Goal: Task Accomplishment & Management: Manage account settings

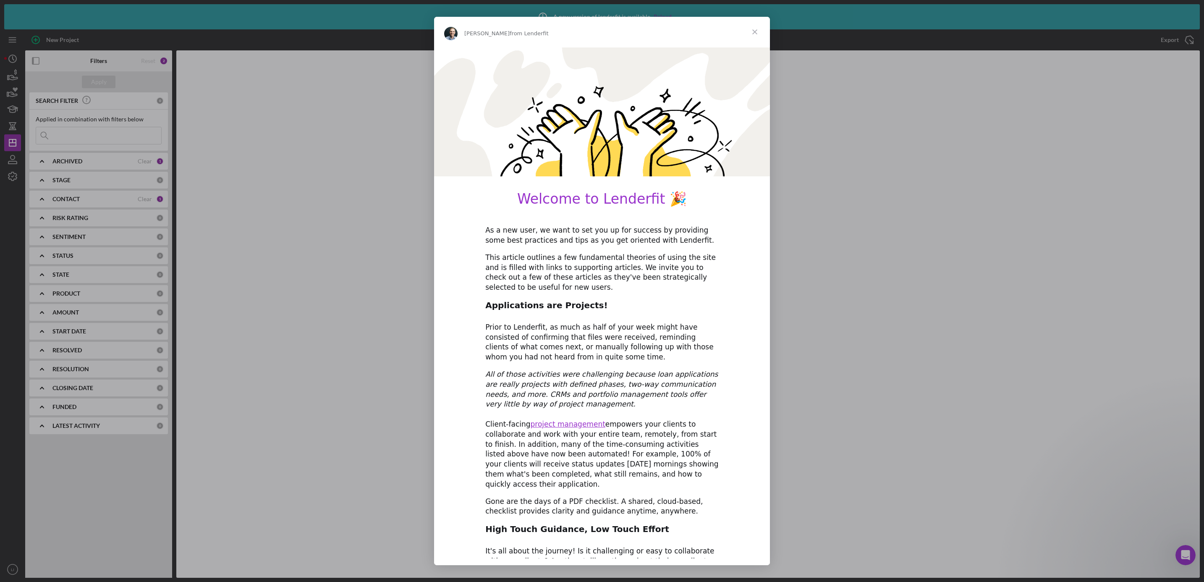
click at [886, 232] on div "Intercom messenger" at bounding box center [602, 291] width 1204 height 582
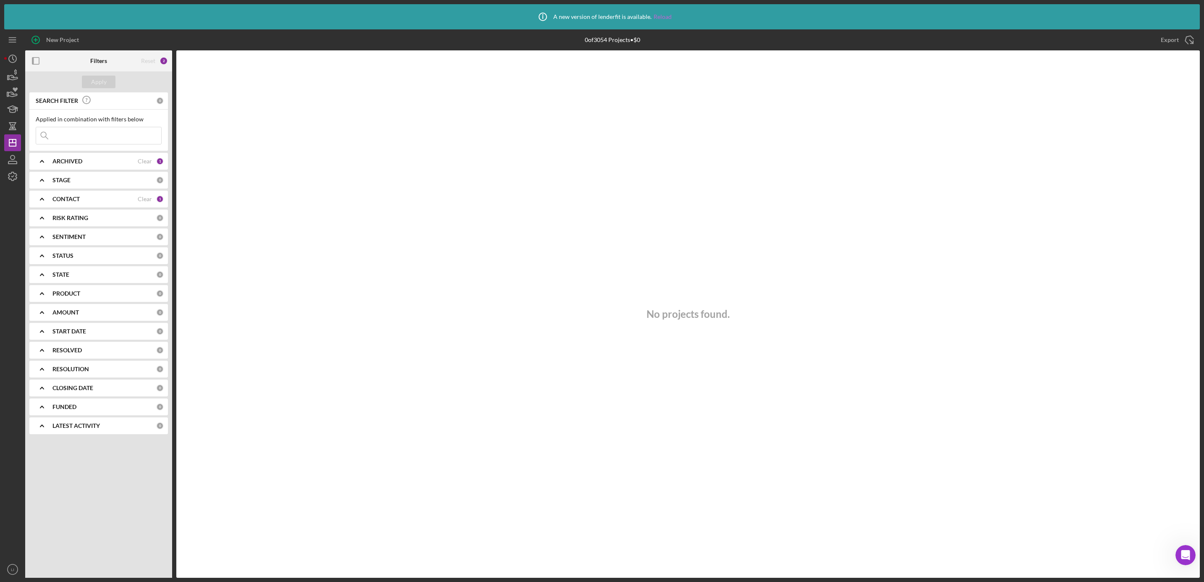
click at [657, 13] on link "Reload" at bounding box center [663, 16] width 18 height 7
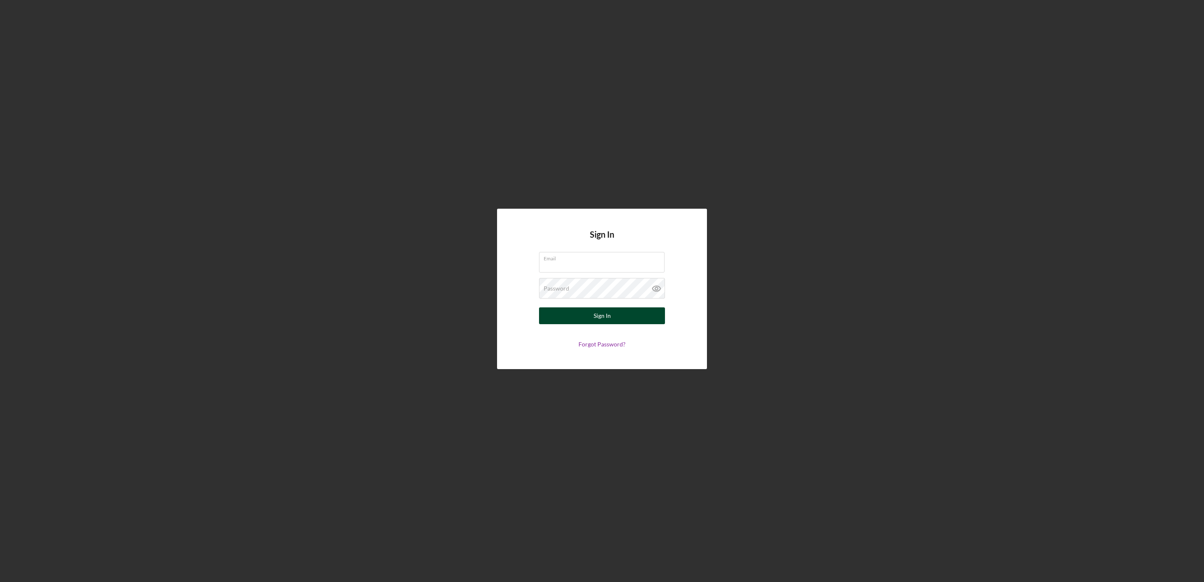
type input "[EMAIL_ADDRESS][DOMAIN_NAME]"
click at [601, 310] on div "Sign In" at bounding box center [602, 315] width 17 height 17
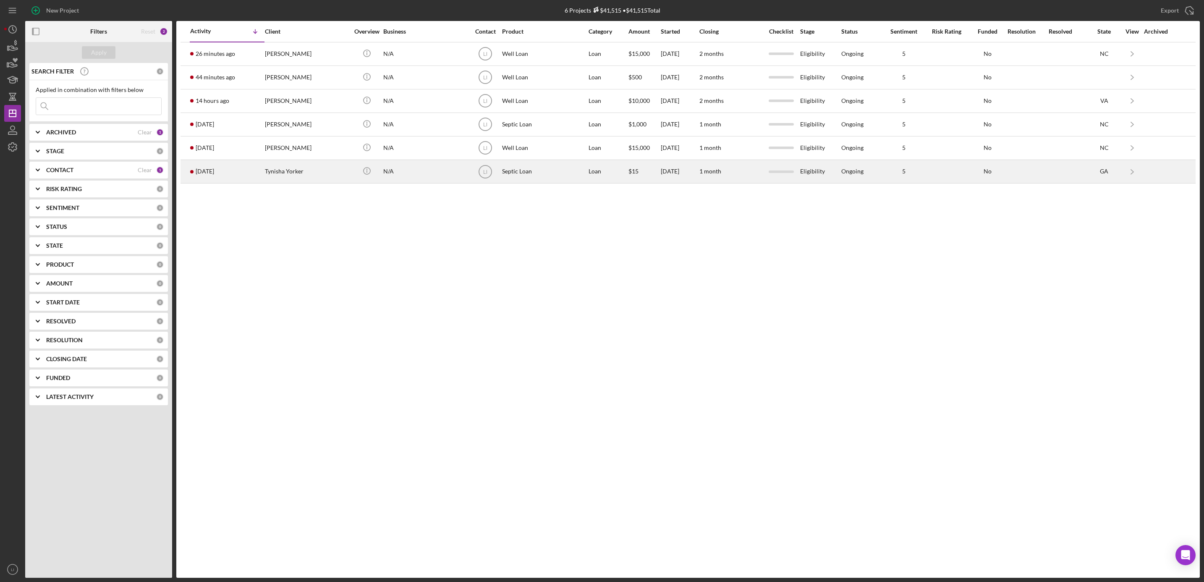
click at [209, 179] on div "[DATE] Tynisha Yorker" at bounding box center [226, 171] width 73 height 22
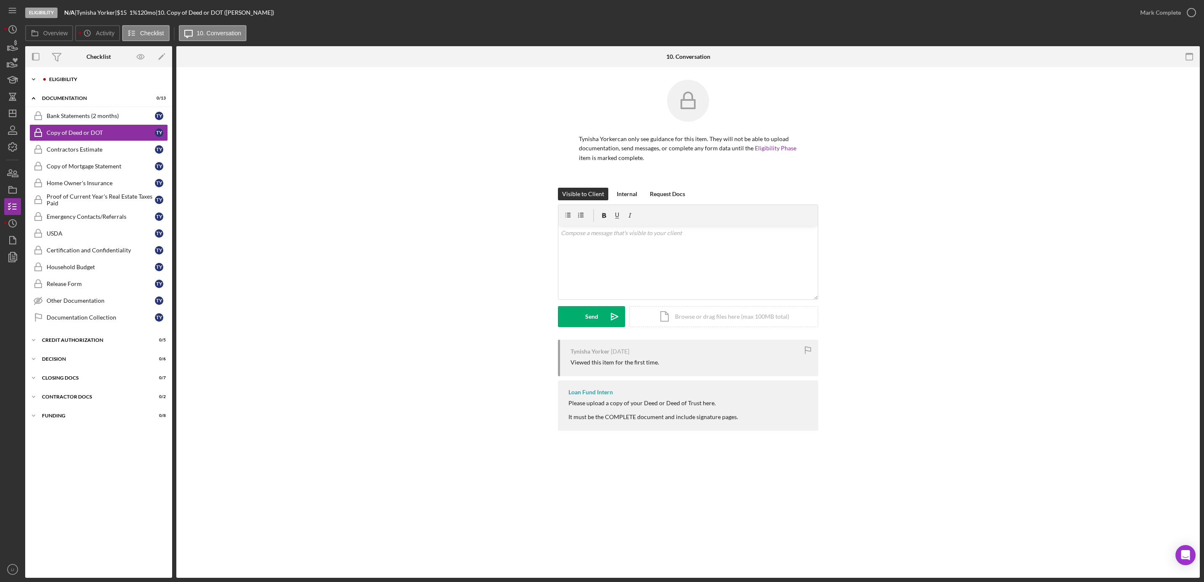
click at [54, 76] on div "Icon/Expander Eligibility 0 / 12" at bounding box center [98, 79] width 147 height 17
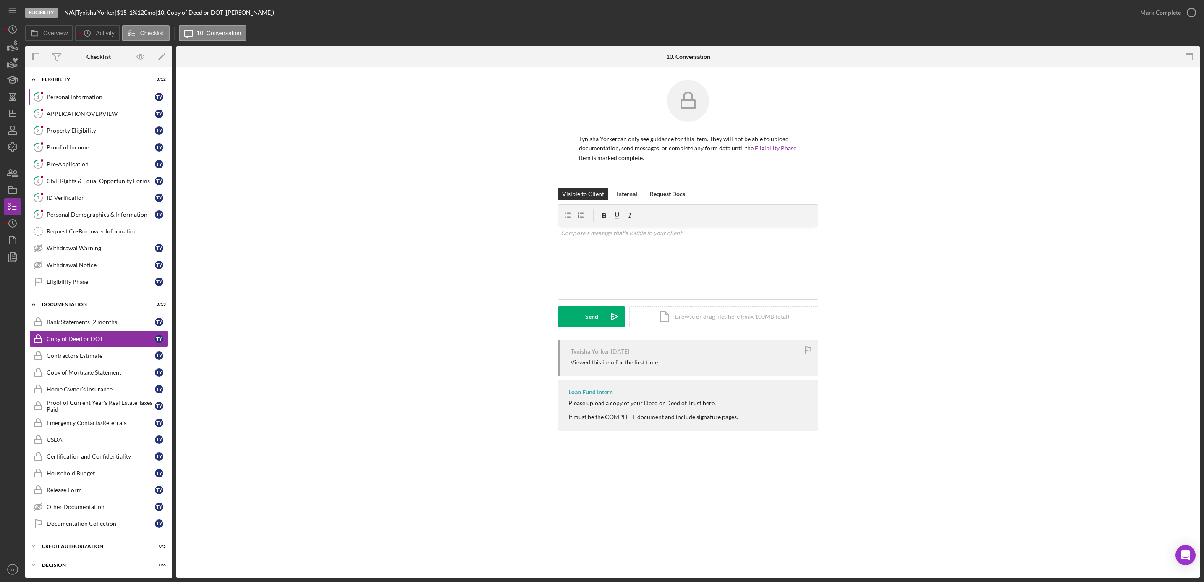
click at [61, 96] on div "Personal Information" at bounding box center [101, 97] width 108 height 7
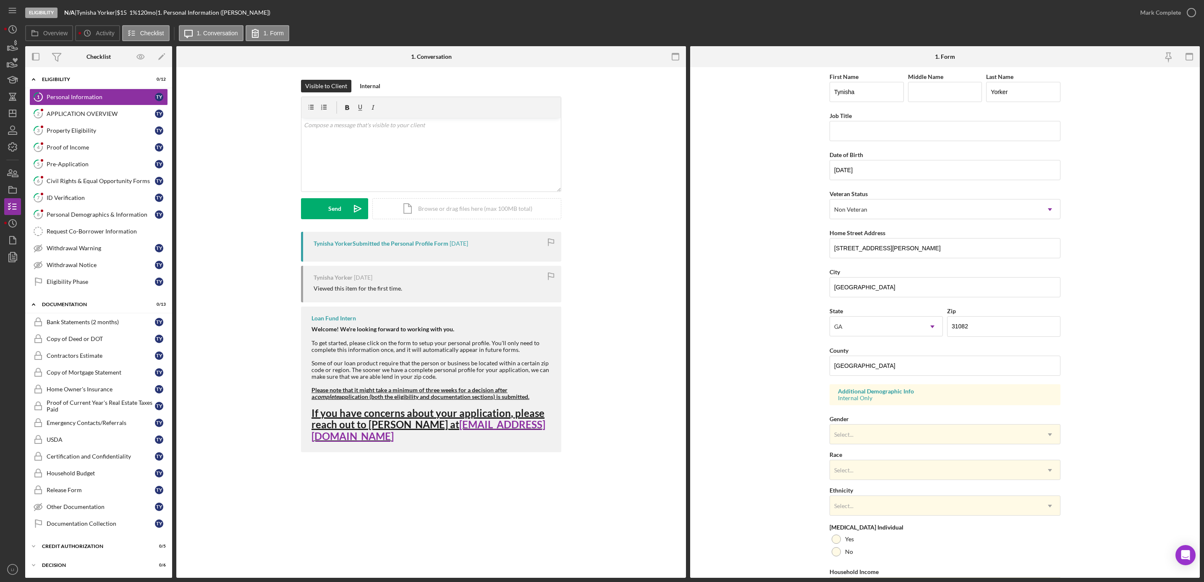
scroll to position [53, 0]
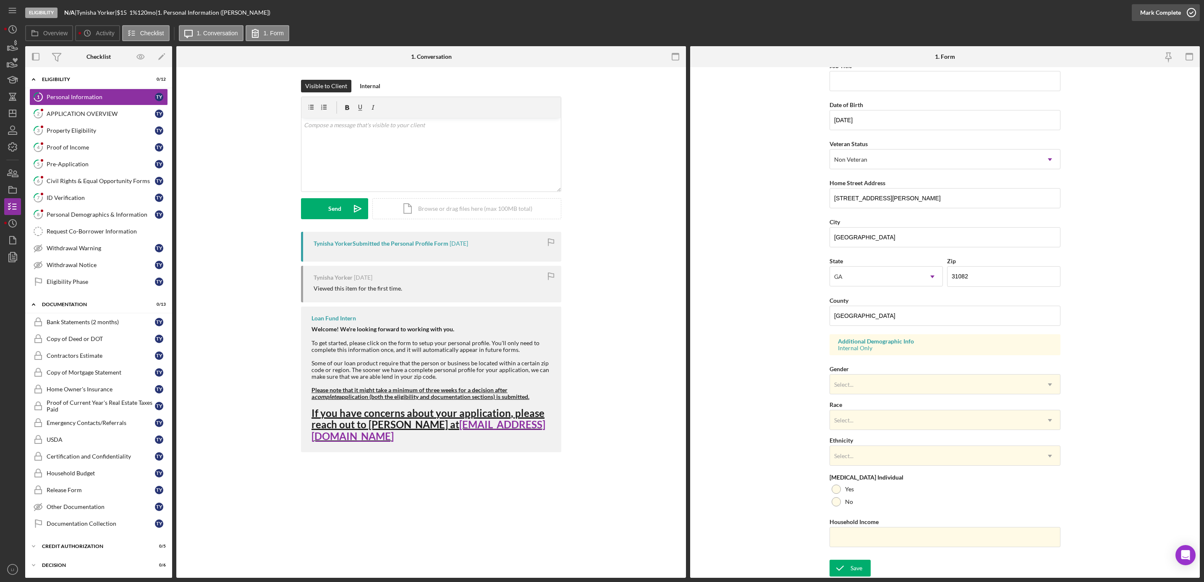
click at [1183, 9] on icon "button" at bounding box center [1191, 12] width 21 height 21
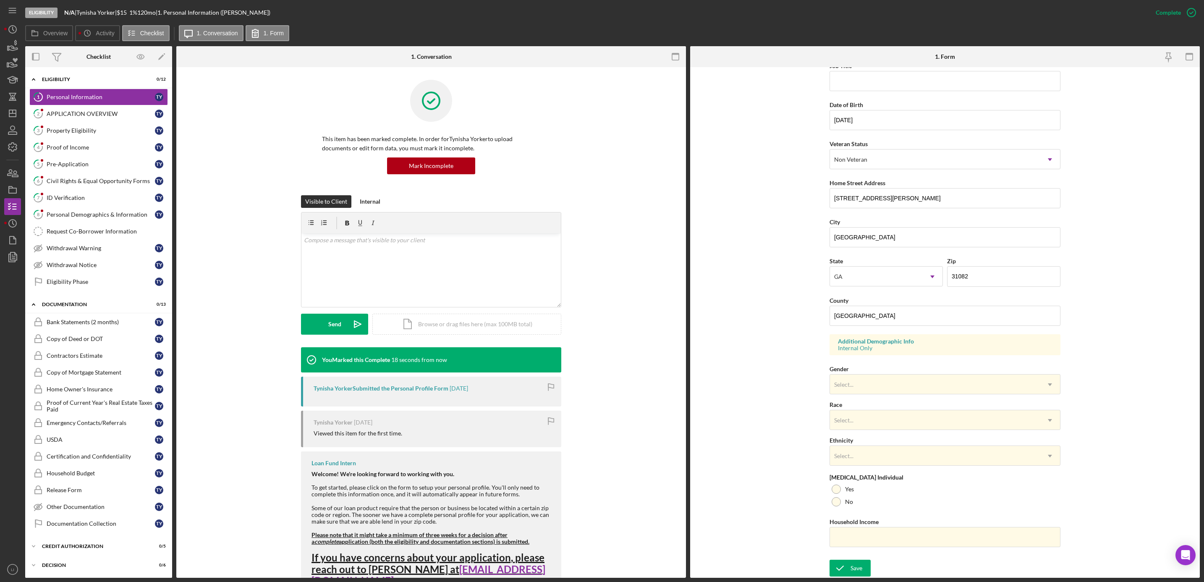
scroll to position [0, 0]
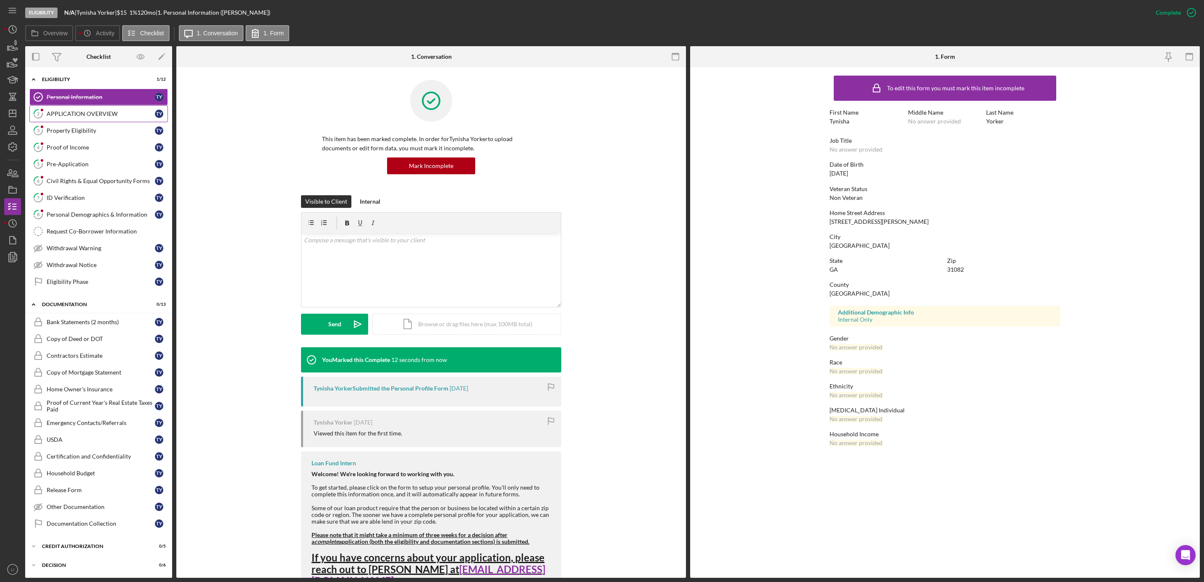
click at [102, 116] on div "APPLICATION OVERVIEW" at bounding box center [101, 113] width 108 height 7
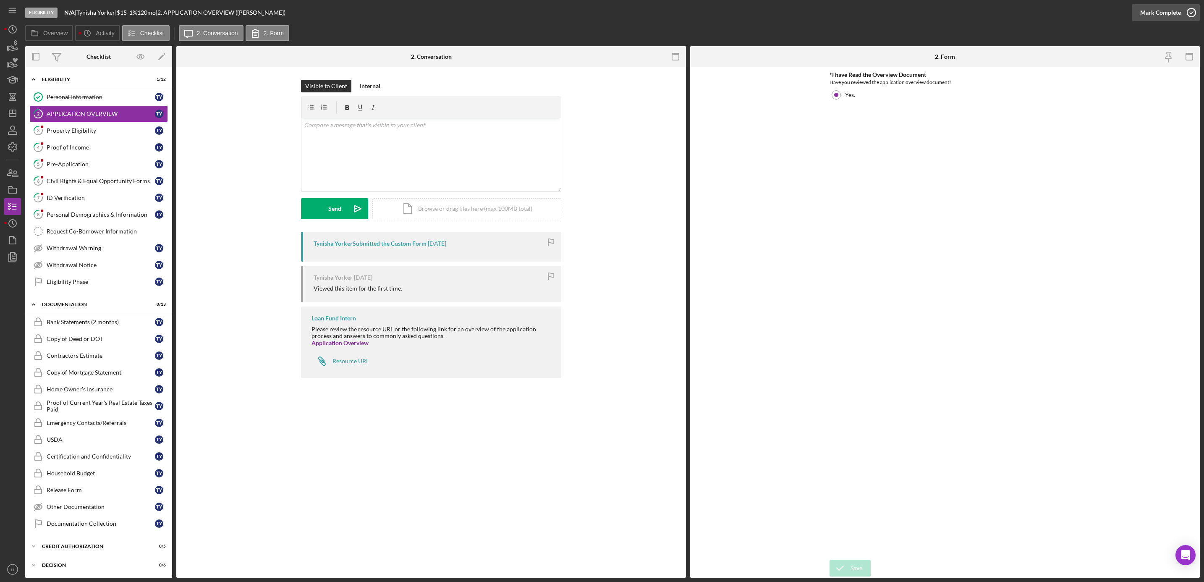
click at [1165, 14] on div "Mark Complete" at bounding box center [1160, 12] width 41 height 17
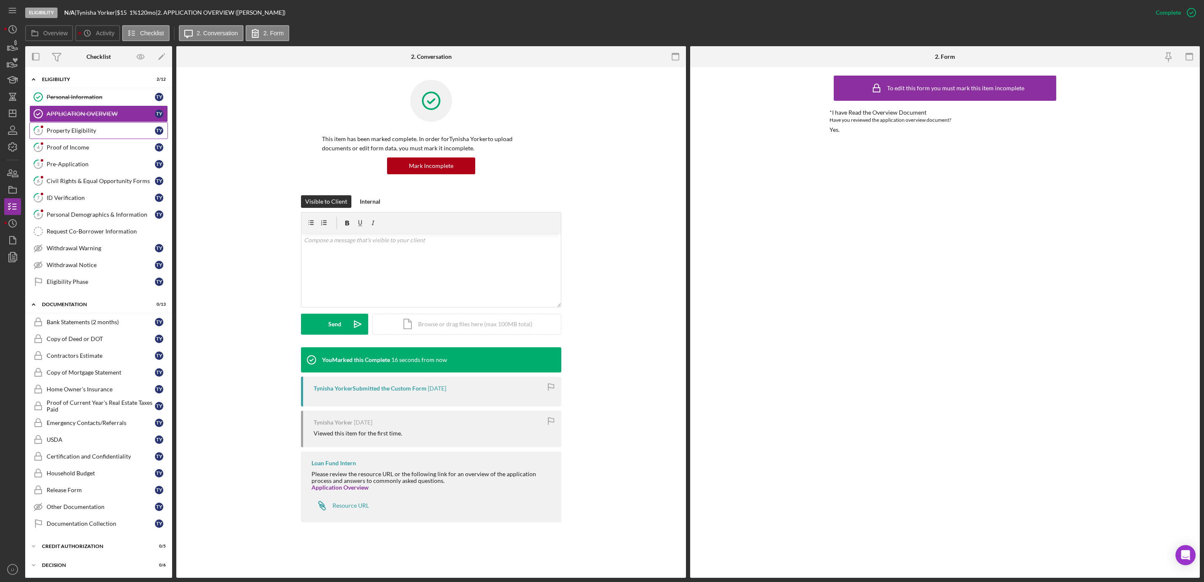
click at [87, 124] on link "3 Property Eligibility T Y" at bounding box center [98, 130] width 139 height 17
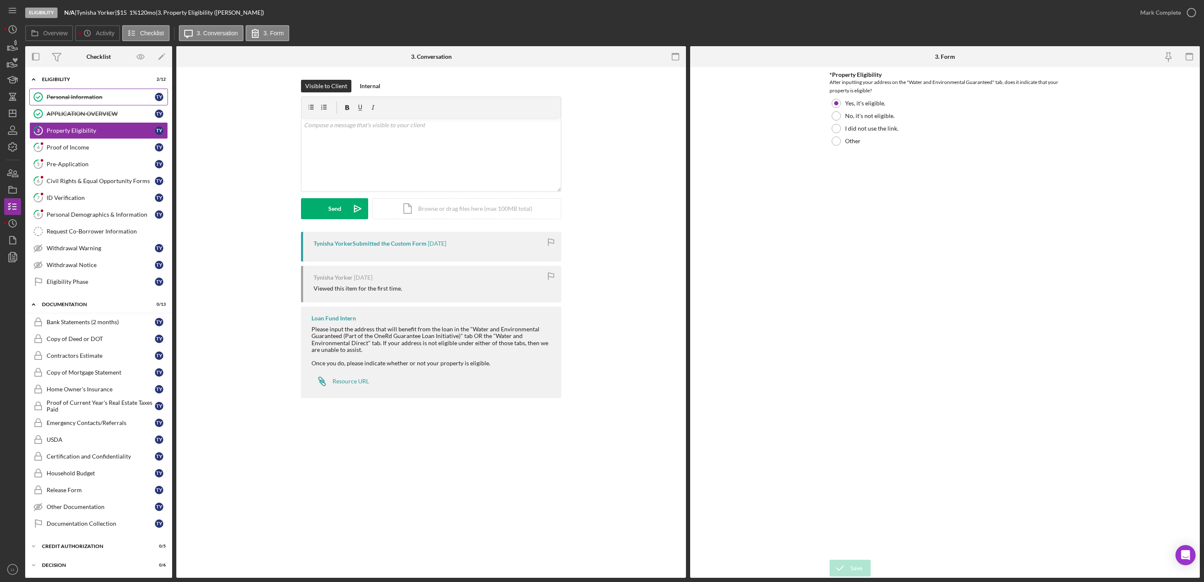
click at [86, 94] on div "Personal Information" at bounding box center [101, 97] width 108 height 7
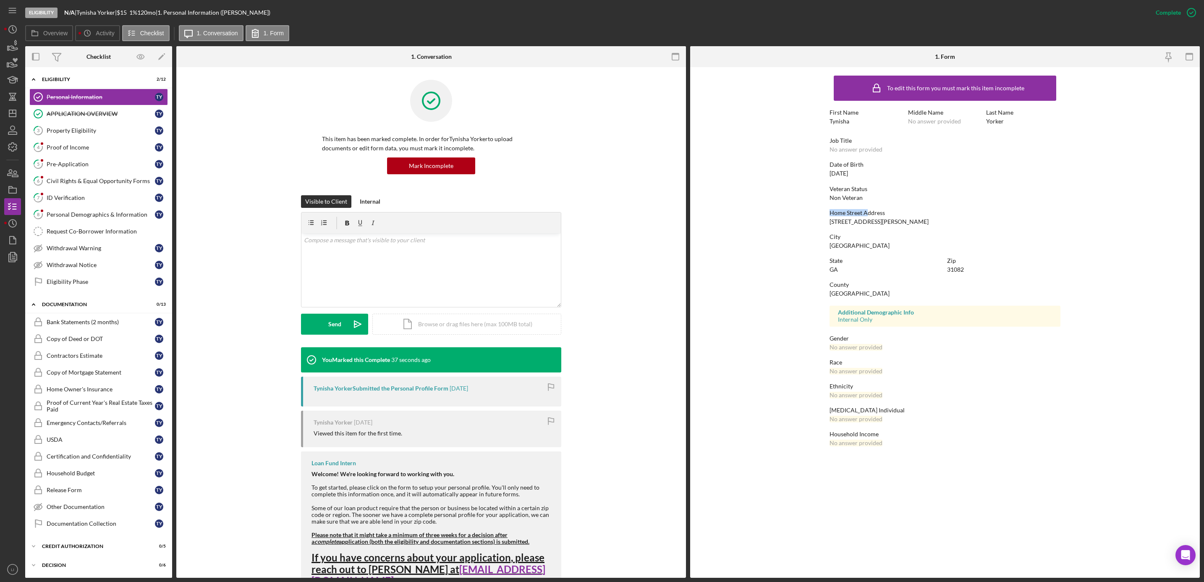
click at [869, 202] on div "To edit this form you must mark this item incomplete First Name [PERSON_NAME] M…" at bounding box center [945, 262] width 231 height 383
drag, startPoint x: 869, startPoint y: 202, endPoint x: 829, endPoint y: 208, distance: 40.4
click at [830, 209] on div "Home Street Address" at bounding box center [945, 212] width 231 height 7
drag, startPoint x: 828, startPoint y: 208, endPoint x: 866, endPoint y: 220, distance: 40.2
click at [866, 220] on form "To edit this form you must mark this item incomplete First Name [PERSON_NAME] M…" at bounding box center [945, 263] width 510 height 392
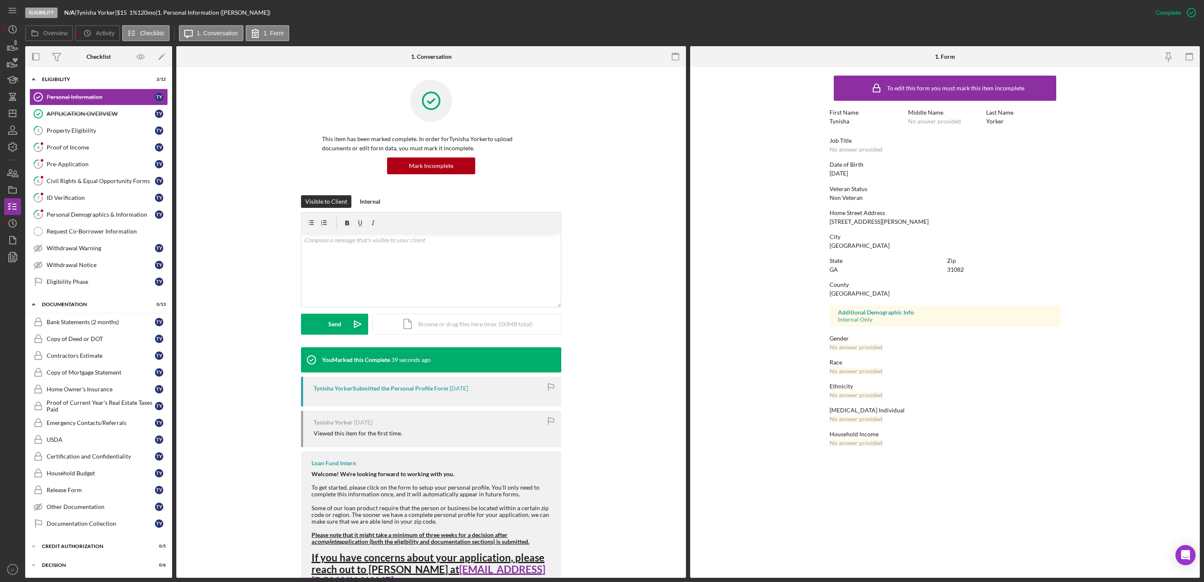
drag, startPoint x: 866, startPoint y: 220, endPoint x: 874, endPoint y: 232, distance: 14.3
click at [892, 233] on div "City" at bounding box center [945, 236] width 231 height 7
drag, startPoint x: 830, startPoint y: 218, endPoint x: 864, endPoint y: 222, distance: 34.6
click at [864, 222] on div "[STREET_ADDRESS][PERSON_NAME]" at bounding box center [879, 221] width 99 height 7
copy div "358 [PERSON_NAME]"
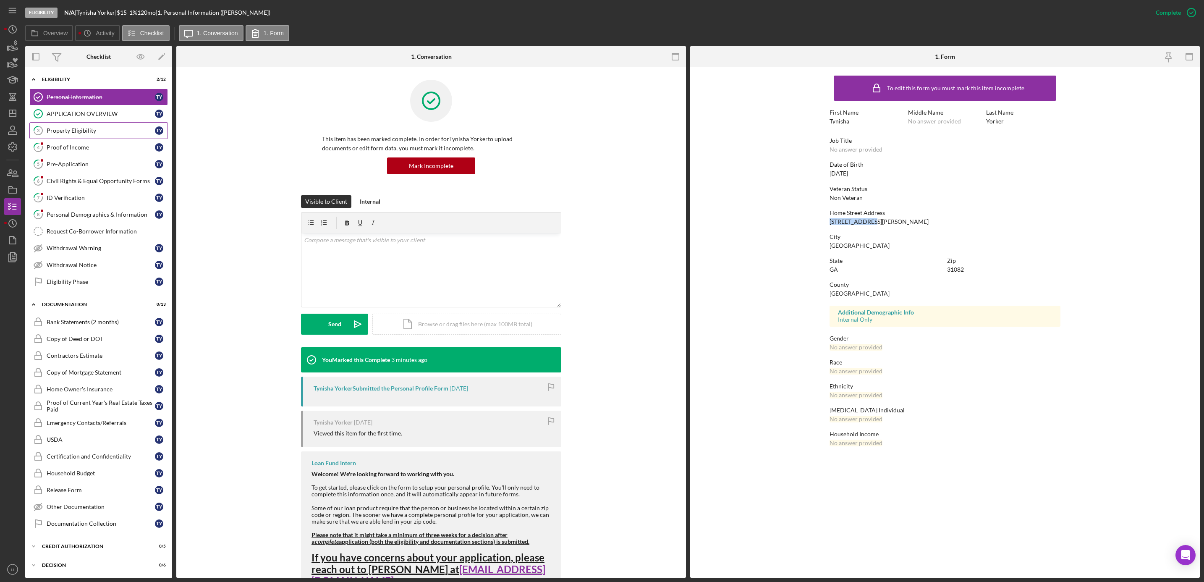
click at [105, 126] on link "3 Property Eligibility T Y" at bounding box center [98, 130] width 139 height 17
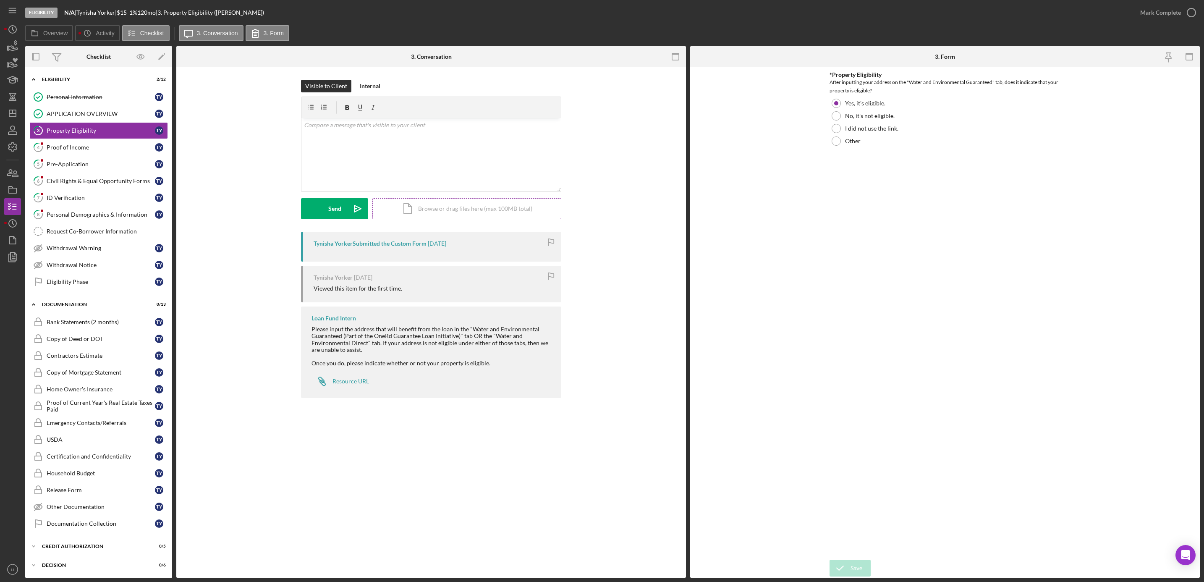
click at [464, 212] on div "Icon/Document Browse or drag files here (max 100MB total) Tap to choose files o…" at bounding box center [466, 208] width 189 height 21
click at [340, 209] on div "Upload" at bounding box center [334, 208] width 19 height 21
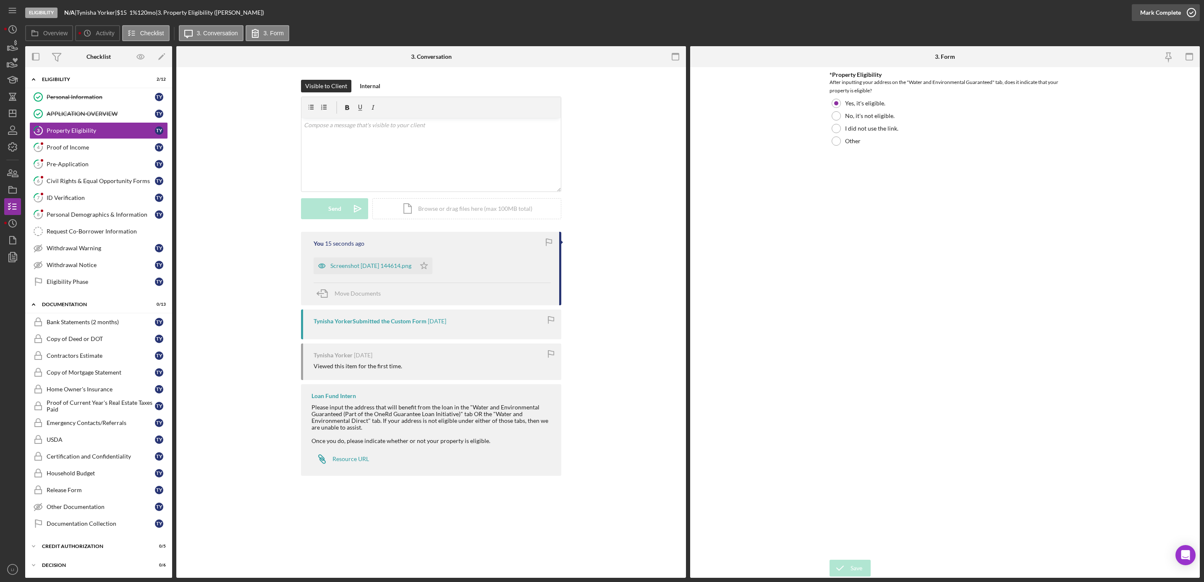
click at [1177, 9] on div "Mark Complete" at bounding box center [1160, 12] width 41 height 17
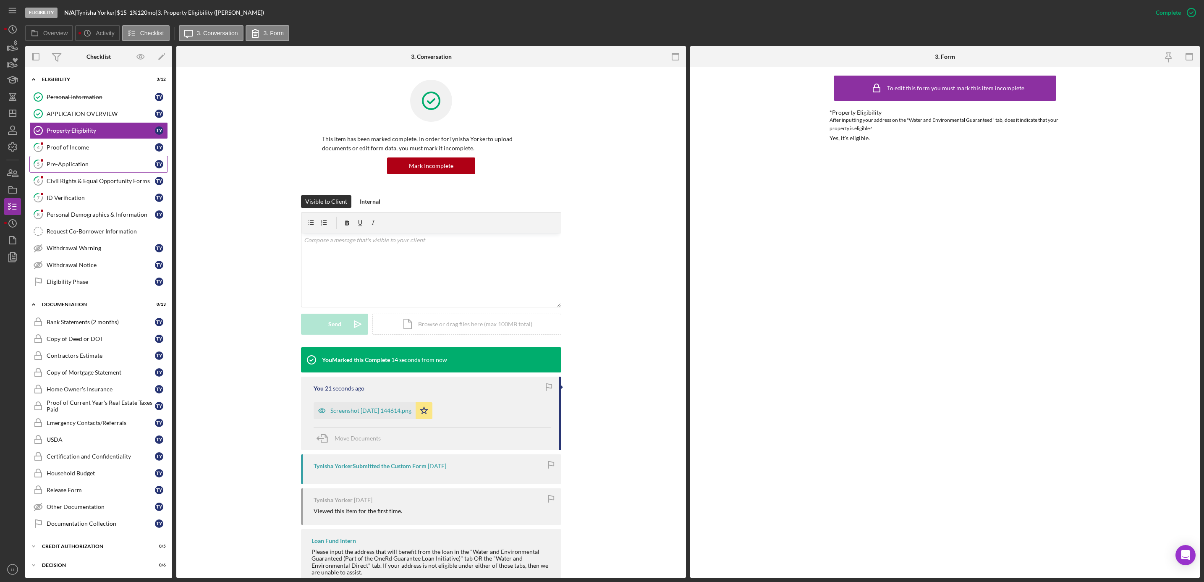
click at [73, 163] on div "Pre-Application" at bounding box center [101, 164] width 108 height 7
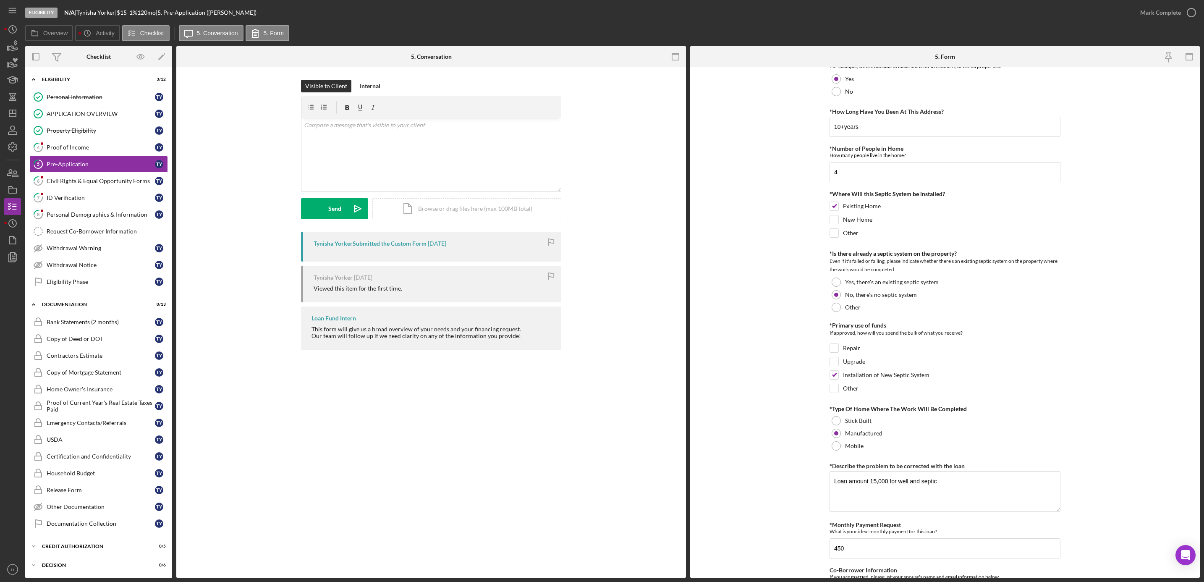
scroll to position [79, 0]
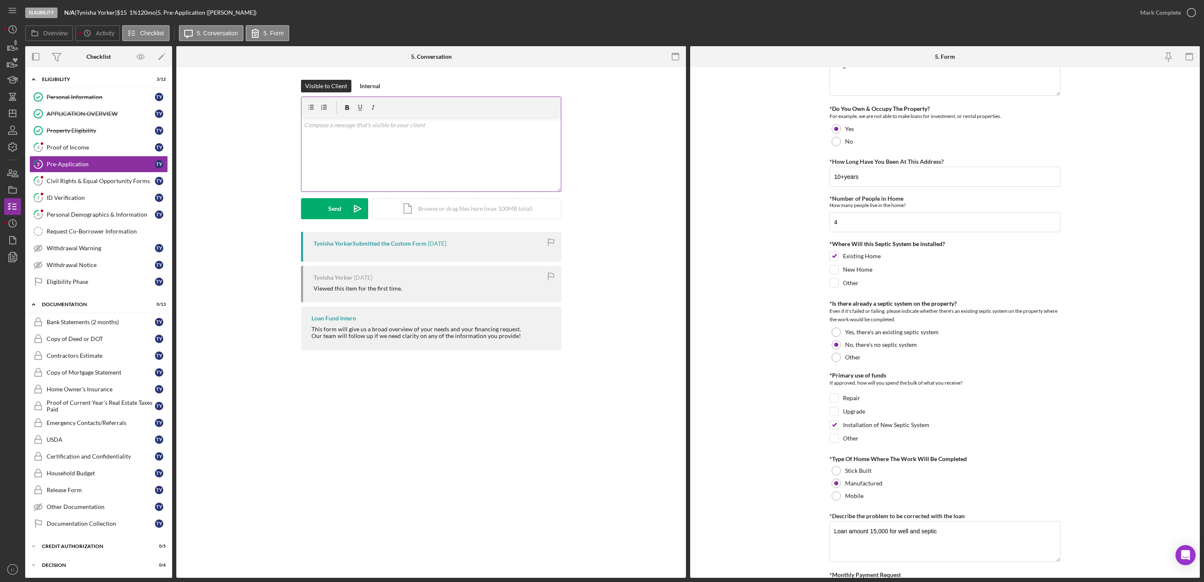
click at [336, 138] on div "v Color teal Color pink Remove color Add row above Add row below Add column bef…" at bounding box center [430, 154] width 259 height 73
click at [332, 208] on div "Send" at bounding box center [334, 208] width 13 height 21
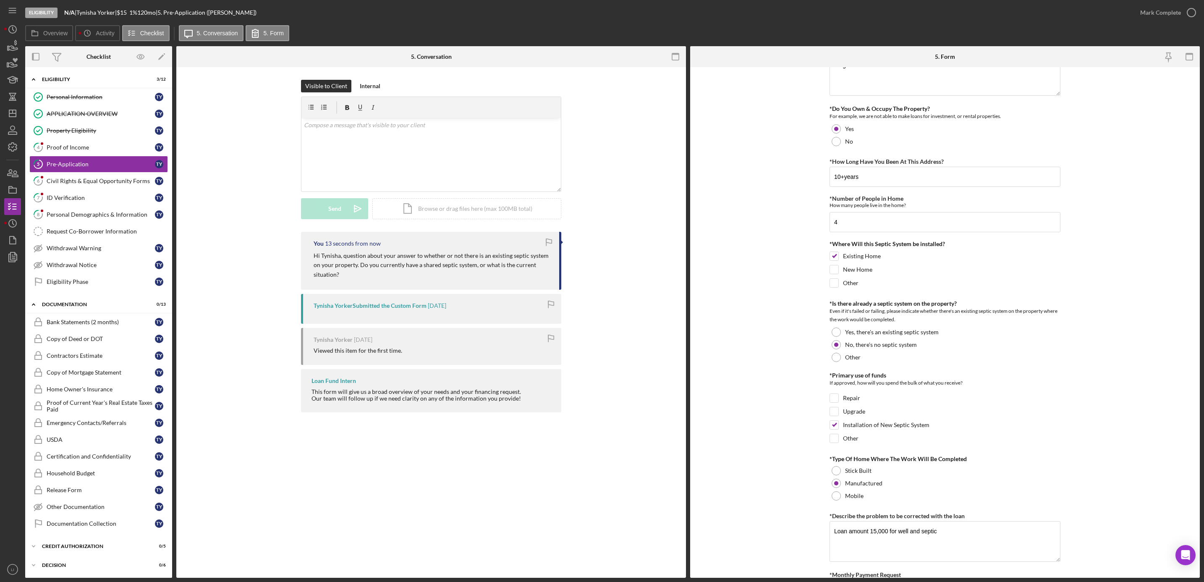
click at [548, 242] on icon "button" at bounding box center [548, 242] width 19 height 19
click at [74, 181] on div "Civil Rights & Equal Opportunity Forms" at bounding box center [101, 181] width 108 height 7
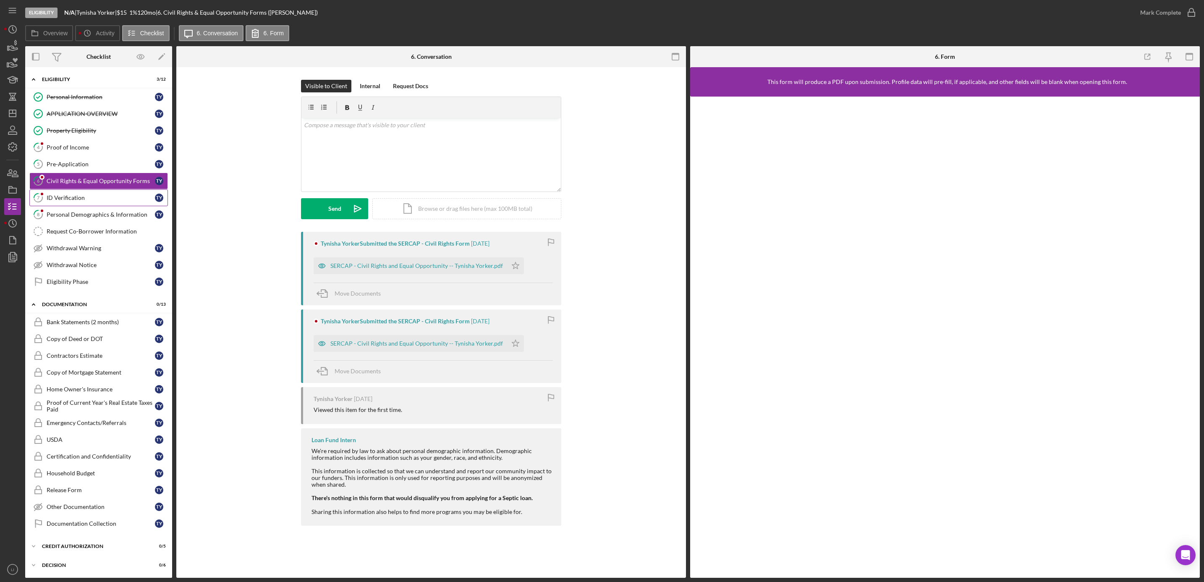
click at [59, 196] on link "7 ID Verification T Y" at bounding box center [98, 197] width 139 height 17
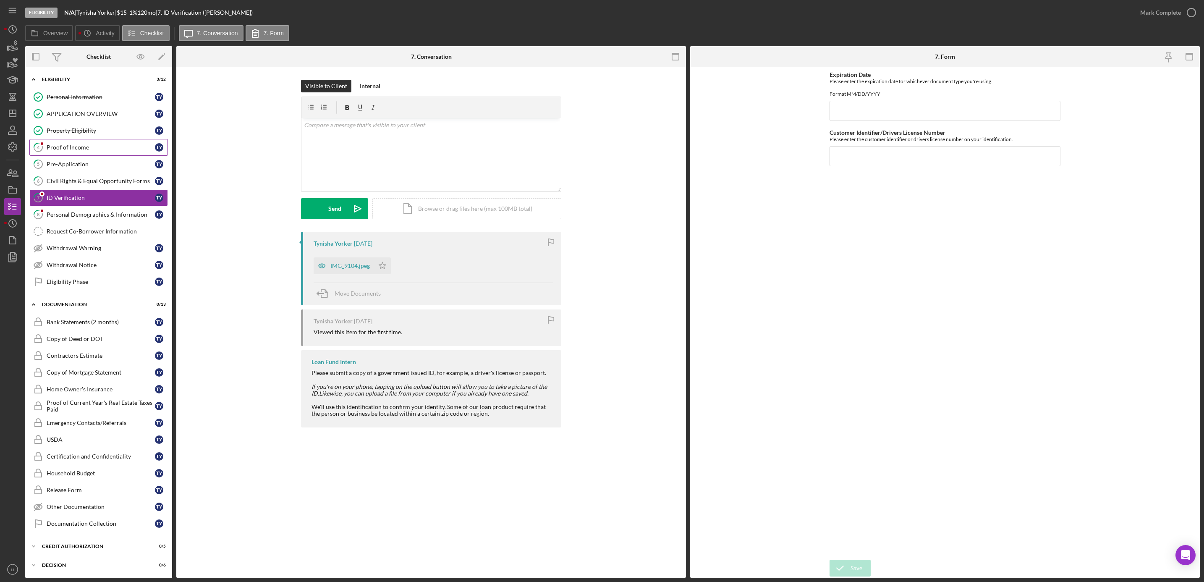
click at [78, 153] on link "4 Proof of Income T Y" at bounding box center [98, 147] width 139 height 17
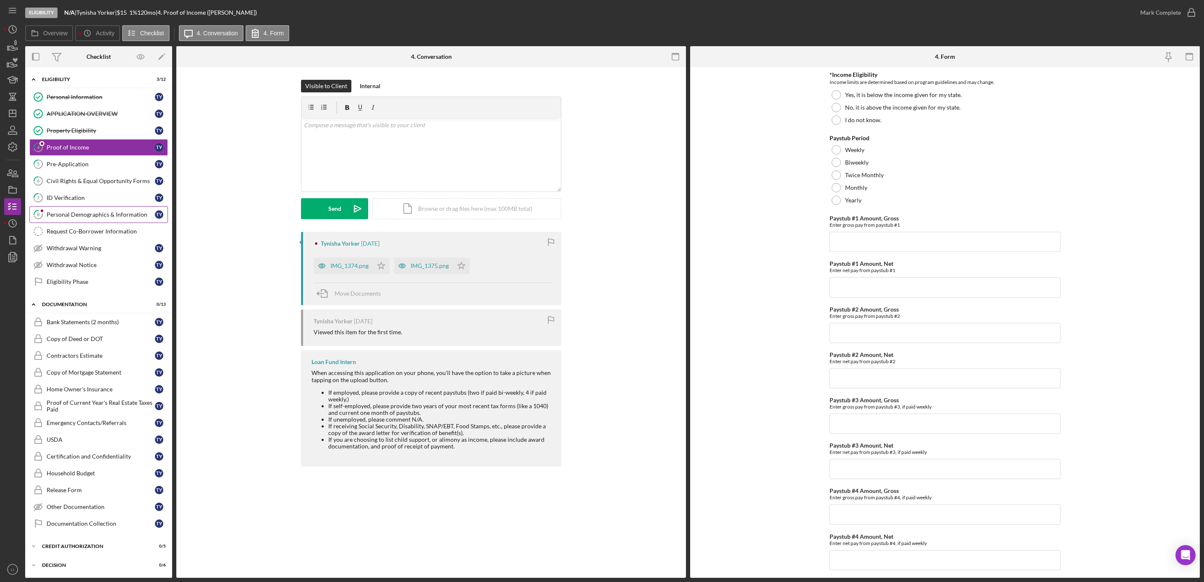
click at [63, 215] on div "Personal Demographics & Information" at bounding box center [101, 214] width 108 height 7
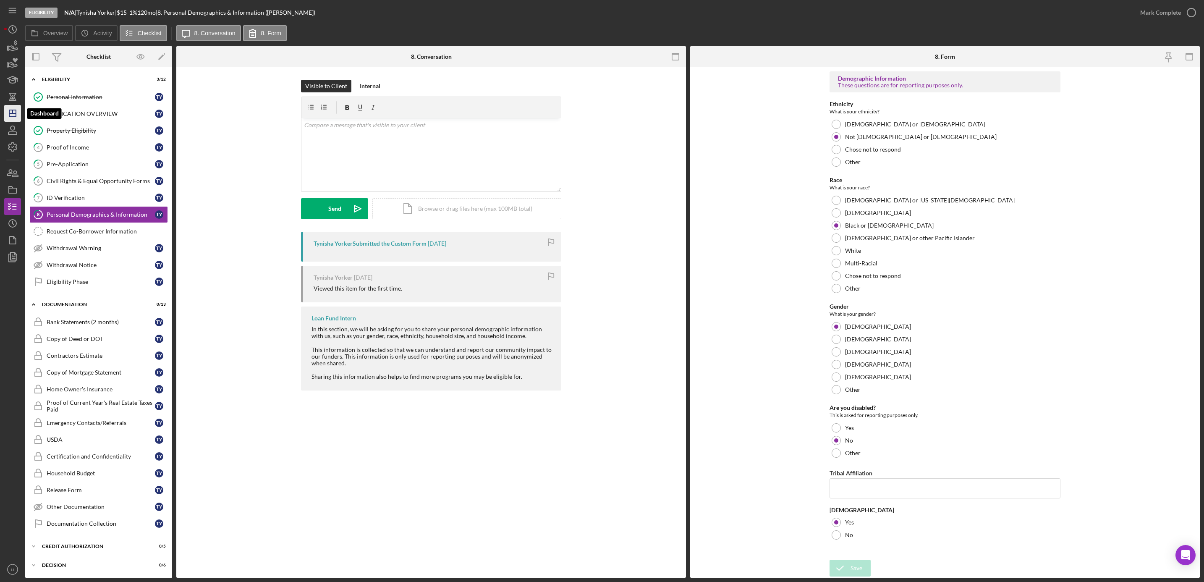
click at [14, 115] on icon "Icon/Dashboard" at bounding box center [12, 113] width 21 height 21
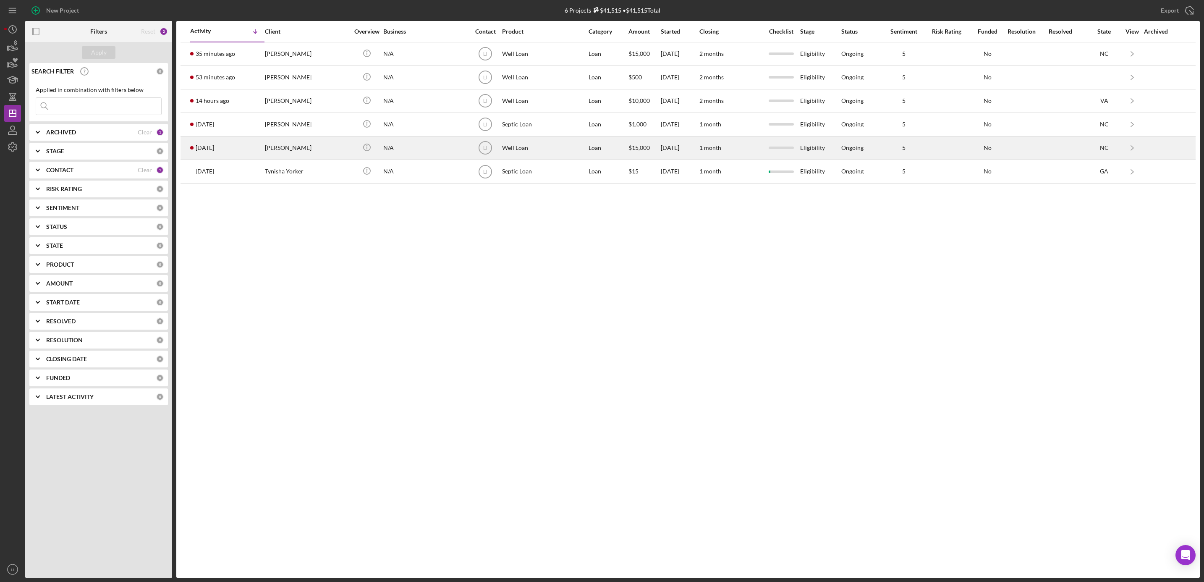
click at [301, 147] on div "[PERSON_NAME]" at bounding box center [307, 148] width 84 height 22
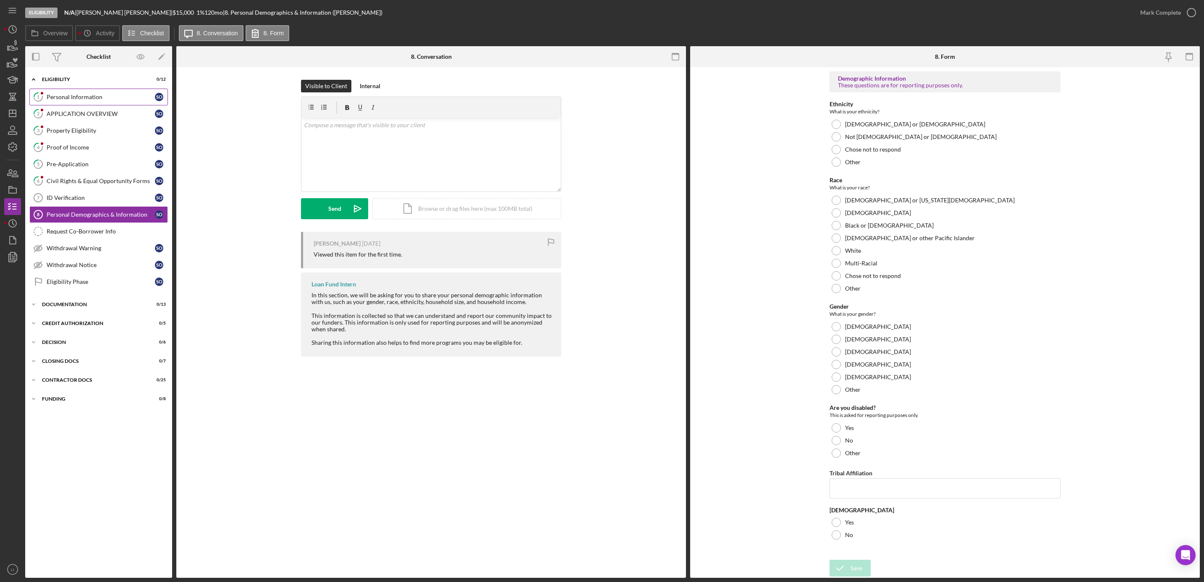
click at [66, 95] on div "Personal Information" at bounding box center [101, 97] width 108 height 7
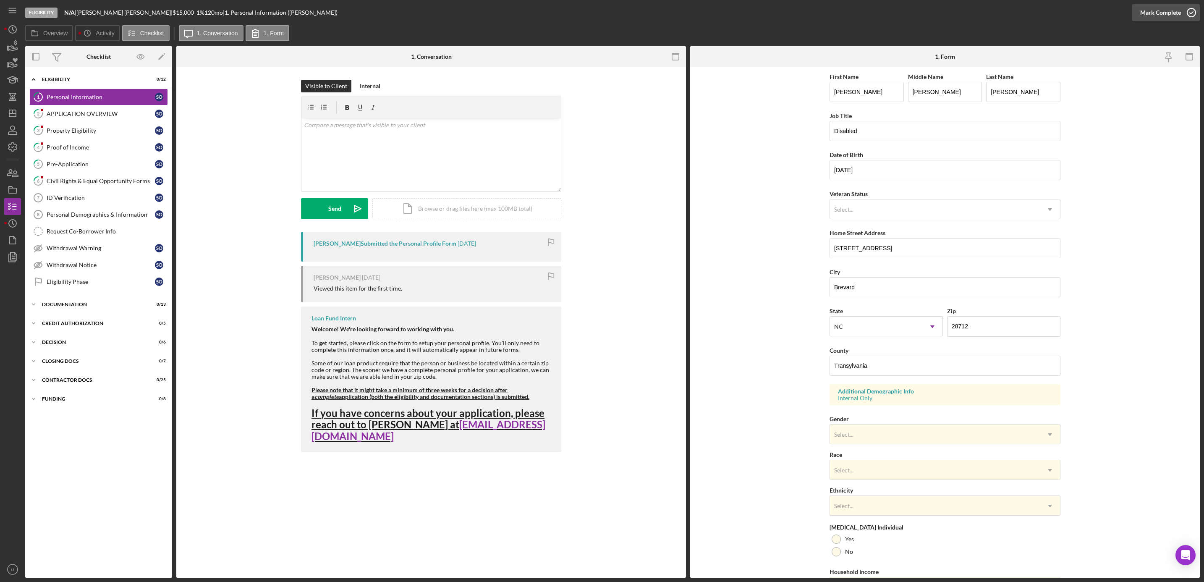
click at [1173, 8] on div "Mark Complete" at bounding box center [1160, 12] width 41 height 17
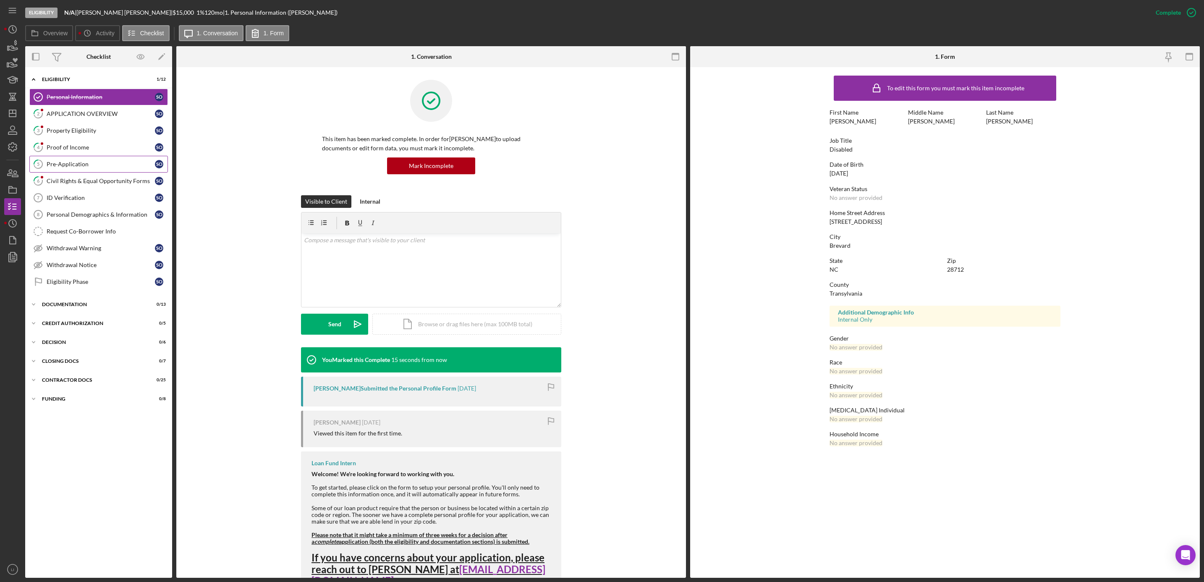
click at [72, 161] on link "5 Pre-Application S O" at bounding box center [98, 164] width 139 height 17
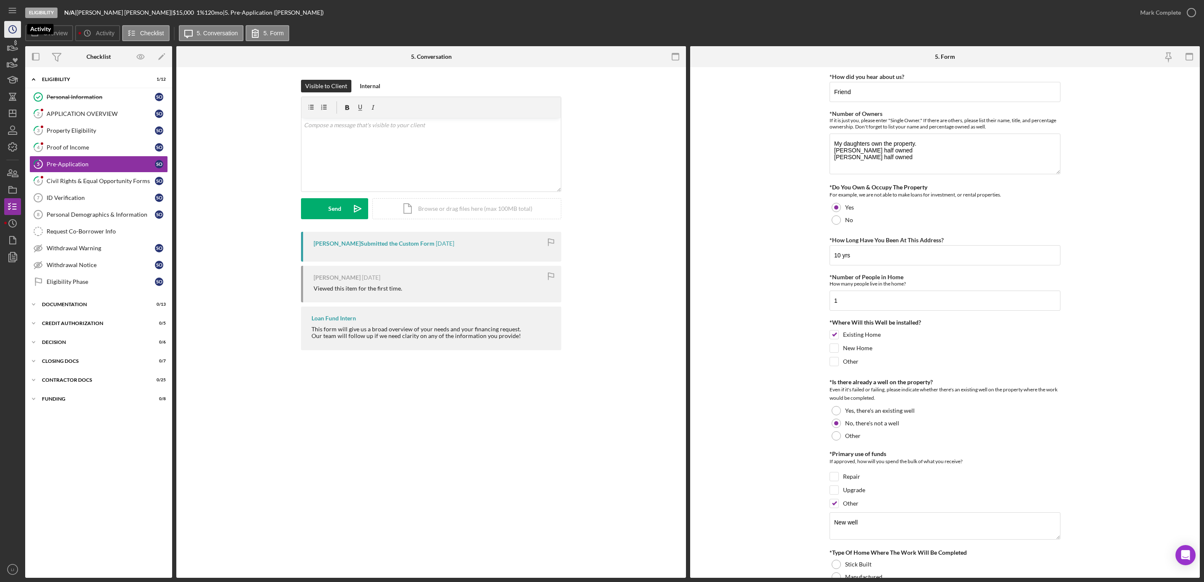
click at [7, 24] on icon "Icon/History" at bounding box center [12, 29] width 21 height 21
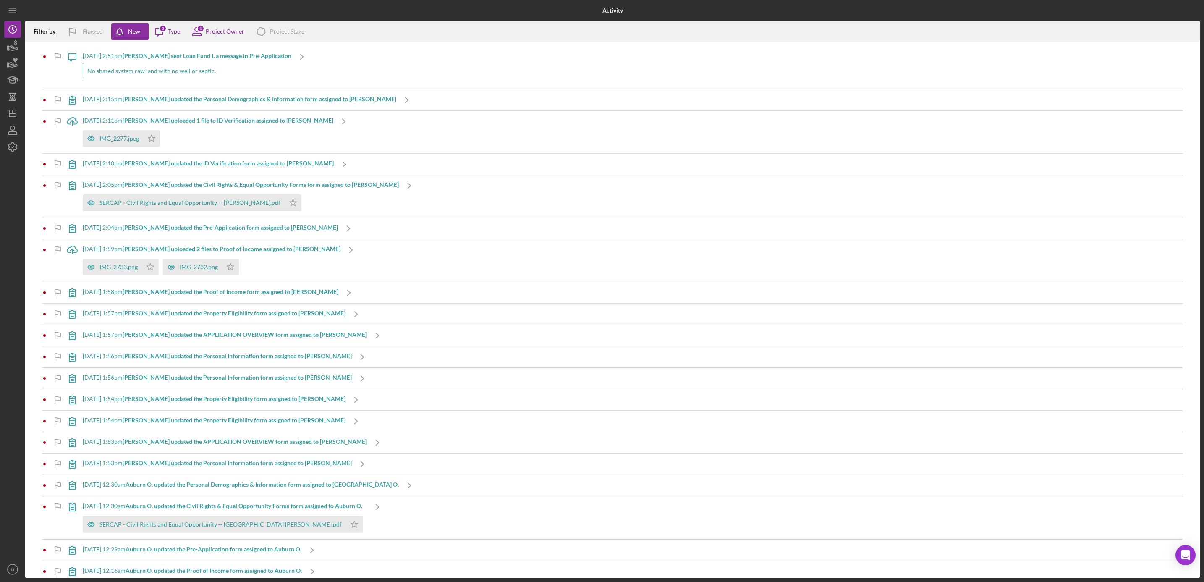
click at [203, 56] on b "[PERSON_NAME] sent Loan Fund I. a message in Pre-Application" at bounding box center [207, 55] width 169 height 7
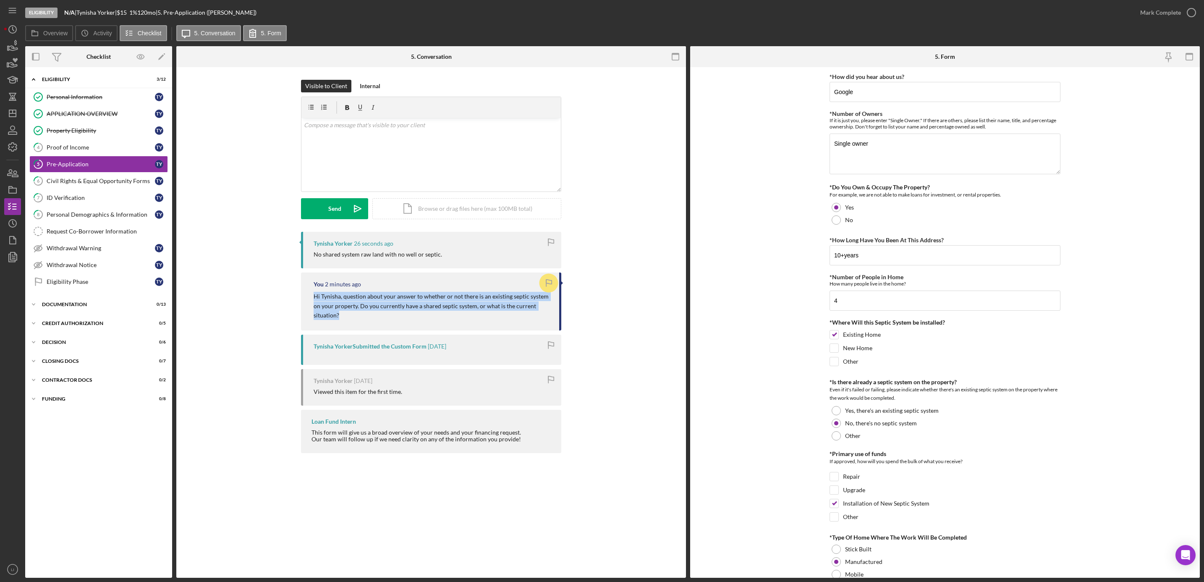
drag, startPoint x: 312, startPoint y: 295, endPoint x: 350, endPoint y: 316, distance: 43.4
click at [350, 316] on div "You 2 minutes ago Hi Tynisha, question about your answer to whether or not ther…" at bounding box center [431, 301] width 260 height 58
drag, startPoint x: 350, startPoint y: 316, endPoint x: 341, endPoint y: 300, distance: 18.6
copy p "Hi Tynisha, question about your answer to whether or not there is an existing s…"
click at [592, 329] on div "Tynisha Yorker 29 seconds ago No shared system raw land with no well or septic.…" at bounding box center [431, 344] width 484 height 225
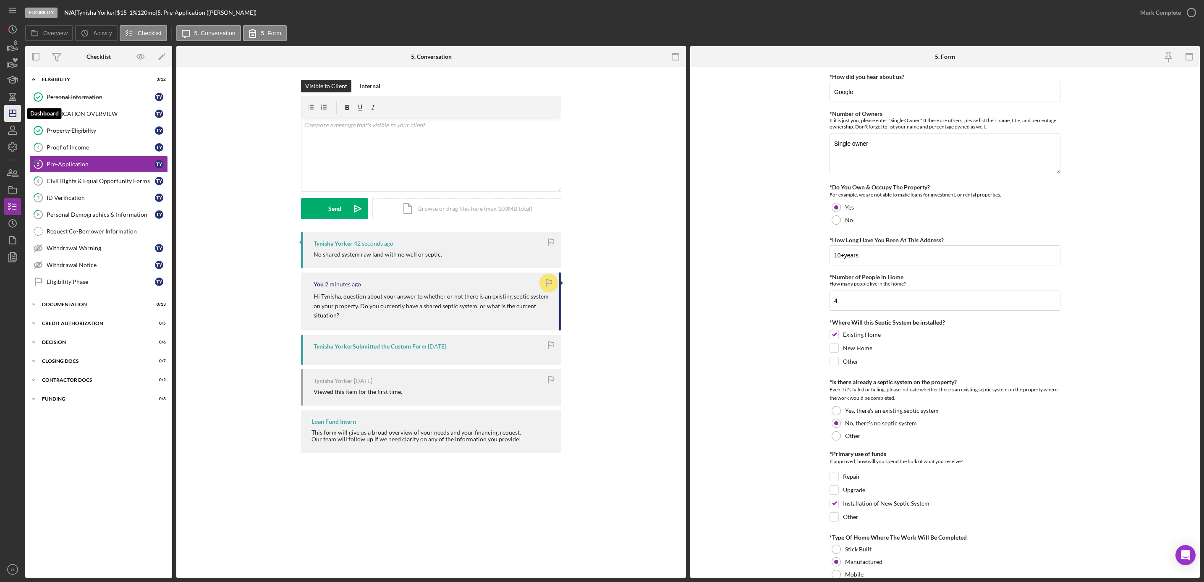
click at [5, 109] on icon "Icon/Dashboard" at bounding box center [12, 113] width 21 height 21
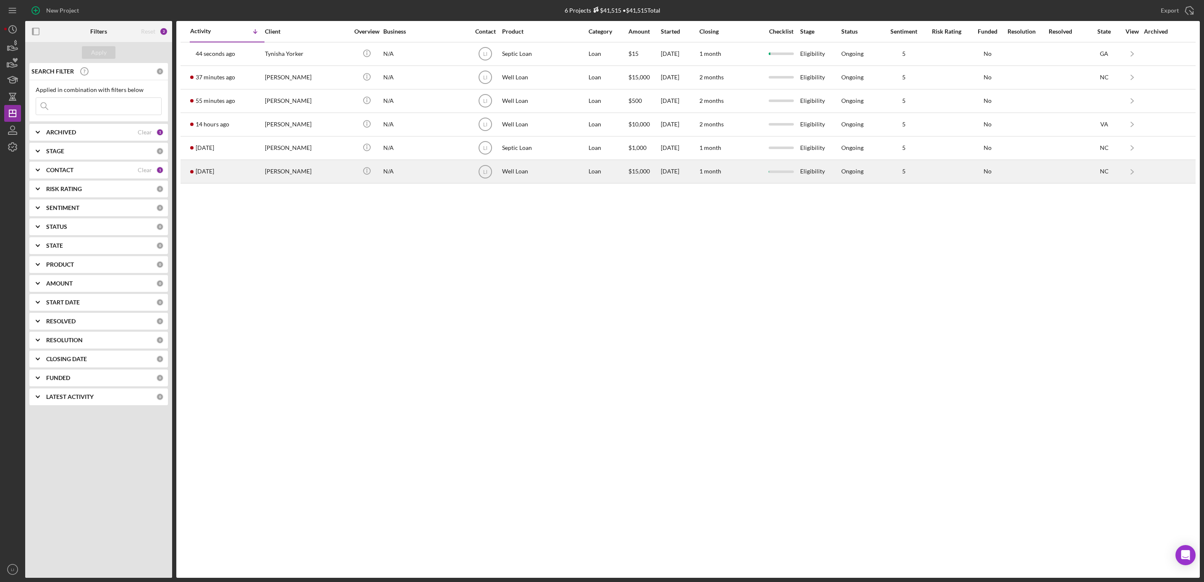
click at [340, 175] on div "[PERSON_NAME]" at bounding box center [307, 171] width 84 height 22
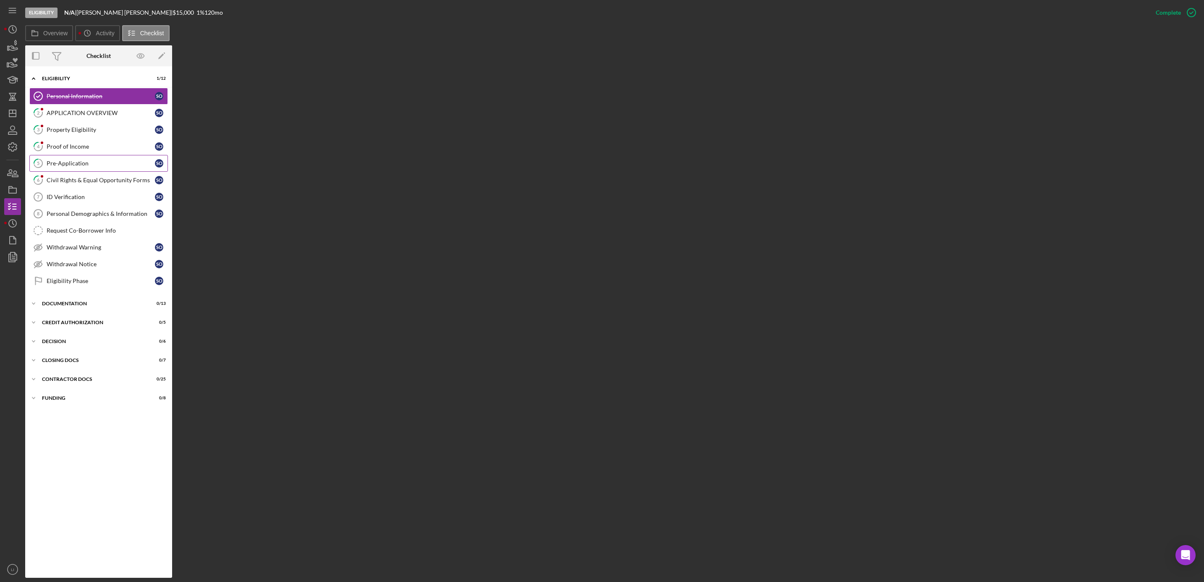
click at [81, 163] on div "Pre-Application" at bounding box center [101, 163] width 108 height 7
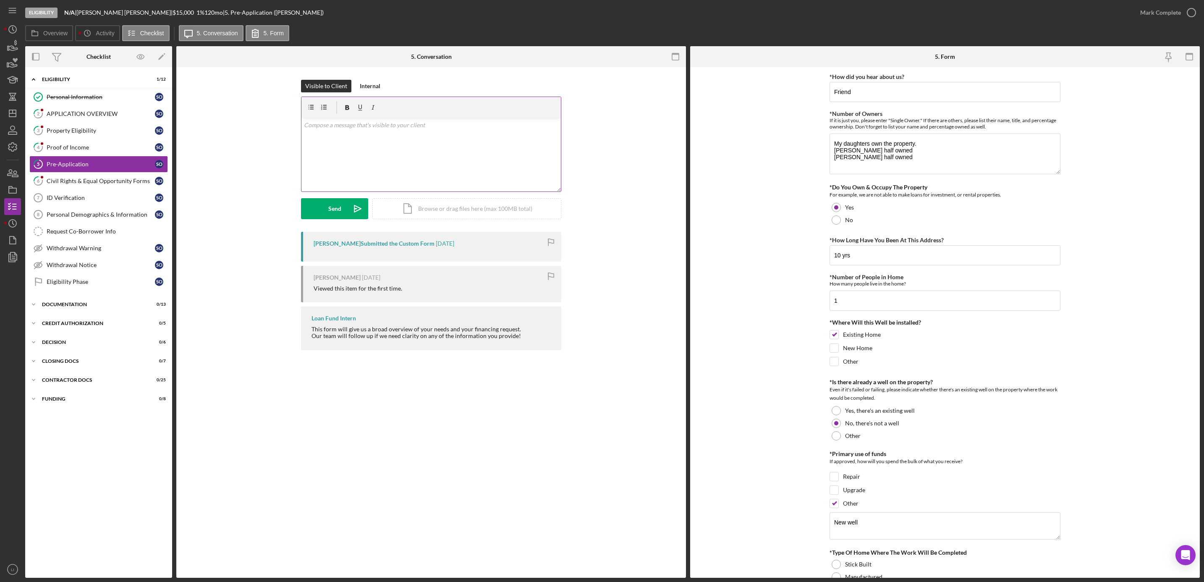
click at [358, 131] on div "v Color teal Color pink Remove color Add row above Add row below Add column bef…" at bounding box center [430, 154] width 259 height 73
paste div
click at [329, 126] on mark "Hi Tynisha, question about your answer to whether or not there is an existing s…" at bounding box center [426, 129] width 244 height 16
drag, startPoint x: 517, startPoint y: 126, endPoint x: 541, endPoint y: 123, distance: 24.1
click at [518, 126] on mark "Hi [PERSON_NAME], question about your answer to whether or not there is an exis…" at bounding box center [426, 134] width 244 height 26
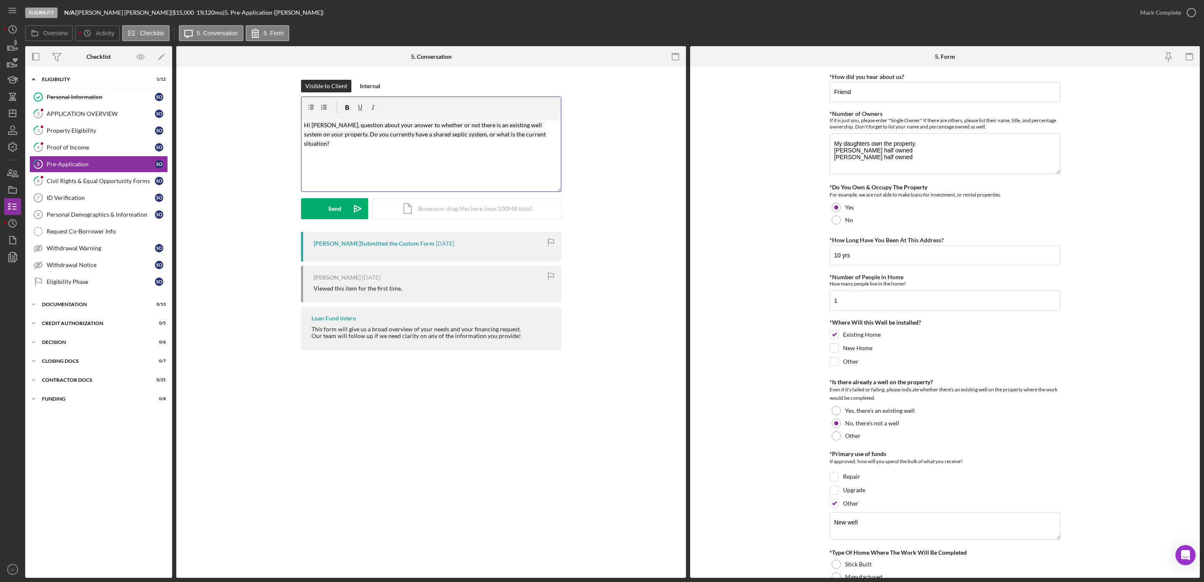
click at [469, 131] on mark "Hi [PERSON_NAME], question about your answer to whether or not there is an exis…" at bounding box center [425, 134] width 243 height 26
click at [426, 134] on mark "Hi [PERSON_NAME], question about your answer to whether or not there is an exis…" at bounding box center [425, 134] width 243 height 26
click at [456, 161] on div "v Color teal Color pink Remove color Add row above Add row below Add column bef…" at bounding box center [430, 154] width 259 height 73
click at [337, 215] on div "Send" at bounding box center [334, 208] width 13 height 21
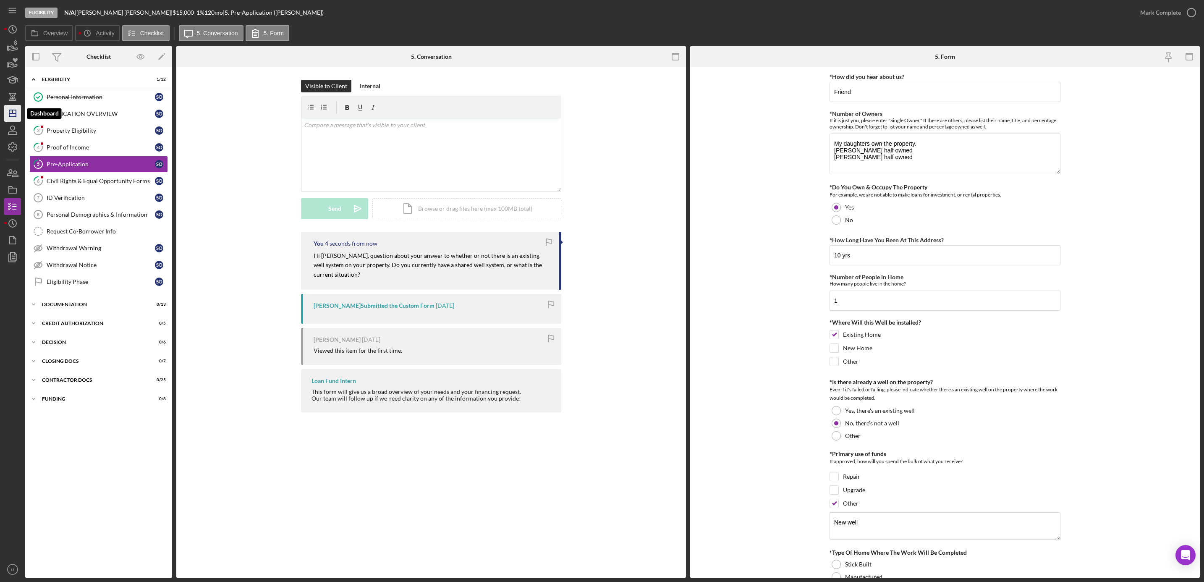
click at [11, 116] on polygon "button" at bounding box center [12, 113] width 7 height 7
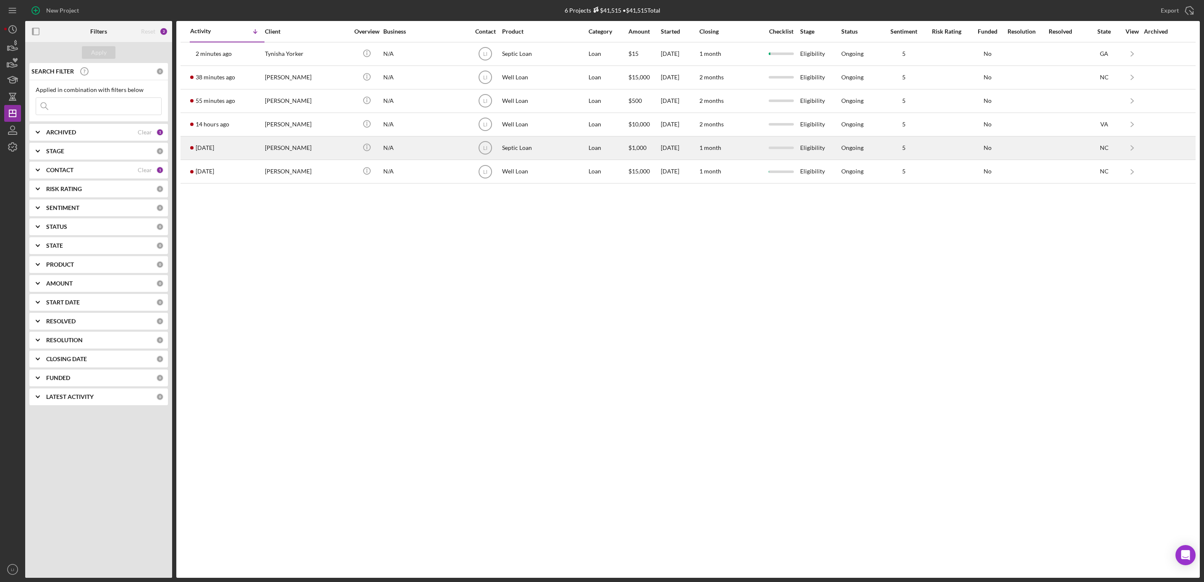
click at [293, 154] on div "[PERSON_NAME]" at bounding box center [307, 148] width 84 height 22
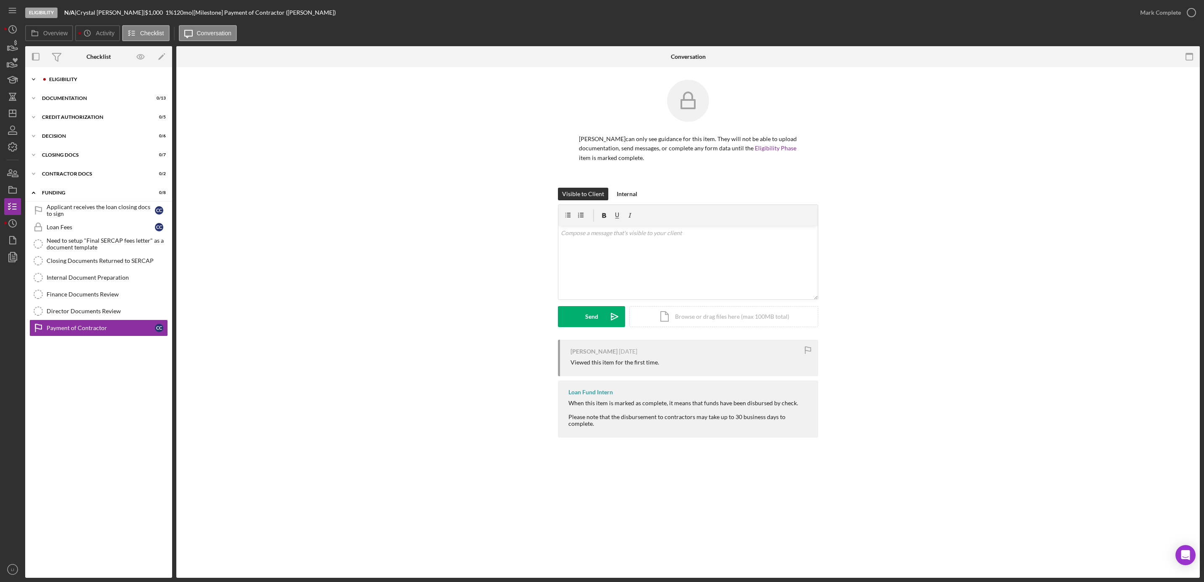
click at [65, 73] on div "Icon/Expander Eligibility 0 / 12" at bounding box center [98, 79] width 147 height 17
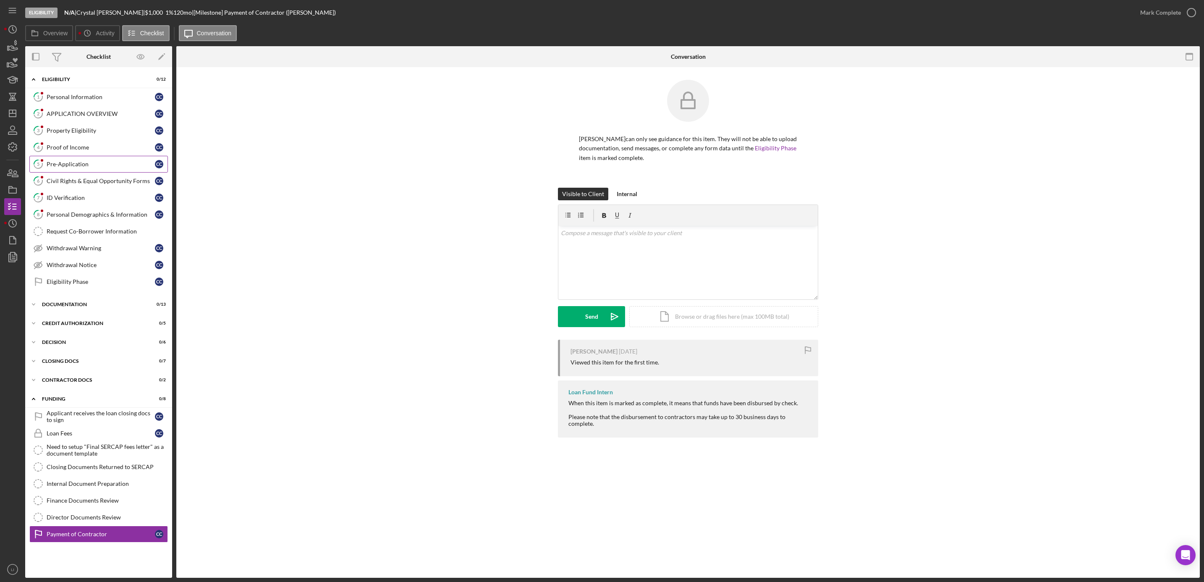
click at [81, 164] on div "Pre-Application" at bounding box center [101, 164] width 108 height 7
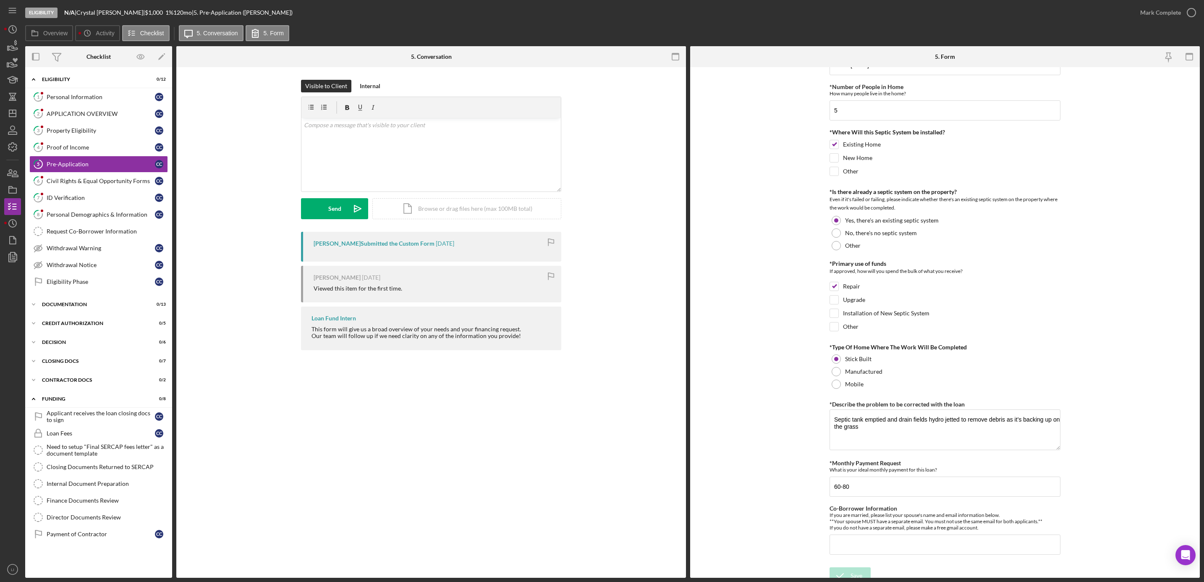
scroll to position [204, 0]
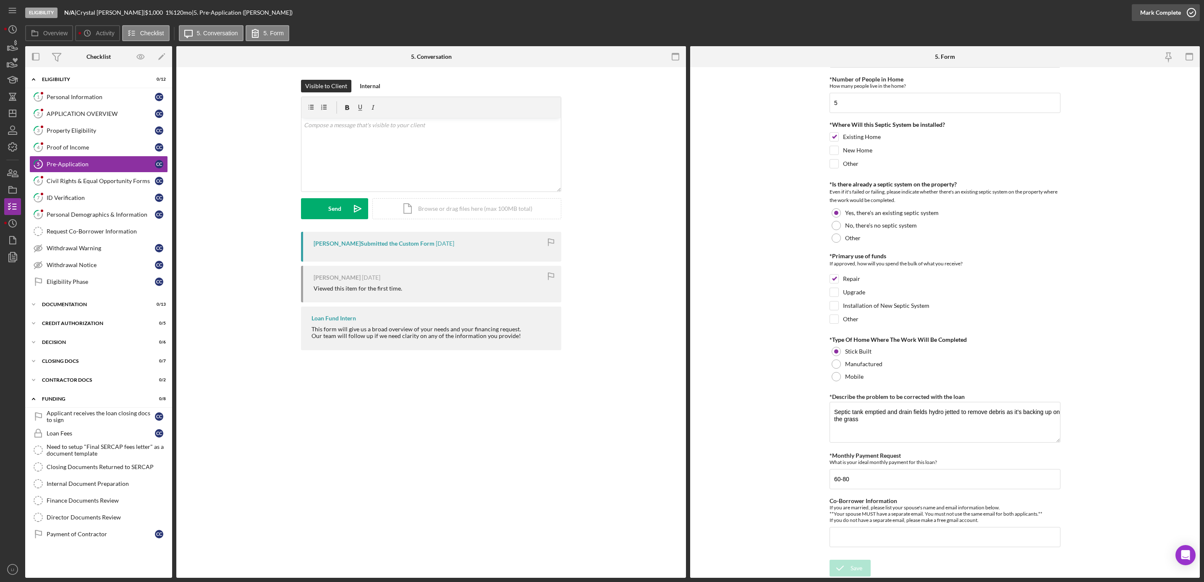
click at [1167, 7] on div "Mark Complete" at bounding box center [1160, 12] width 41 height 17
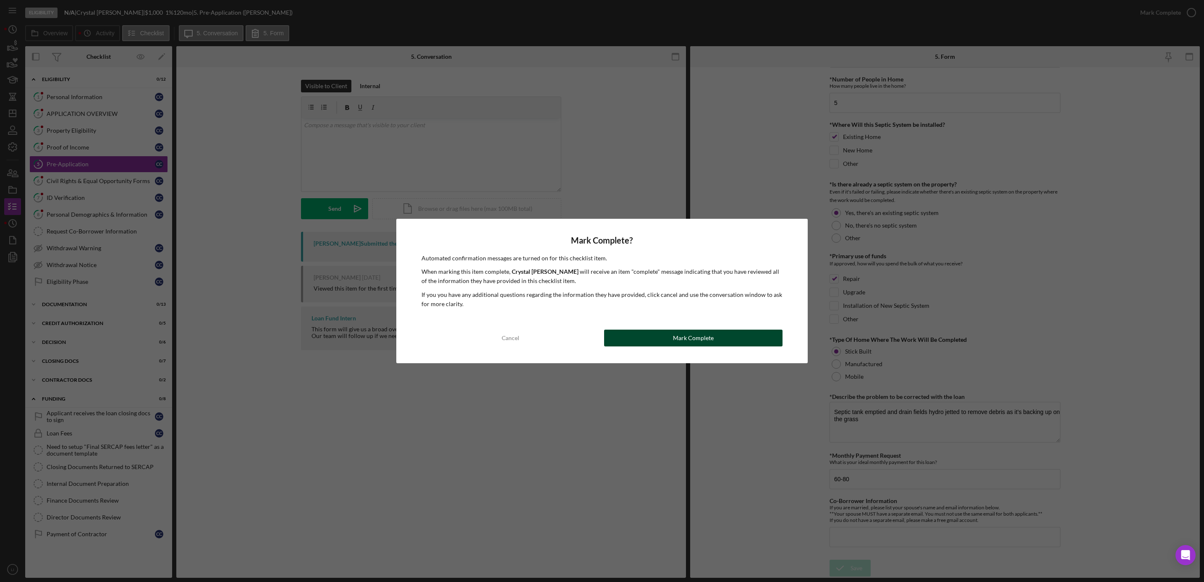
click at [686, 339] on div "Mark Complete" at bounding box center [693, 338] width 41 height 17
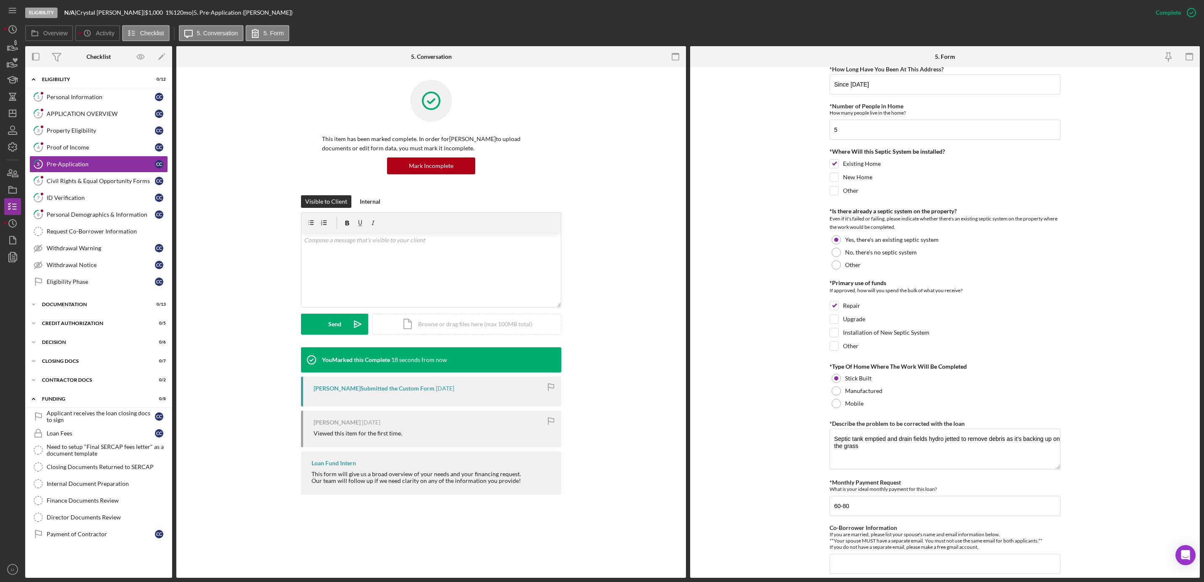
scroll to position [238, 0]
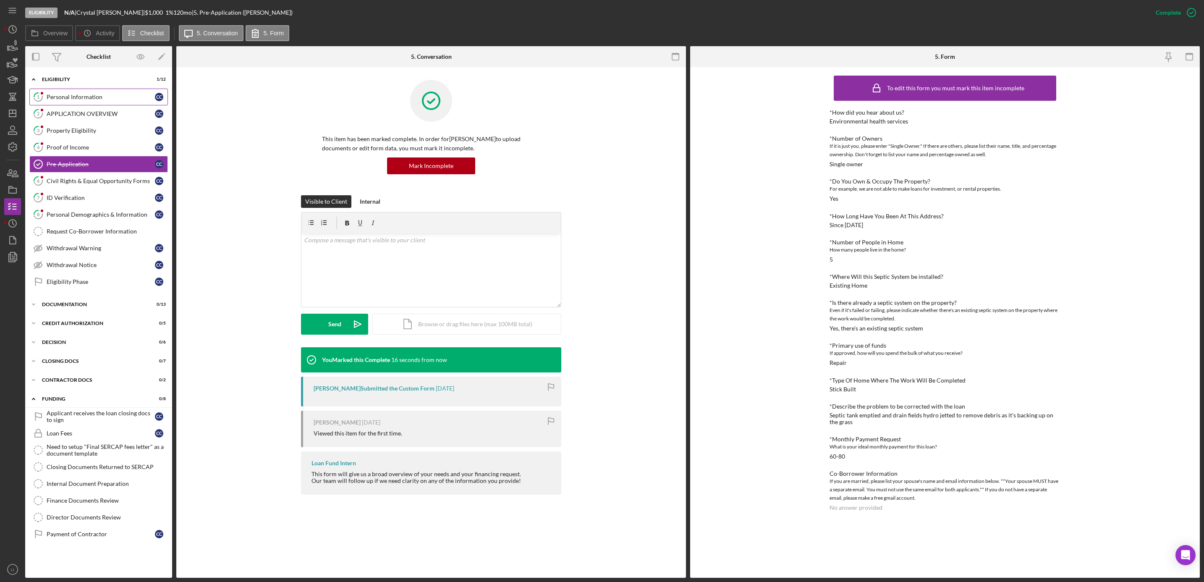
click at [79, 99] on div "Personal Information" at bounding box center [101, 97] width 108 height 7
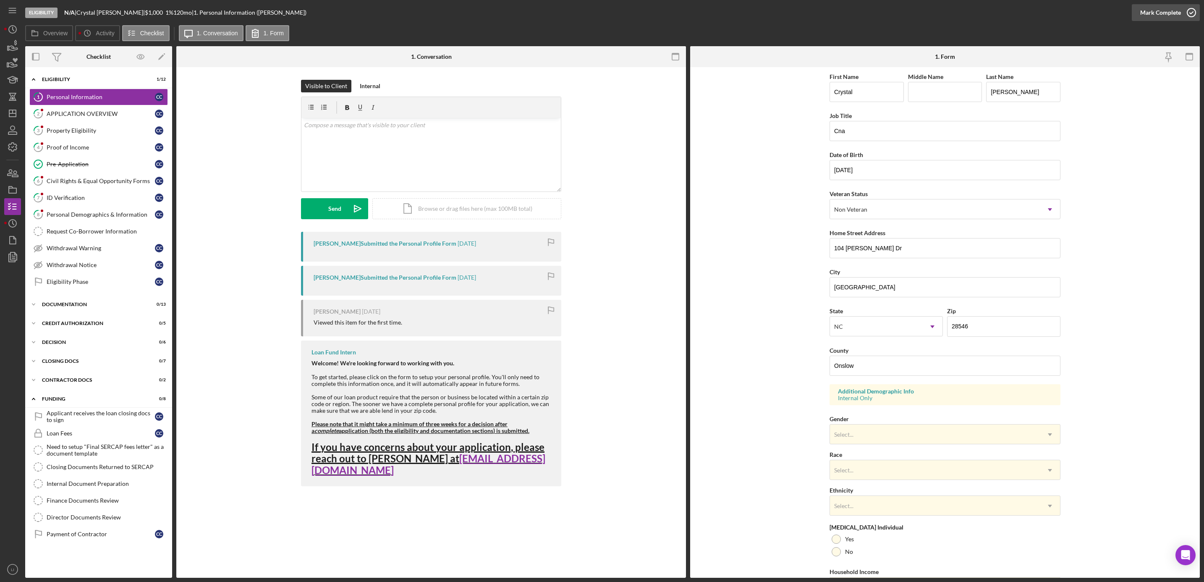
click at [1173, 9] on div "Mark Complete" at bounding box center [1160, 12] width 41 height 17
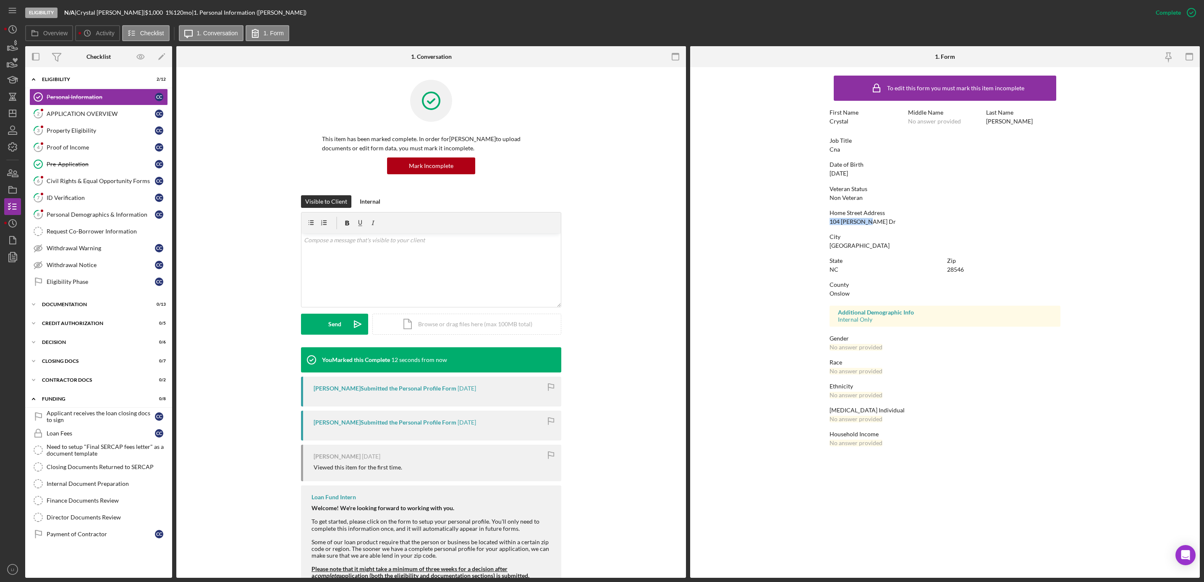
drag, startPoint x: 829, startPoint y: 220, endPoint x: 867, endPoint y: 218, distance: 37.9
click at [867, 218] on div "Home Street Address [STREET_ADDRESS]" at bounding box center [945, 217] width 231 height 16
drag, startPoint x: 867, startPoint y: 218, endPoint x: 856, endPoint y: 218, distance: 10.5
copy div "104 [PERSON_NAME] Dr"
click at [752, 227] on form "To edit this form you must mark this item incomplete First Name [PERSON_NAME] M…" at bounding box center [945, 263] width 510 height 392
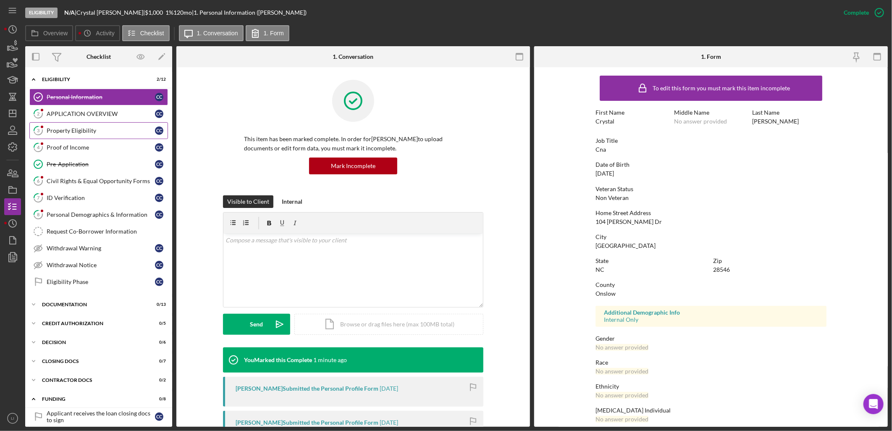
click at [74, 131] on div "Property Eligibility" at bounding box center [101, 130] width 108 height 7
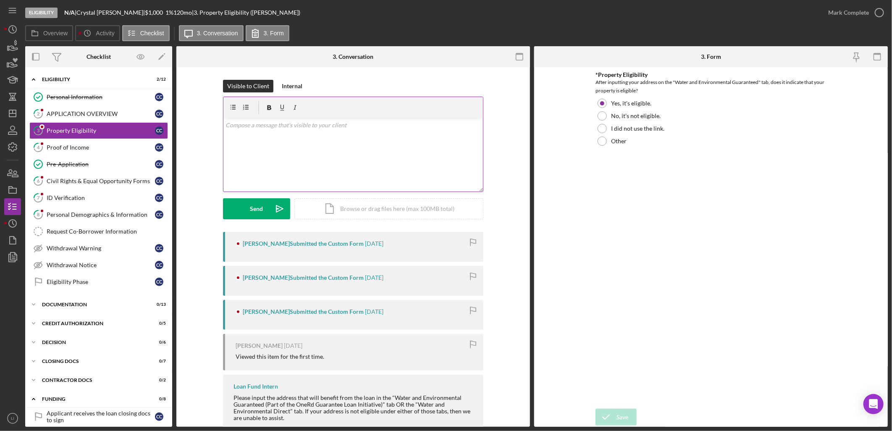
click at [238, 129] on p at bounding box center [353, 124] width 255 height 9
click at [385, 209] on div "Icon/Document Browse or drag files here (max 100MB total) Tap to choose files o…" at bounding box center [388, 208] width 189 height 21
click at [266, 213] on button "Upload Icon/Upload" at bounding box center [256, 208] width 67 height 21
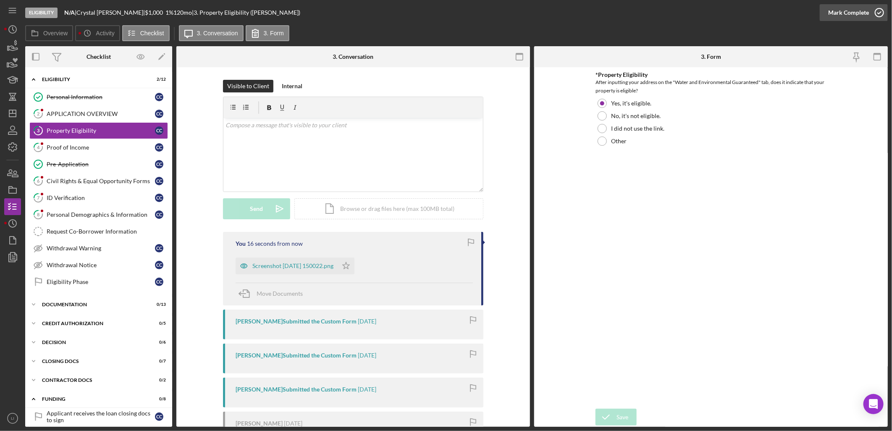
click at [846, 11] on div "Mark Complete" at bounding box center [848, 12] width 41 height 17
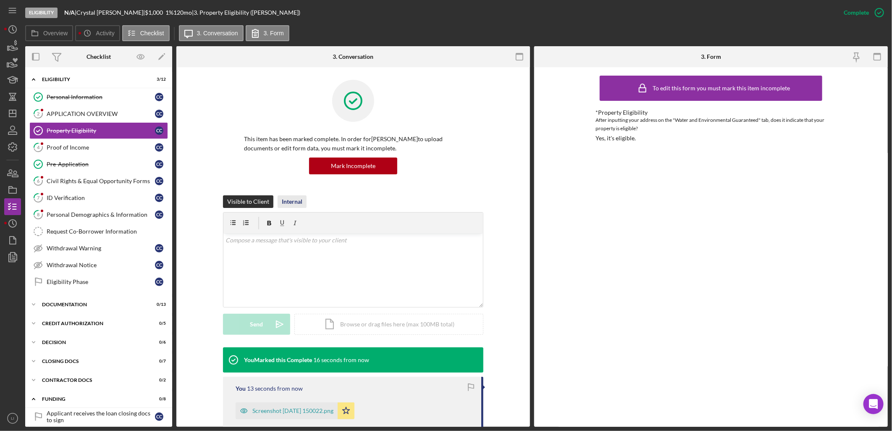
click at [291, 203] on div "Internal" at bounding box center [292, 201] width 21 height 13
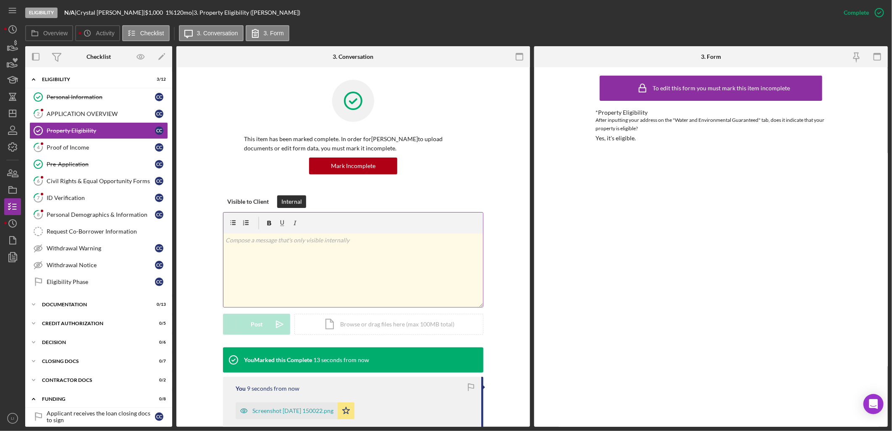
click at [356, 249] on div "v Color teal Color pink Remove color Add row above Add row below Add column bef…" at bounding box center [352, 269] width 259 height 73
click at [261, 320] on div "Post" at bounding box center [257, 324] width 12 height 21
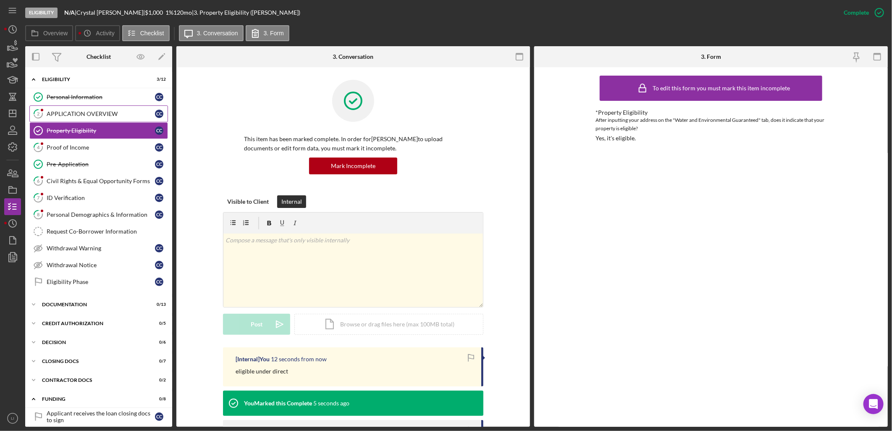
click at [74, 115] on div "APPLICATION OVERVIEW" at bounding box center [101, 113] width 108 height 7
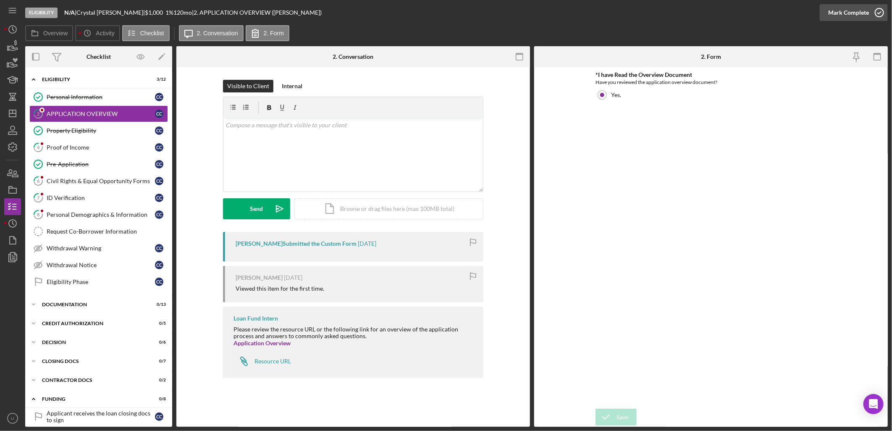
click at [853, 14] on div "Mark Complete" at bounding box center [848, 12] width 41 height 17
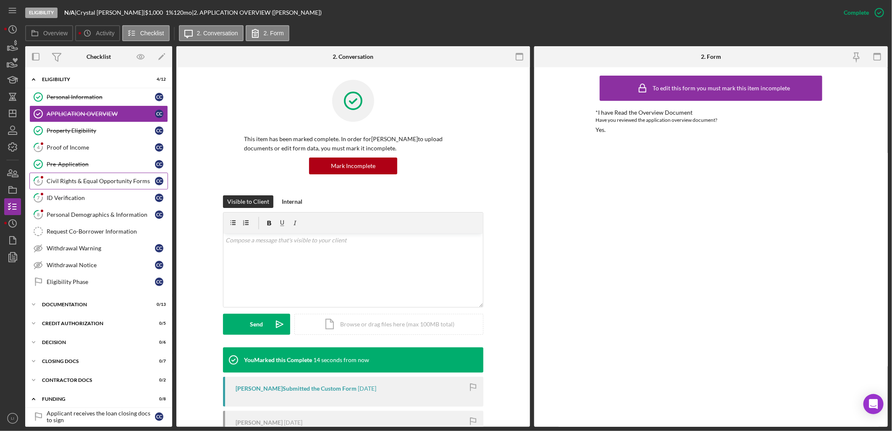
click at [71, 181] on div "Civil Rights & Equal Opportunity Forms" at bounding box center [101, 181] width 108 height 7
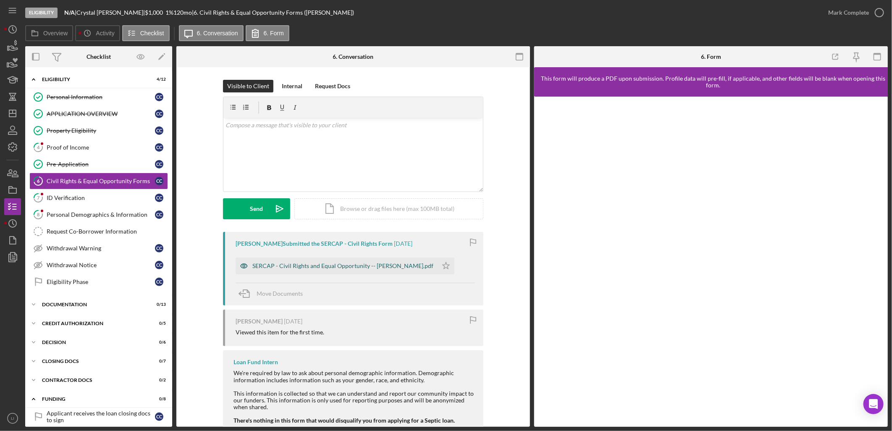
click at [330, 263] on div "SERCAP - Civil Rights and Equal Opportunity -- [PERSON_NAME].pdf" at bounding box center [342, 265] width 181 height 7
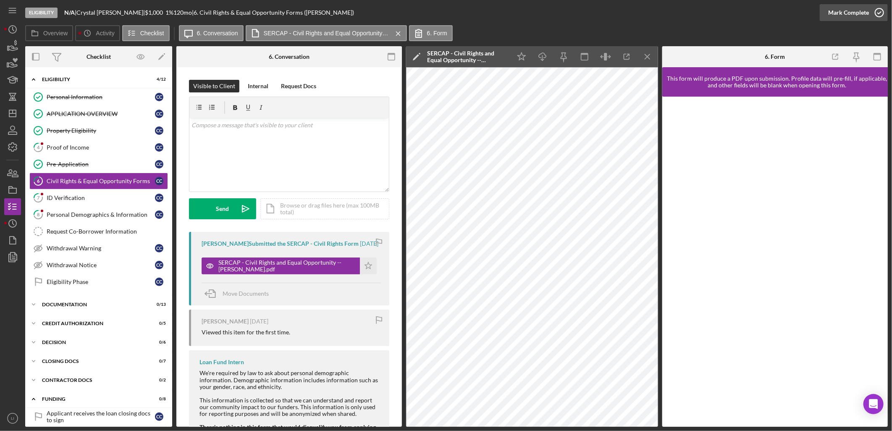
click at [858, 12] on div "Mark Complete" at bounding box center [848, 12] width 41 height 17
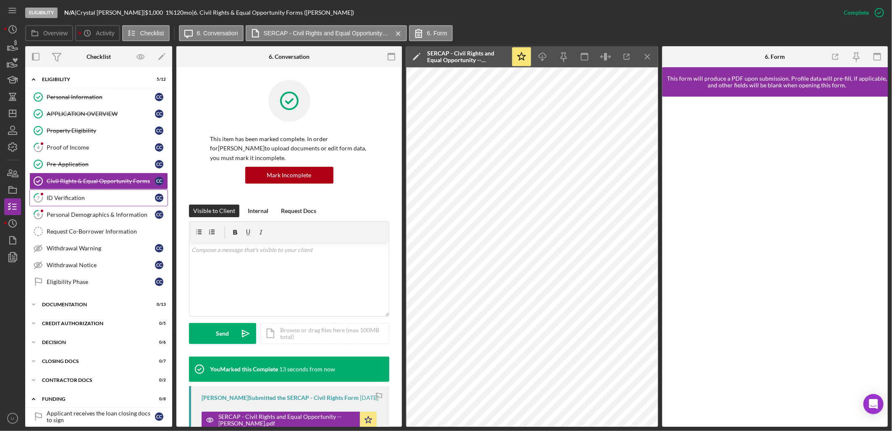
click at [75, 199] on div "ID Verification" at bounding box center [101, 197] width 108 height 7
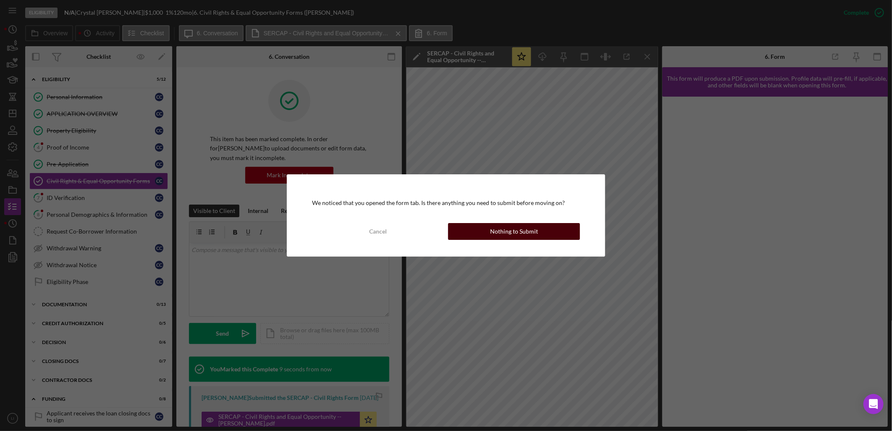
click at [497, 229] on div "Nothing to Submit" at bounding box center [514, 231] width 48 height 17
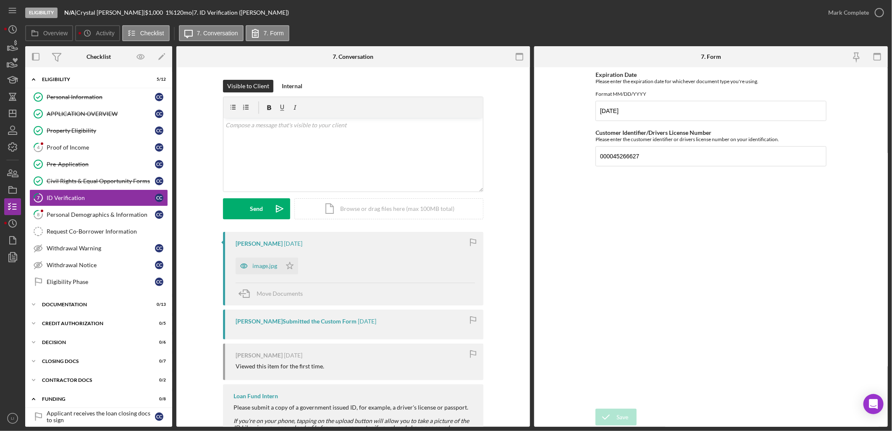
click at [262, 251] on div "[PERSON_NAME] [DATE] image.jpg Icon/Star Move Documents" at bounding box center [353, 268] width 260 height 73
click at [255, 259] on div "image.jpg" at bounding box center [259, 265] width 46 height 17
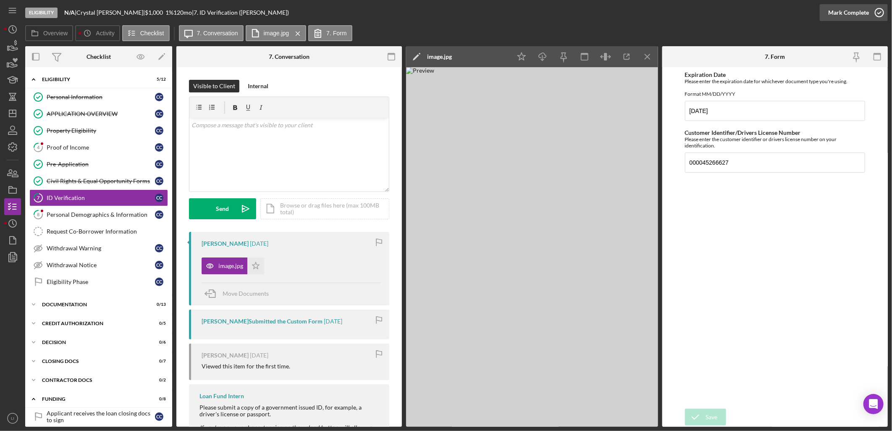
click at [848, 6] on div "Mark Complete" at bounding box center [848, 12] width 41 height 17
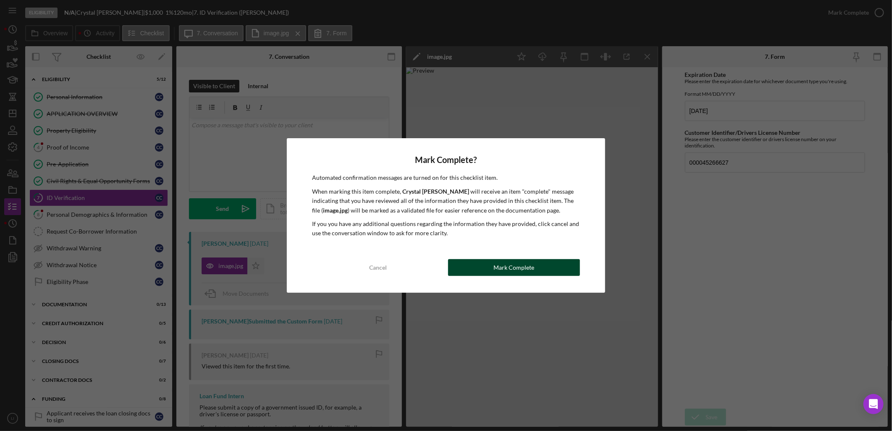
click at [563, 270] on button "Mark Complete" at bounding box center [514, 267] width 132 height 17
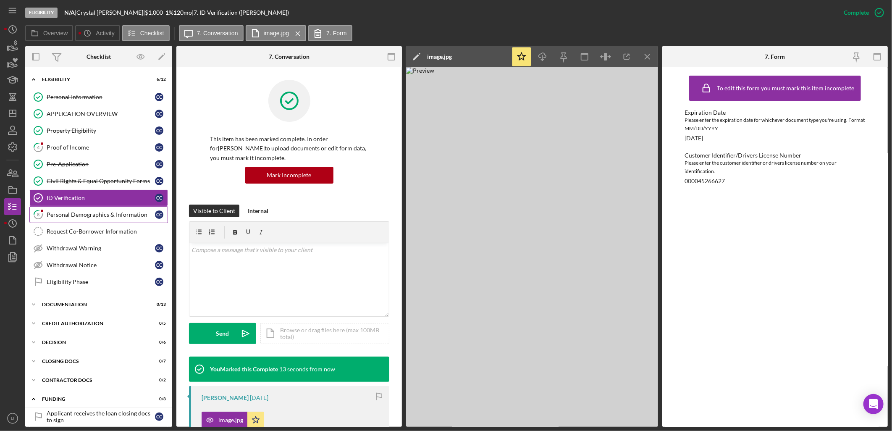
click at [68, 216] on div "Personal Demographics & Information" at bounding box center [101, 214] width 108 height 7
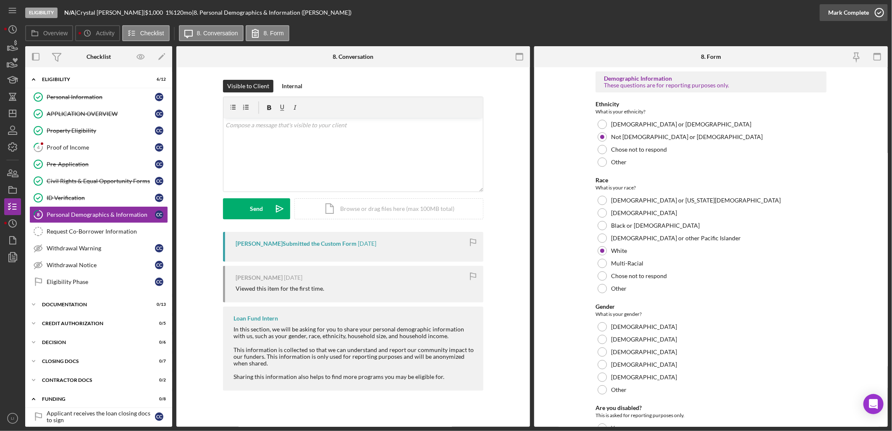
click at [836, 15] on div "Mark Complete" at bounding box center [848, 12] width 41 height 17
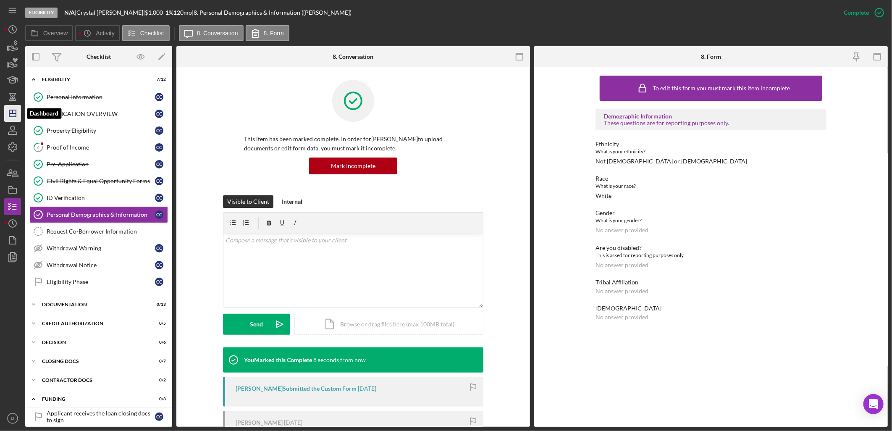
click at [13, 115] on icon "Icon/Dashboard" at bounding box center [12, 113] width 21 height 21
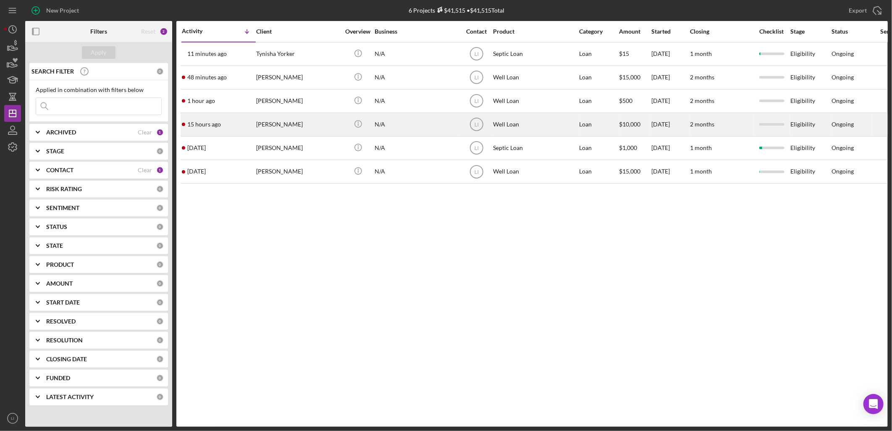
click at [283, 129] on div "[PERSON_NAME]" at bounding box center [298, 124] width 84 height 22
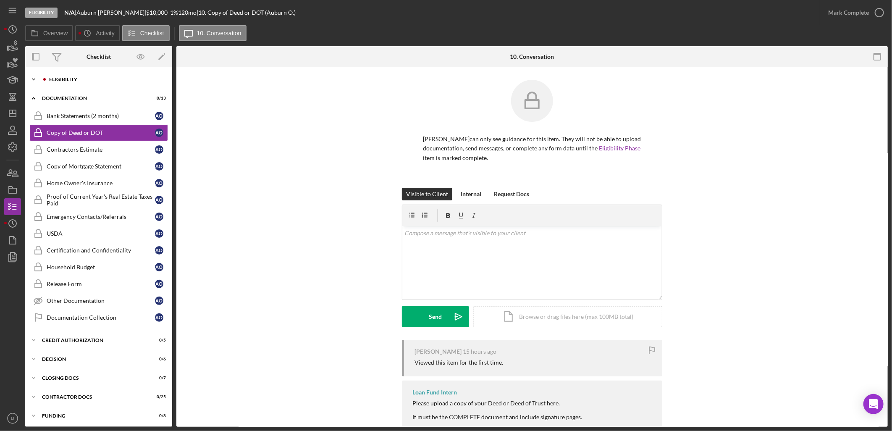
click at [74, 73] on div "Icon/Expander Eligibility 0 / 12" at bounding box center [98, 79] width 147 height 17
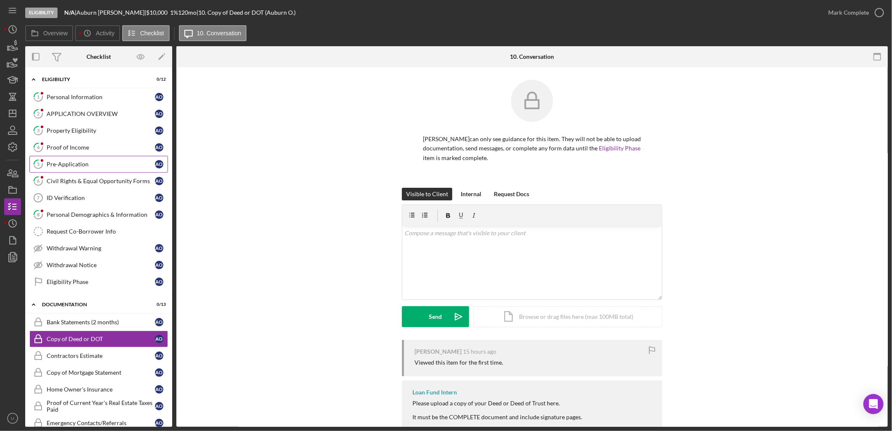
click at [68, 162] on div "Pre-Application" at bounding box center [101, 164] width 108 height 7
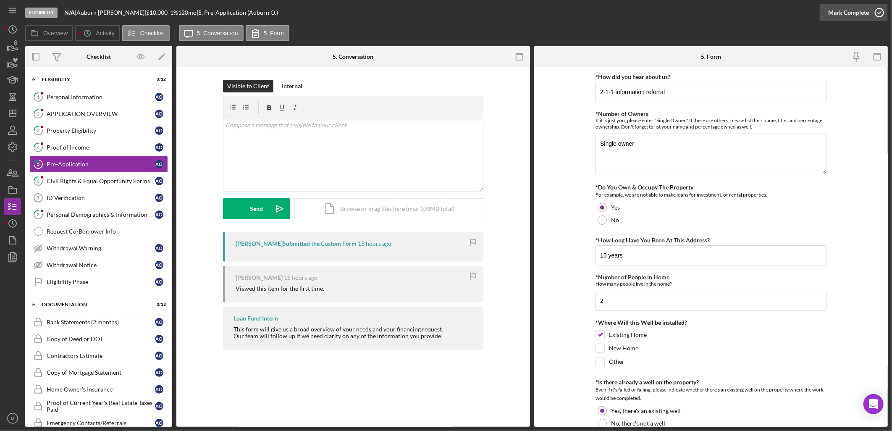
click at [848, 13] on div "Mark Complete" at bounding box center [848, 12] width 41 height 17
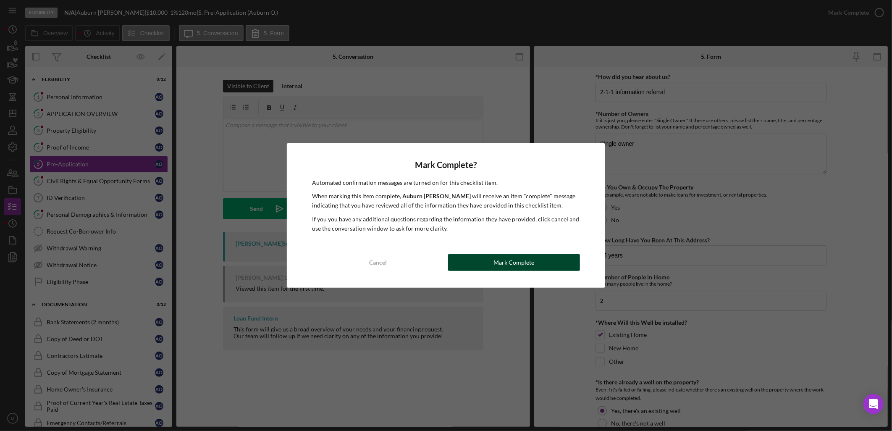
click at [548, 262] on button "Mark Complete" at bounding box center [514, 262] width 132 height 17
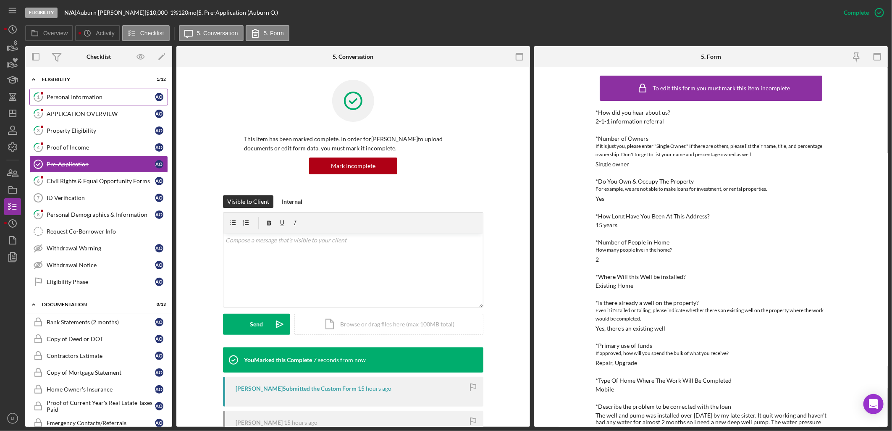
click at [79, 97] on div "Personal Information" at bounding box center [101, 97] width 108 height 7
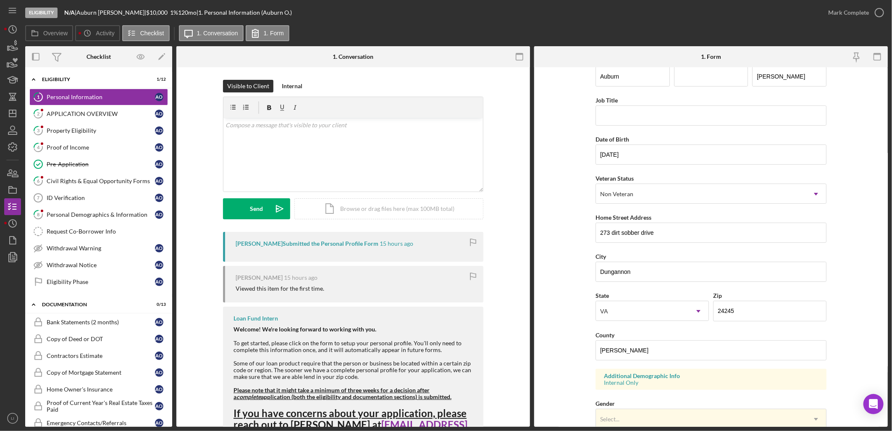
scroll to position [15, 0]
drag, startPoint x: 659, startPoint y: 234, endPoint x: 552, endPoint y: 221, distance: 108.2
click at [552, 221] on form "First Name [GEOGRAPHIC_DATA] Middle Name Last Name [PERSON_NAME] Job Title Date…" at bounding box center [710, 246] width 353 height 359
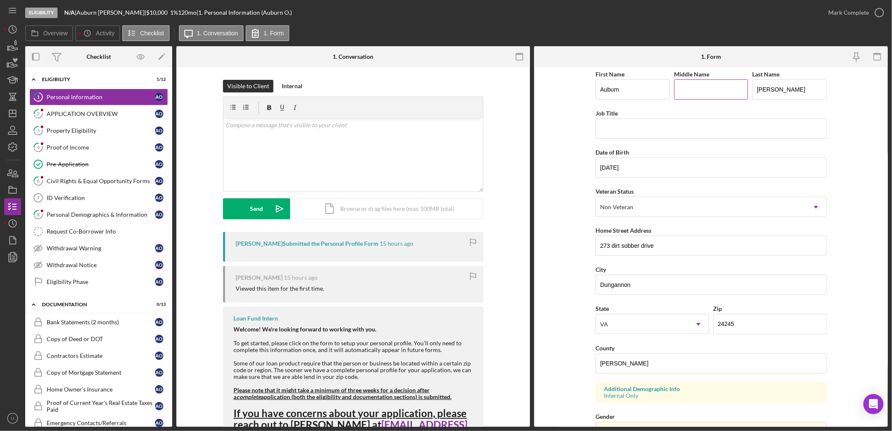
scroll to position [0, 0]
click at [80, 133] on link "3 Property Eligibility A O" at bounding box center [98, 130] width 139 height 17
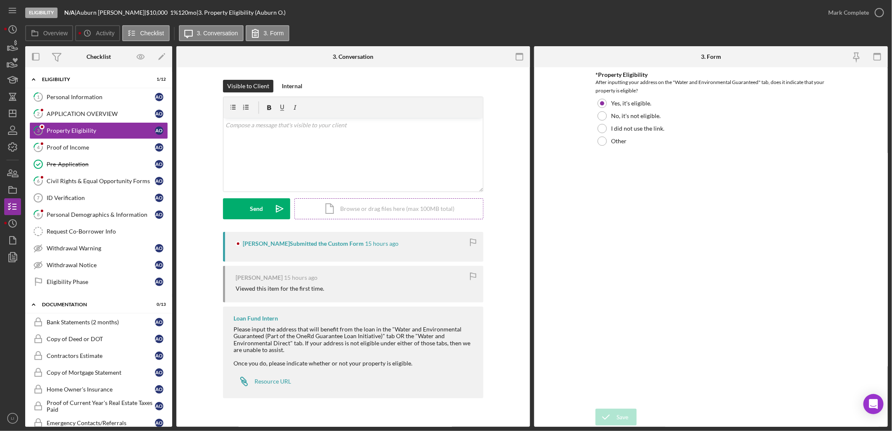
click at [371, 214] on div "Icon/Document Browse or drag files here (max 100MB total) Tap to choose files o…" at bounding box center [388, 208] width 189 height 21
click at [267, 208] on button "Upload Icon/Upload" at bounding box center [256, 208] width 67 height 21
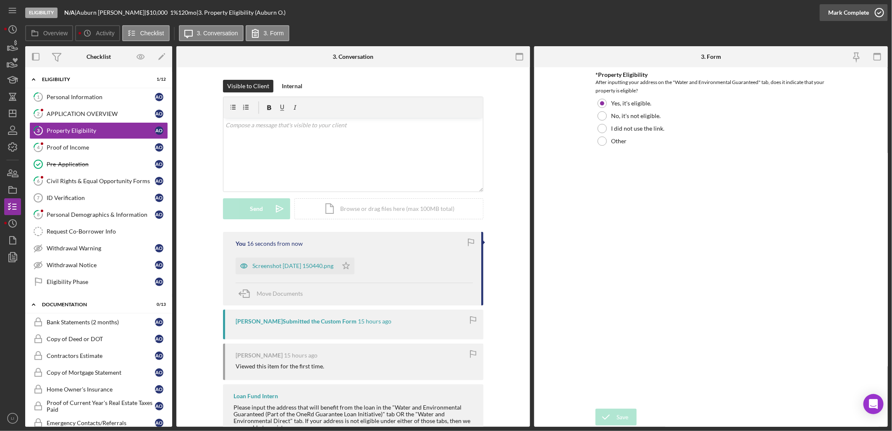
click at [848, 14] on div "Mark Complete" at bounding box center [848, 12] width 41 height 17
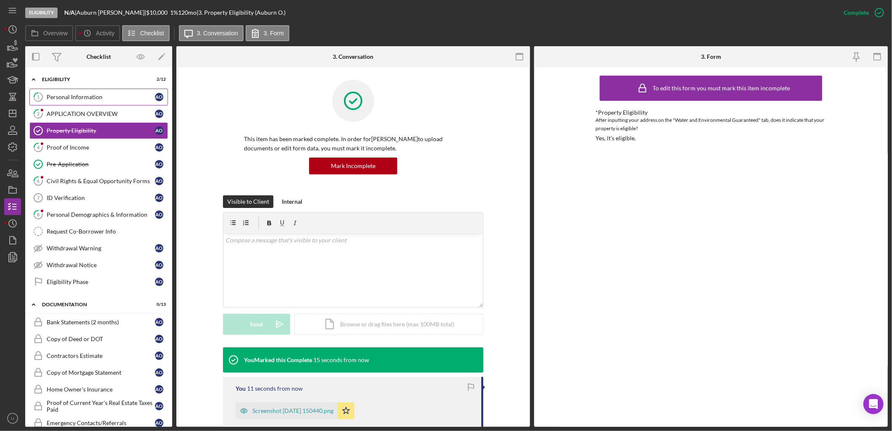
click at [78, 97] on div "Personal Information" at bounding box center [101, 97] width 108 height 7
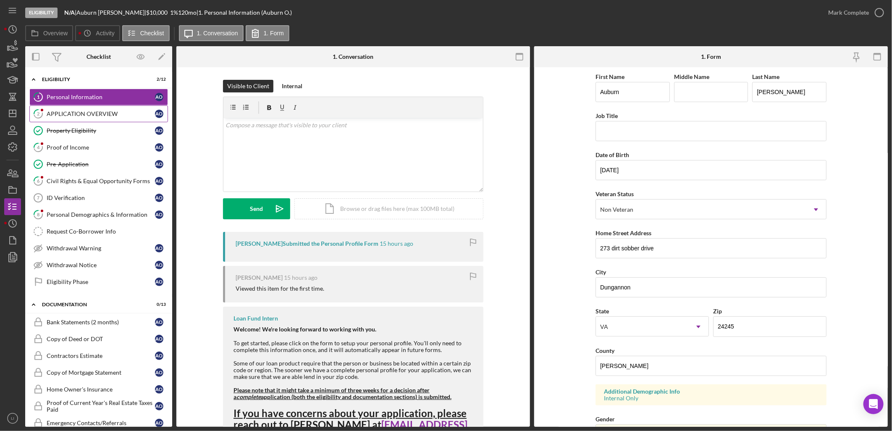
click at [89, 110] on div "APPLICATION OVERVIEW" at bounding box center [101, 113] width 108 height 7
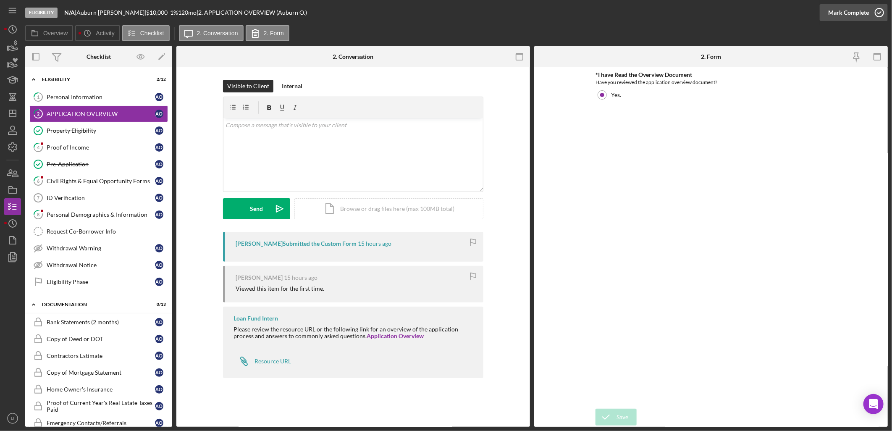
click at [870, 13] on icon "button" at bounding box center [879, 12] width 21 height 21
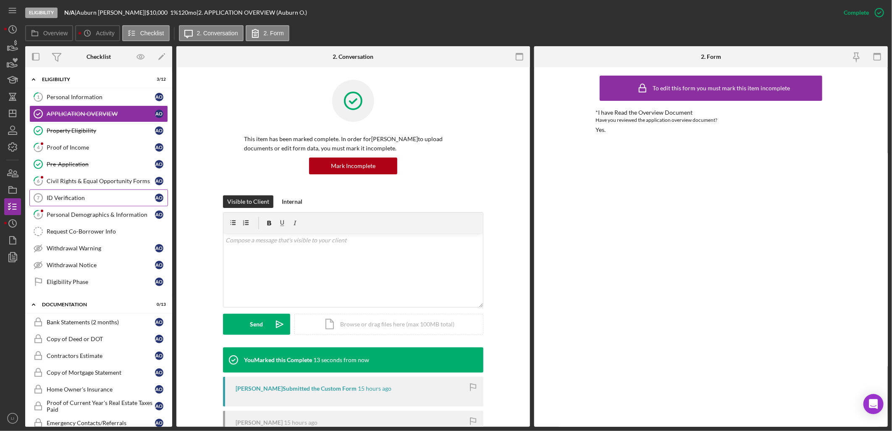
click at [65, 196] on div "ID Verification" at bounding box center [101, 197] width 108 height 7
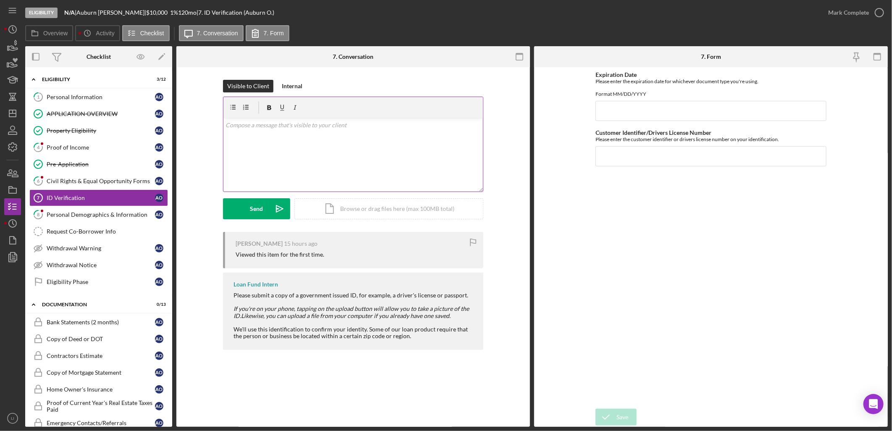
click at [271, 152] on div "v Color teal Color pink Remove color Add row above Add row below Add column bef…" at bounding box center [352, 154] width 259 height 73
click at [250, 211] on div "Send" at bounding box center [256, 208] width 13 height 21
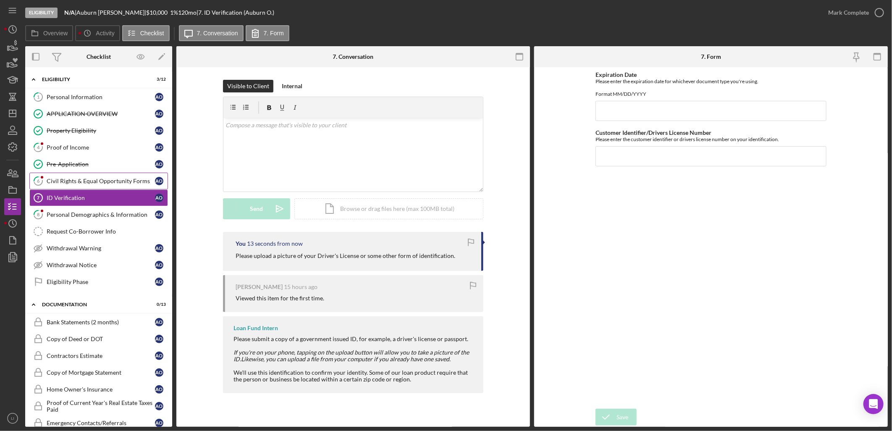
click at [66, 181] on div "Civil Rights & Equal Opportunity Forms" at bounding box center [101, 181] width 108 height 7
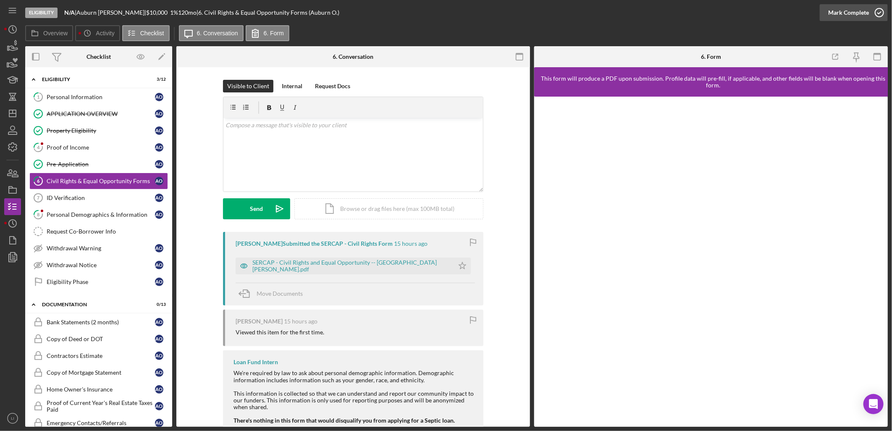
click at [858, 13] on div "Mark Complete" at bounding box center [848, 12] width 41 height 17
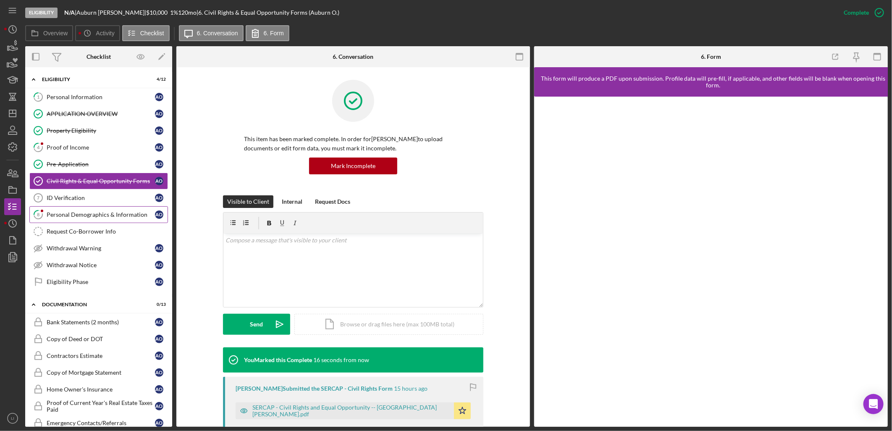
click at [78, 217] on div "Personal Demographics & Information" at bounding box center [101, 214] width 108 height 7
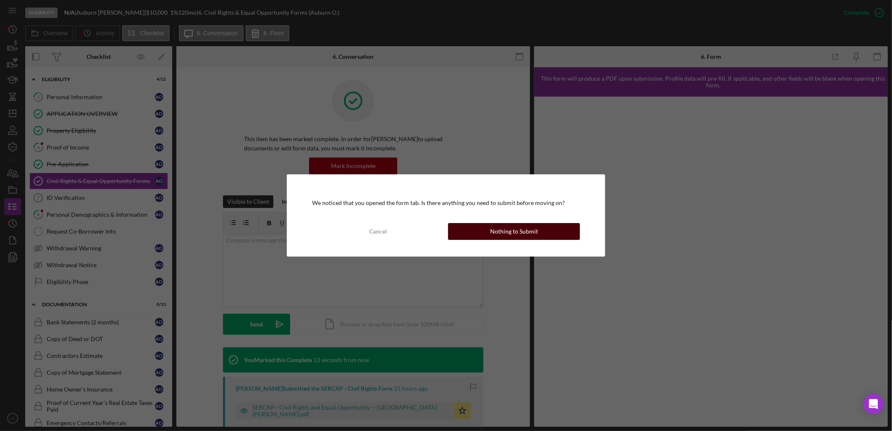
click at [516, 230] on div "Nothing to Submit" at bounding box center [514, 231] width 48 height 17
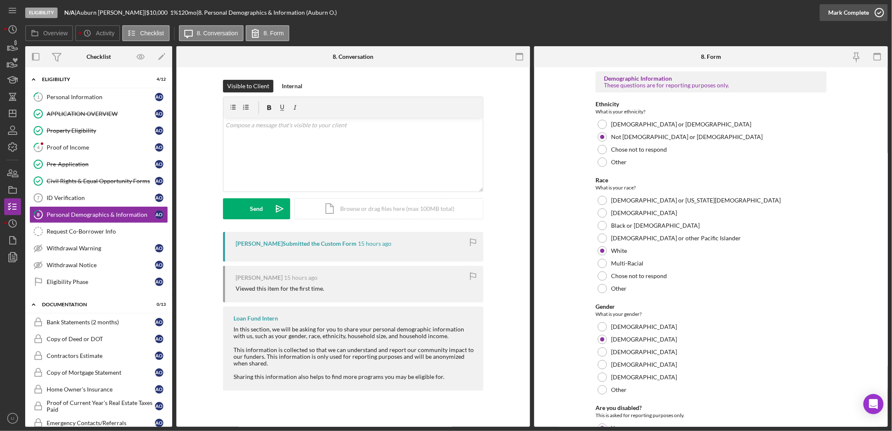
click at [858, 10] on div "Mark Complete" at bounding box center [848, 12] width 41 height 17
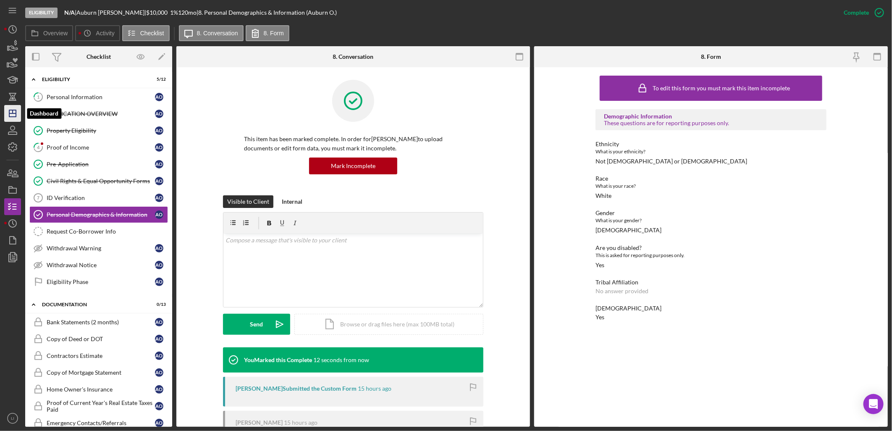
click at [18, 118] on icon "Icon/Dashboard" at bounding box center [12, 113] width 21 height 21
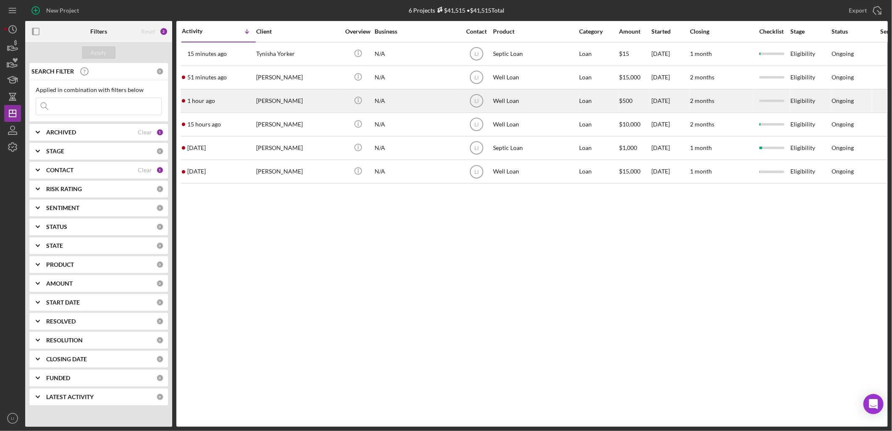
click at [291, 104] on div "[PERSON_NAME]" at bounding box center [298, 101] width 84 height 22
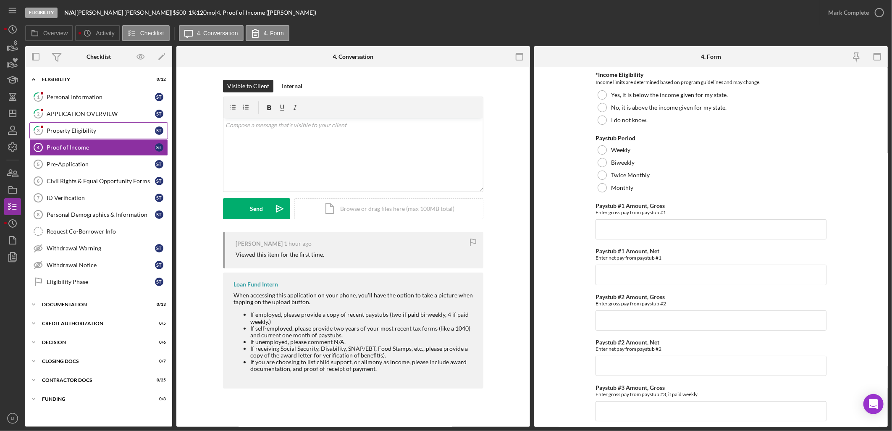
click at [82, 131] on div "Property Eligibility" at bounding box center [101, 130] width 108 height 7
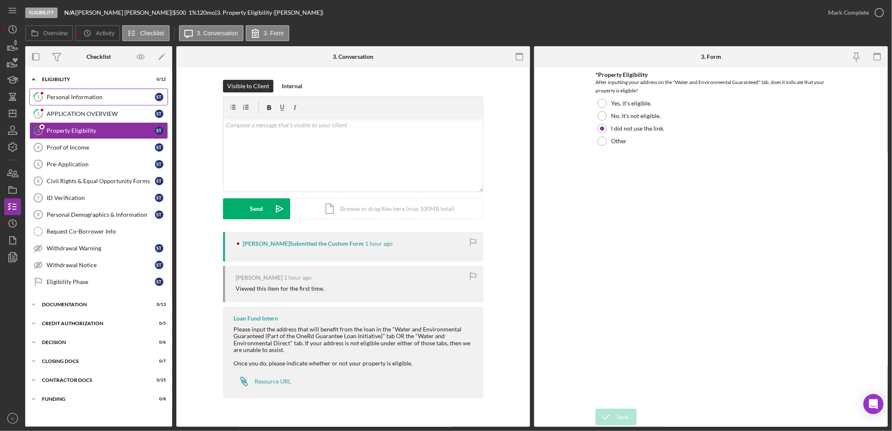
click at [69, 101] on link "1 Personal Information S T" at bounding box center [98, 97] width 139 height 17
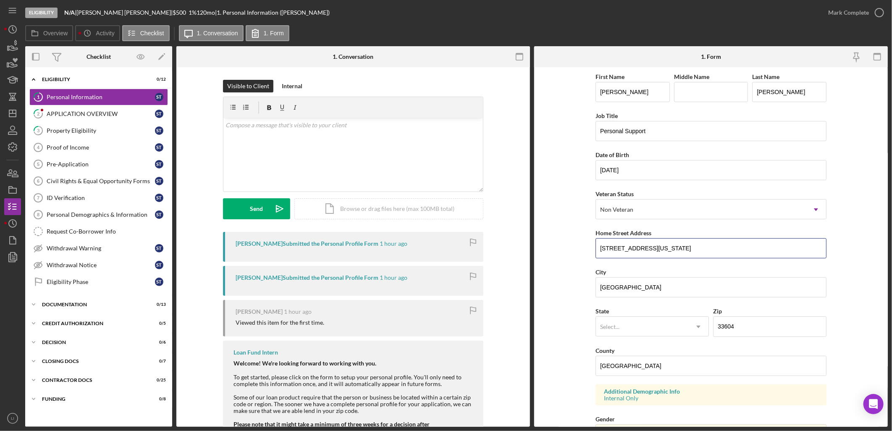
drag, startPoint x: 670, startPoint y: 245, endPoint x: 560, endPoint y: 237, distance: 110.3
click at [560, 237] on form "First Name [PERSON_NAME] Middle Name Last Name [PERSON_NAME] Job Title Personal…" at bounding box center [710, 246] width 353 height 359
click at [83, 133] on div "Property Eligibility" at bounding box center [101, 130] width 108 height 7
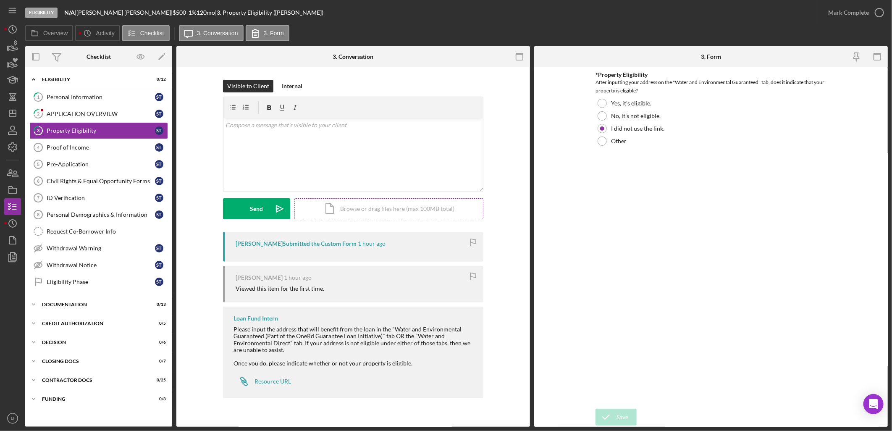
click at [394, 213] on div "Icon/Document Browse or drag files here (max 100MB total) Tap to choose files o…" at bounding box center [388, 208] width 189 height 21
click at [263, 204] on div "Upload" at bounding box center [256, 208] width 19 height 21
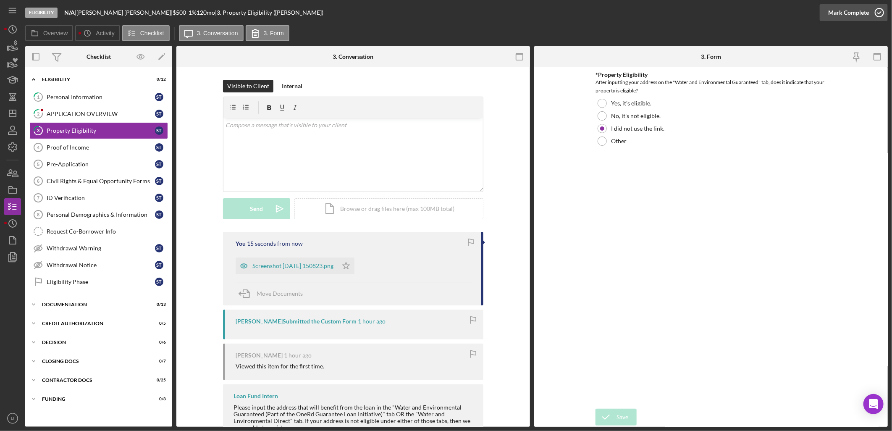
click at [851, 15] on div "Mark Complete" at bounding box center [848, 12] width 41 height 17
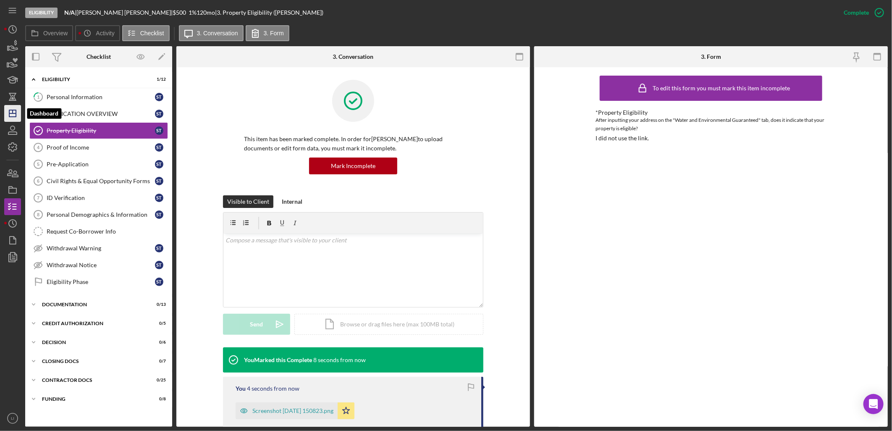
click at [6, 115] on icon "Icon/Dashboard" at bounding box center [12, 113] width 21 height 21
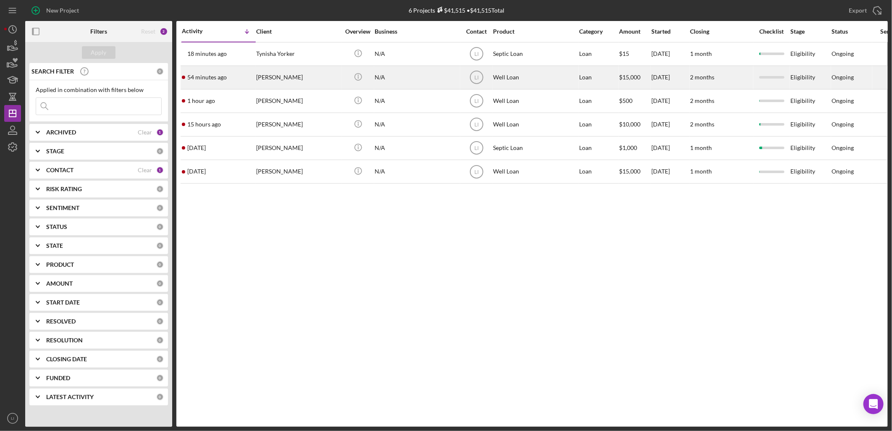
click at [288, 81] on div "[PERSON_NAME]" at bounding box center [298, 77] width 84 height 22
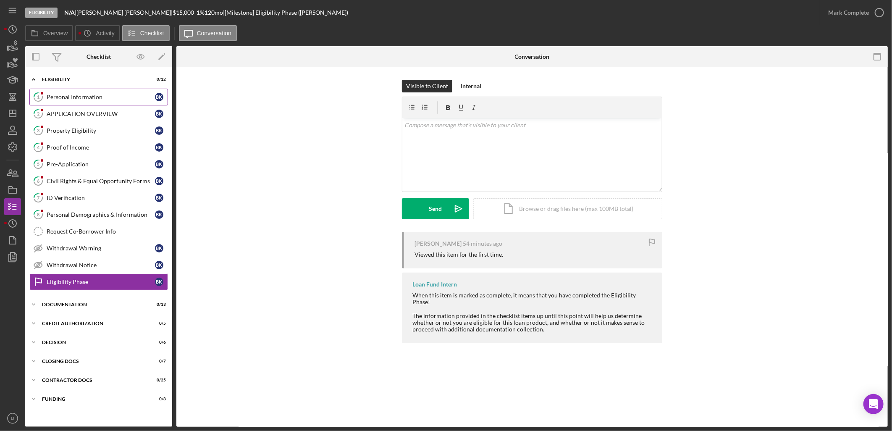
click at [97, 99] on div "Personal Information" at bounding box center [101, 97] width 108 height 7
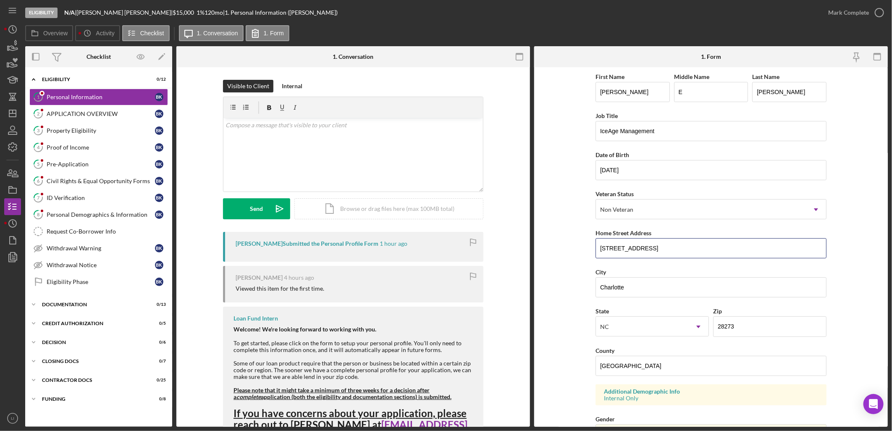
drag, startPoint x: 666, startPoint y: 253, endPoint x: 584, endPoint y: 240, distance: 83.2
click at [584, 240] on form "First Name [PERSON_NAME] Middle Name E Last Name [PERSON_NAME] Job Title IceAge…" at bounding box center [710, 246] width 353 height 359
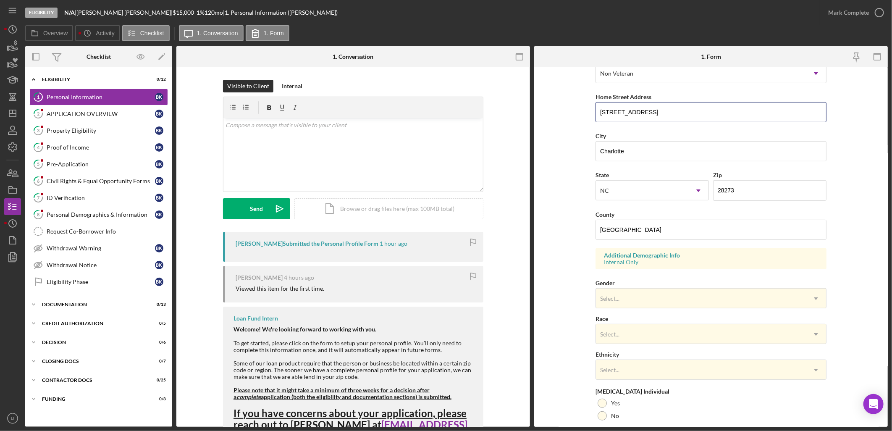
scroll to position [108, 0]
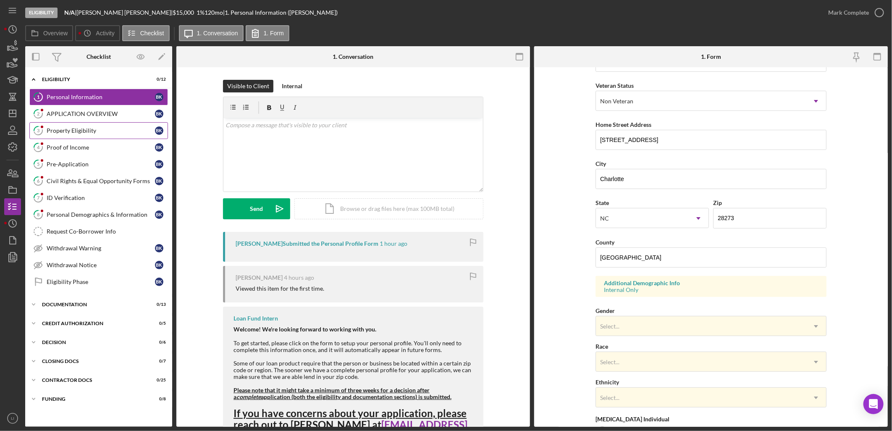
click at [85, 128] on div "Property Eligibility" at bounding box center [101, 130] width 108 height 7
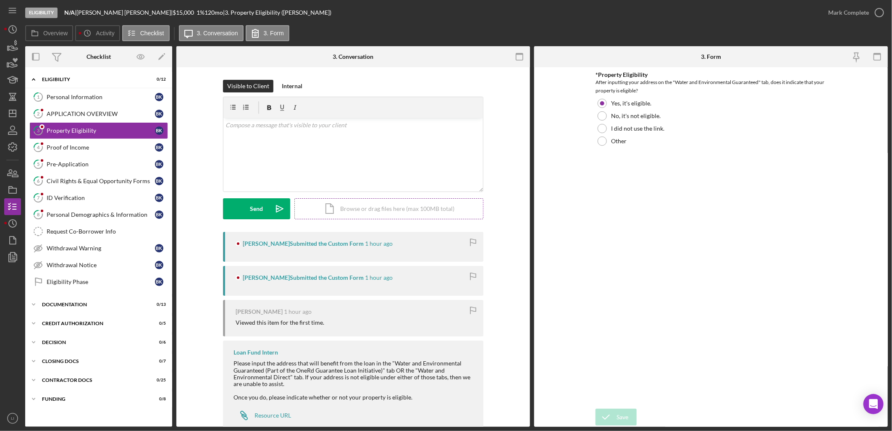
click at [385, 213] on div "Icon/Document Browse or drag files here (max 100MB total) Tap to choose files o…" at bounding box center [388, 208] width 189 height 21
click at [266, 210] on button "Upload Icon/Upload" at bounding box center [256, 208] width 67 height 21
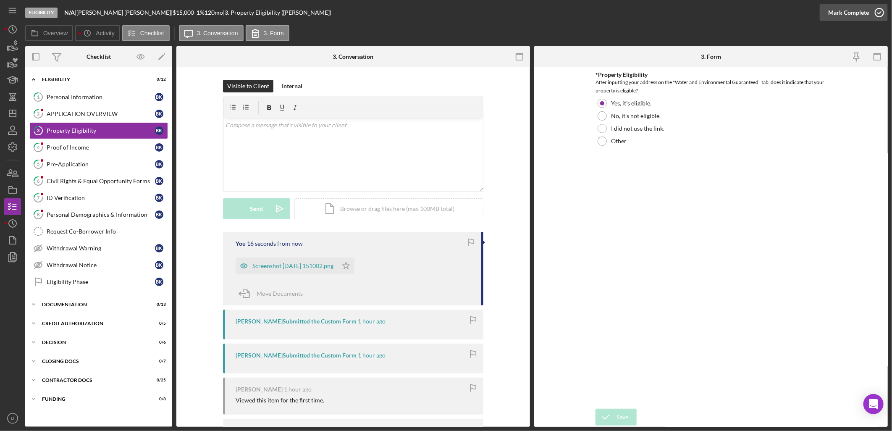
click at [856, 16] on div "Mark Complete" at bounding box center [848, 12] width 41 height 17
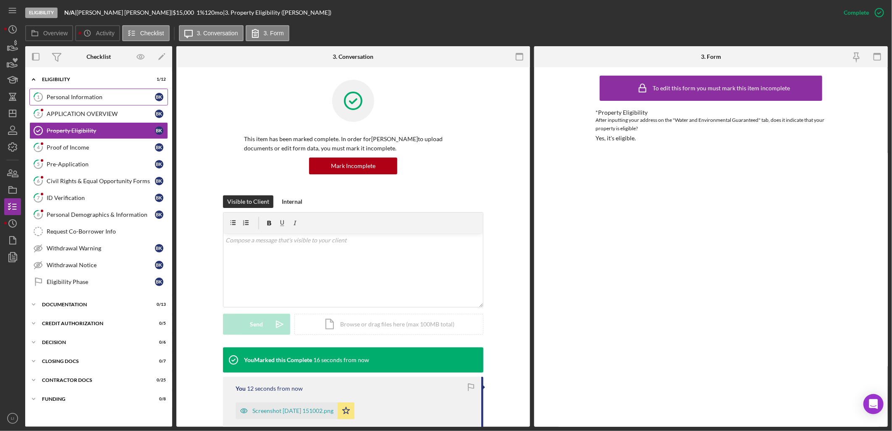
click at [67, 102] on link "1 Personal Information B K" at bounding box center [98, 97] width 139 height 17
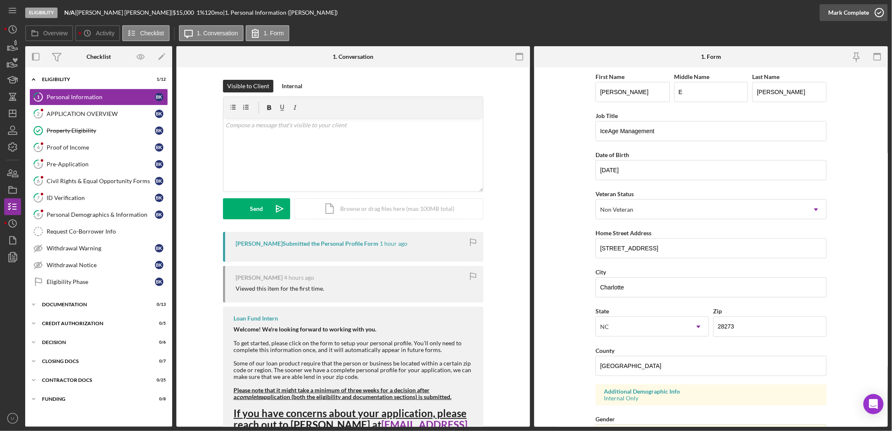
click at [855, 13] on div "Mark Complete" at bounding box center [848, 12] width 41 height 17
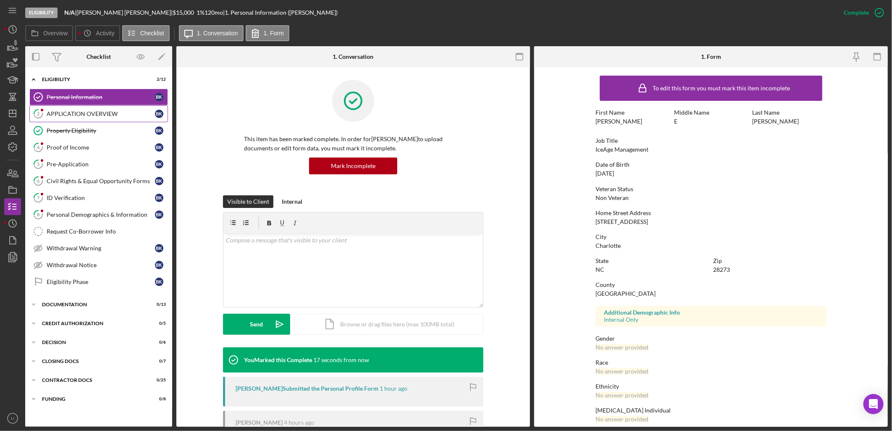
click at [102, 114] on div "APPLICATION OVERVIEW" at bounding box center [101, 113] width 108 height 7
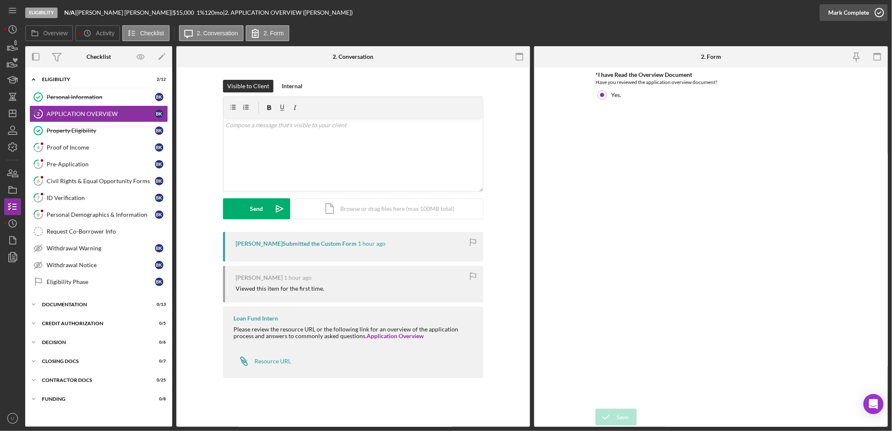
click at [851, 10] on div "Mark Complete" at bounding box center [848, 12] width 41 height 17
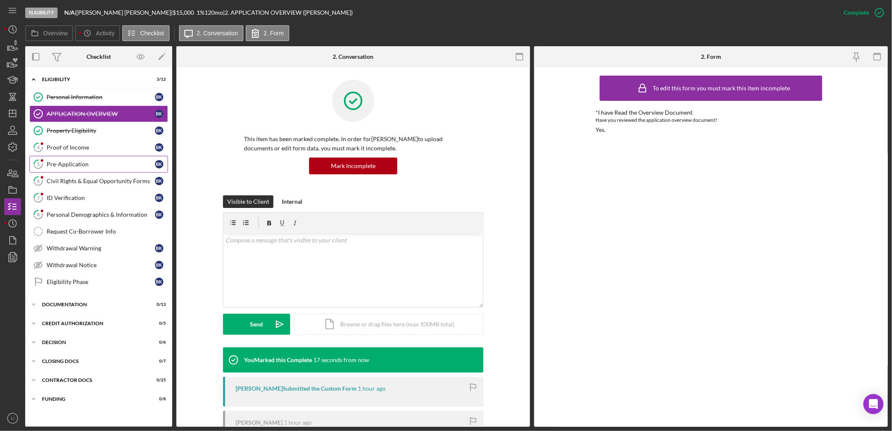
click at [54, 163] on div "Pre-Application" at bounding box center [101, 164] width 108 height 7
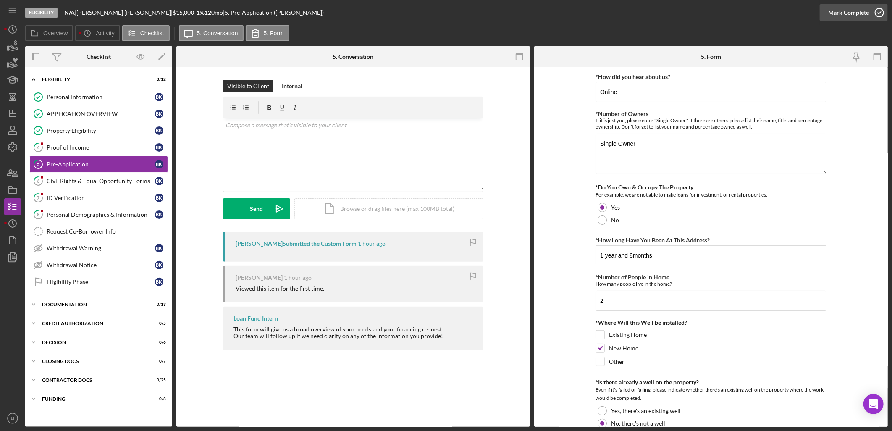
click at [872, 10] on icon "button" at bounding box center [879, 12] width 21 height 21
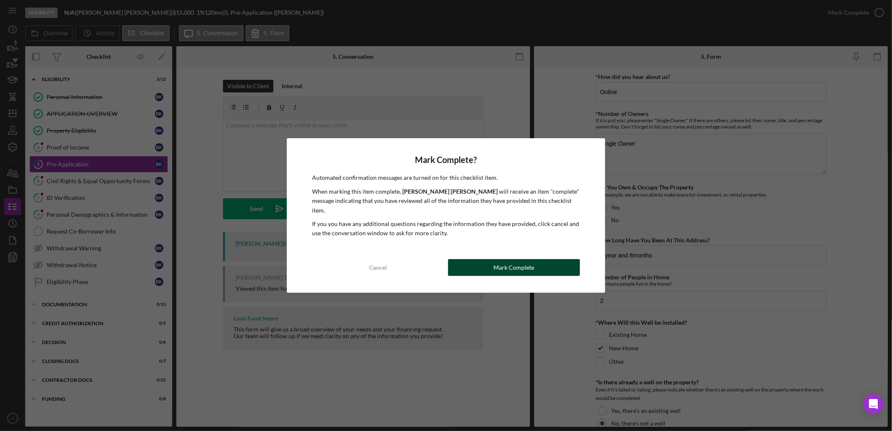
click at [493, 261] on button "Mark Complete" at bounding box center [514, 267] width 132 height 17
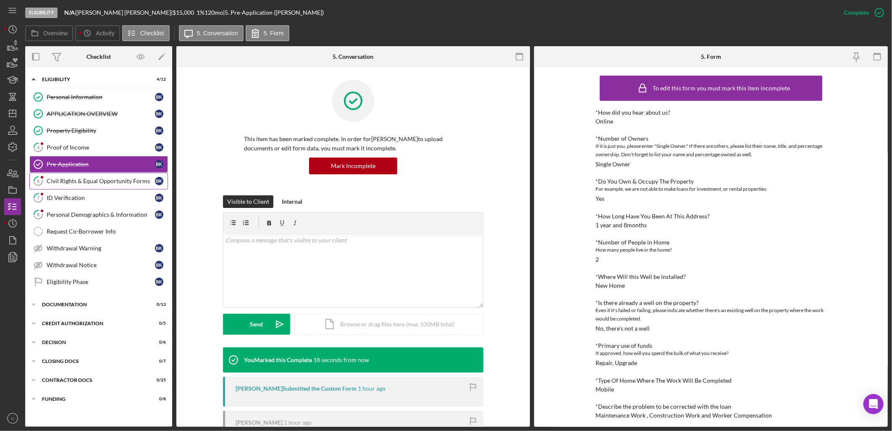
click at [95, 183] on div "Civil Rights & Equal Opportunity Forms" at bounding box center [101, 181] width 108 height 7
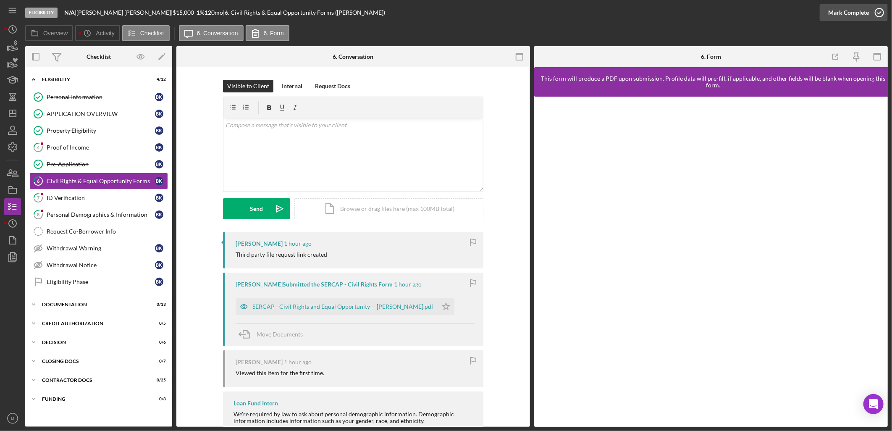
click at [854, 15] on div "Mark Complete" at bounding box center [848, 12] width 41 height 17
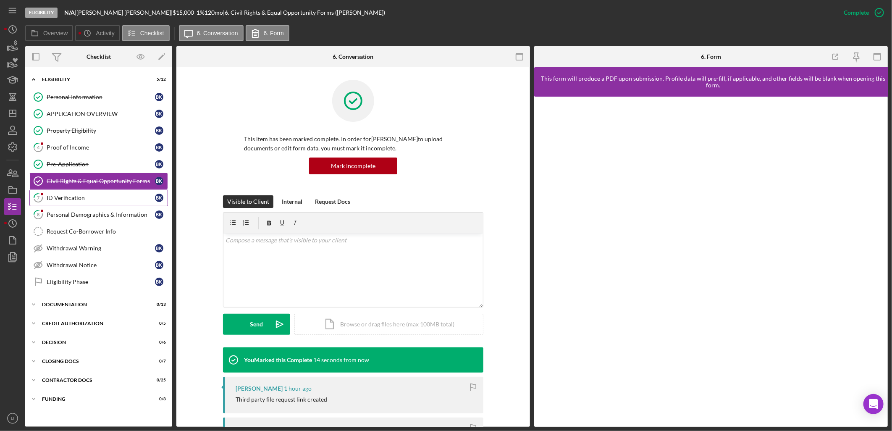
click at [63, 198] on div "ID Verification" at bounding box center [101, 197] width 108 height 7
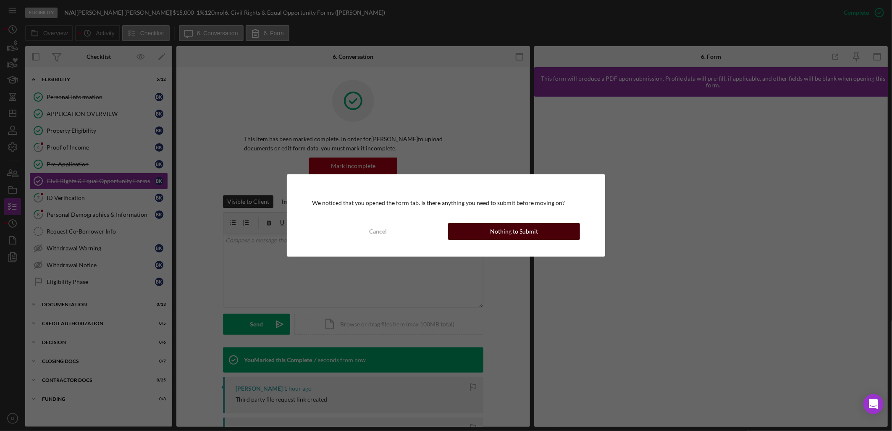
click at [517, 230] on div "Nothing to Submit" at bounding box center [514, 231] width 48 height 17
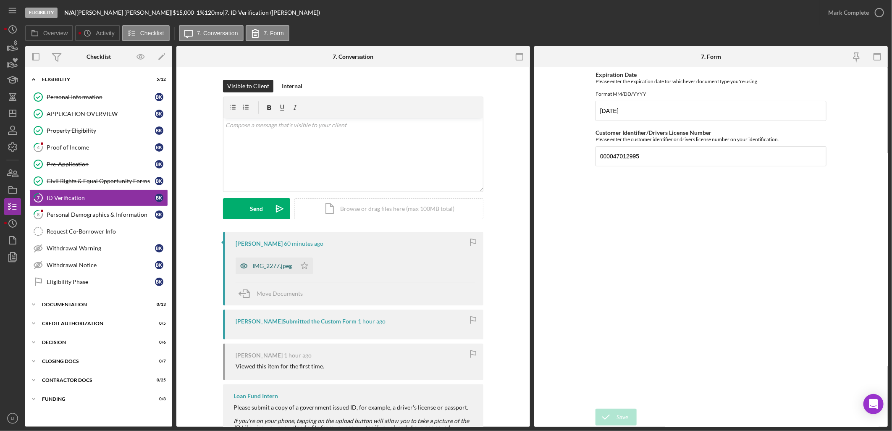
click at [252, 262] on div "IMG_2277.jpeg" at bounding box center [271, 265] width 39 height 7
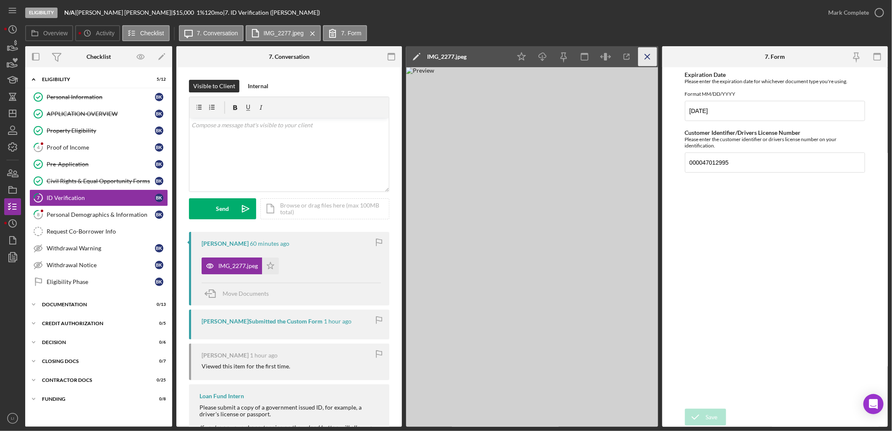
click at [645, 52] on icon "Icon/Menu Close" at bounding box center [647, 56] width 19 height 19
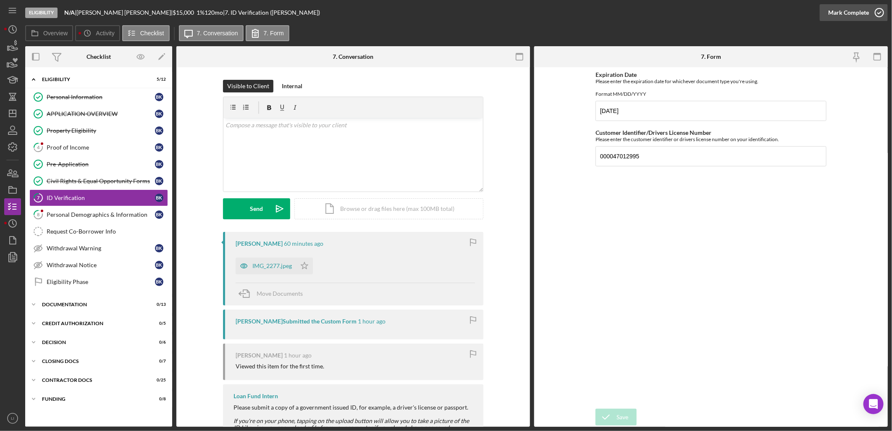
click at [871, 15] on icon "button" at bounding box center [879, 12] width 21 height 21
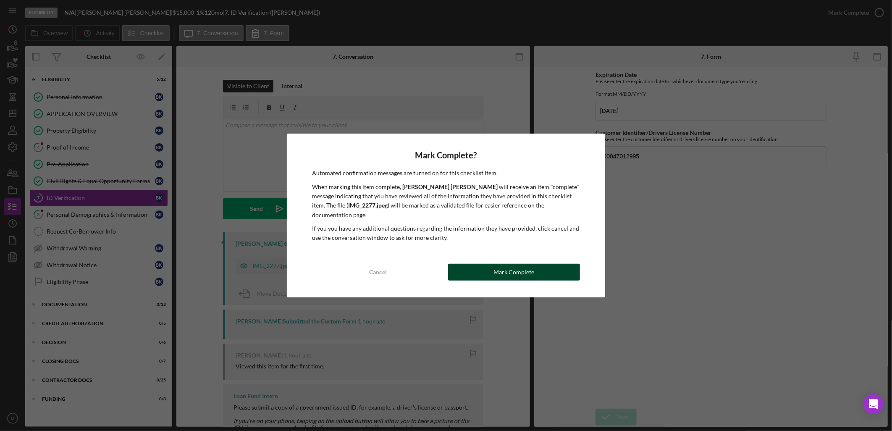
click at [555, 264] on button "Mark Complete" at bounding box center [514, 272] width 132 height 17
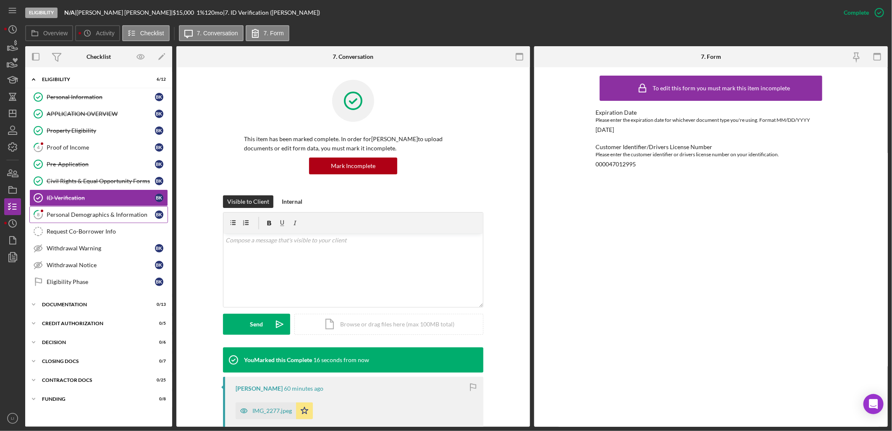
click at [89, 213] on div "Personal Demographics & Information" at bounding box center [101, 214] width 108 height 7
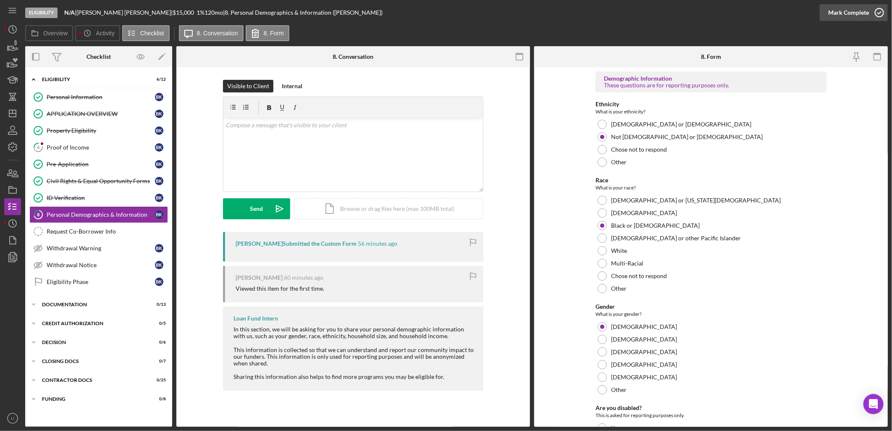
click at [854, 10] on div "Mark Complete" at bounding box center [848, 12] width 41 height 17
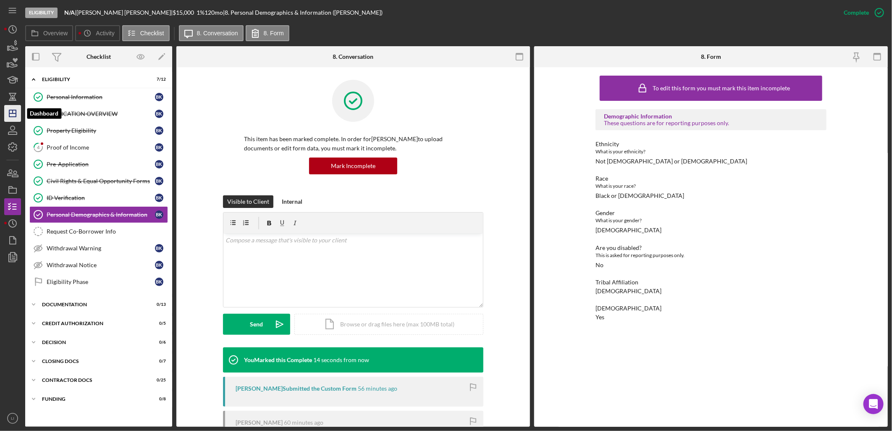
click at [13, 112] on icon "Icon/Dashboard" at bounding box center [12, 113] width 21 height 21
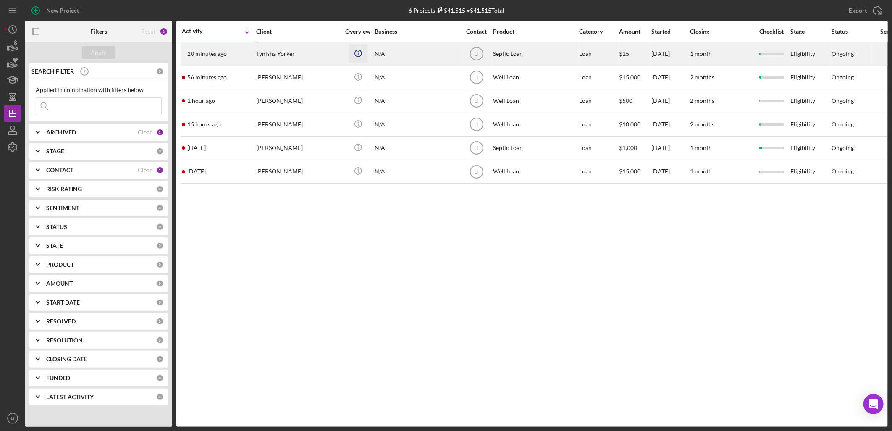
click at [356, 56] on circle "button" at bounding box center [357, 53] width 7 height 7
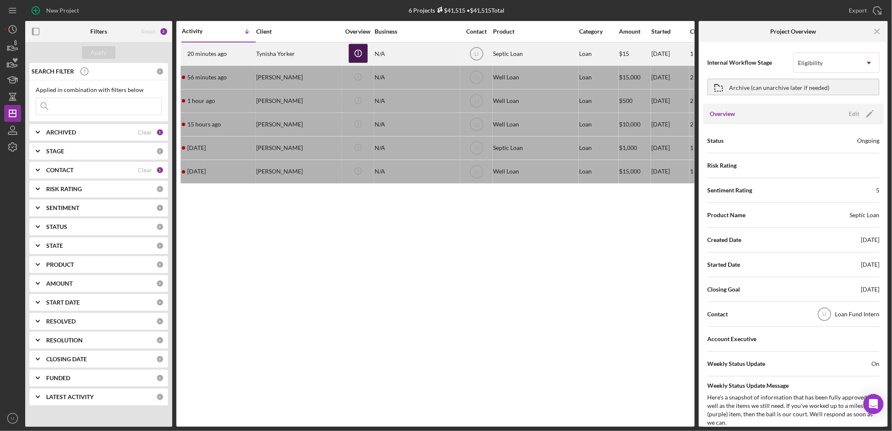
click at [353, 54] on icon "Icon/Info" at bounding box center [357, 53] width 19 height 19
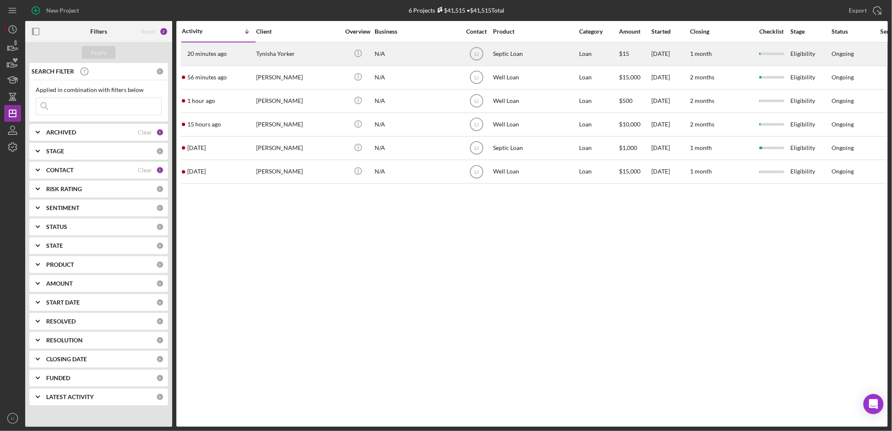
click at [308, 52] on div "Tynisha Yorker" at bounding box center [298, 54] width 84 height 22
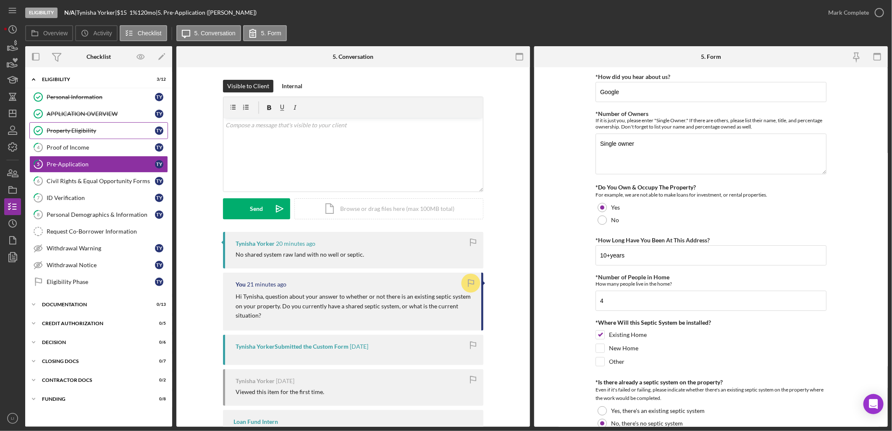
click at [76, 127] on div "Property Eligibility" at bounding box center [101, 130] width 108 height 7
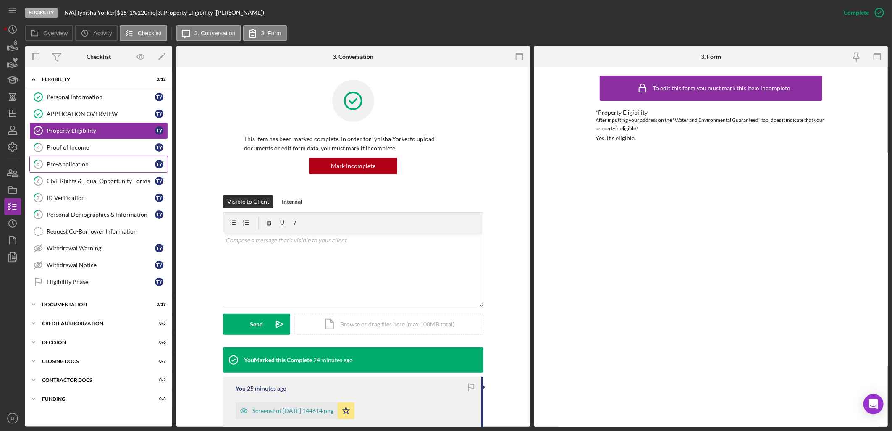
click at [68, 156] on link "5 Pre-Application T Y" at bounding box center [98, 164] width 139 height 17
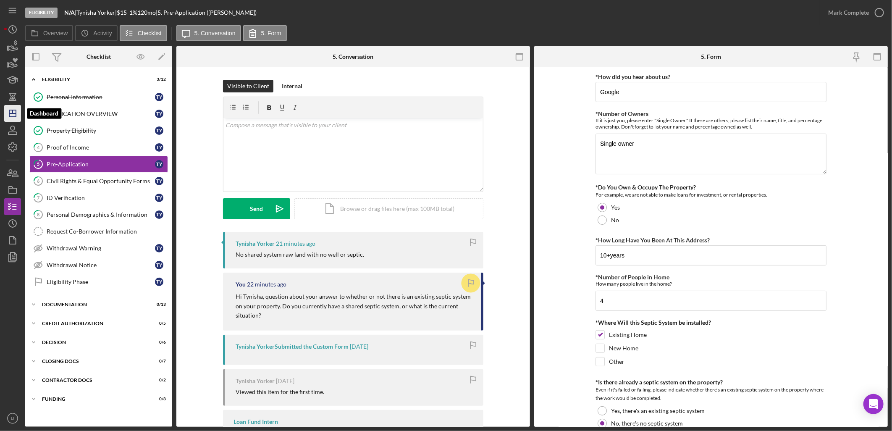
click at [14, 111] on icon "Icon/Dashboard" at bounding box center [12, 113] width 21 height 21
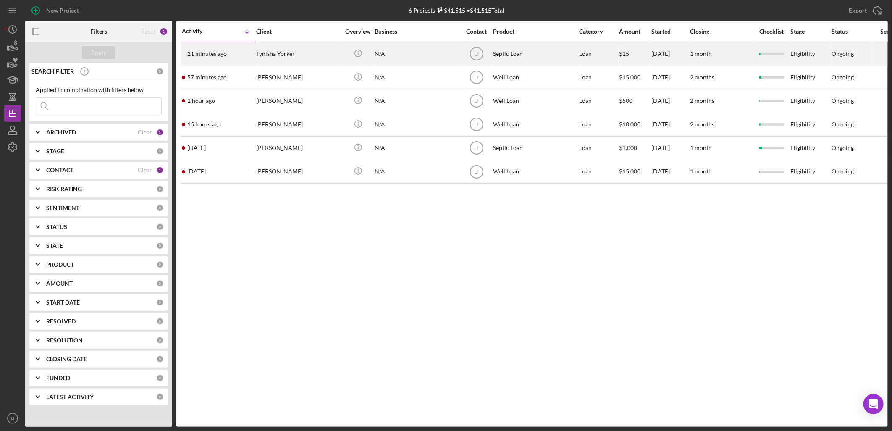
click at [299, 59] on div "Tynisha Yorker" at bounding box center [298, 54] width 84 height 22
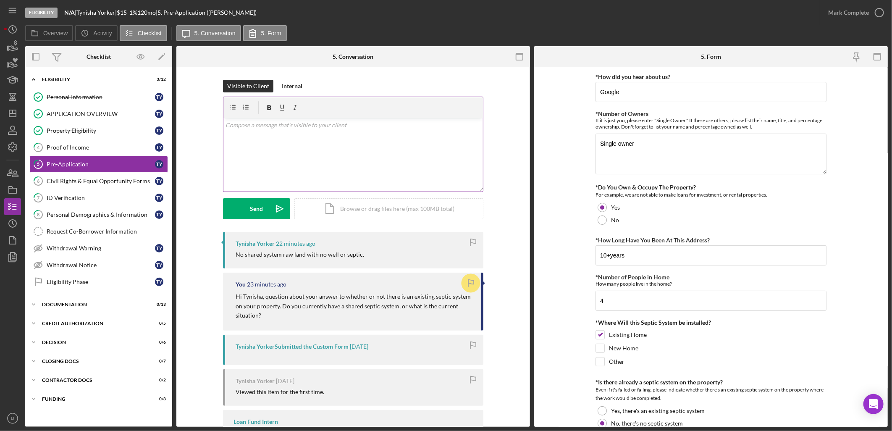
click at [317, 127] on p at bounding box center [353, 124] width 255 height 9
drag, startPoint x: 317, startPoint y: 127, endPoint x: 198, endPoint y: 125, distance: 119.2
click at [198, 125] on div "Visible to Client Internal v Color teal Color pink Remove color Add row above A…" at bounding box center [353, 156] width 328 height 152
click at [13, 190] on icon "button" at bounding box center [12, 189] width 21 height 21
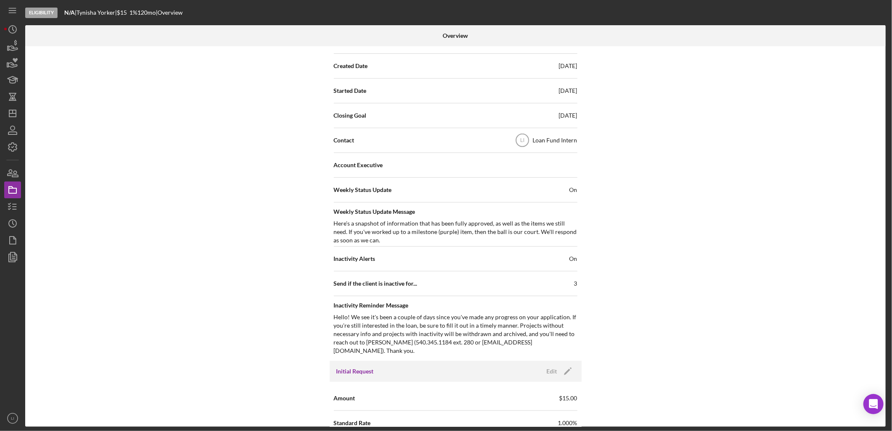
scroll to position [186, 0]
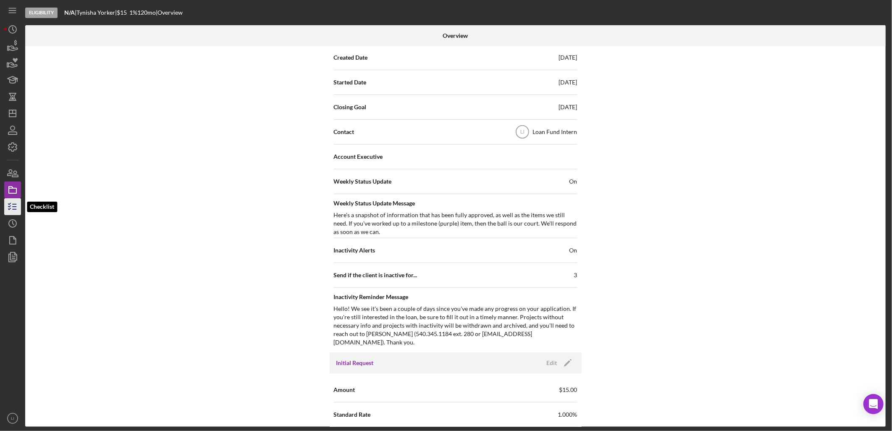
click at [12, 202] on icon "button" at bounding box center [12, 206] width 21 height 21
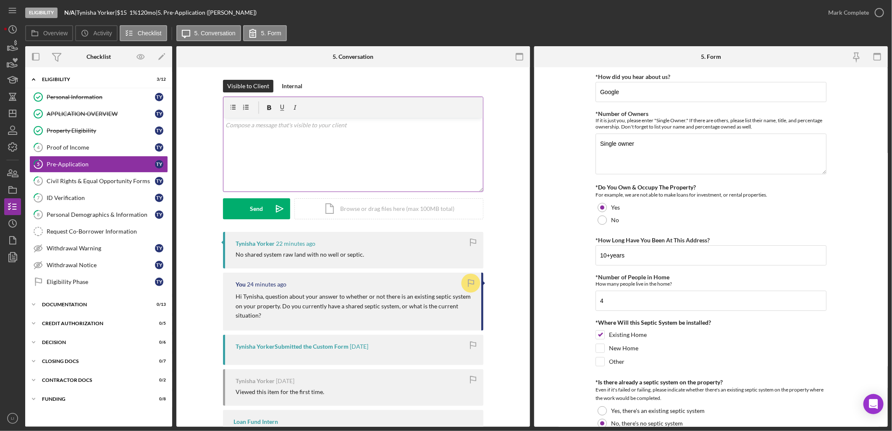
click at [261, 149] on div "v Color teal Color pink Remove color Add row above Add row below Add column bef…" at bounding box center [352, 154] width 259 height 73
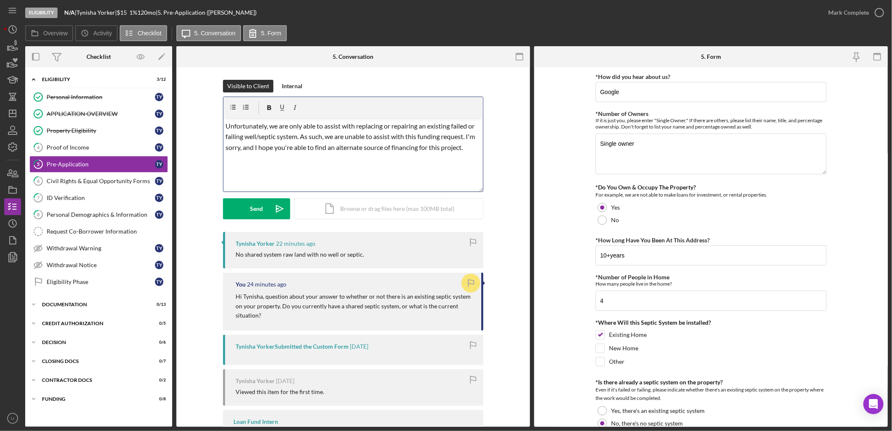
click at [266, 138] on span "Unfortunately, we are only able to assist with replacing or repairing an existi…" at bounding box center [351, 136] width 251 height 29
click at [257, 210] on div "Send" at bounding box center [256, 208] width 13 height 21
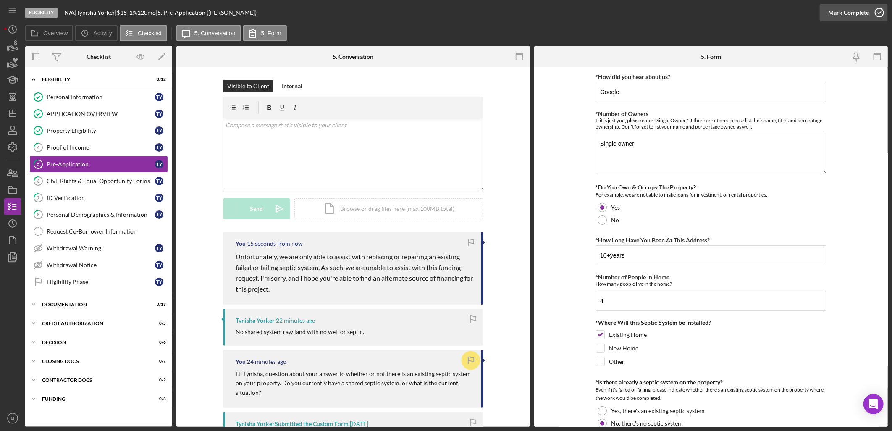
click at [848, 9] on div "Mark Complete" at bounding box center [848, 12] width 41 height 17
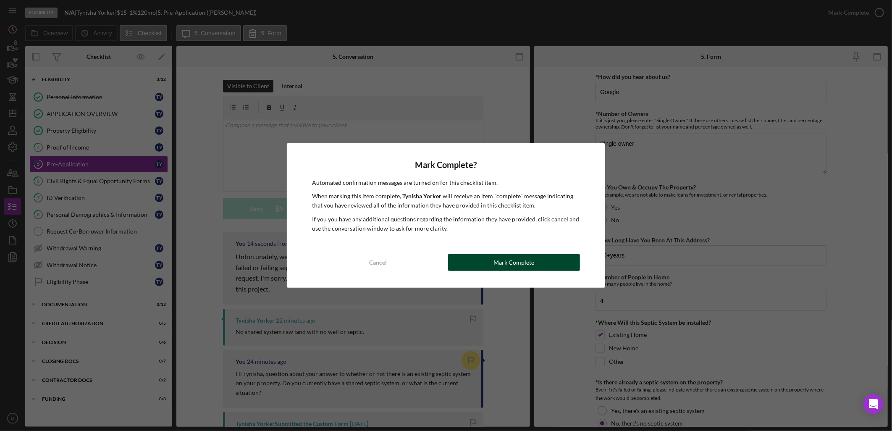
click at [505, 262] on div "Mark Complete" at bounding box center [513, 262] width 41 height 17
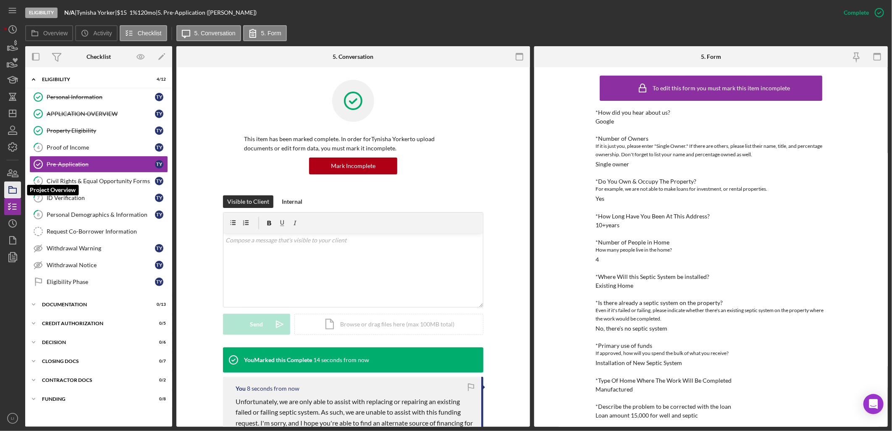
click at [6, 188] on icon "button" at bounding box center [12, 189] width 21 height 21
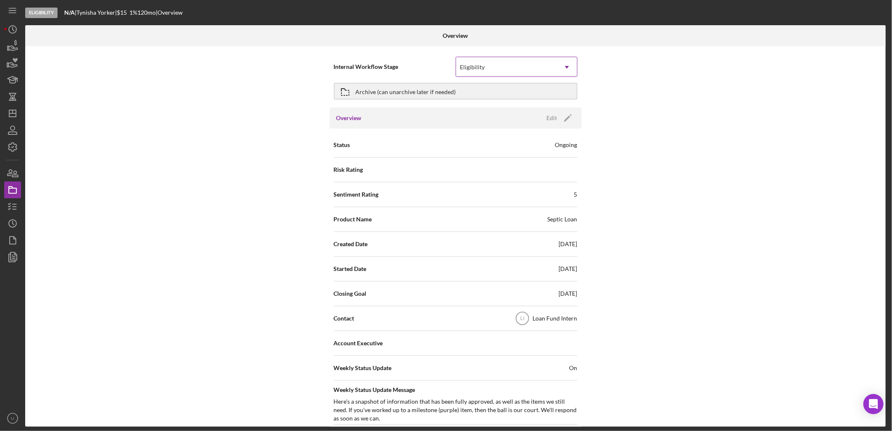
click at [565, 64] on icon "Icon/Dropdown Arrow" at bounding box center [567, 67] width 20 height 20
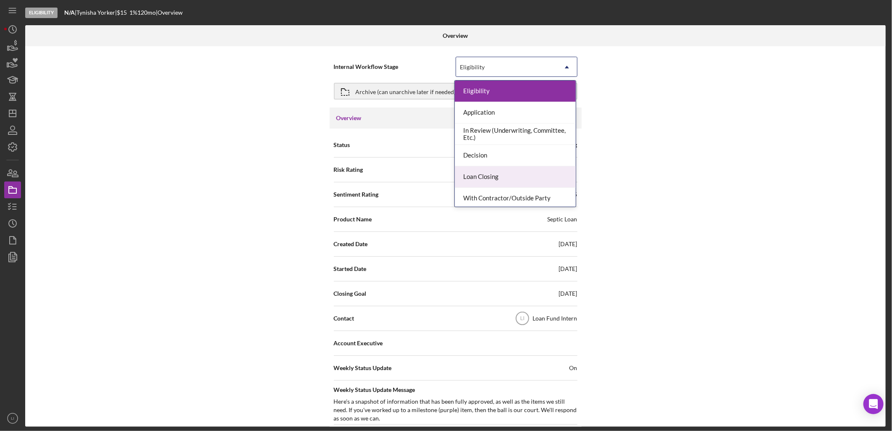
scroll to position [67, 0]
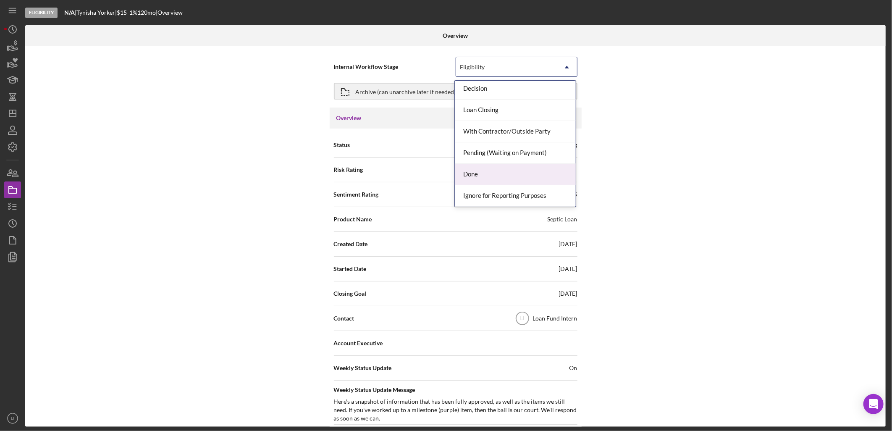
click at [489, 174] on div "Done" at bounding box center [515, 174] width 121 height 21
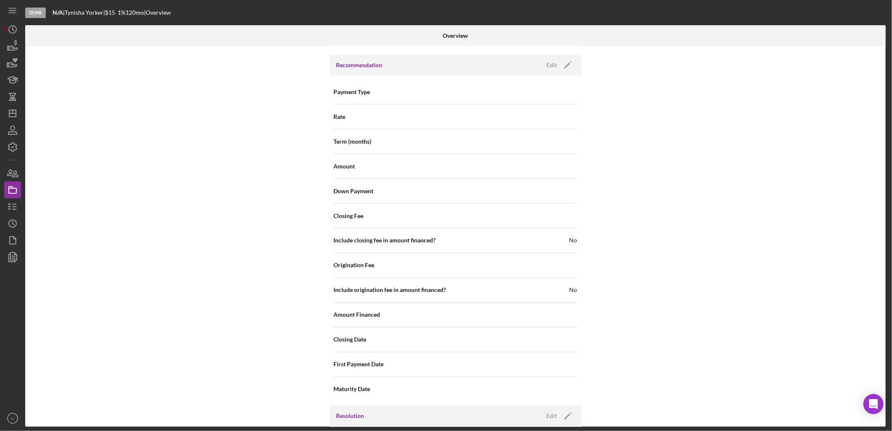
scroll to position [869, 0]
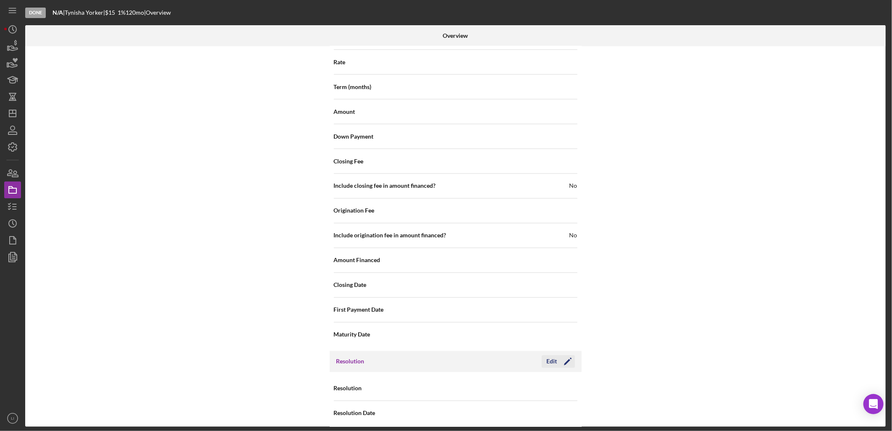
click at [560, 353] on icon "Icon/Edit" at bounding box center [567, 361] width 21 height 21
click at [563, 379] on icon "Icon/Dropdown Arrow" at bounding box center [567, 389] width 20 height 20
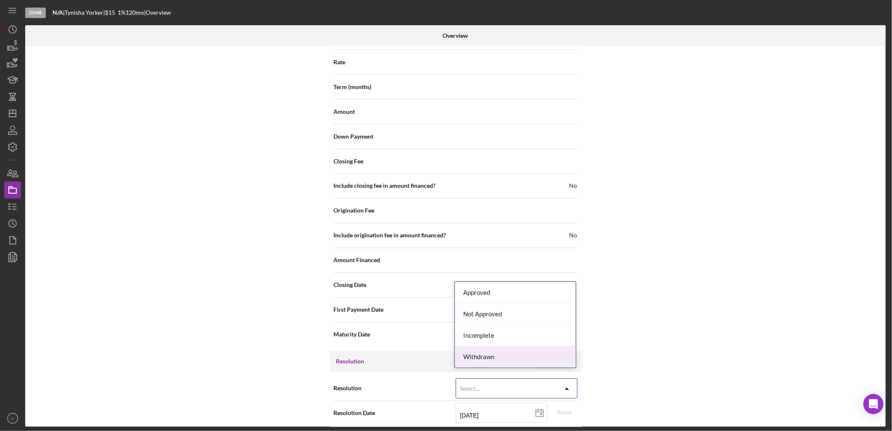
click at [505, 356] on div "Withdrawn" at bounding box center [515, 356] width 121 height 21
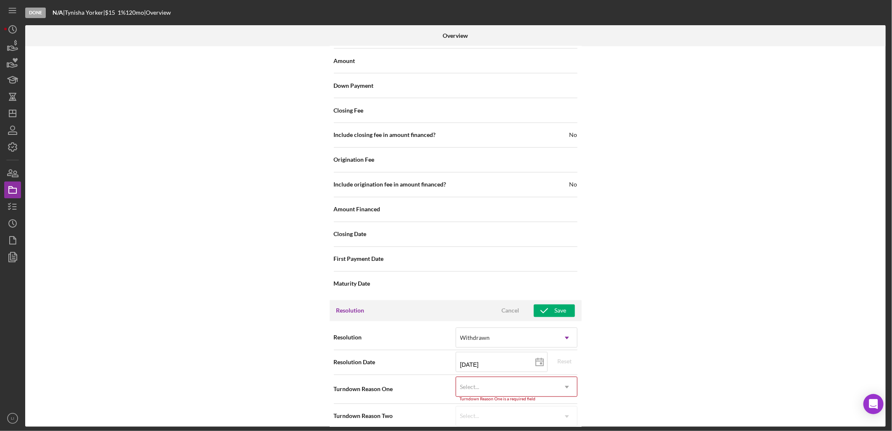
scroll to position [922, 0]
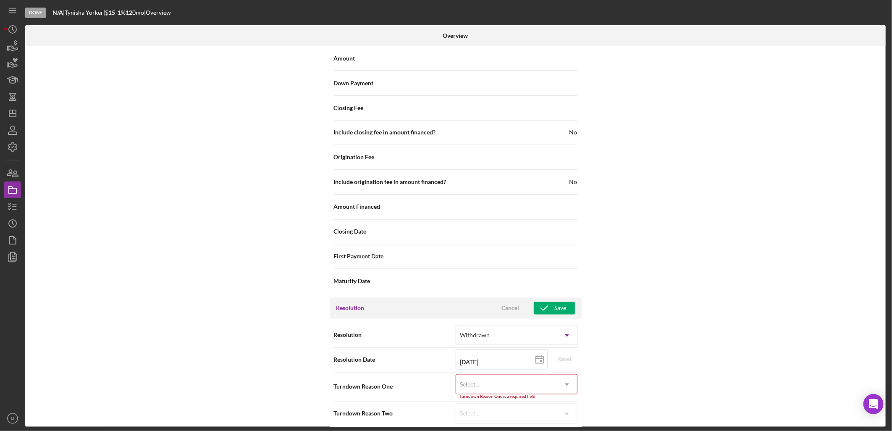
click at [515, 376] on div "Select..." at bounding box center [506, 384] width 101 height 19
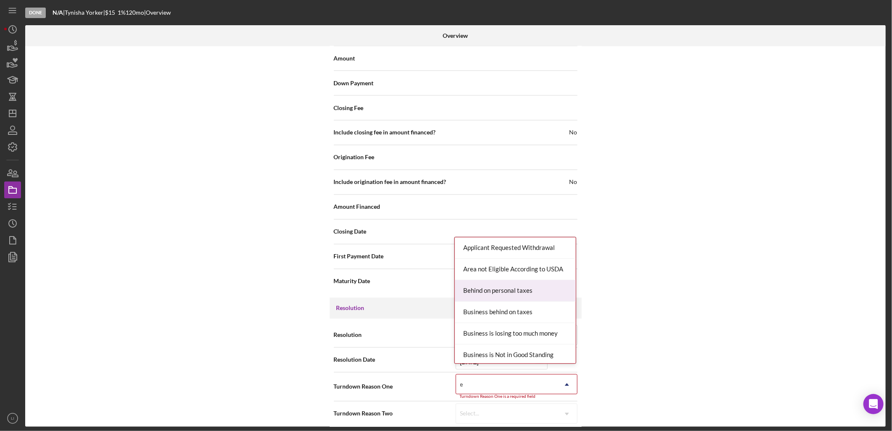
type input "ex"
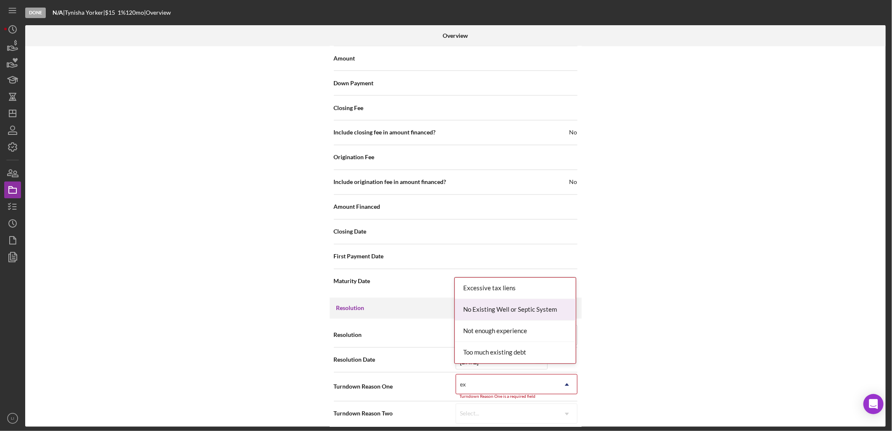
click at [539, 305] on div "No Existing Well or Septic System" at bounding box center [515, 309] width 121 height 21
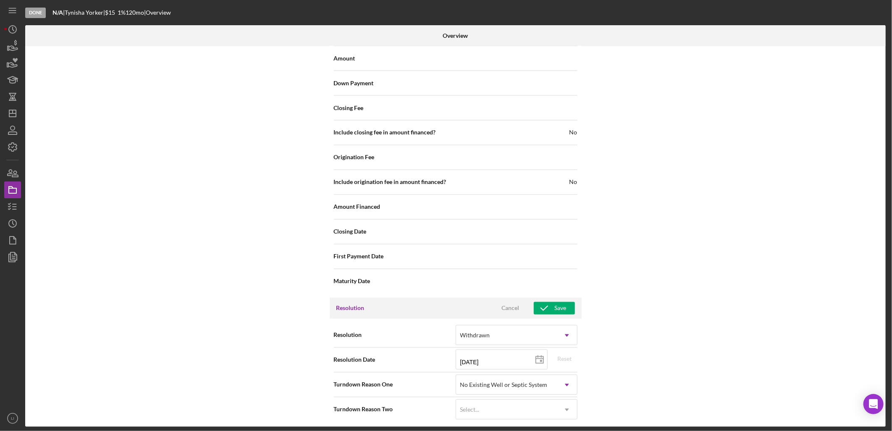
scroll to position [918, 0]
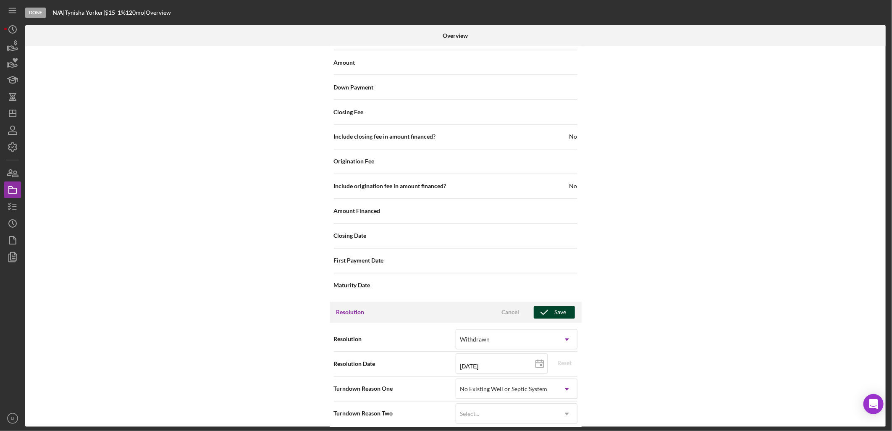
click at [556, 306] on div "Save" at bounding box center [561, 312] width 12 height 13
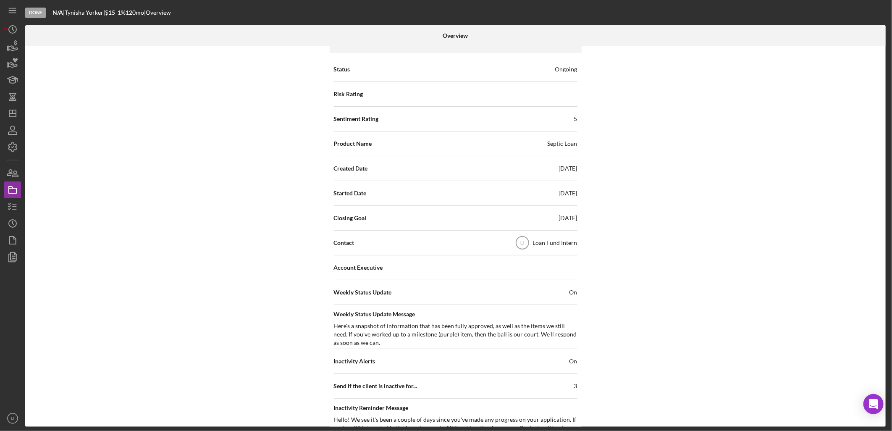
scroll to position [0, 0]
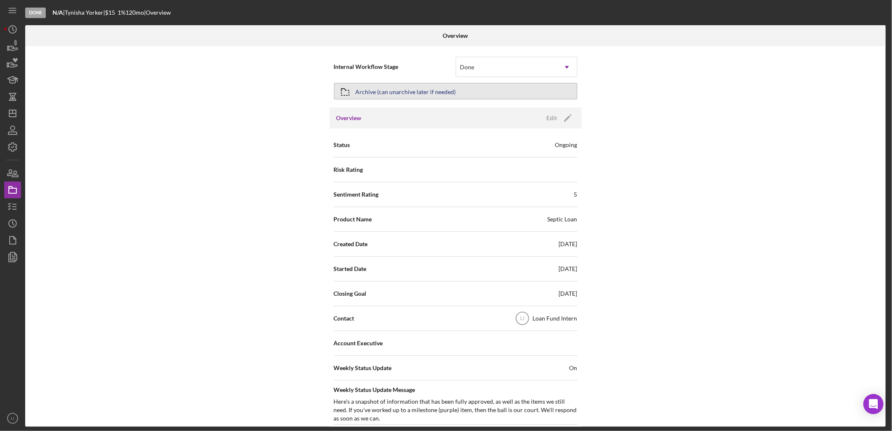
click at [354, 88] on button "Archive (can unarchive later if needed)" at bounding box center [455, 91] width 243 height 17
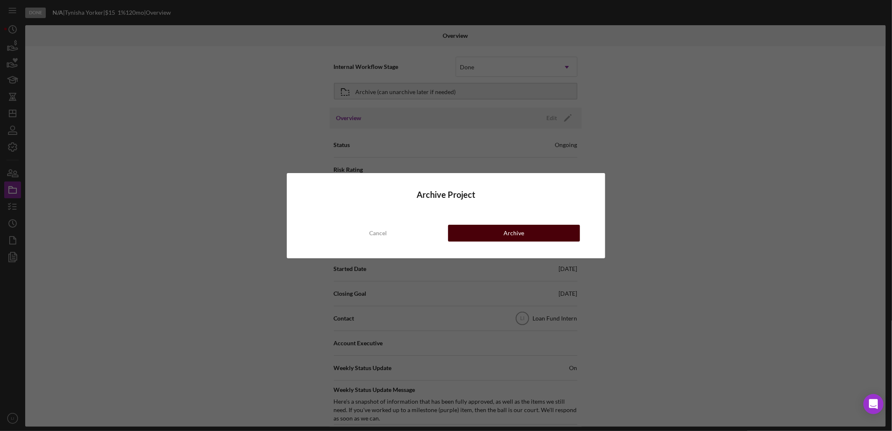
click at [513, 233] on div "Archive" at bounding box center [513, 233] width 21 height 17
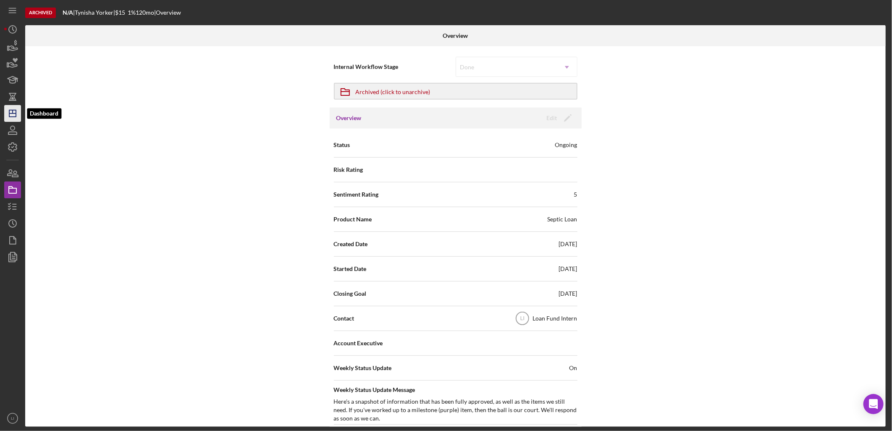
click at [14, 114] on icon "Icon/Dashboard" at bounding box center [12, 113] width 21 height 21
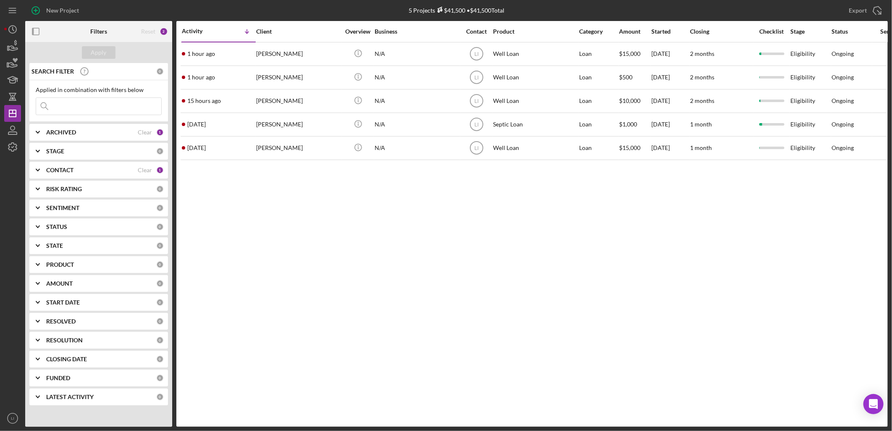
drag, startPoint x: 476, startPoint y: 341, endPoint x: 404, endPoint y: 343, distance: 72.2
click at [405, 343] on div "Activity Icon/Table Sort Arrow Client Overview Business Contact Product Categor…" at bounding box center [531, 224] width 711 height 406
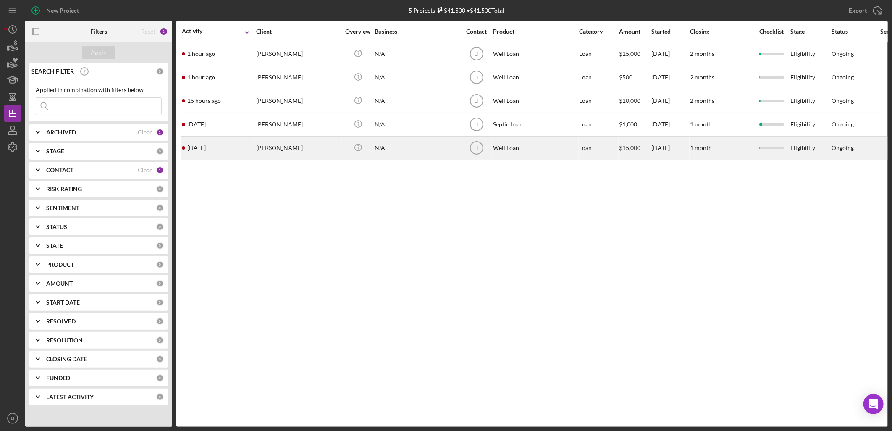
click at [294, 149] on div "[PERSON_NAME]" at bounding box center [298, 148] width 84 height 22
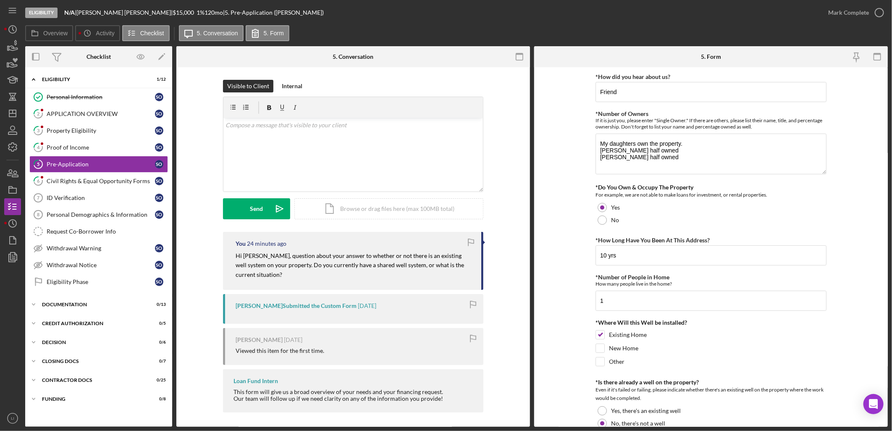
click at [468, 241] on icon "button" at bounding box center [470, 242] width 19 height 19
click at [15, 114] on icon "Icon/Dashboard" at bounding box center [12, 113] width 21 height 21
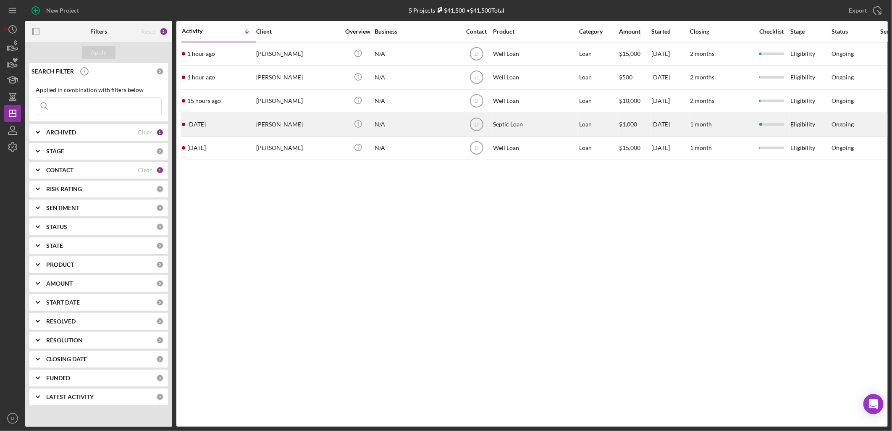
click at [281, 127] on div "[PERSON_NAME]" at bounding box center [298, 124] width 84 height 22
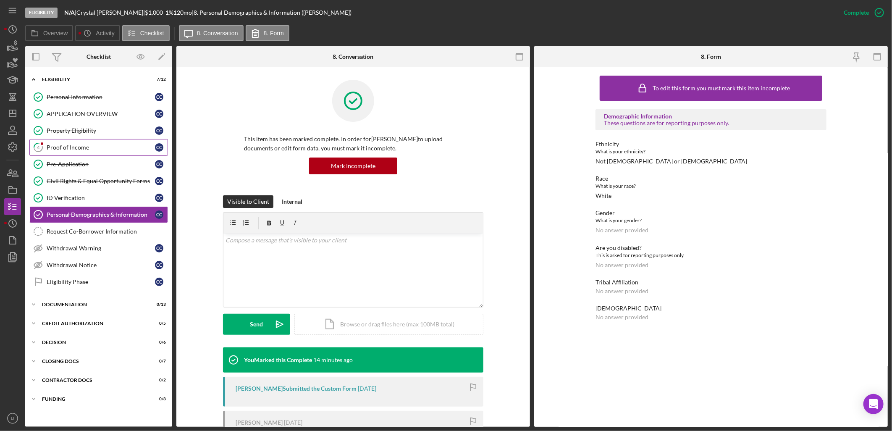
click at [89, 146] on div "Proof of Income" at bounding box center [101, 147] width 108 height 7
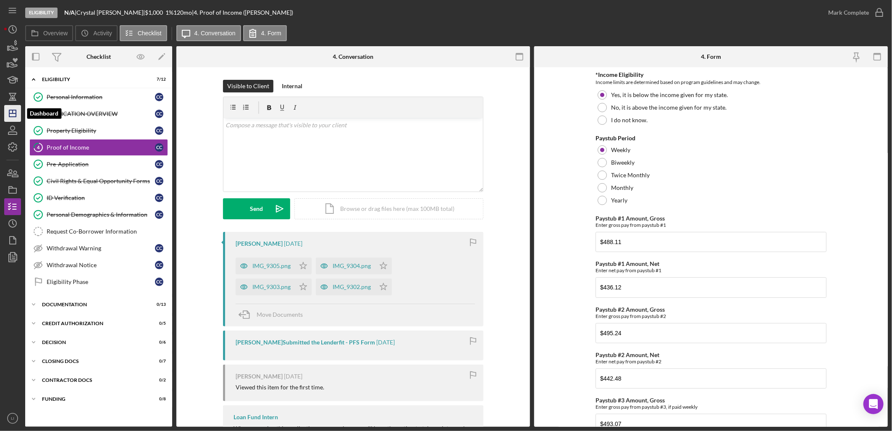
click at [9, 116] on polygon "button" at bounding box center [12, 113] width 7 height 7
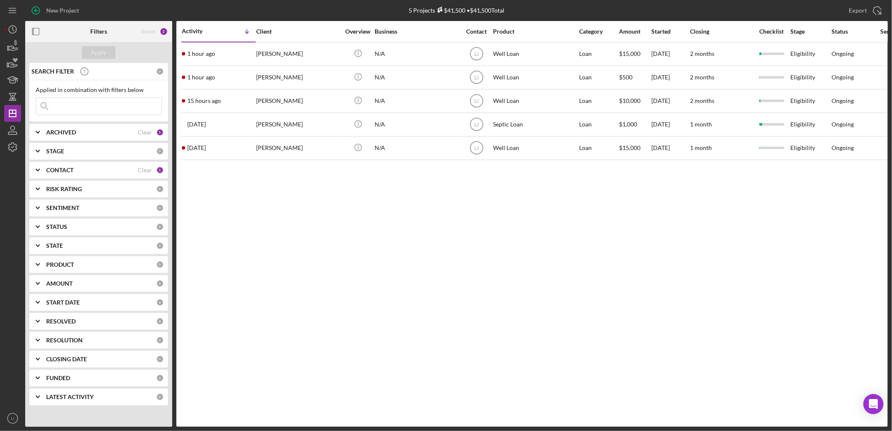
click at [337, 217] on div "Activity Icon/Table Sort Arrow Client Overview Business Contact Product Categor…" at bounding box center [531, 224] width 711 height 406
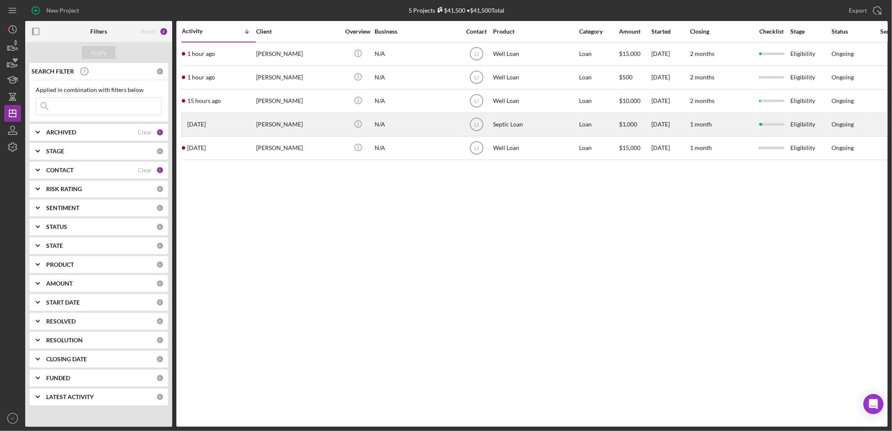
click at [287, 116] on div "[PERSON_NAME]" at bounding box center [298, 124] width 84 height 22
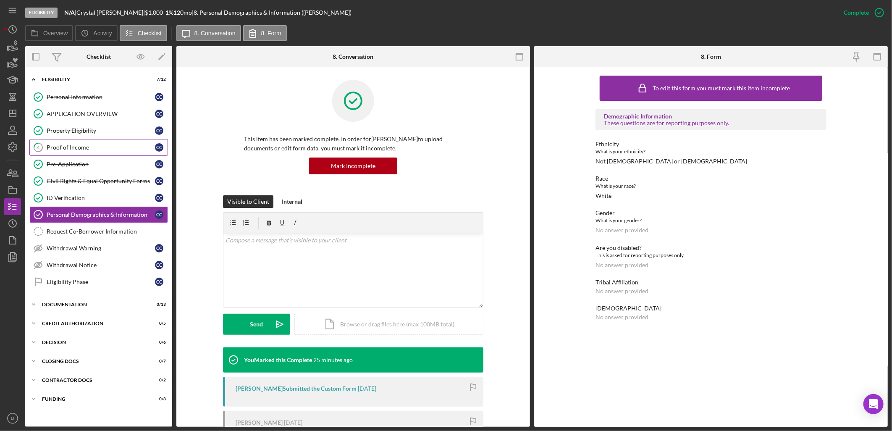
click at [55, 146] on div "Proof of Income" at bounding box center [101, 147] width 108 height 7
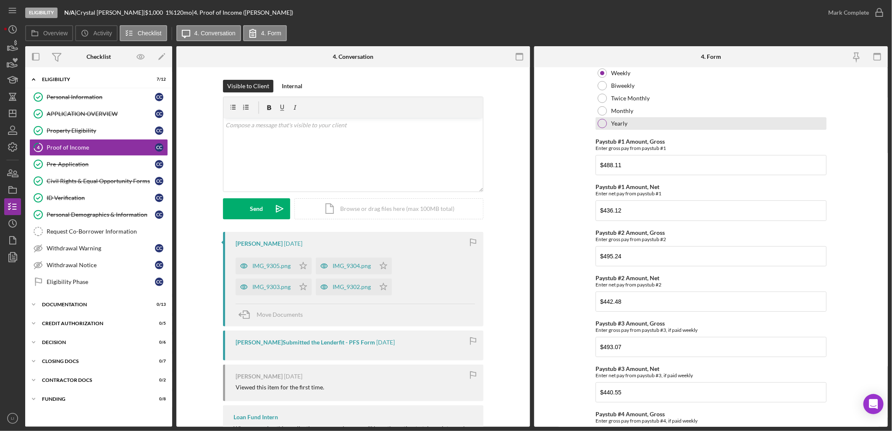
scroll to position [93, 0]
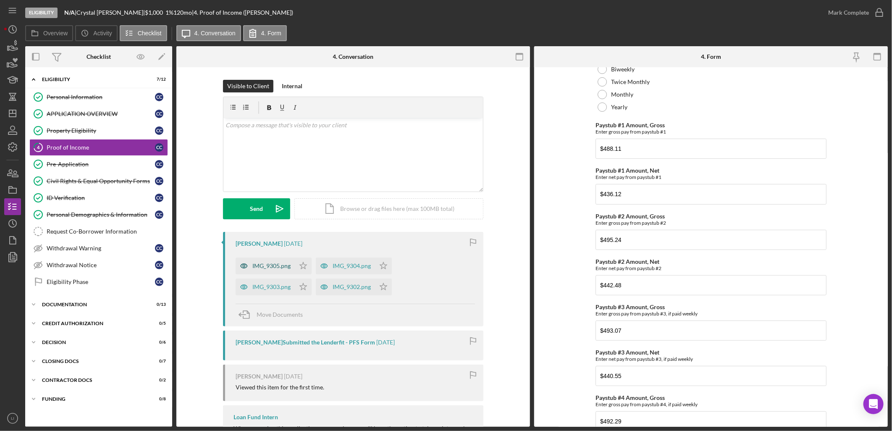
click at [273, 269] on div "IMG_9305.png" at bounding box center [271, 265] width 38 height 7
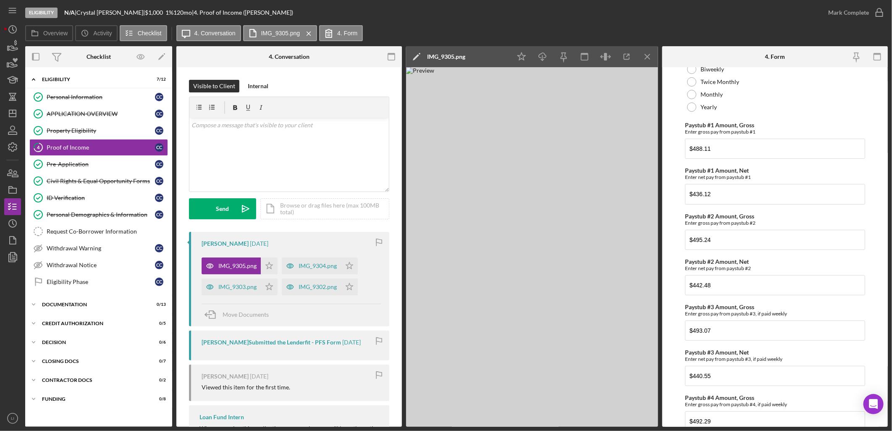
click at [518, 304] on img at bounding box center [532, 246] width 252 height 359
drag, startPoint x: 518, startPoint y: 304, endPoint x: 489, endPoint y: 303, distance: 29.4
click at [489, 303] on img at bounding box center [532, 246] width 252 height 359
click at [311, 262] on div "IMG_9304.png" at bounding box center [317, 265] width 38 height 7
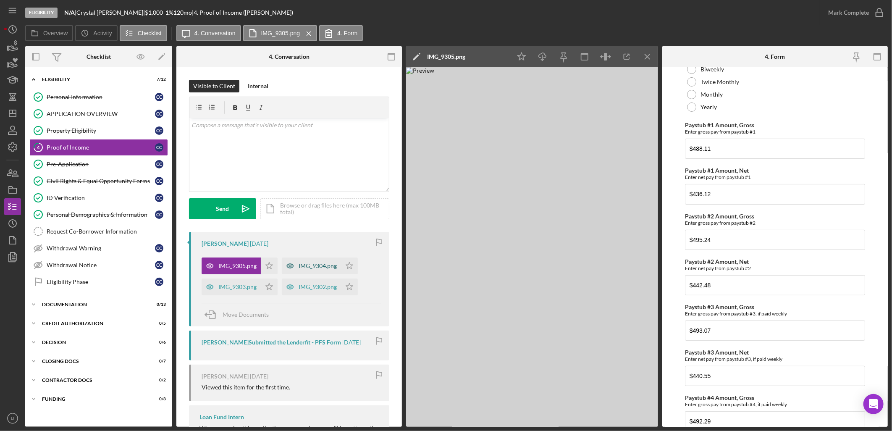
scroll to position [102, 0]
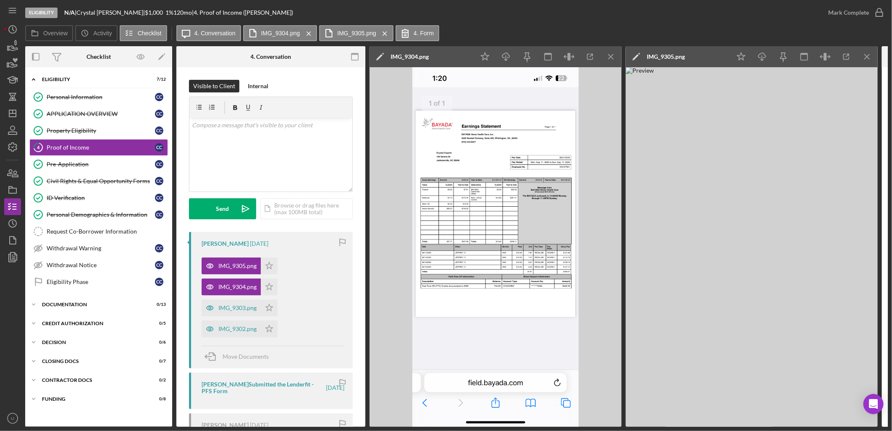
click at [497, 229] on img at bounding box center [495, 246] width 252 height 359
drag, startPoint x: 484, startPoint y: 213, endPoint x: 611, endPoint y: 58, distance: 200.7
click at [612, 58] on line "button" at bounding box center [610, 56] width 5 height 5
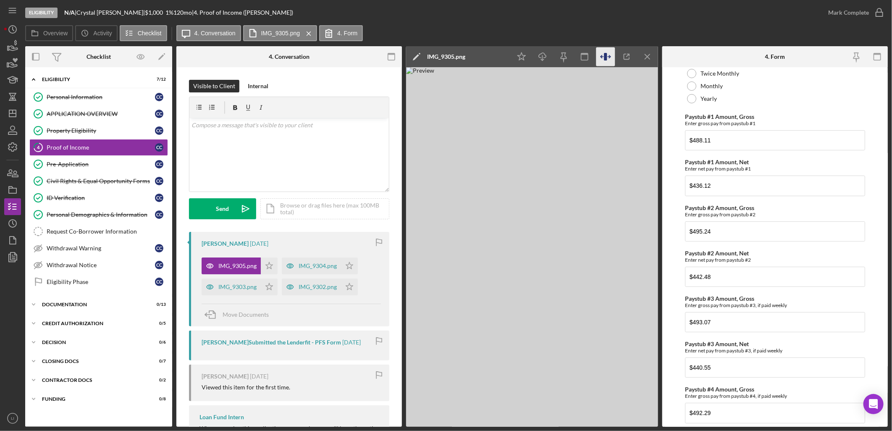
scroll to position [93, 0]
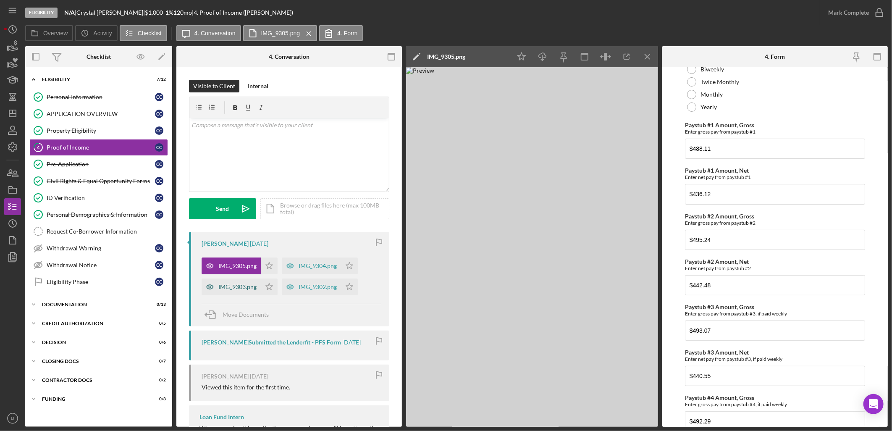
click at [237, 286] on div "IMG_9303.png" at bounding box center [237, 286] width 38 height 7
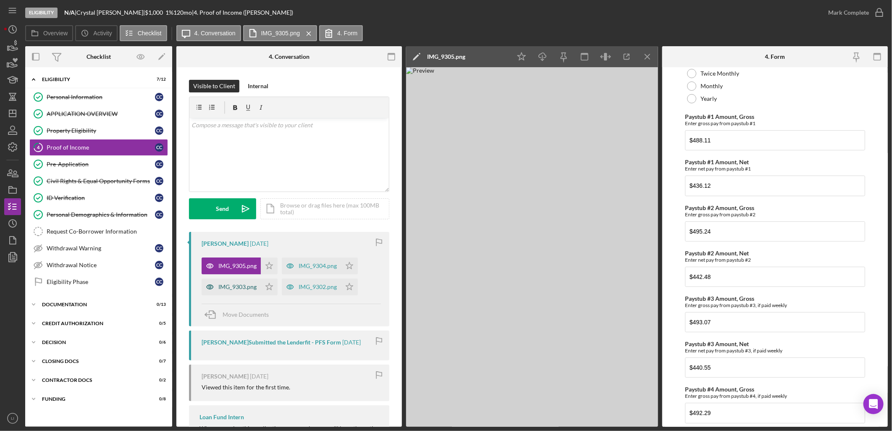
click at [298, 269] on div "IMG_9304.png" at bounding box center [317, 265] width 38 height 7
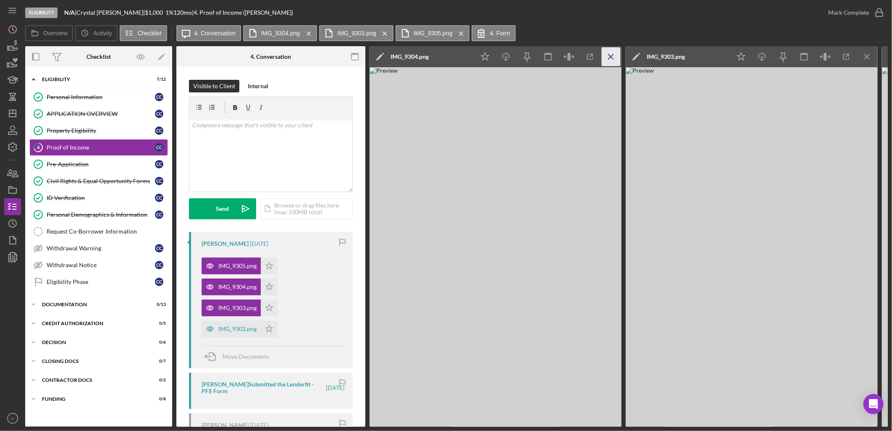
click at [607, 55] on icon "Icon/Menu Close" at bounding box center [611, 56] width 19 height 19
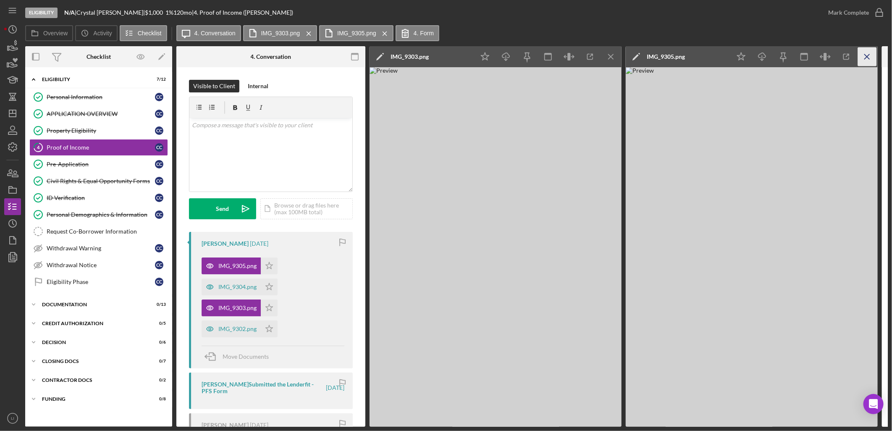
click at [864, 57] on icon "Icon/Menu Close" at bounding box center [867, 56] width 19 height 19
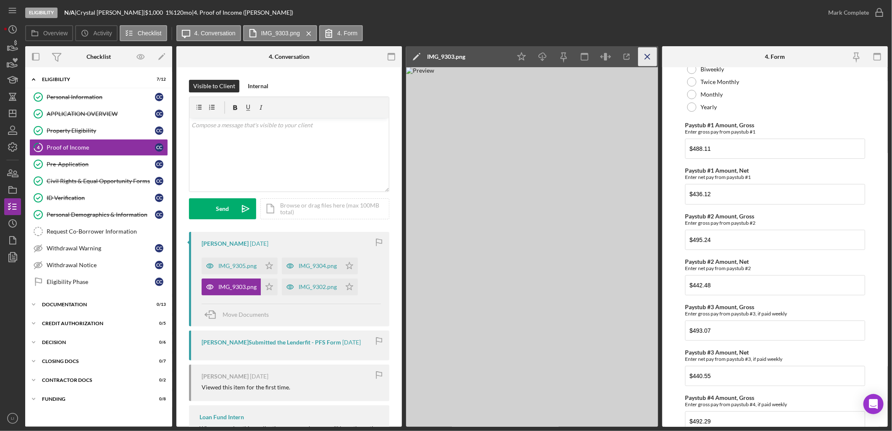
drag, startPoint x: 528, startPoint y: 250, endPoint x: 651, endPoint y: 55, distance: 230.7
click at [651, 55] on icon "Icon/Menu Close" at bounding box center [647, 56] width 19 height 19
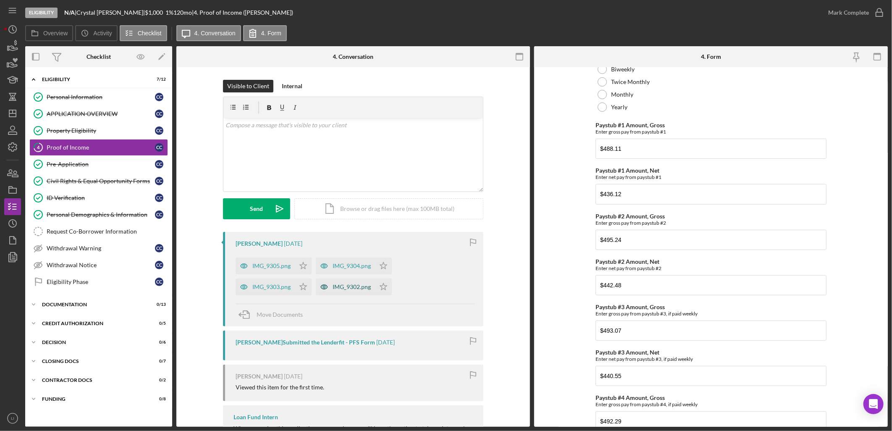
click at [343, 285] on div "IMG_9302.png" at bounding box center [351, 286] width 38 height 7
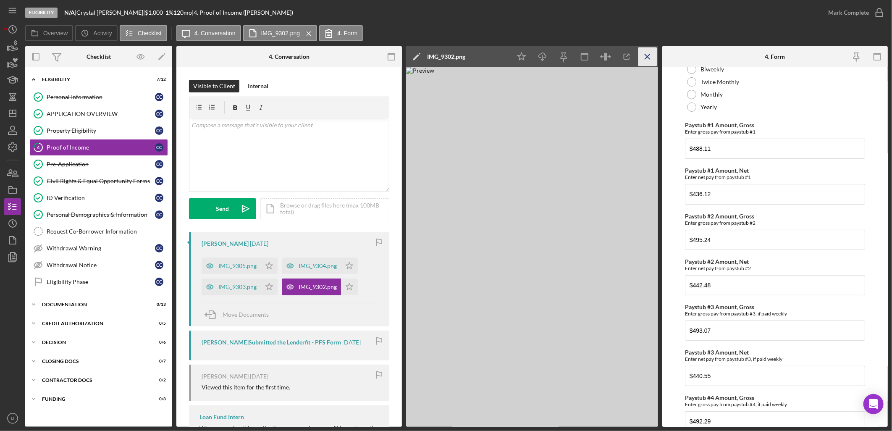
drag, startPoint x: 535, startPoint y: 241, endPoint x: 647, endPoint y: 53, distance: 218.4
click at [647, 53] on icon "Icon/Menu Close" at bounding box center [647, 56] width 19 height 19
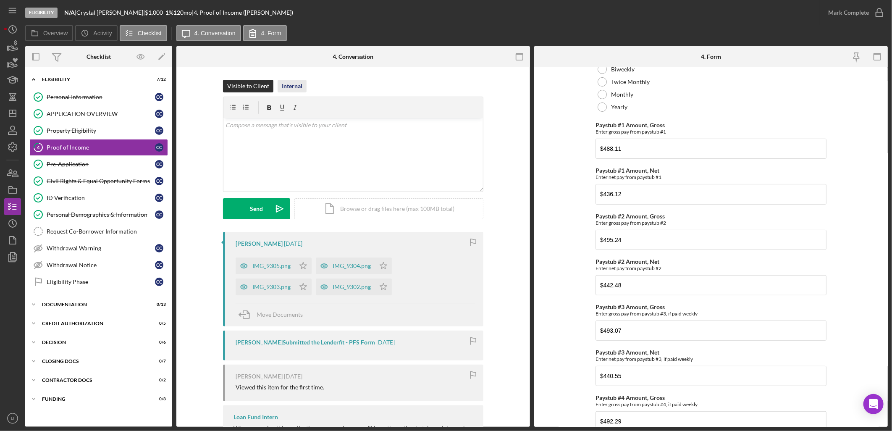
click at [283, 87] on div "Internal" at bounding box center [292, 86] width 21 height 13
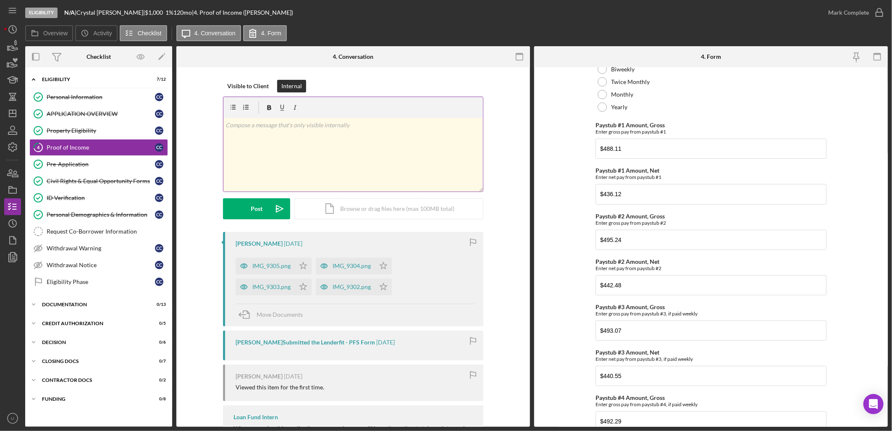
click at [321, 131] on div "v Color teal Color pink Remove color Add row above Add row below Add column bef…" at bounding box center [352, 154] width 259 height 73
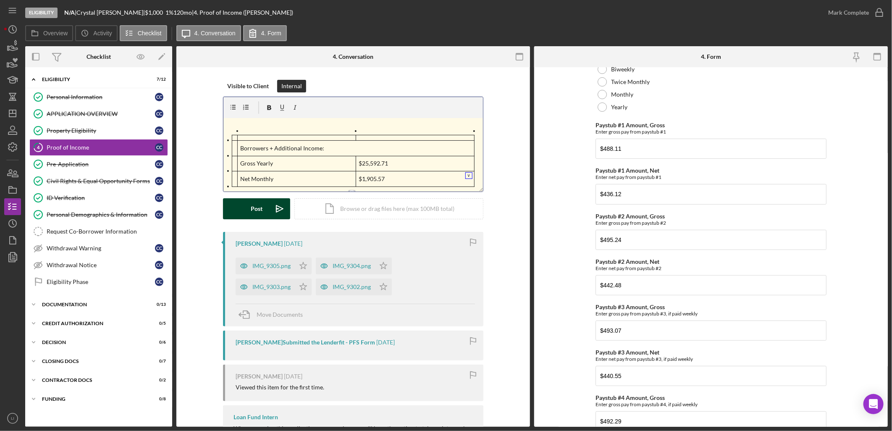
click at [253, 213] on div "Post" at bounding box center [257, 208] width 12 height 21
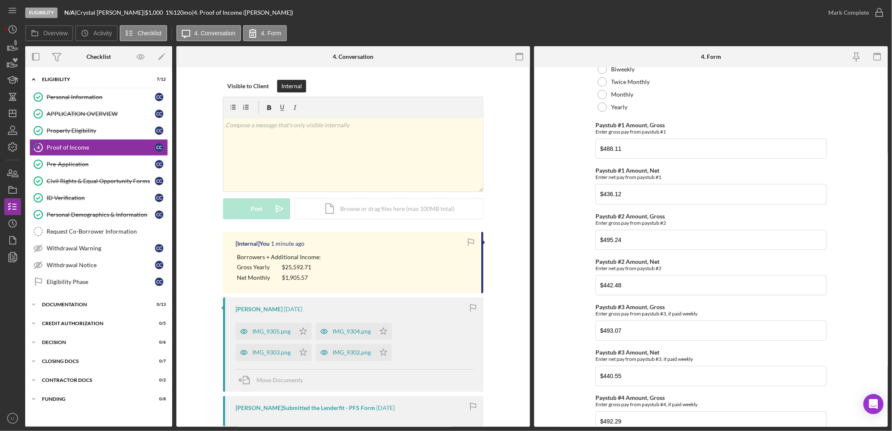
click at [199, 234] on div "[Internal] You 1 minute ago Borrowers + Additional Income: Gross Yearly $25,592…" at bounding box center [353, 411] width 328 height 359
click at [298, 330] on icon "Icon/Star" at bounding box center [303, 331] width 17 height 17
click at [303, 353] on icon "Icon/Star" at bounding box center [303, 352] width 17 height 17
click at [383, 330] on polygon "button" at bounding box center [383, 331] width 7 height 7
click at [379, 353] on icon "Icon/Star" at bounding box center [383, 352] width 17 height 17
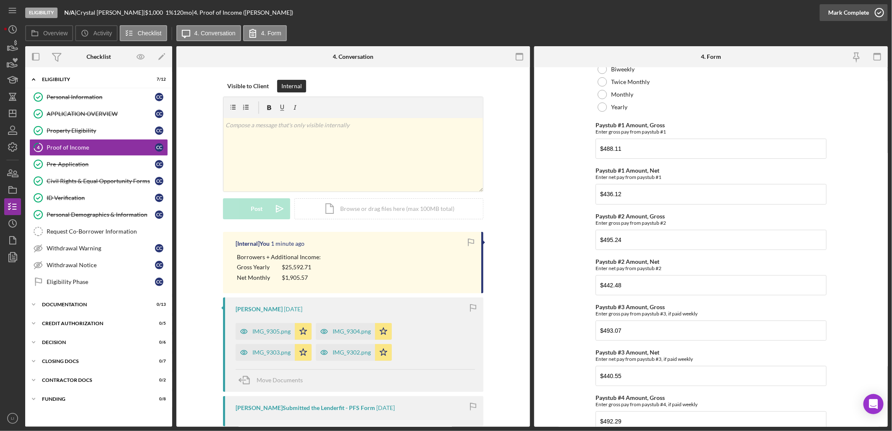
click at [848, 12] on div "Mark Complete" at bounding box center [848, 12] width 41 height 17
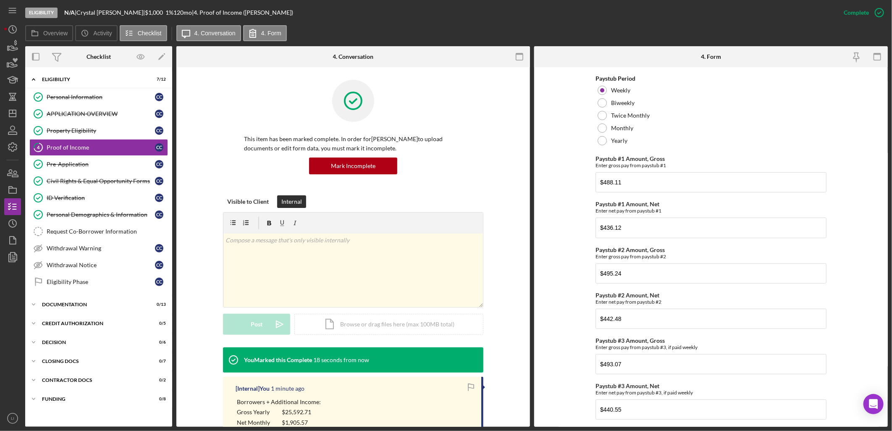
scroll to position [127, 0]
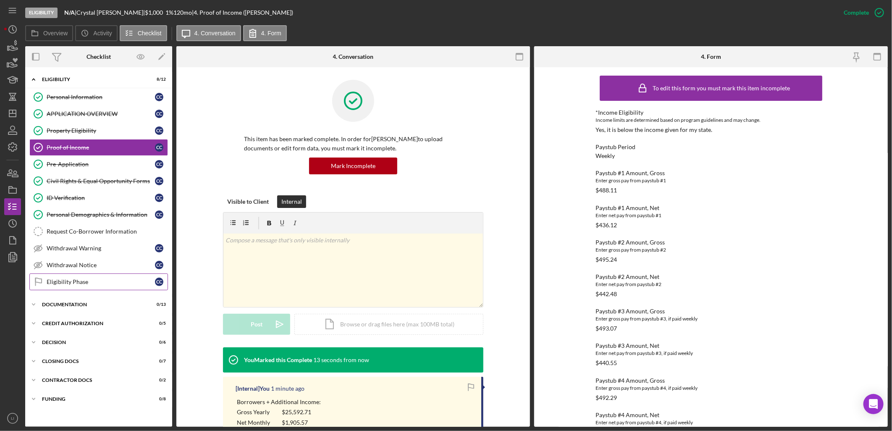
click at [87, 283] on div "Eligibility Phase" at bounding box center [101, 281] width 108 height 7
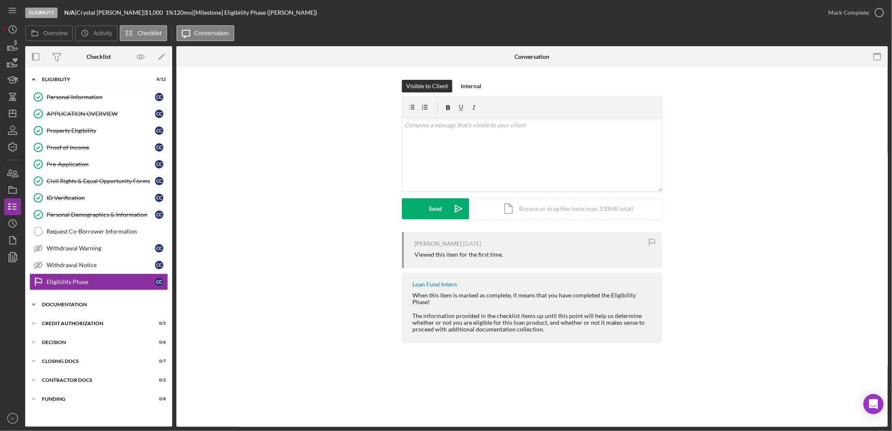
click at [62, 305] on div "Documentation" at bounding box center [102, 304] width 120 height 5
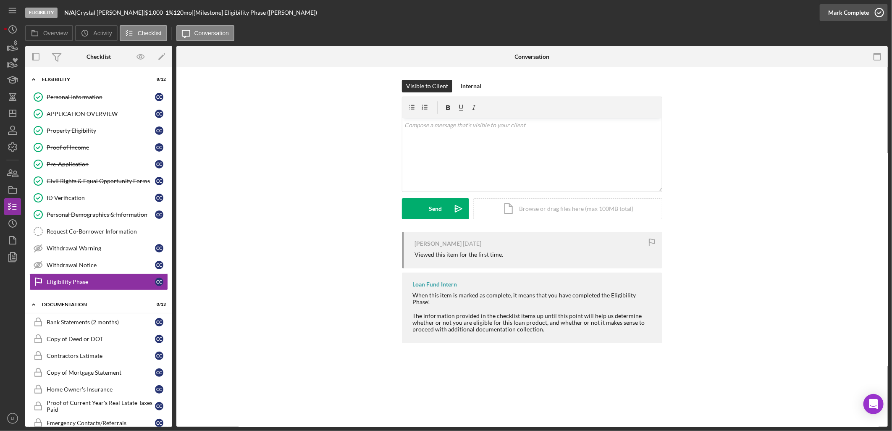
click at [869, 14] on icon "button" at bounding box center [879, 12] width 21 height 21
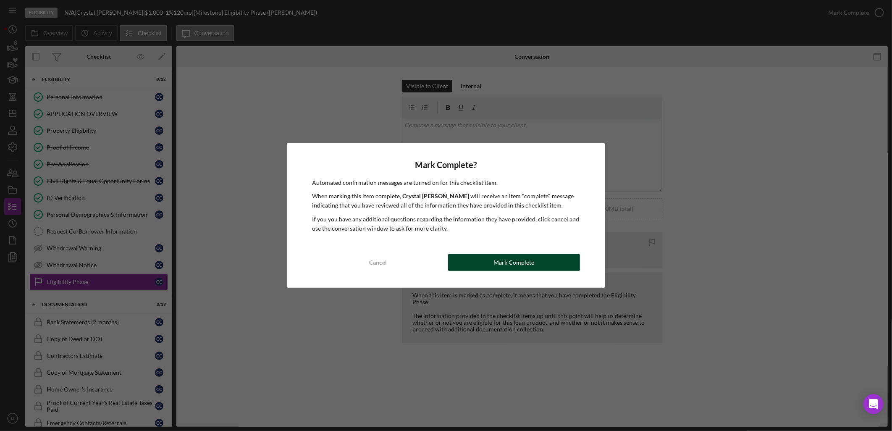
click at [499, 261] on div "Mark Complete" at bounding box center [513, 262] width 41 height 17
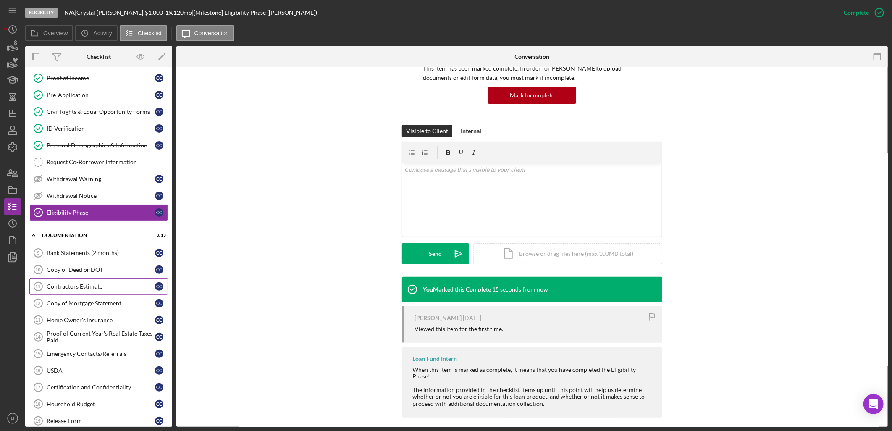
scroll to position [93, 0]
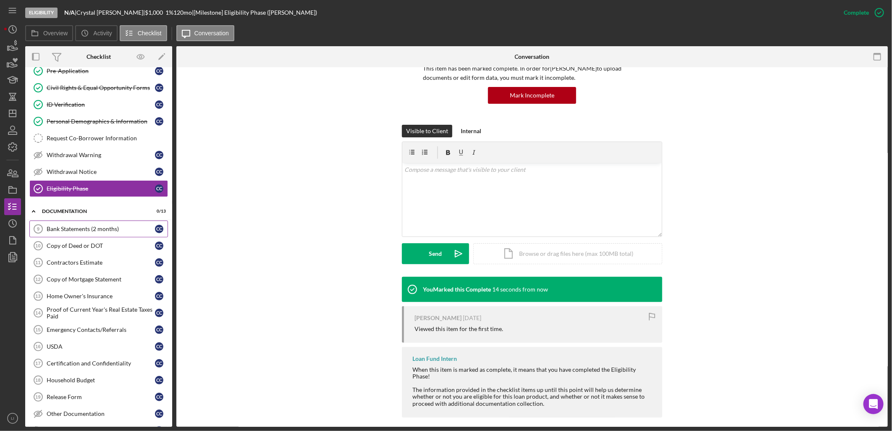
click at [116, 231] on div "Bank Statements (2 months)" at bounding box center [101, 228] width 108 height 7
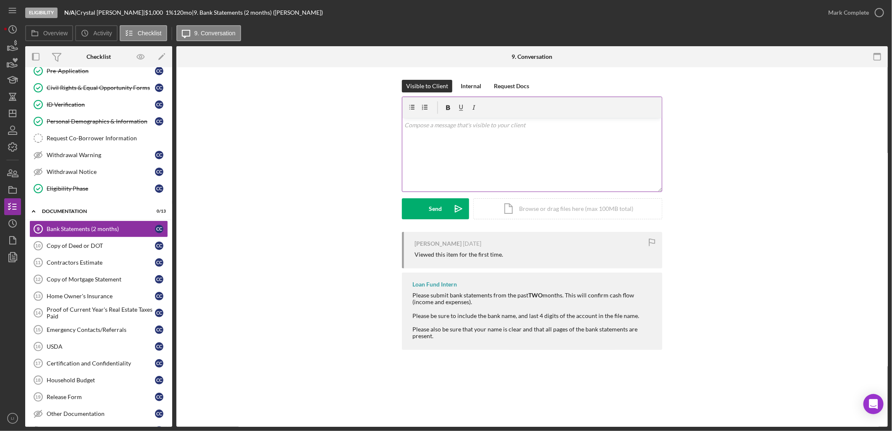
click at [417, 144] on div "v Color teal Color pink Remove color Add row above Add row below Add column bef…" at bounding box center [531, 154] width 259 height 73
click at [433, 218] on div "Send" at bounding box center [435, 208] width 13 height 21
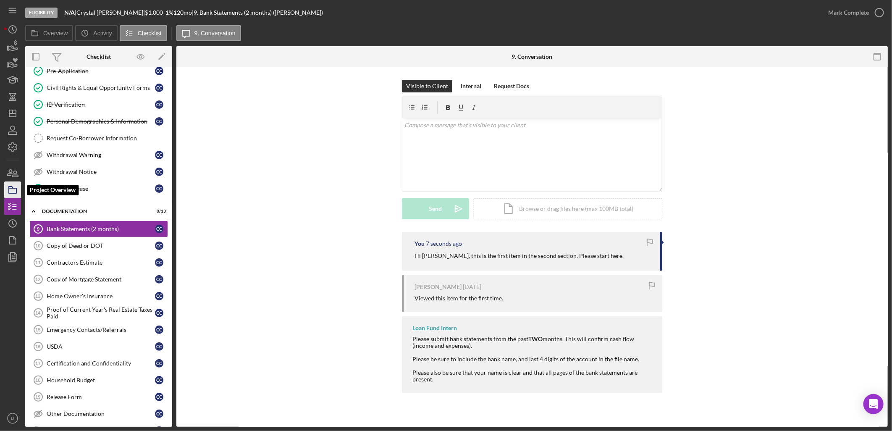
click at [16, 190] on rect "button" at bounding box center [13, 190] width 8 height 5
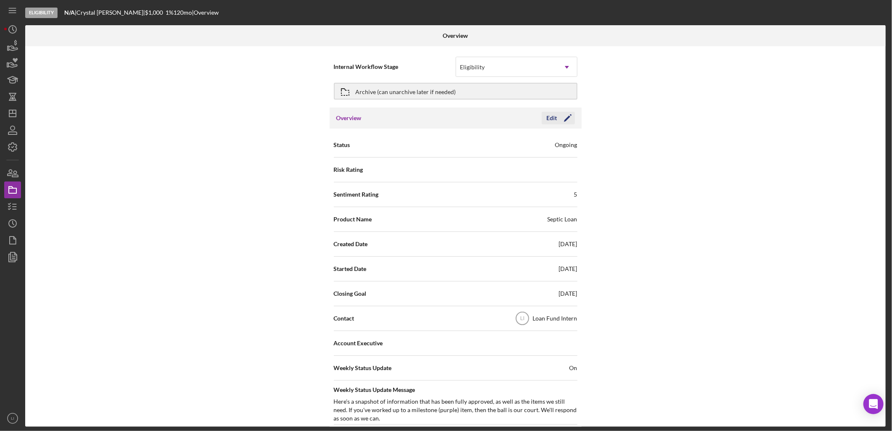
click at [557, 120] on icon "Icon/Edit" at bounding box center [567, 117] width 21 height 21
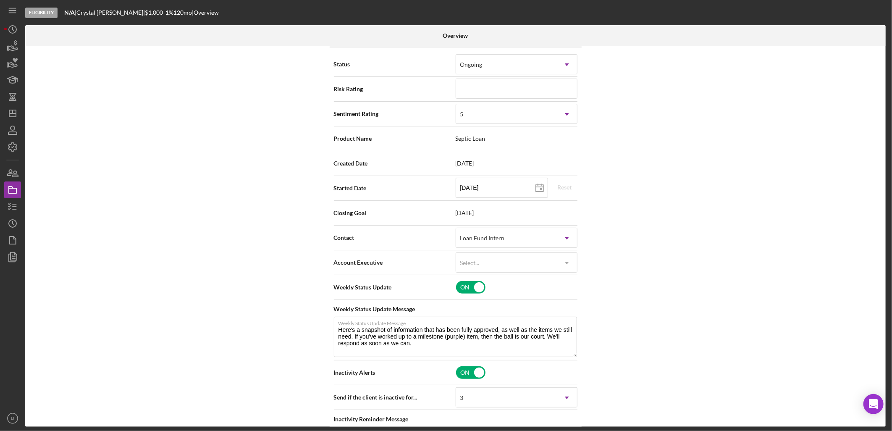
scroll to position [93, 0]
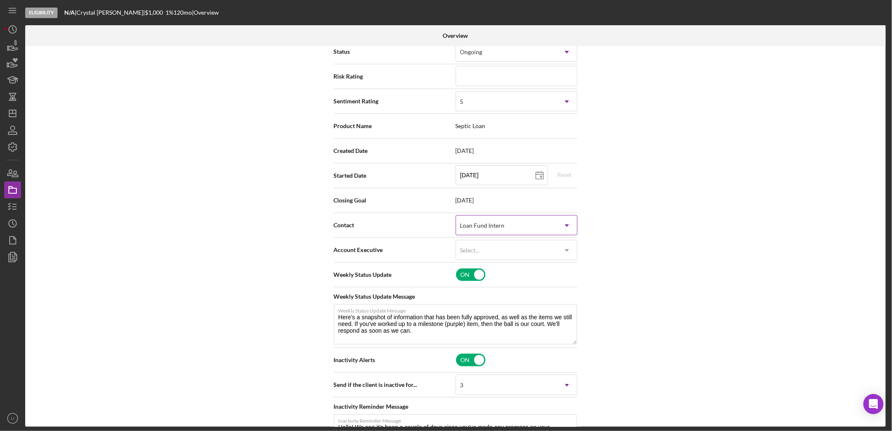
click at [559, 227] on icon "Icon/Dropdown Arrow" at bounding box center [567, 225] width 20 height 20
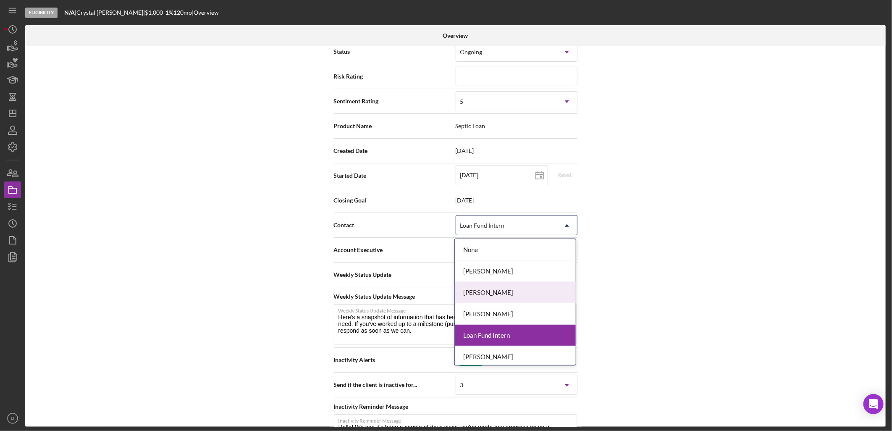
click at [484, 290] on div "[PERSON_NAME]" at bounding box center [515, 292] width 121 height 21
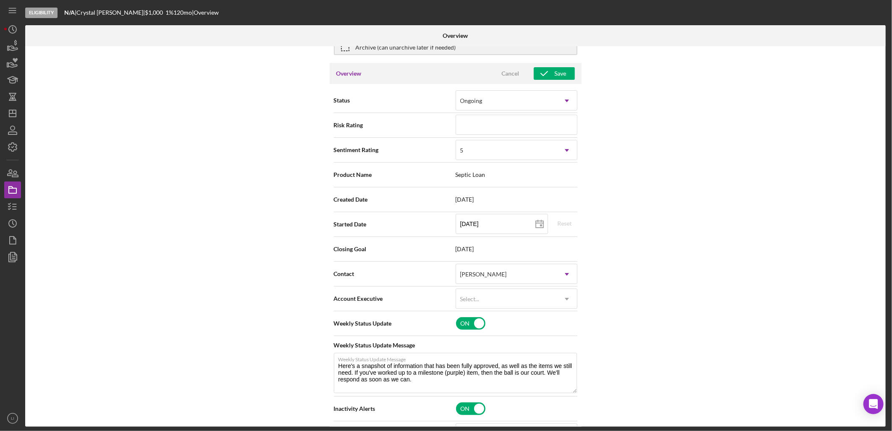
scroll to position [0, 0]
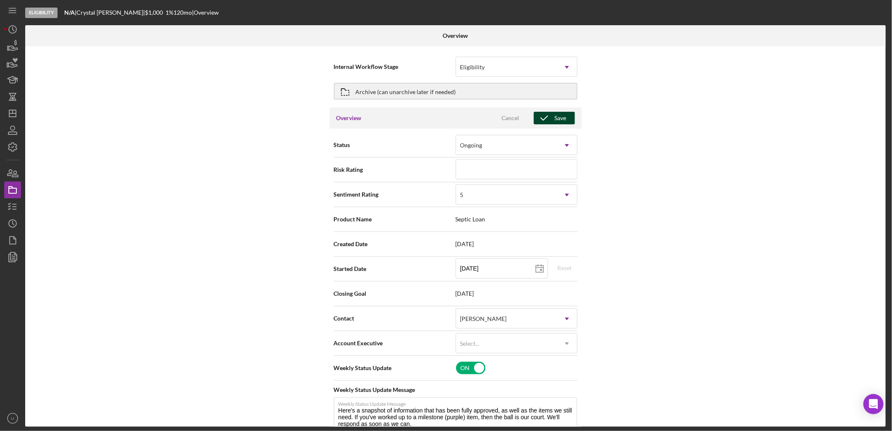
click at [544, 110] on div "Overview Cancel Save" at bounding box center [456, 117] width 252 height 21
click at [542, 116] on icon "button" at bounding box center [544, 117] width 21 height 21
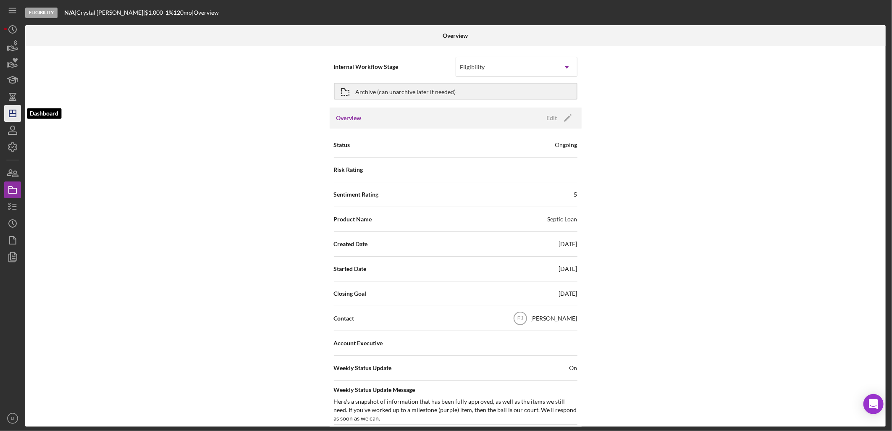
click at [18, 114] on icon "Icon/Dashboard" at bounding box center [12, 113] width 21 height 21
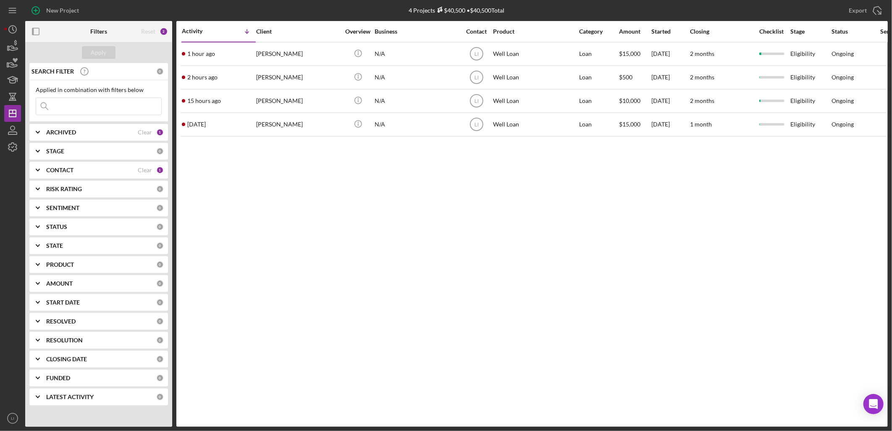
click at [157, 171] on div "1" at bounding box center [160, 170] width 8 height 8
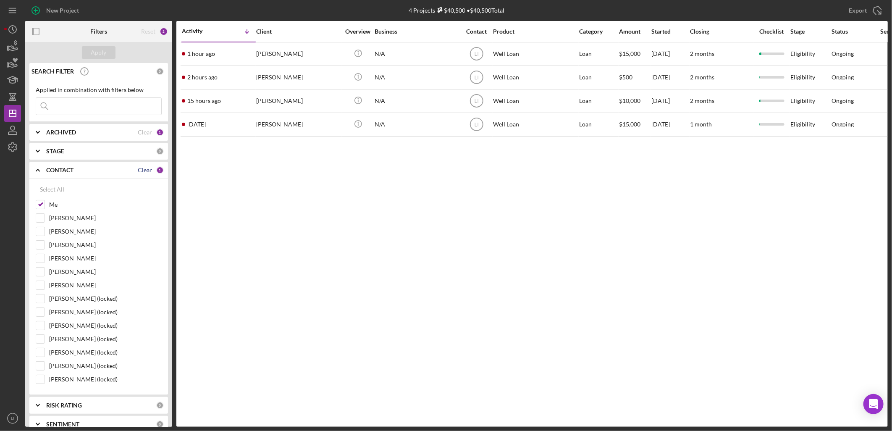
click at [144, 170] on div "Clear" at bounding box center [145, 170] width 14 height 7
checkbox input "false"
click at [105, 51] on div "Apply" at bounding box center [99, 52] width 16 height 13
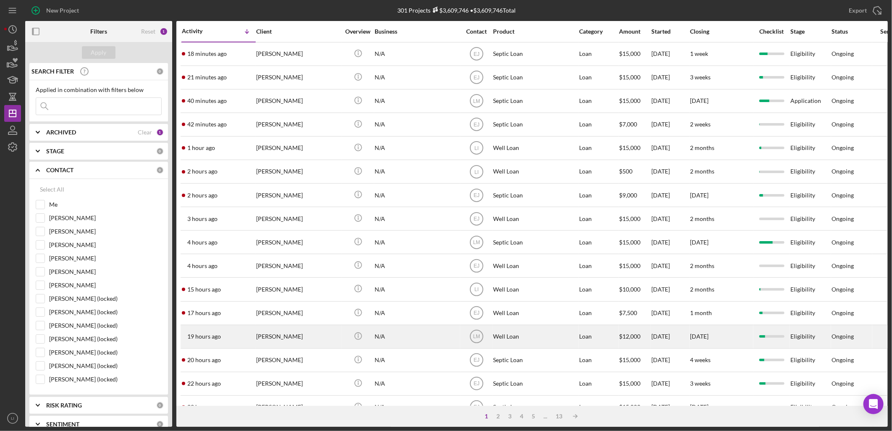
click at [313, 346] on div "[PERSON_NAME]" at bounding box center [298, 336] width 84 height 22
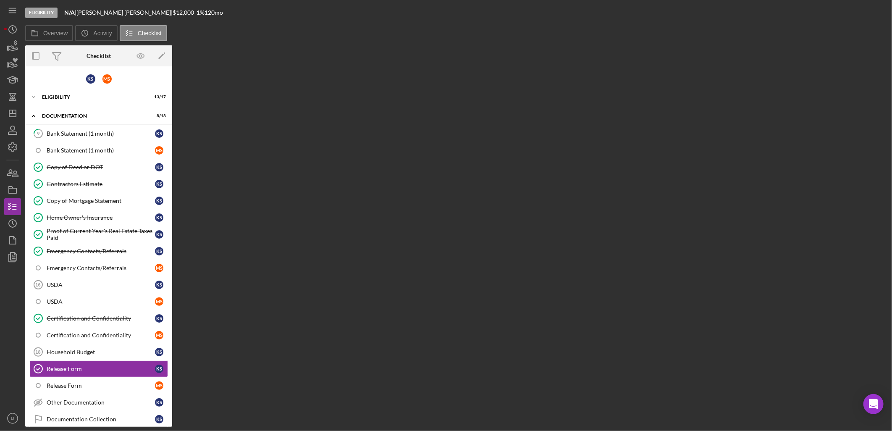
scroll to position [104, 0]
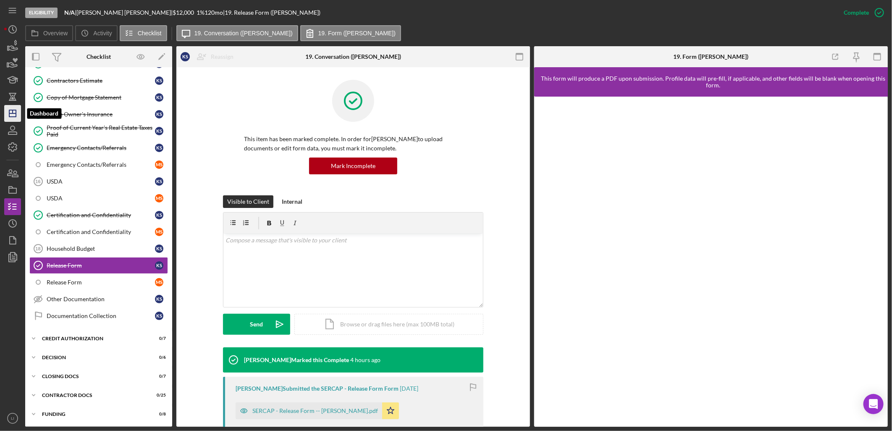
click at [8, 116] on icon "Icon/Dashboard" at bounding box center [12, 113] width 21 height 21
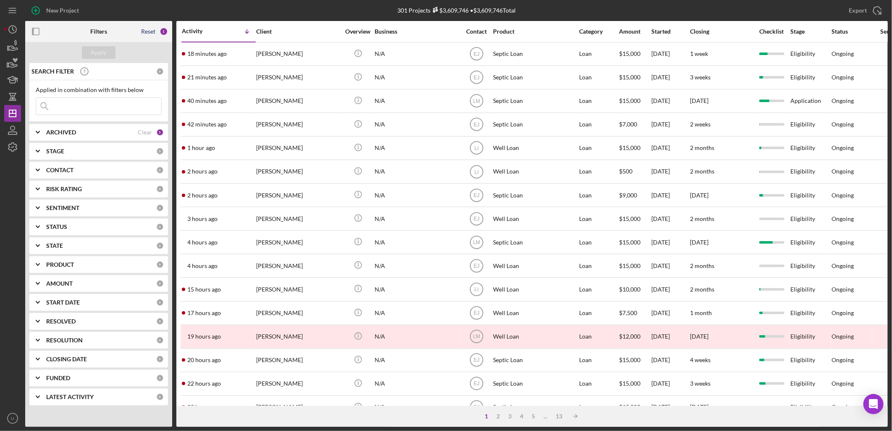
click at [152, 31] on div "Reset" at bounding box center [148, 31] width 14 height 7
click at [92, 53] on div "Apply" at bounding box center [99, 52] width 16 height 13
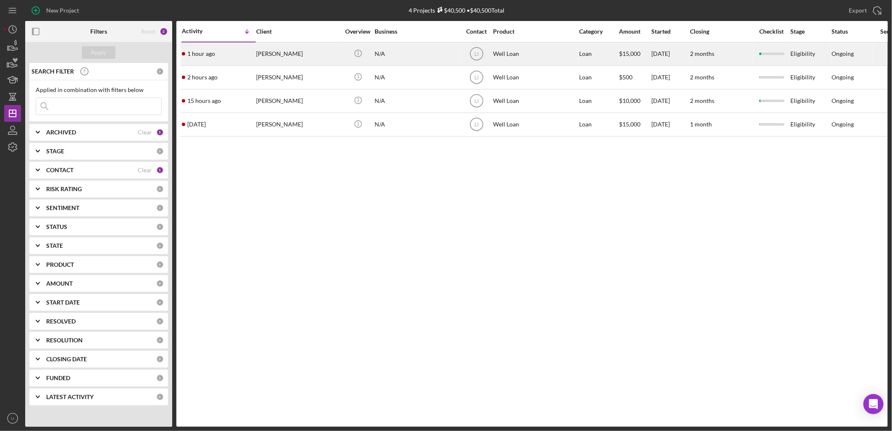
click at [263, 53] on div "[PERSON_NAME]" at bounding box center [298, 54] width 84 height 22
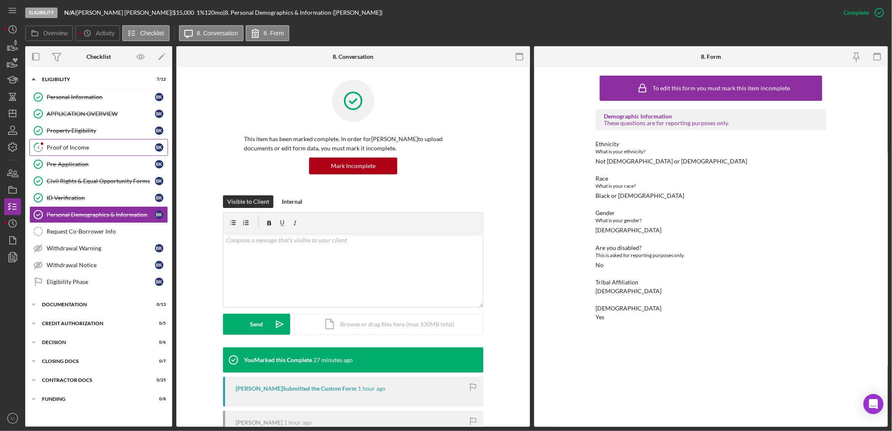
click at [89, 146] on div "Proof of Income" at bounding box center [101, 147] width 108 height 7
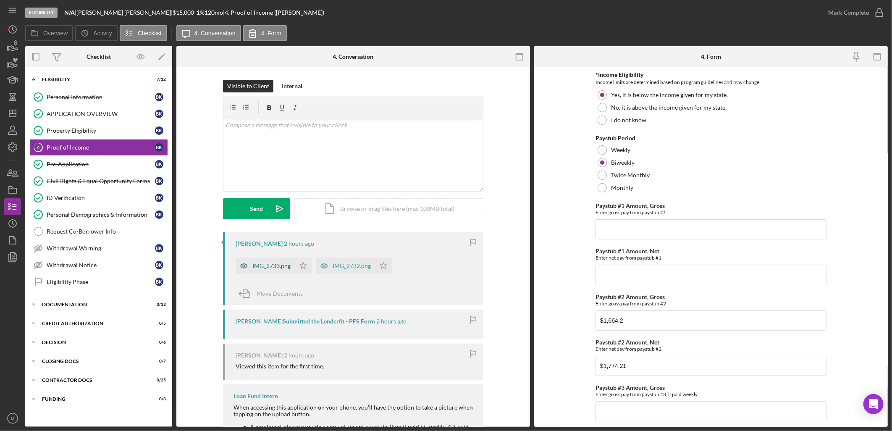
click at [284, 266] on div "IMG_2733.png" at bounding box center [271, 265] width 38 height 7
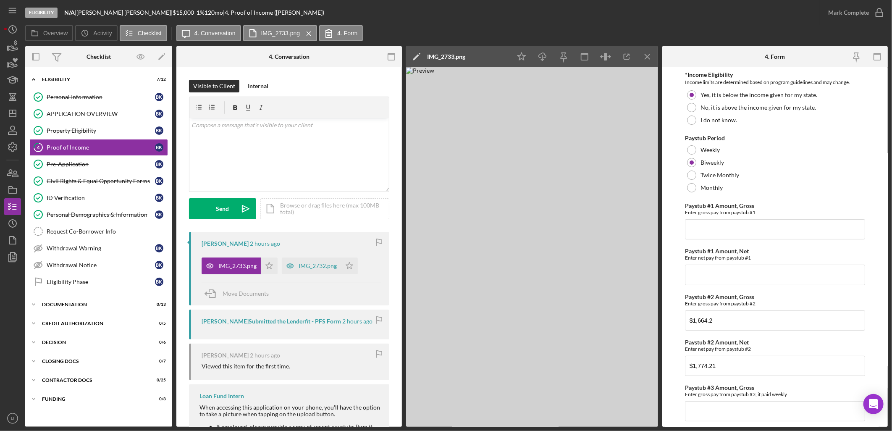
drag, startPoint x: 564, startPoint y: 233, endPoint x: 305, endPoint y: 268, distance: 261.3
click at [305, 268] on div "IMG_2732.png" at bounding box center [317, 265] width 38 height 7
click at [305, 268] on div "IMG_2733.png Icon/Star IMG_2732.png Icon/Star" at bounding box center [290, 263] width 179 height 21
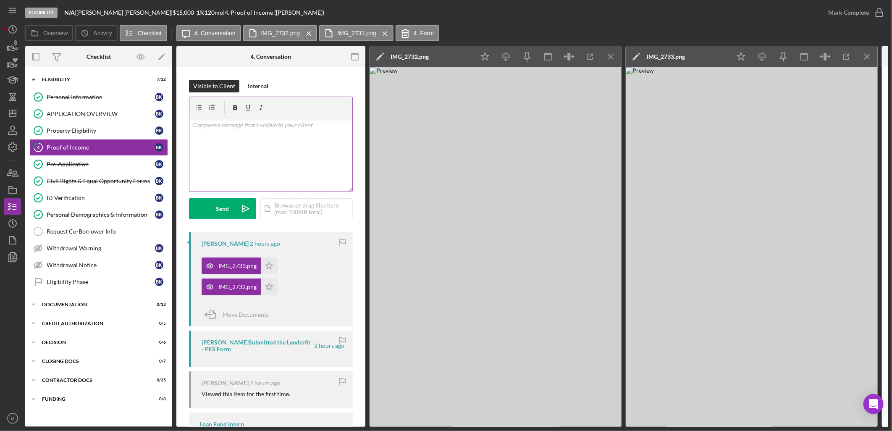
drag, startPoint x: 506, startPoint y: 249, endPoint x: 233, endPoint y: 141, distance: 294.0
click at [233, 141] on div "v Color teal Color pink Remove color Add row above Add row below Add column bef…" at bounding box center [270, 154] width 163 height 73
drag, startPoint x: 228, startPoint y: 131, endPoint x: 262, endPoint y: 86, distance: 56.2
click at [262, 86] on div "Internal" at bounding box center [258, 86] width 21 height 13
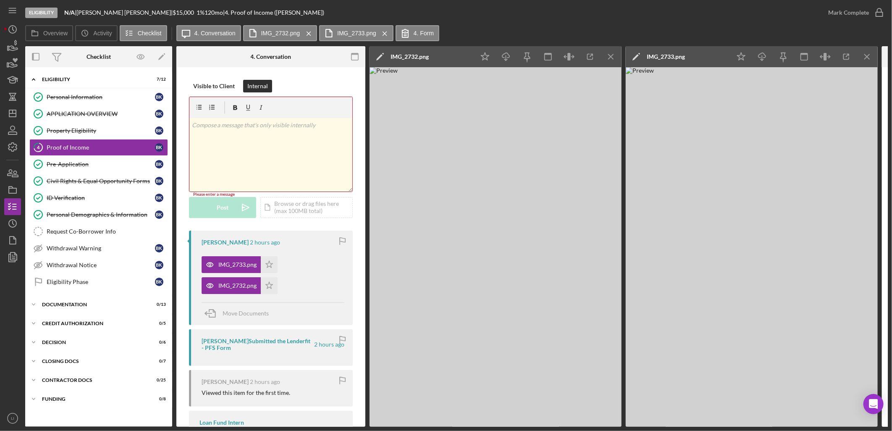
click at [246, 139] on div "v Color teal Color pink Remove color Add row above Add row below Add column bef…" at bounding box center [270, 154] width 163 height 73
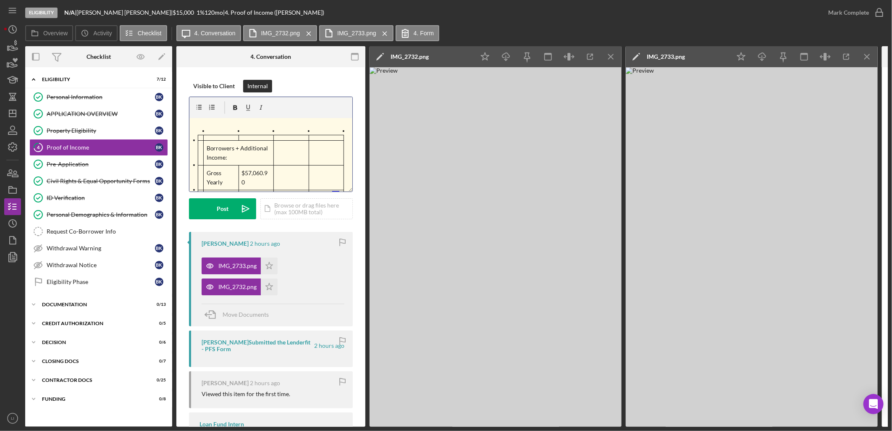
scroll to position [11, 0]
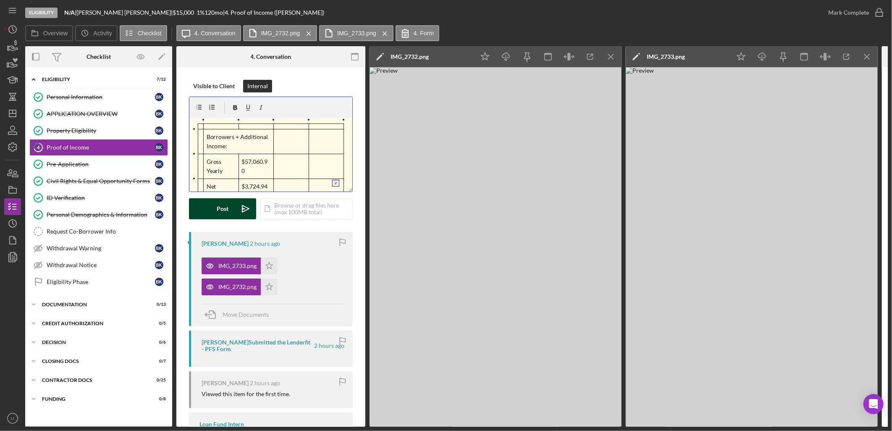
click at [224, 206] on div "Post" at bounding box center [223, 208] width 12 height 21
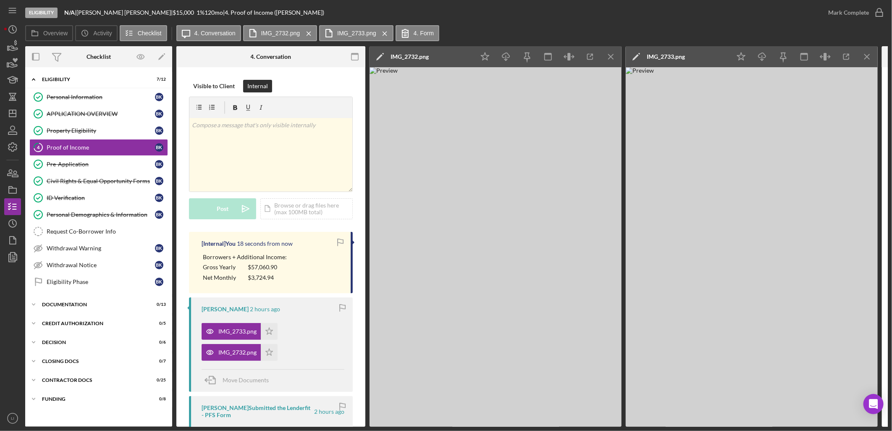
scroll to position [0, 0]
click at [265, 353] on icon "Icon/Star" at bounding box center [269, 352] width 17 height 17
click at [270, 332] on polygon "button" at bounding box center [269, 331] width 7 height 7
click at [844, 13] on div "Mark Complete" at bounding box center [848, 12] width 41 height 17
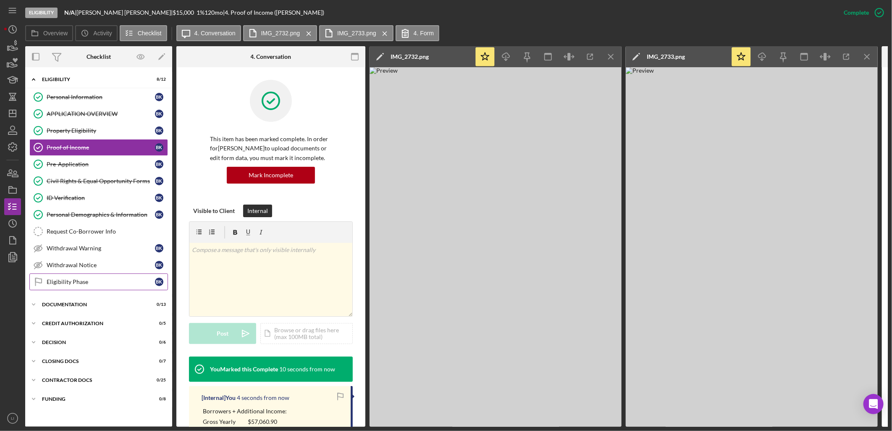
click at [89, 283] on div "Eligibility Phase" at bounding box center [101, 281] width 108 height 7
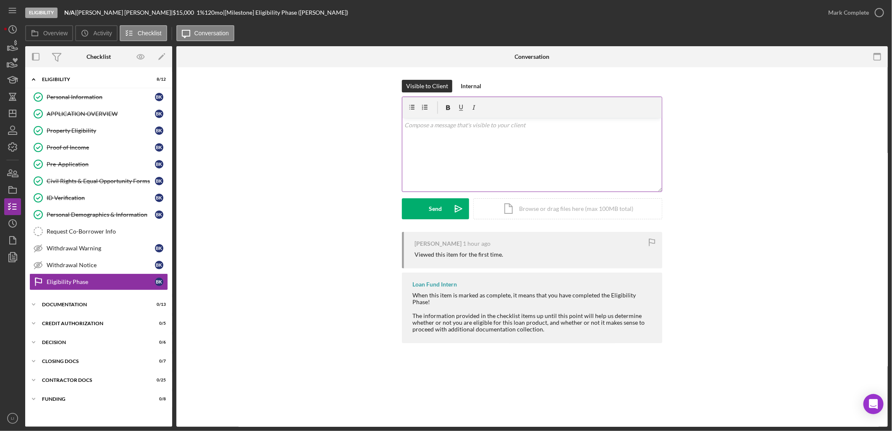
click at [526, 122] on p at bounding box center [532, 124] width 255 height 9
click at [853, 10] on div "Mark Complete" at bounding box center [848, 12] width 41 height 17
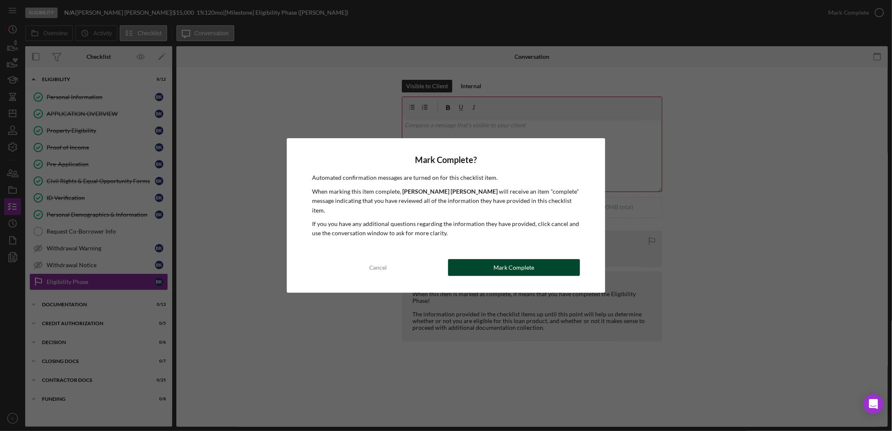
click at [522, 259] on div "Mark Complete" at bounding box center [513, 267] width 41 height 17
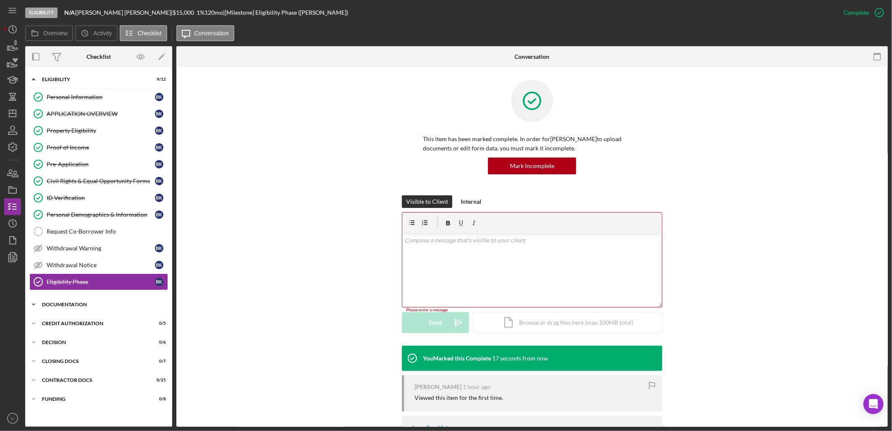
click at [71, 309] on div "Icon/Expander Documentation 0 / 13" at bounding box center [98, 304] width 147 height 17
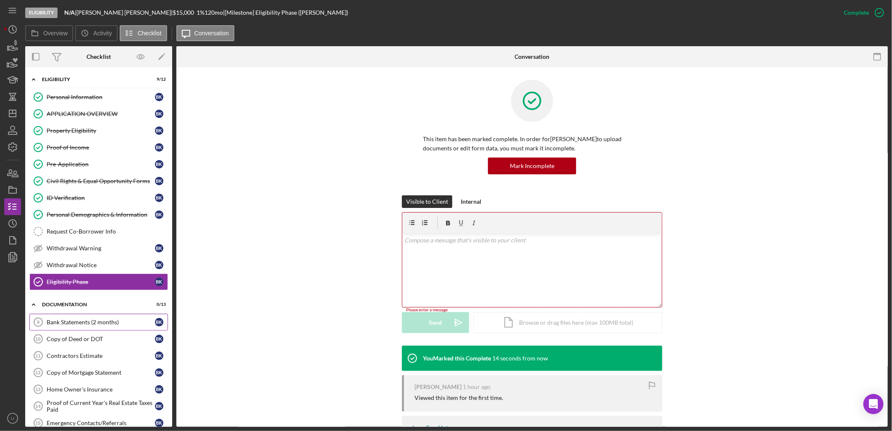
click at [101, 324] on div "Bank Statements (2 months)" at bounding box center [101, 322] width 108 height 7
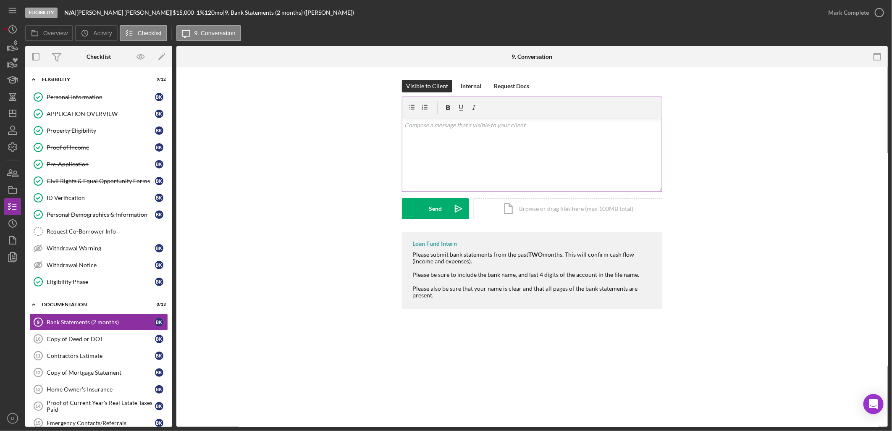
click at [524, 139] on div "v Color teal Color pink Remove color Add row above Add row below Add column bef…" at bounding box center [531, 154] width 259 height 73
click at [426, 209] on button "Send Icon/icon-invite-send" at bounding box center [435, 208] width 67 height 21
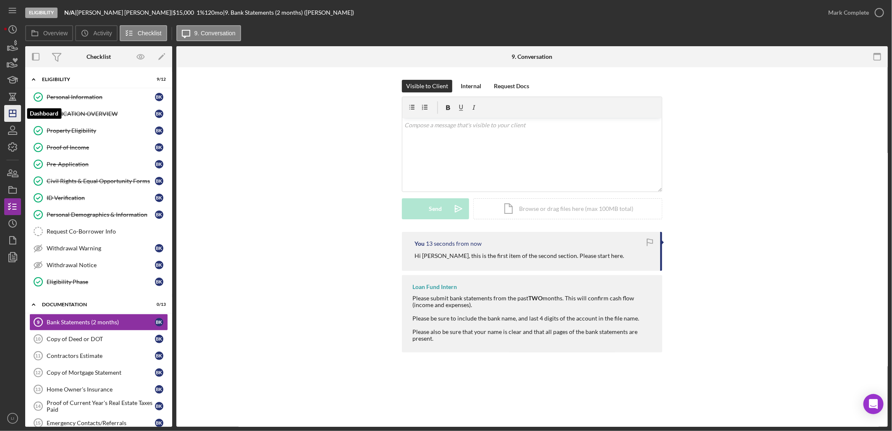
click at [10, 112] on icon "Icon/Dashboard" at bounding box center [12, 113] width 21 height 21
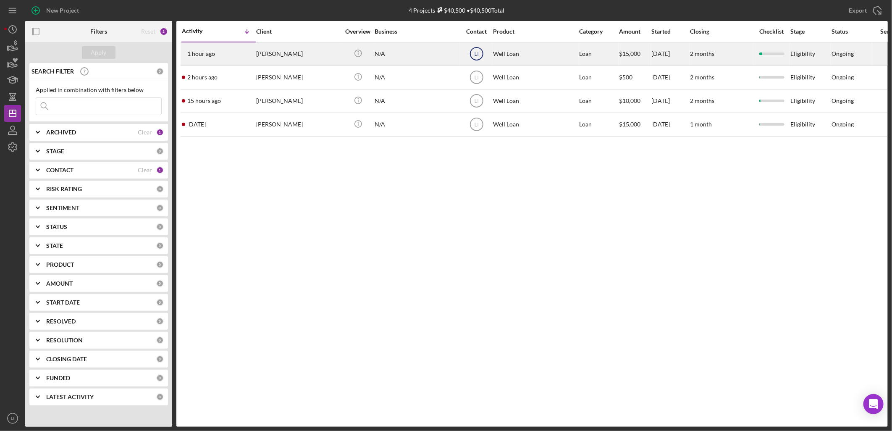
click at [472, 52] on icon "LI" at bounding box center [476, 53] width 21 height 21
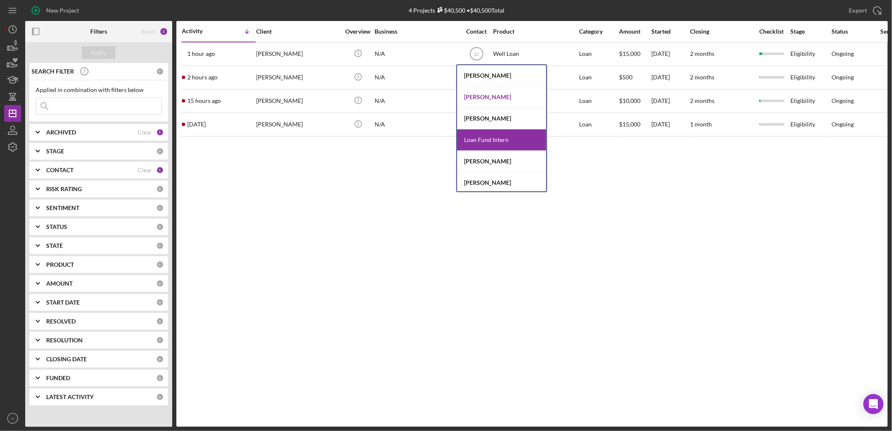
click at [481, 95] on div "[PERSON_NAME]" at bounding box center [501, 96] width 89 height 21
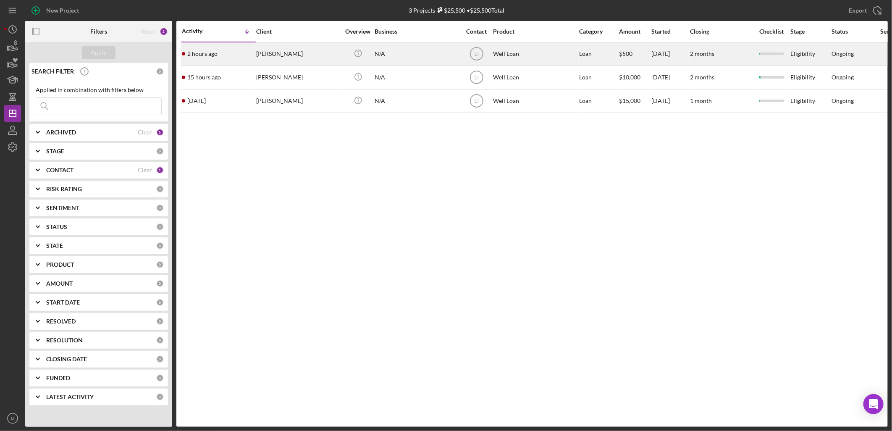
click at [290, 59] on div "[PERSON_NAME]" at bounding box center [298, 54] width 84 height 22
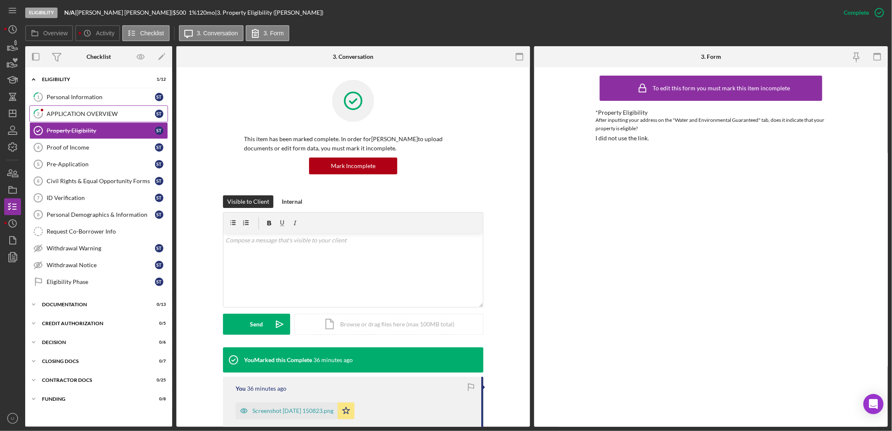
click at [51, 108] on link "2 APPLICATION OVERVIEW S T" at bounding box center [98, 113] width 139 height 17
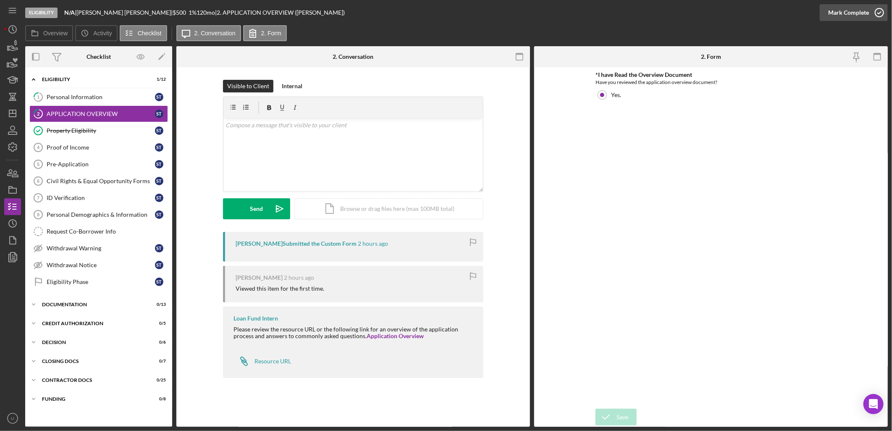
click at [855, 14] on div "Mark Complete" at bounding box center [848, 12] width 41 height 17
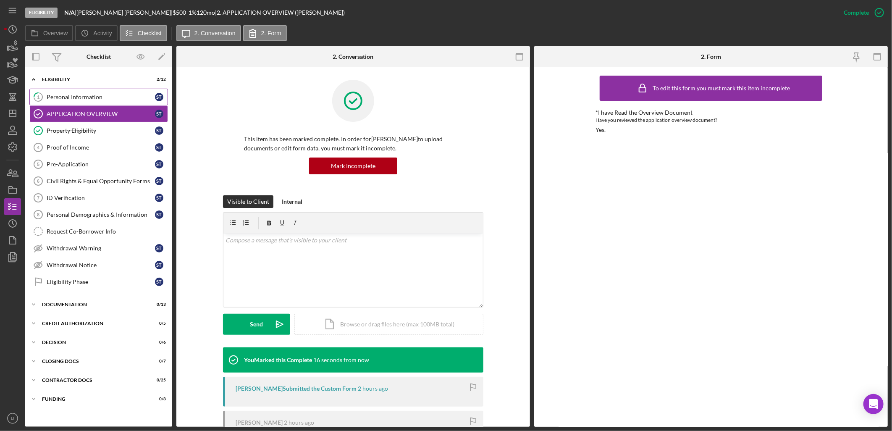
click at [56, 94] on div "Personal Information" at bounding box center [101, 97] width 108 height 7
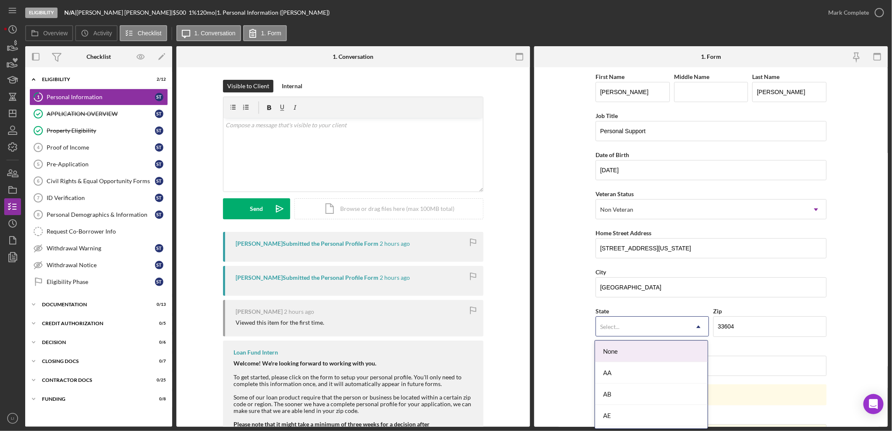
click at [696, 328] on icon "Icon/Dropdown Arrow" at bounding box center [698, 327] width 20 height 20
click at [630, 372] on div "FL" at bounding box center [651, 367] width 113 height 21
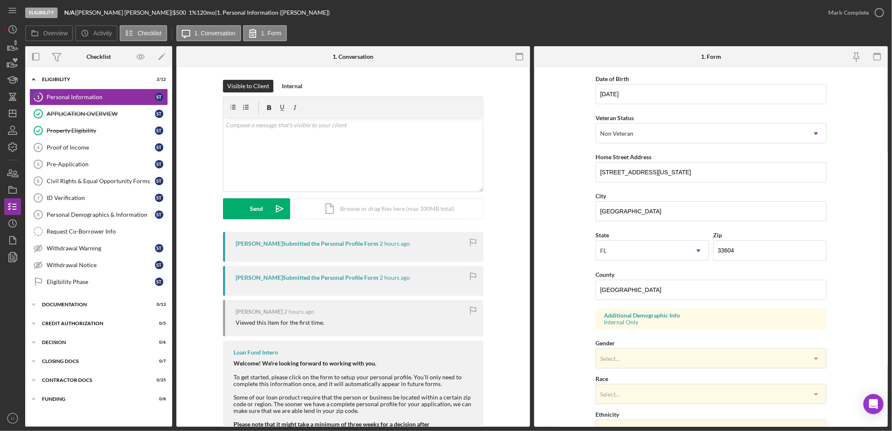
scroll to position [15, 0]
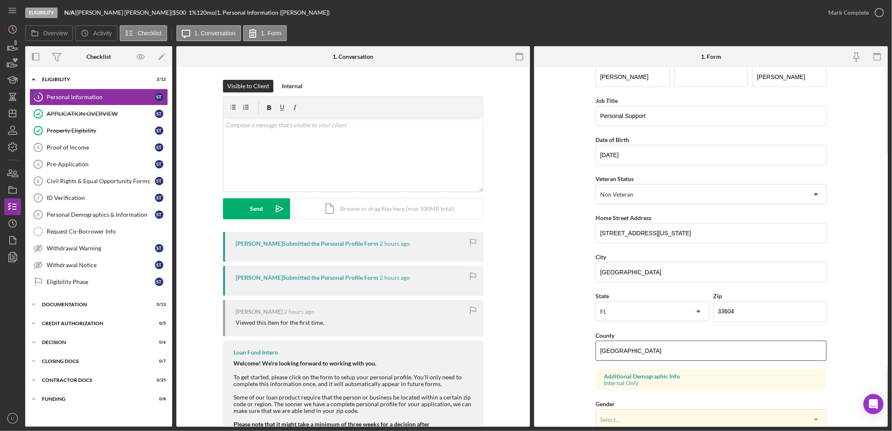
drag, startPoint x: 667, startPoint y: 350, endPoint x: 447, endPoint y: 295, distance: 226.7
click at [447, 295] on div "Overview Internal Workflow Stage Eligibility Icon/Dropdown Arrow Archive (can u…" at bounding box center [456, 236] width 862 height 380
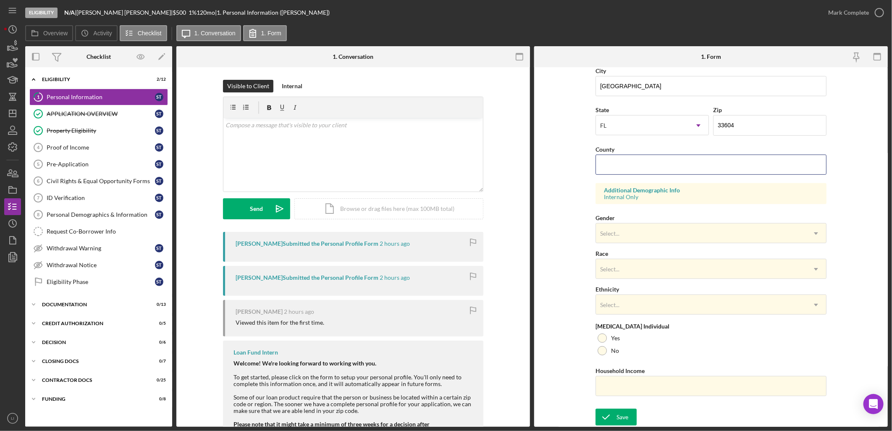
scroll to position [202, 0]
click at [610, 416] on icon "submit" at bounding box center [605, 416] width 21 height 21
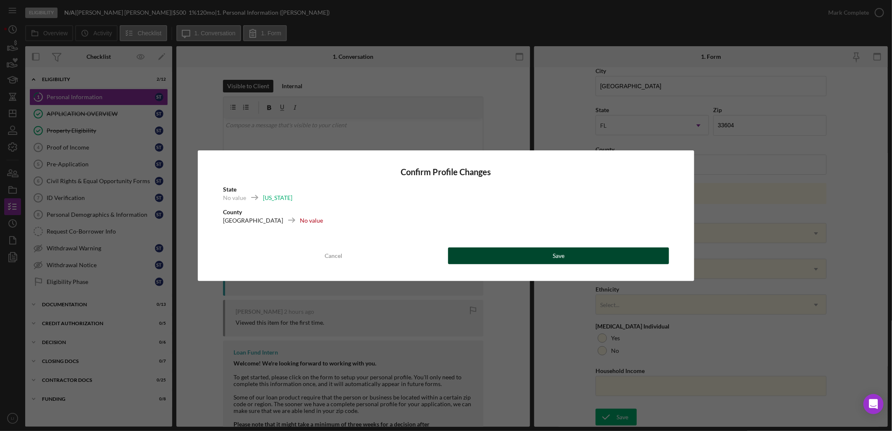
click at [577, 256] on button "Save" at bounding box center [558, 255] width 221 height 17
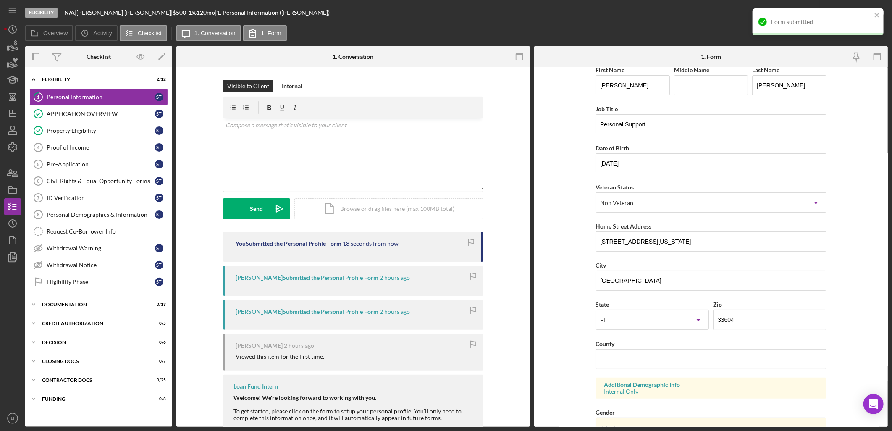
scroll to position [0, 0]
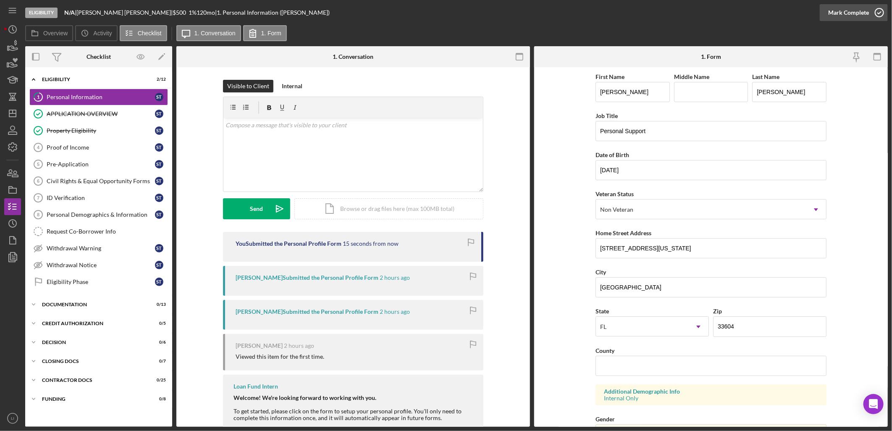
click at [849, 13] on div "Mark Complete" at bounding box center [848, 12] width 41 height 17
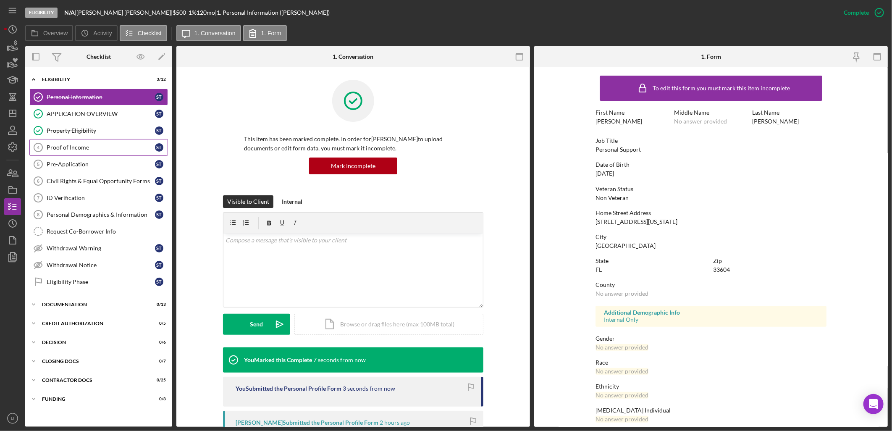
click at [68, 146] on div "Proof of Income" at bounding box center [101, 147] width 108 height 7
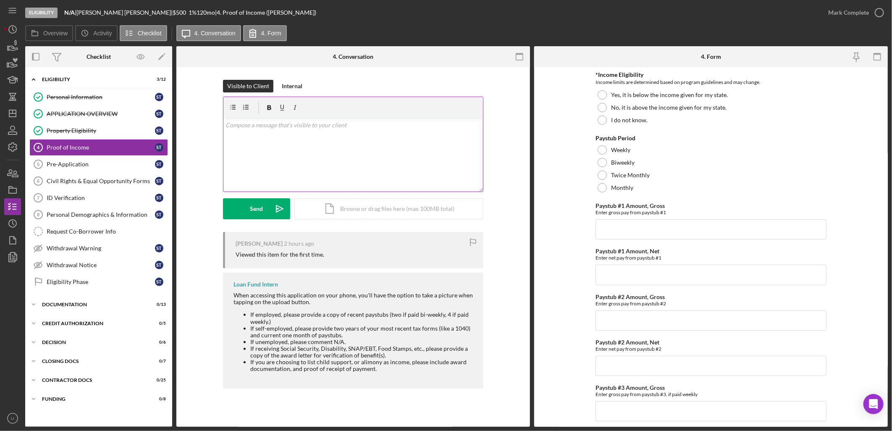
click at [296, 161] on div "v Color teal Color pink Remove color Add row above Add row below Add column bef…" at bounding box center [352, 154] width 259 height 73
click at [259, 212] on div "Send" at bounding box center [256, 208] width 13 height 21
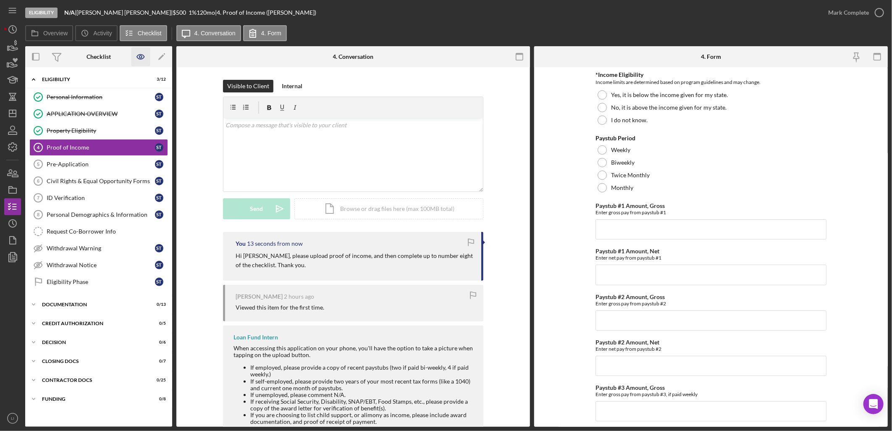
click at [139, 58] on icon "button" at bounding box center [140, 56] width 19 height 19
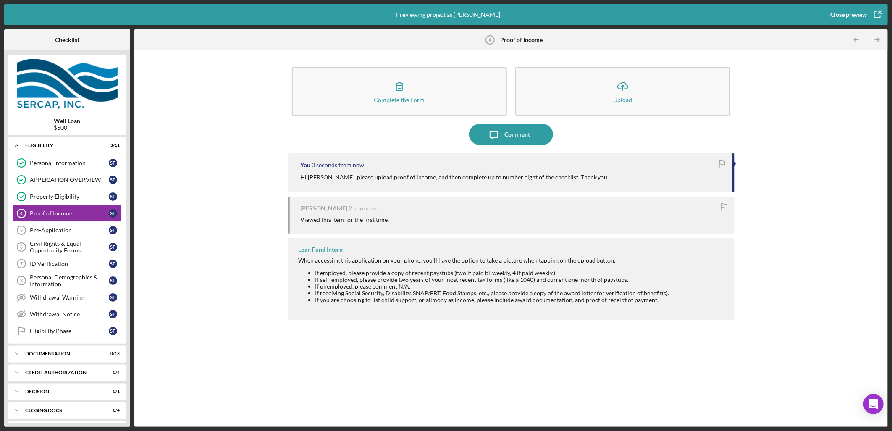
click at [874, 11] on icon "button" at bounding box center [876, 14] width 21 height 21
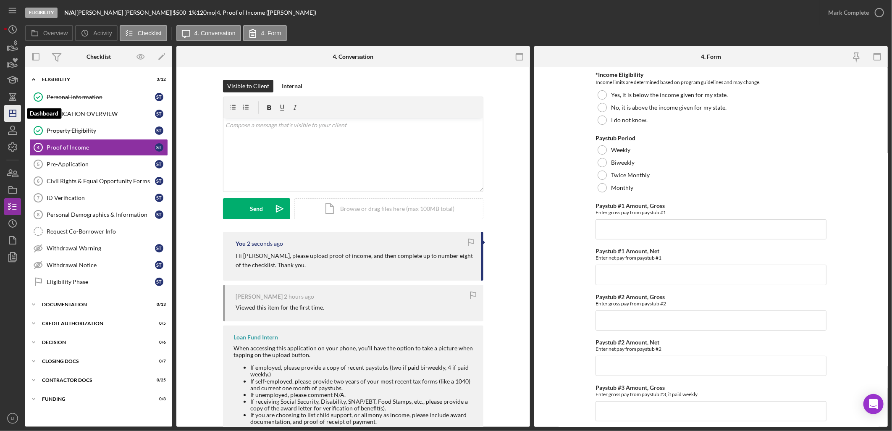
click at [16, 115] on polygon "button" at bounding box center [12, 113] width 7 height 7
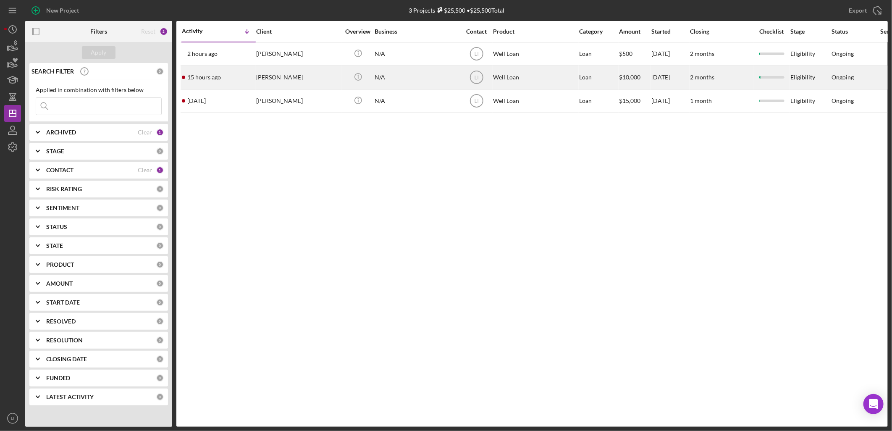
click at [298, 82] on div "[PERSON_NAME]" at bounding box center [298, 77] width 84 height 22
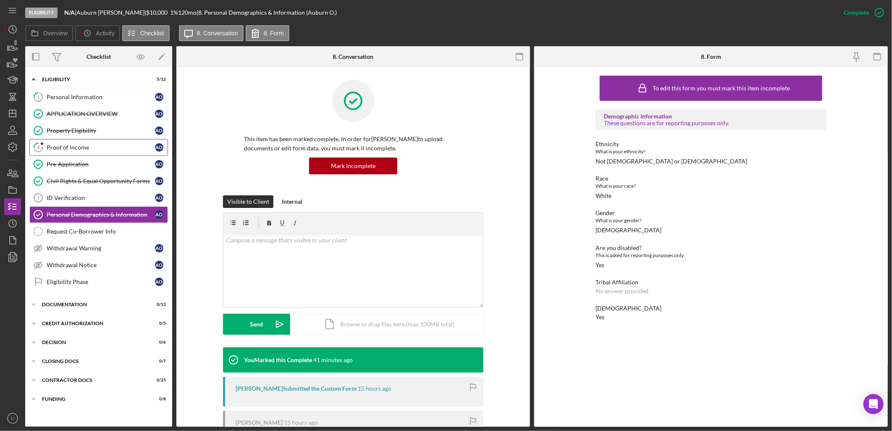
click at [80, 150] on div "Proof of Income" at bounding box center [101, 147] width 108 height 7
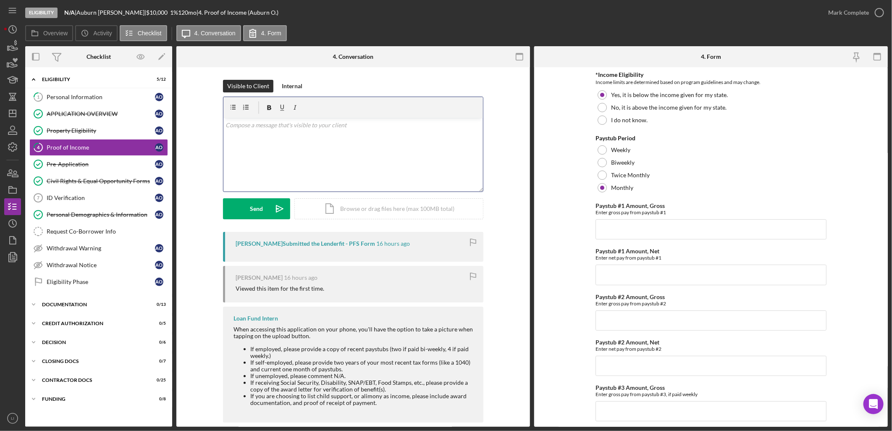
click at [367, 141] on div "v Color teal Color pink Remove color Add row above Add row below Add column bef…" at bounding box center [352, 154] width 259 height 73
click at [249, 211] on button "Send Icon/icon-invite-send" at bounding box center [256, 208] width 67 height 21
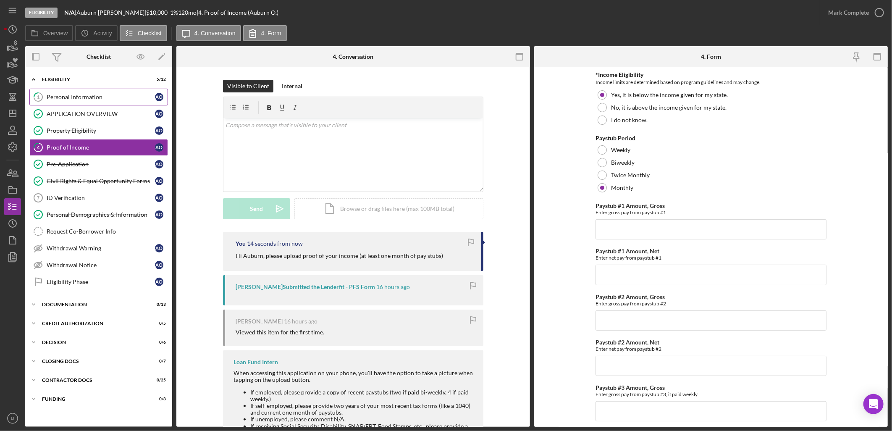
click at [107, 97] on div "Personal Information" at bounding box center [101, 97] width 108 height 7
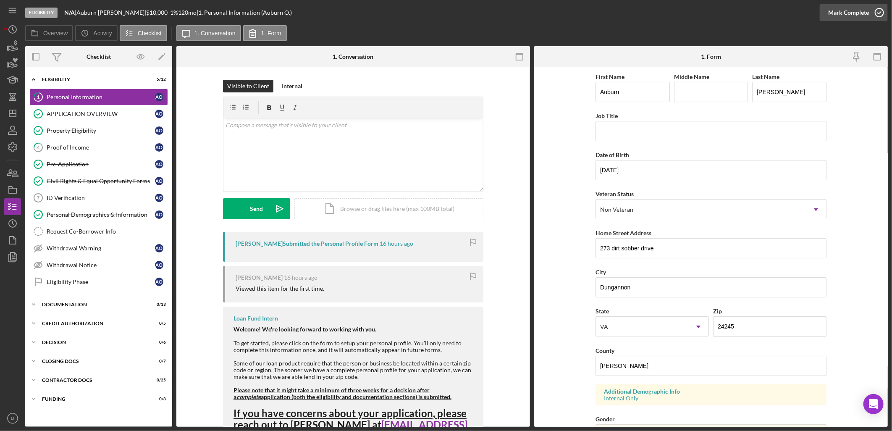
click at [841, 13] on div "Mark Complete" at bounding box center [848, 12] width 41 height 17
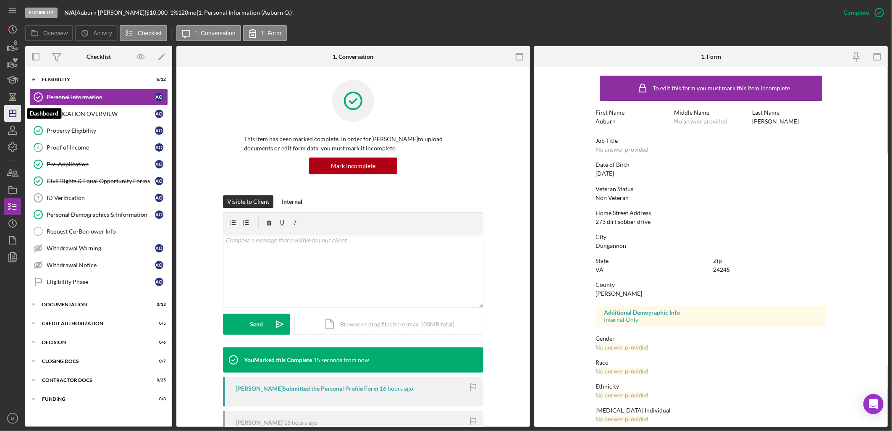
click at [13, 111] on icon "Icon/Dashboard" at bounding box center [12, 113] width 21 height 21
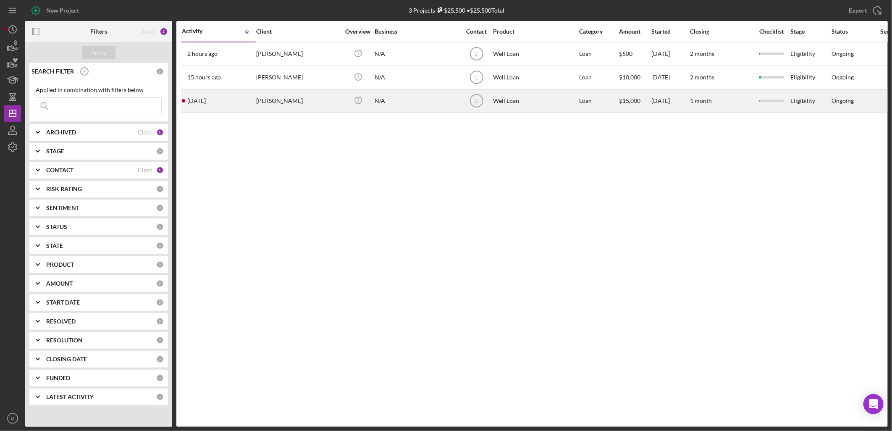
click at [277, 102] on div "[PERSON_NAME]" at bounding box center [298, 101] width 84 height 22
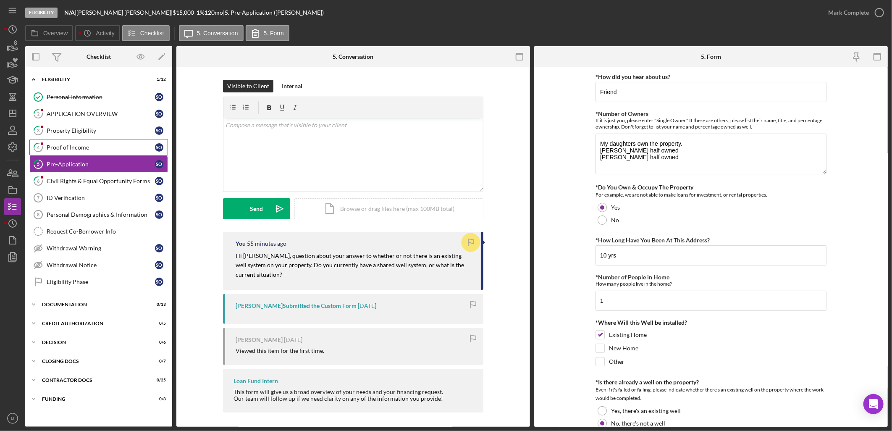
click at [65, 144] on link "4 Proof of Income S O" at bounding box center [98, 147] width 139 height 17
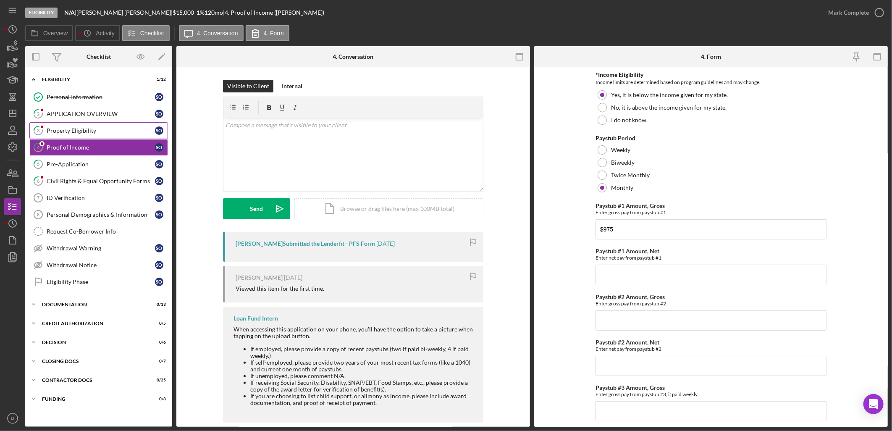
click at [69, 131] on div "Property Eligibility" at bounding box center [101, 130] width 108 height 7
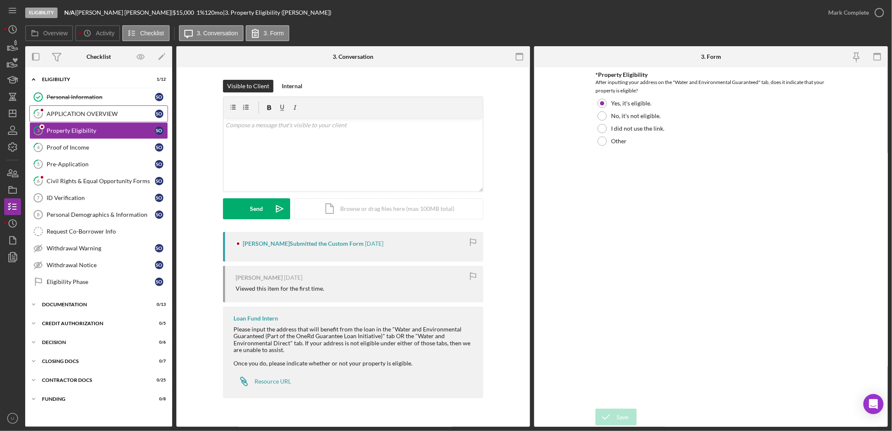
click at [70, 116] on div "APPLICATION OVERVIEW" at bounding box center [101, 113] width 108 height 7
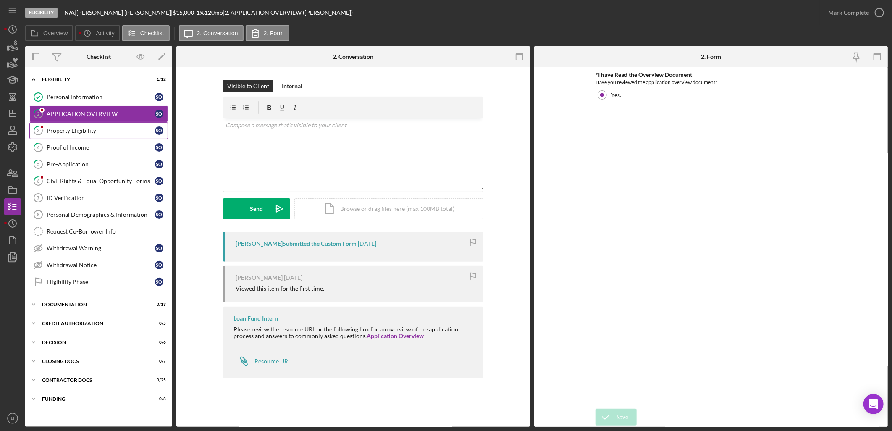
click at [53, 132] on div "Property Eligibility" at bounding box center [101, 130] width 108 height 7
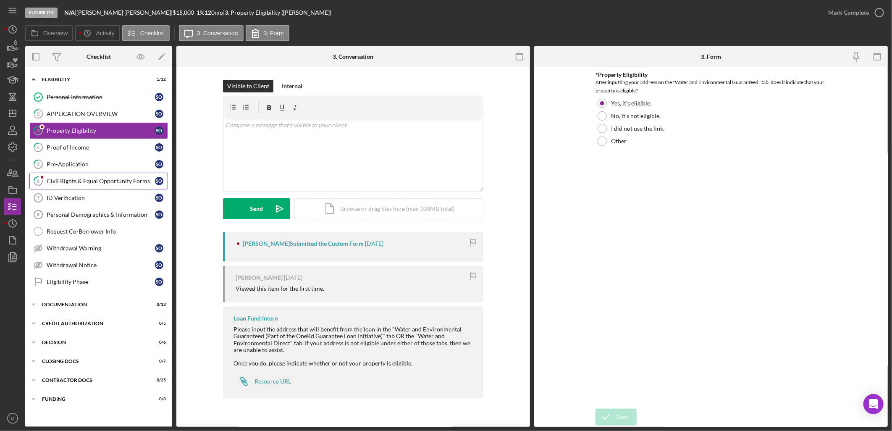
click at [99, 185] on link "6 Civil Rights & Equal Opportunity Forms S O" at bounding box center [98, 181] width 139 height 17
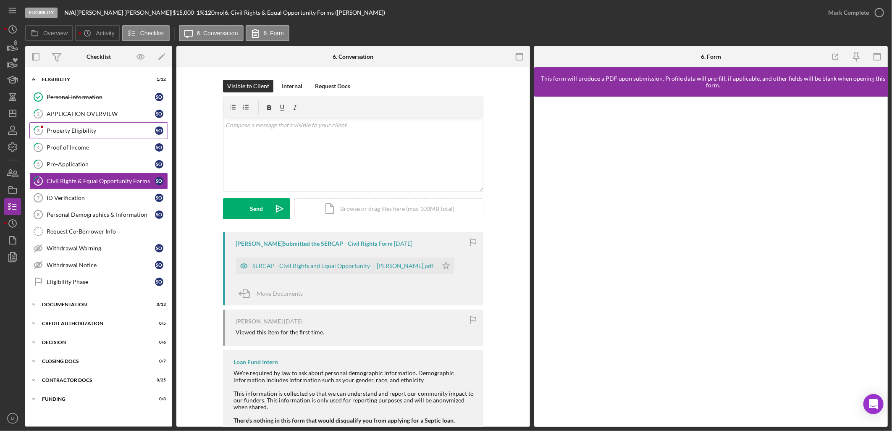
click at [51, 126] on link "3 Property Eligibility S O" at bounding box center [98, 130] width 139 height 17
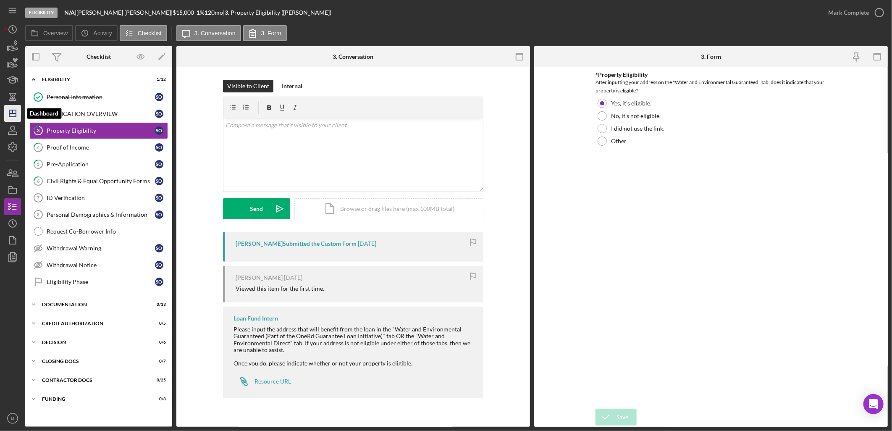
click at [7, 113] on icon "Icon/Dashboard" at bounding box center [12, 113] width 21 height 21
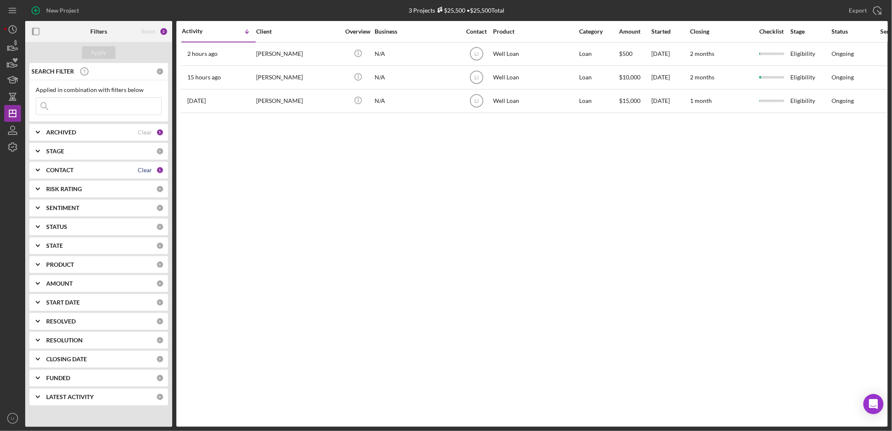
click at [144, 168] on div "Clear" at bounding box center [145, 170] width 14 height 7
click at [103, 44] on div "Apply" at bounding box center [98, 52] width 147 height 21
click at [106, 51] on button "Apply" at bounding box center [99, 52] width 34 height 13
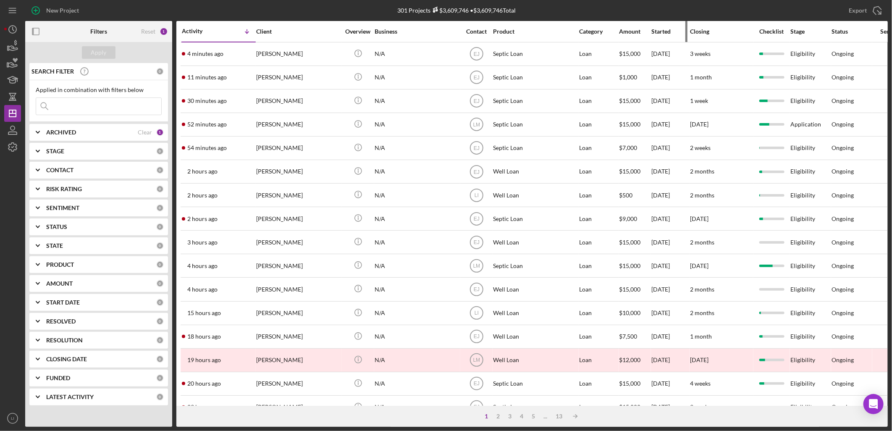
click at [658, 34] on div "Started" at bounding box center [670, 31] width 38 height 7
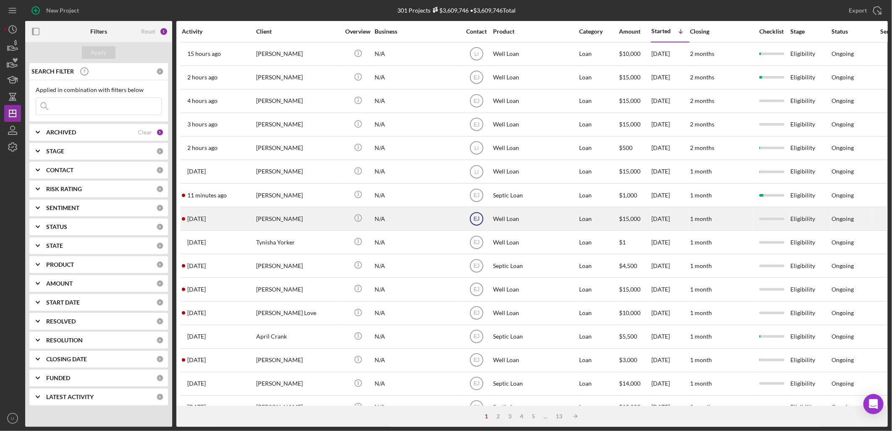
click at [472, 223] on icon "EJ" at bounding box center [476, 218] width 21 height 21
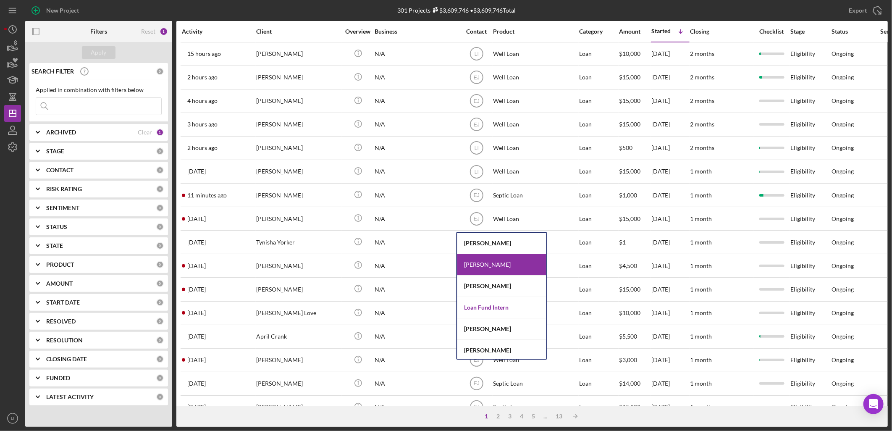
click at [486, 301] on div "Loan Fund Intern" at bounding box center [501, 307] width 89 height 21
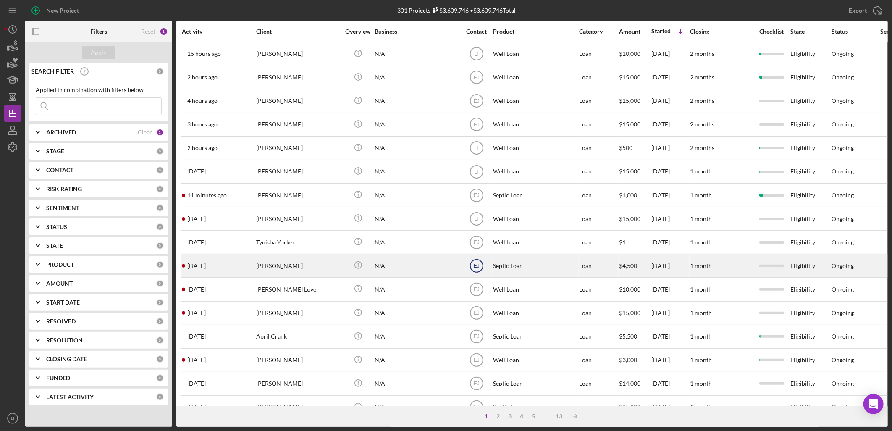
click at [480, 267] on icon "EJ" at bounding box center [476, 265] width 21 height 21
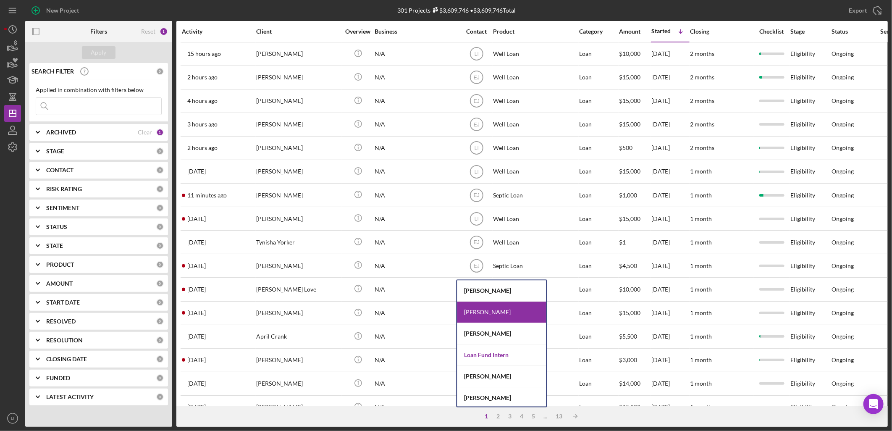
click at [514, 348] on div "Loan Fund Intern" at bounding box center [501, 355] width 89 height 21
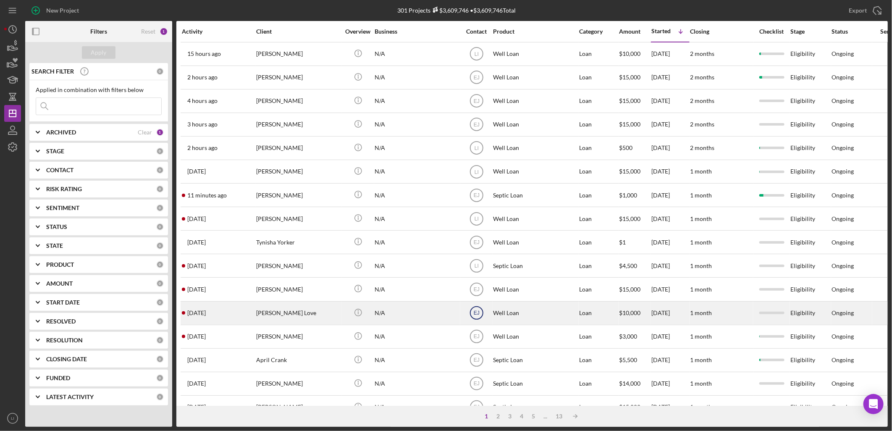
click at [473, 316] on text "EJ" at bounding box center [476, 313] width 6 height 6
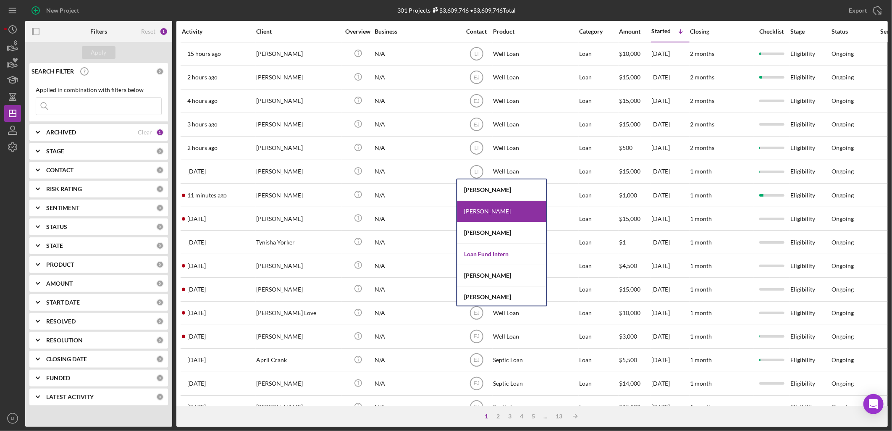
click at [477, 253] on div "Loan Fund Intern" at bounding box center [501, 253] width 89 height 21
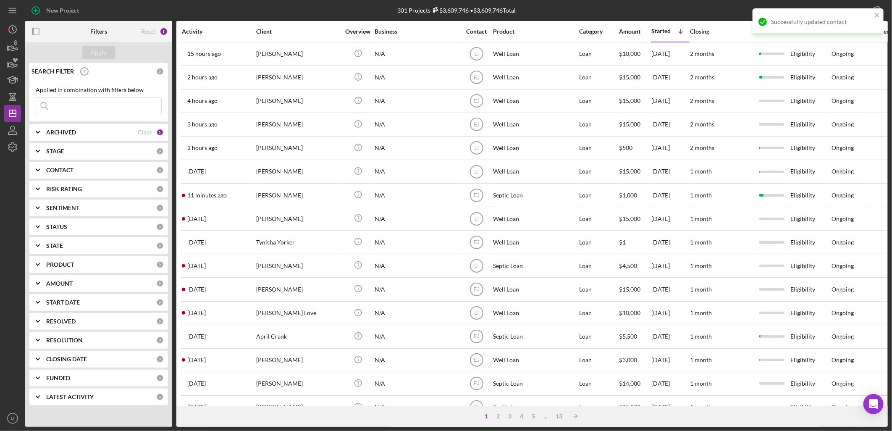
click at [475, 267] on text "LI" at bounding box center [476, 266] width 4 height 6
click at [480, 13] on div "301 Projects $3,609,746 • $3,609,746 Total" at bounding box center [456, 10] width 118 height 7
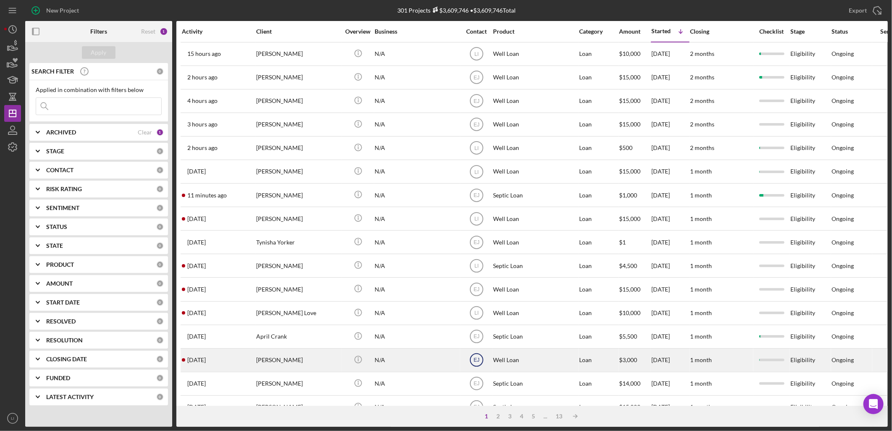
click at [476, 363] on text "EJ" at bounding box center [476, 360] width 6 height 6
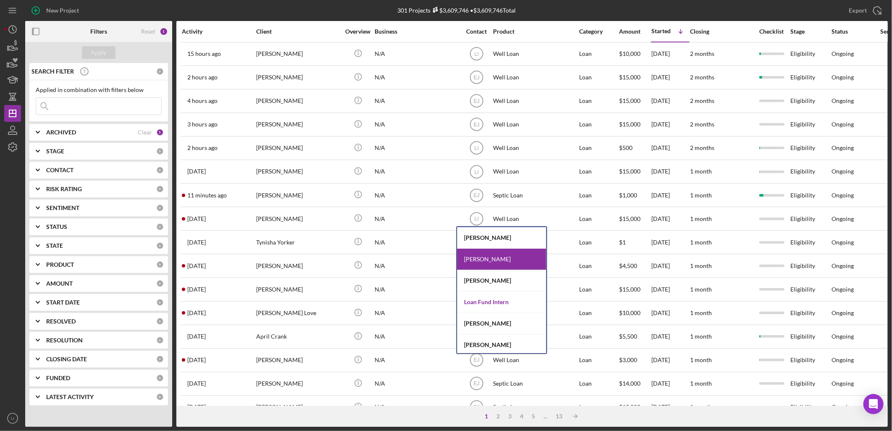
click at [486, 297] on div "Loan Fund Intern" at bounding box center [501, 301] width 89 height 21
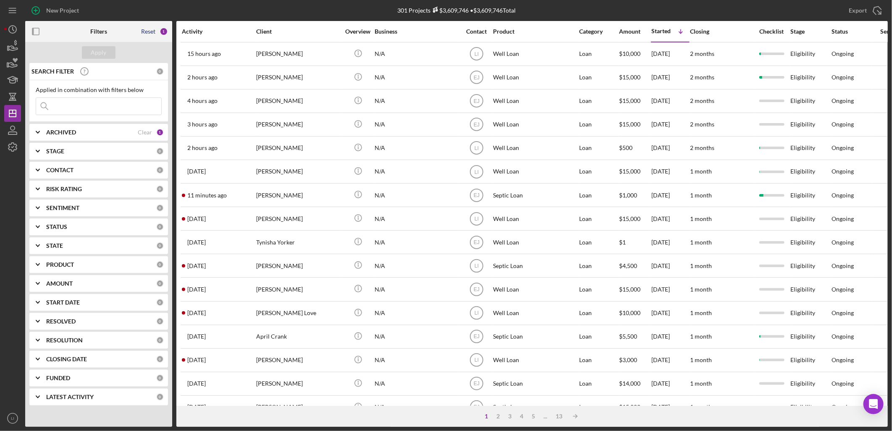
click at [149, 34] on div "Reset" at bounding box center [148, 31] width 14 height 7
click at [103, 63] on div "SEARCH FILTER" at bounding box center [92, 71] width 127 height 21
click at [103, 50] on div "Apply" at bounding box center [99, 52] width 16 height 13
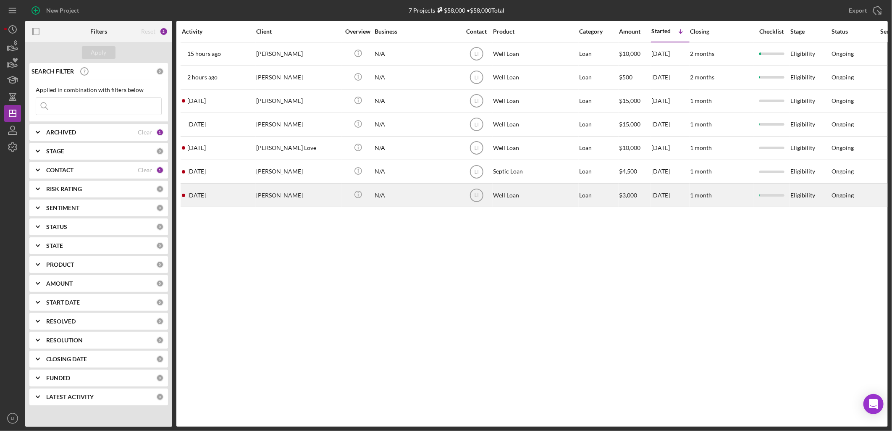
click at [314, 185] on td "[PERSON_NAME]" at bounding box center [299, 195] width 86 height 24
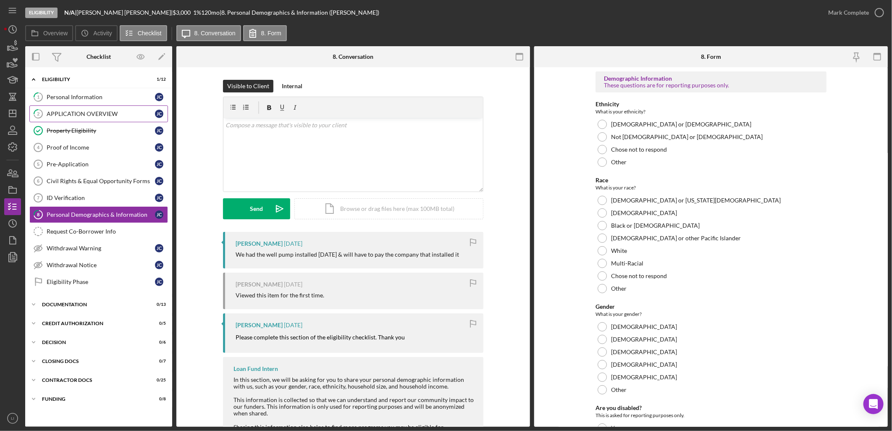
click at [133, 113] on div "APPLICATION OVERVIEW" at bounding box center [101, 113] width 108 height 7
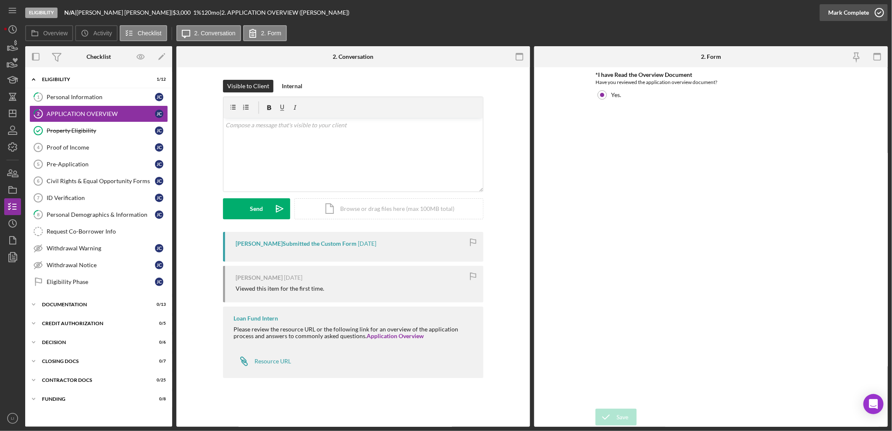
click at [843, 8] on div "Mark Complete" at bounding box center [848, 12] width 41 height 17
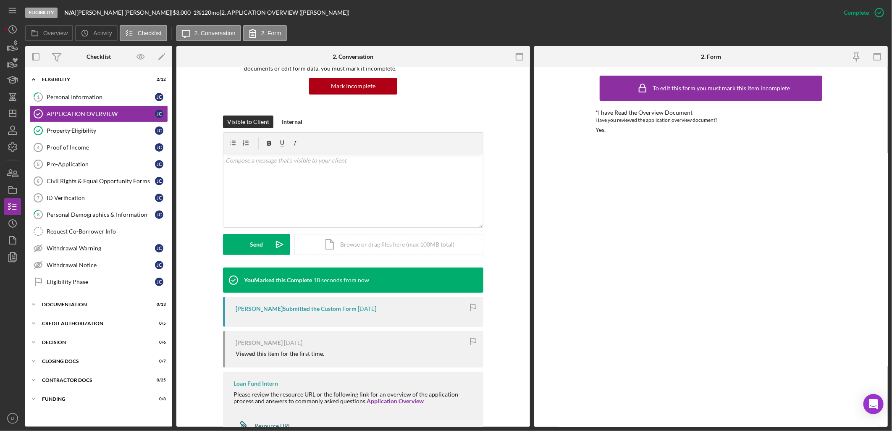
scroll to position [112, 0]
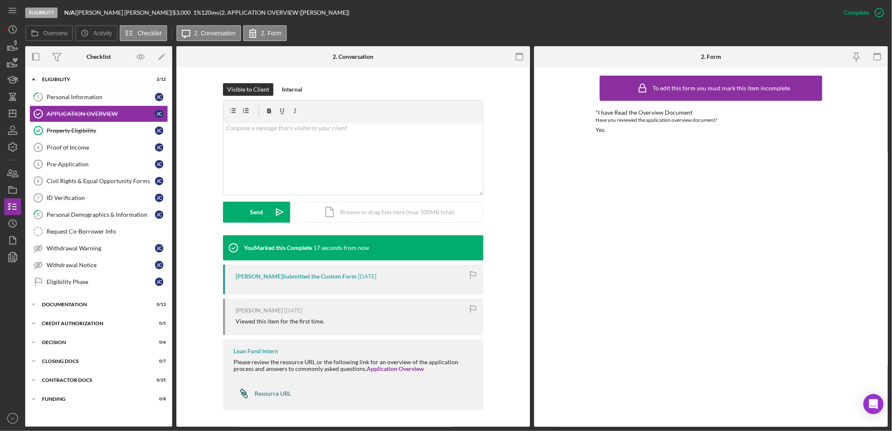
click at [276, 390] on div "Resource URL" at bounding box center [272, 393] width 37 height 7
drag, startPoint x: 65, startPoint y: 3, endPoint x: 221, endPoint y: 272, distance: 310.8
click at [221, 272] on div "You Marked this Complete 7 seconds ago [PERSON_NAME] Submitted the Custom Form …" at bounding box center [353, 325] width 328 height 180
click at [12, 118] on icon "Icon/Dashboard" at bounding box center [12, 113] width 21 height 21
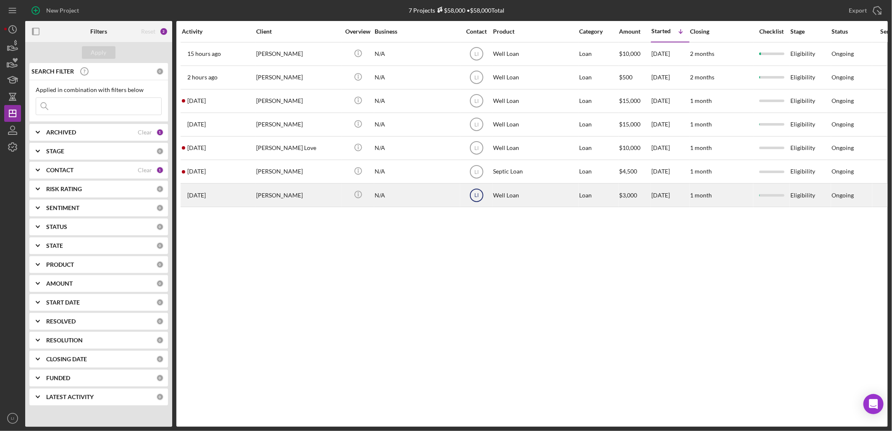
click at [473, 198] on icon "LI" at bounding box center [476, 195] width 21 height 21
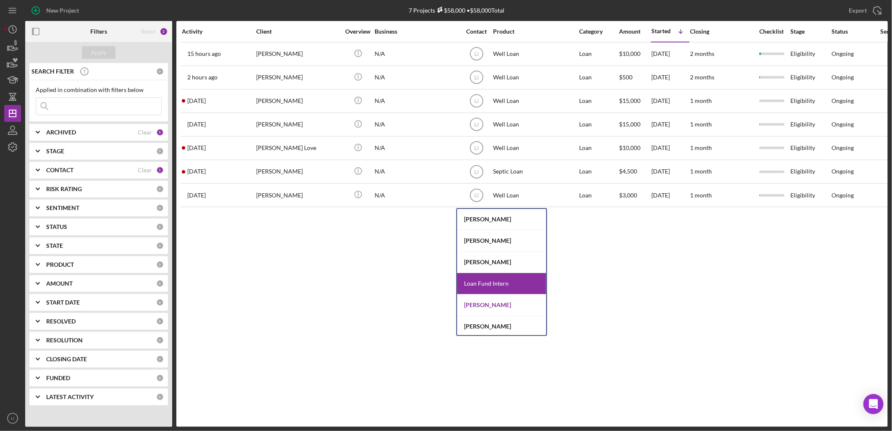
click at [474, 304] on div "[PERSON_NAME]" at bounding box center [501, 305] width 89 height 21
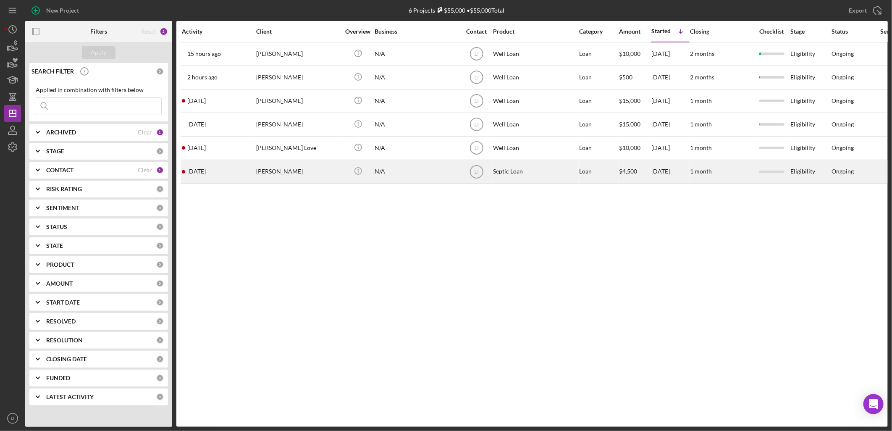
click at [287, 170] on div "[PERSON_NAME]" at bounding box center [298, 171] width 84 height 22
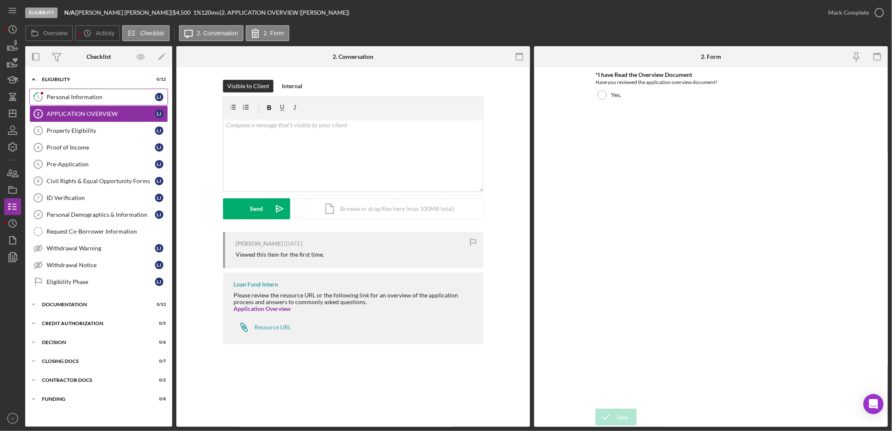
click at [67, 97] on div "Personal Information" at bounding box center [101, 97] width 108 height 7
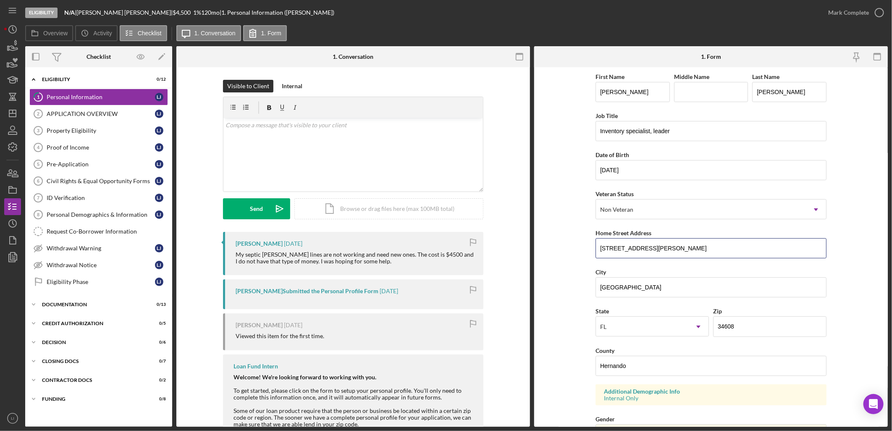
drag, startPoint x: 653, startPoint y: 249, endPoint x: 563, endPoint y: 240, distance: 89.9
click at [563, 240] on form "First Name [PERSON_NAME] Middle Name Last Name [PERSON_NAME] Job Title Inventor…" at bounding box center [710, 246] width 353 height 359
click at [209, 206] on div "Visible to Client Internal v Color teal Color pink Remove color Add row above A…" at bounding box center [353, 156] width 328 height 152
click at [92, 126] on link "Property Eligibility 3 Property Eligibility [PERSON_NAME]" at bounding box center [98, 130] width 139 height 17
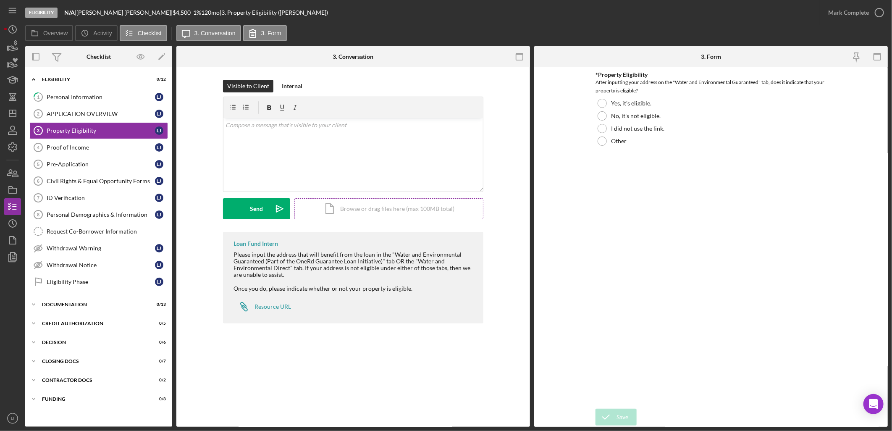
click at [380, 209] on div "Icon/Document Browse or drag files here (max 100MB total) Tap to choose files o…" at bounding box center [388, 208] width 189 height 21
click at [278, 212] on icon "Icon/Upload" at bounding box center [279, 208] width 21 height 21
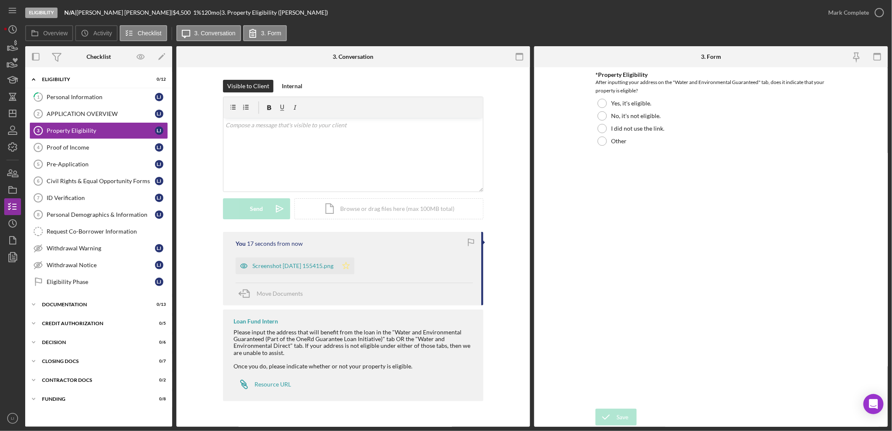
click at [324, 266] on div "Screenshot [DATE] 155415.png" at bounding box center [292, 265] width 81 height 7
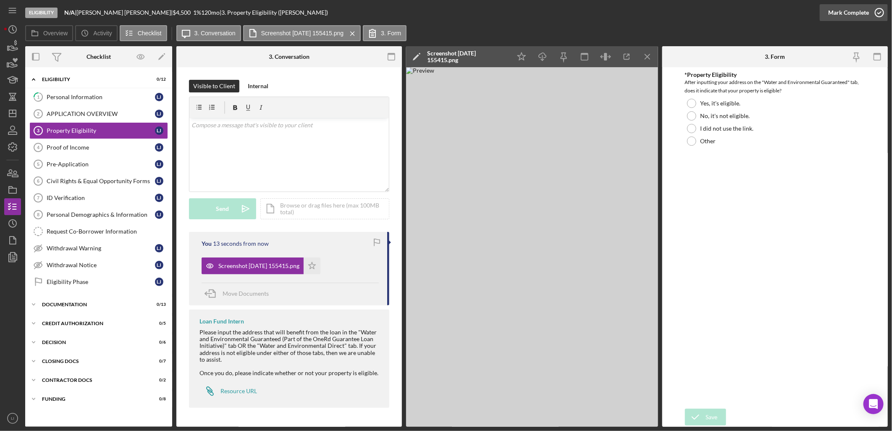
click at [847, 8] on div "Mark Complete" at bounding box center [848, 12] width 41 height 17
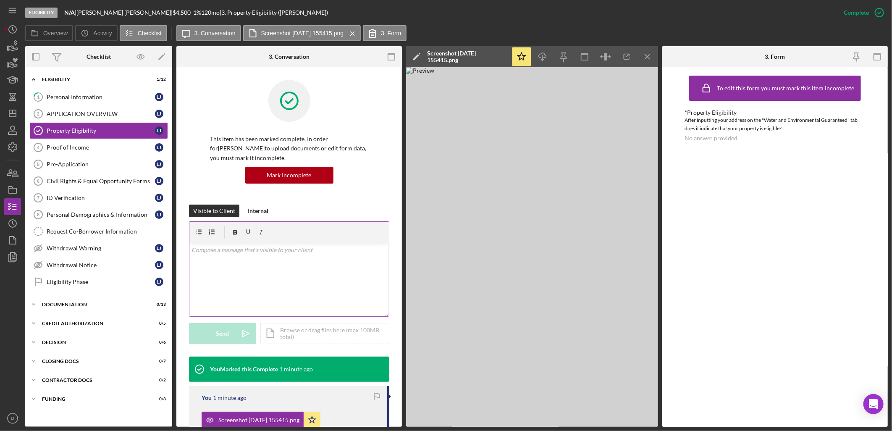
click at [271, 251] on p at bounding box center [289, 249] width 195 height 9
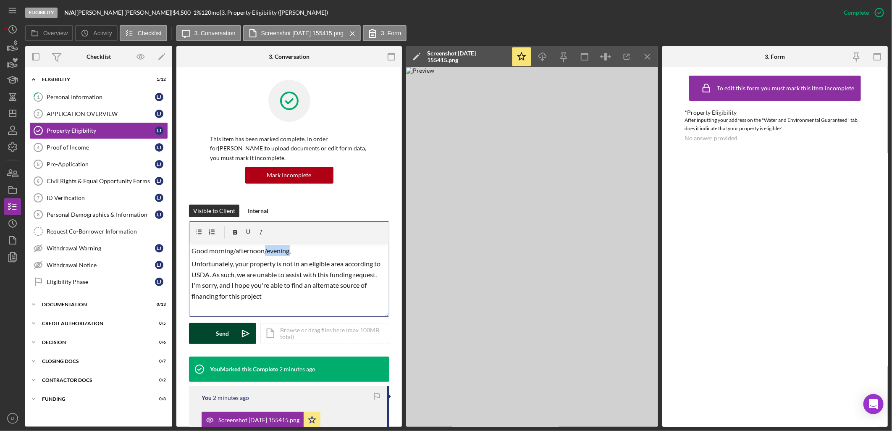
drag, startPoint x: 288, startPoint y: 249, endPoint x: 265, endPoint y: 250, distance: 23.5
click at [265, 250] on span "Good morning/afternoon/evening," at bounding box center [241, 250] width 99 height 8
click at [236, 252] on span "Good morning/afternoon," at bounding box center [229, 250] width 74 height 8
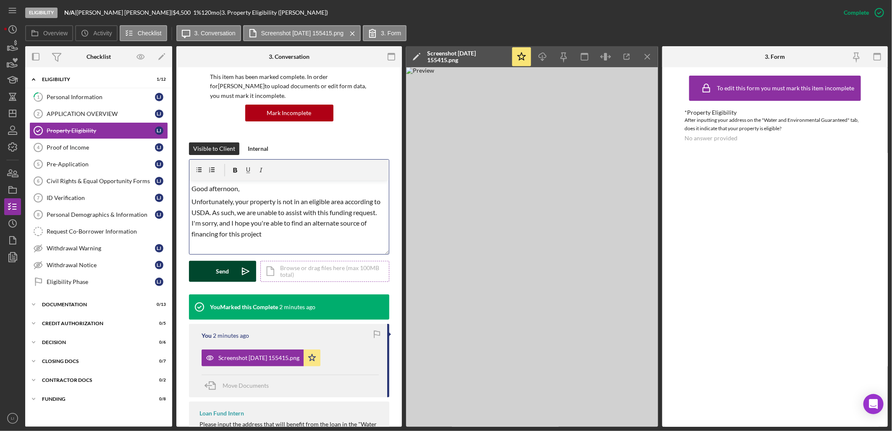
scroll to position [47, 0]
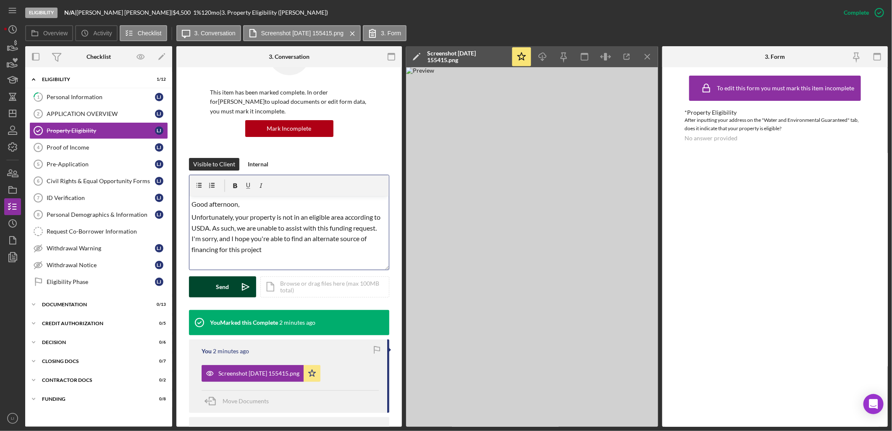
click at [295, 253] on p "Unfortunately, your property is not in an eligible area according to USDA. As s…" at bounding box center [289, 233] width 195 height 43
click at [234, 287] on button "Send Icon/icon-invite-send" at bounding box center [222, 286] width 67 height 21
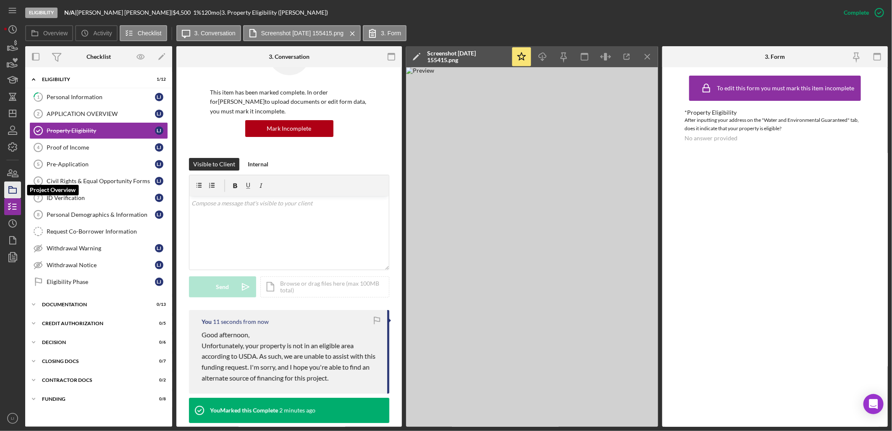
click at [9, 194] on icon "button" at bounding box center [12, 189] width 21 height 21
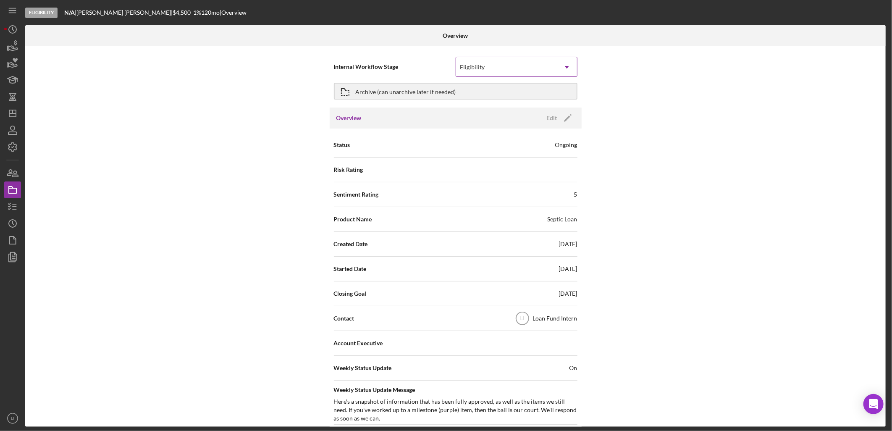
click at [563, 73] on icon "Icon/Dropdown Arrow" at bounding box center [567, 67] width 20 height 20
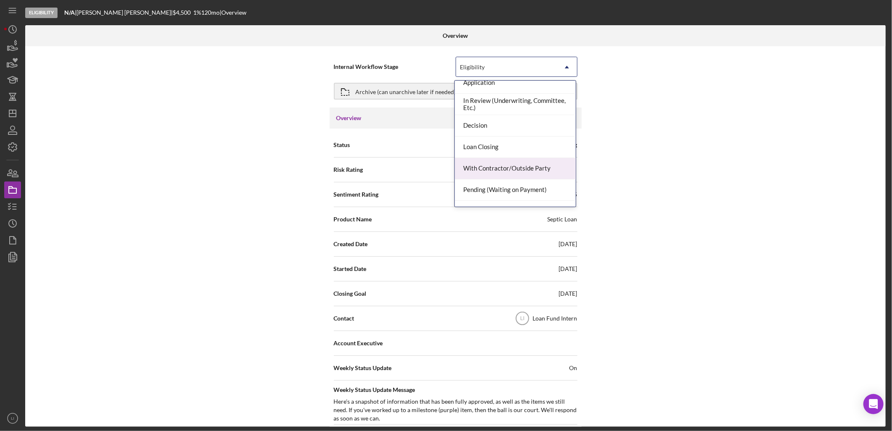
scroll to position [67, 0]
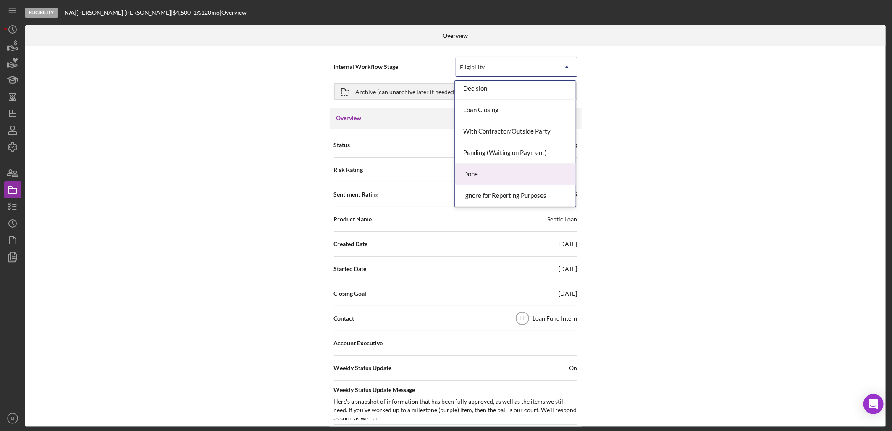
click at [487, 177] on div "Done" at bounding box center [515, 174] width 121 height 21
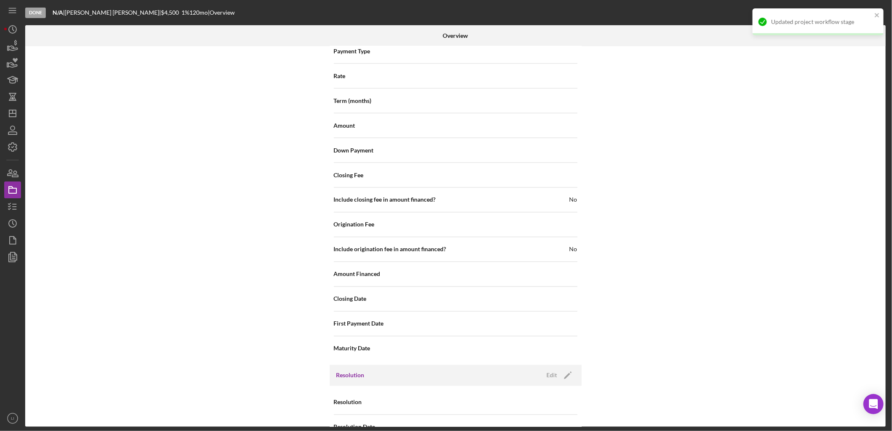
scroll to position [869, 0]
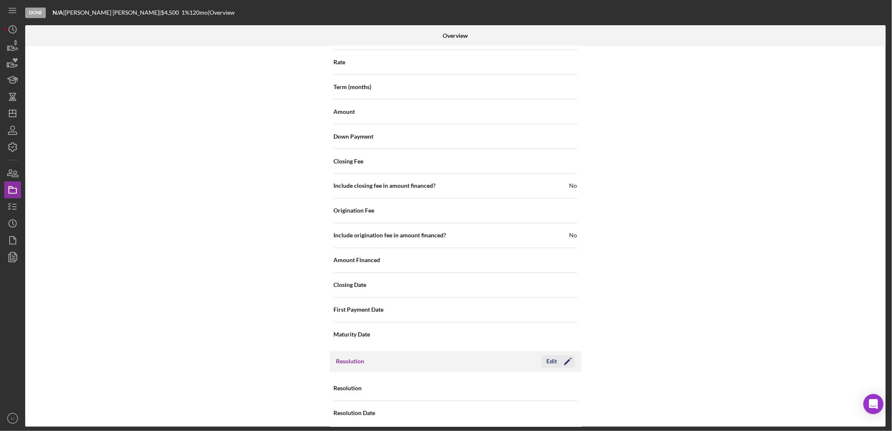
click at [549, 355] on div "Edit" at bounding box center [552, 361] width 10 height 13
click at [565, 388] on icon "Icon/Dropdown Arrow" at bounding box center [567, 389] width 20 height 20
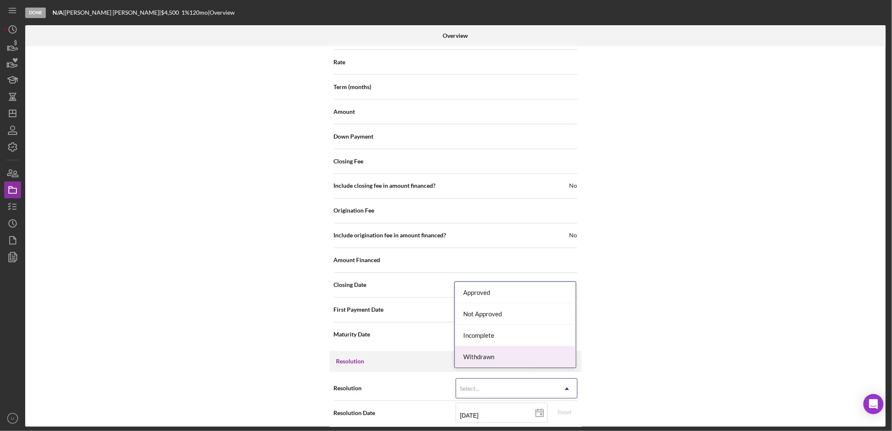
click at [508, 353] on div "Withdrawn" at bounding box center [515, 356] width 121 height 21
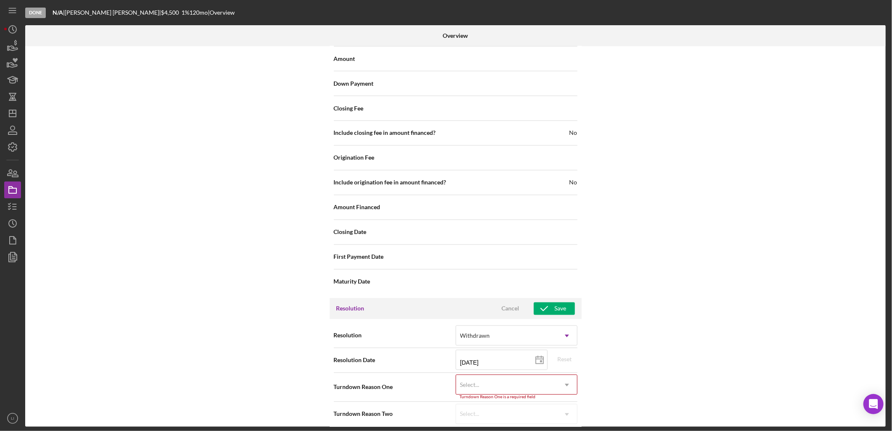
scroll to position [922, 0]
click at [544, 377] on div "Select..." at bounding box center [506, 384] width 101 height 19
type input "are"
click at [521, 334] on div "Area not Eligible According to USDA" at bounding box center [515, 330] width 121 height 21
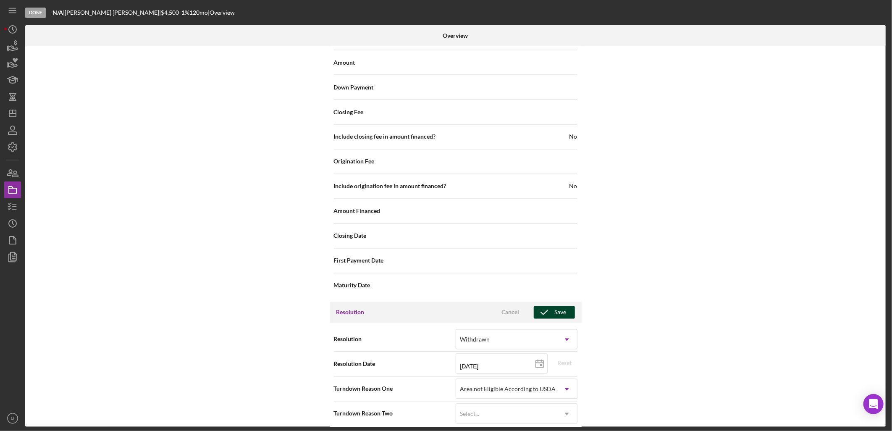
click at [563, 306] on div "Save" at bounding box center [561, 312] width 12 height 13
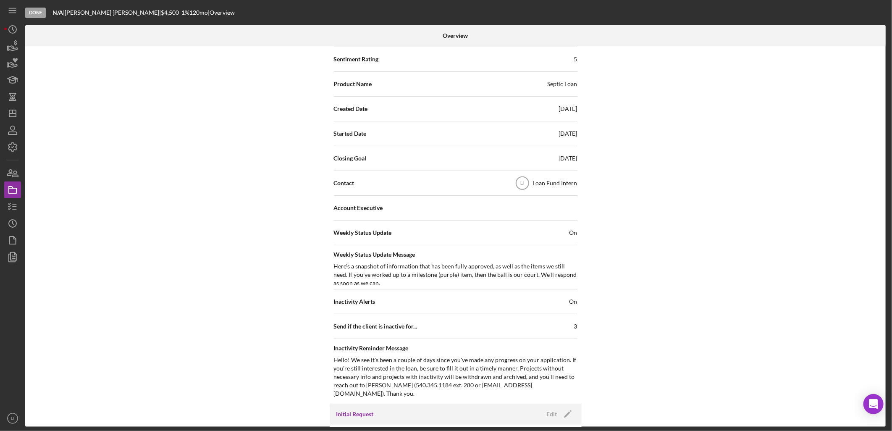
scroll to position [0, 0]
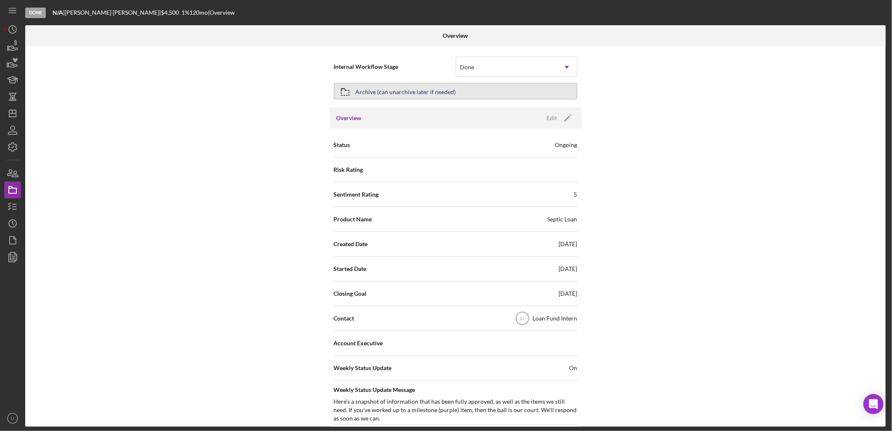
click at [389, 93] on div "Archive (can unarchive later if needed)" at bounding box center [406, 91] width 100 height 15
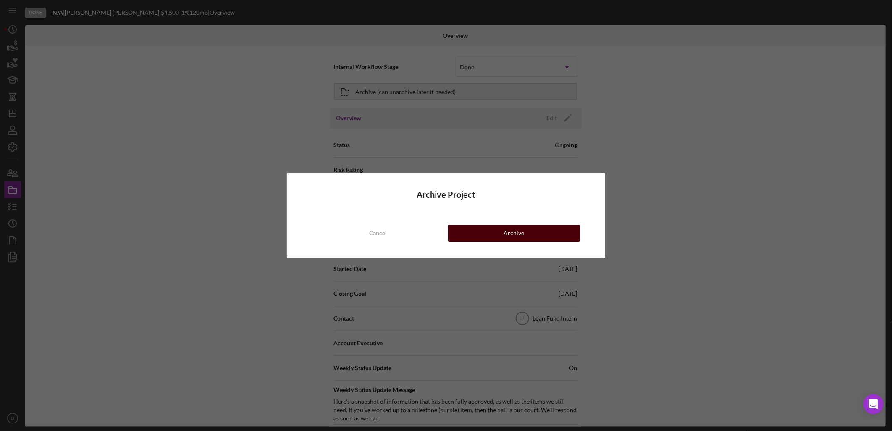
click at [478, 231] on button "Archive" at bounding box center [514, 233] width 132 height 17
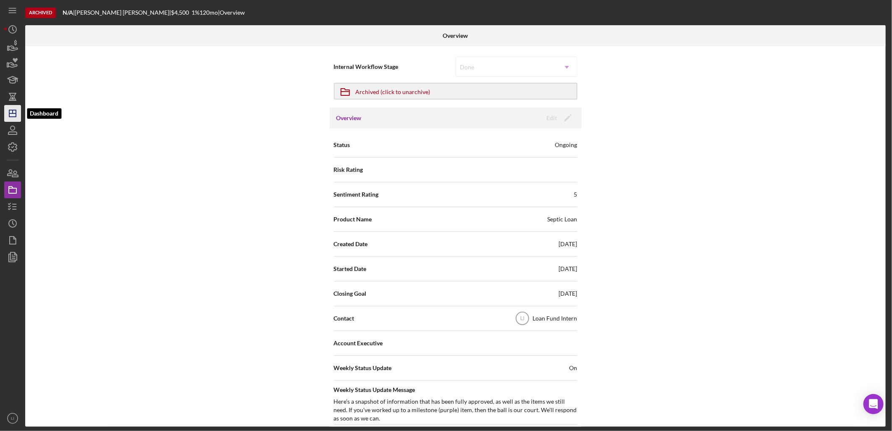
click at [12, 114] on icon "Icon/Dashboard" at bounding box center [12, 113] width 21 height 21
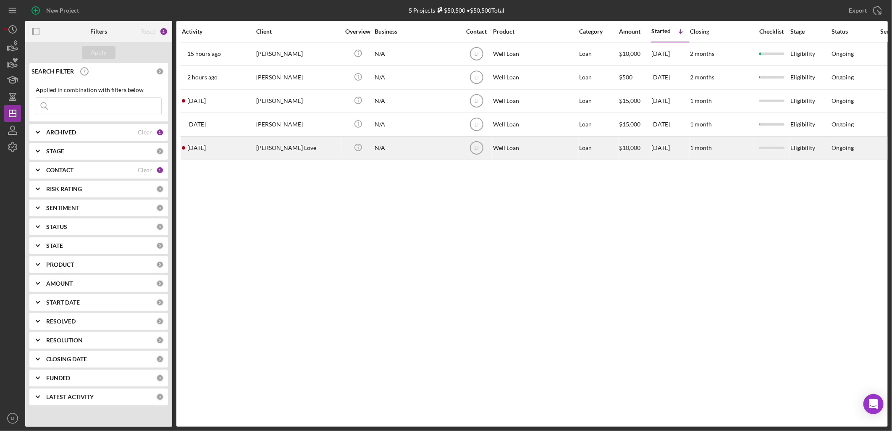
click at [299, 148] on div "[PERSON_NAME] Love" at bounding box center [298, 148] width 84 height 22
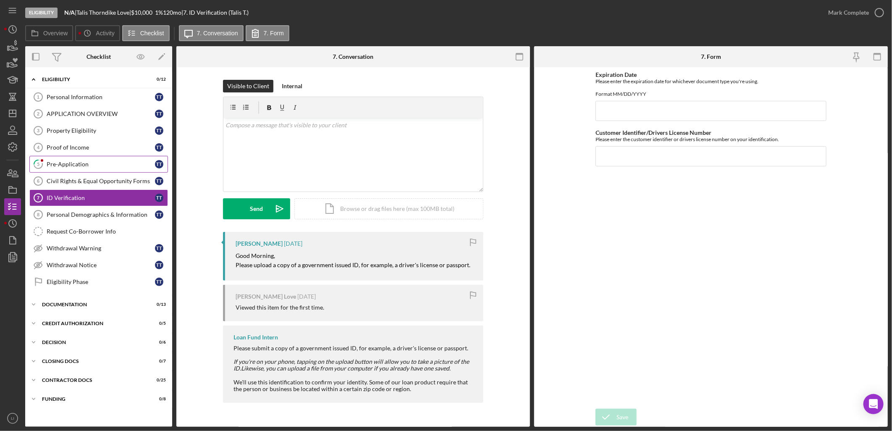
drag, startPoint x: 59, startPoint y: 96, endPoint x: 70, endPoint y: 172, distance: 77.2
click at [70, 171] on div "Personal Information 1 Personal Information T T APPLICATION OVERVIEW 2 APPLICAT…" at bounding box center [98, 192] width 147 height 206
click at [75, 169] on link "5 Pre-Application T T" at bounding box center [98, 164] width 139 height 17
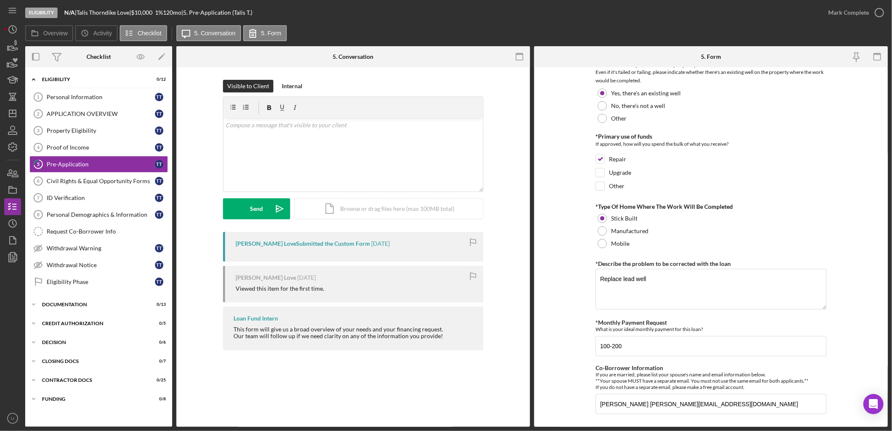
scroll to position [337, 0]
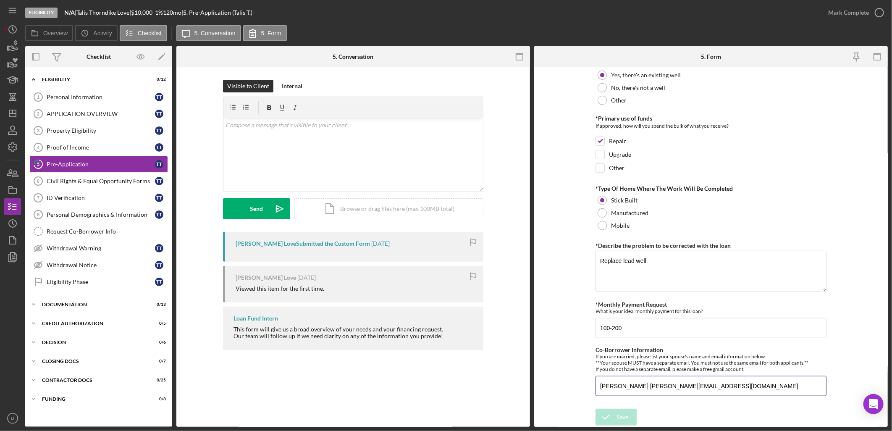
drag, startPoint x: 712, startPoint y: 381, endPoint x: 547, endPoint y: 355, distance: 166.2
click at [547, 355] on form "*How did you hear about us? assistance search *Number of Owners If it is just y…" at bounding box center [710, 246] width 353 height 359
click at [77, 101] on link "Personal Information 1 Personal Information T T" at bounding box center [98, 97] width 139 height 17
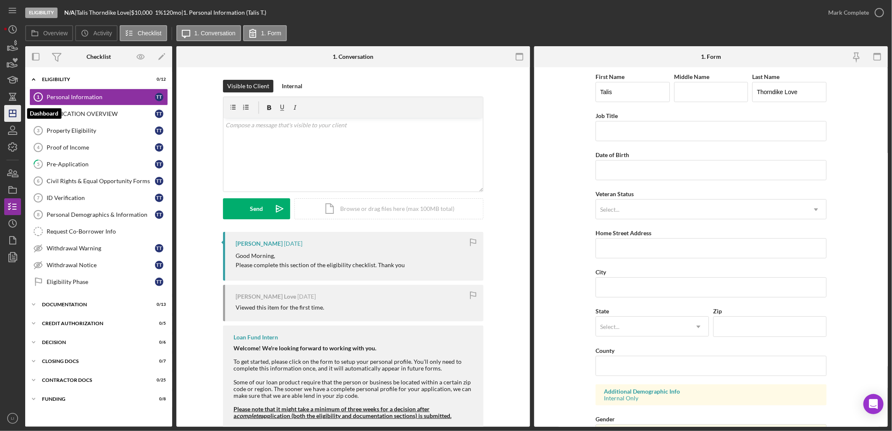
click at [17, 118] on icon "Icon/Dashboard" at bounding box center [12, 113] width 21 height 21
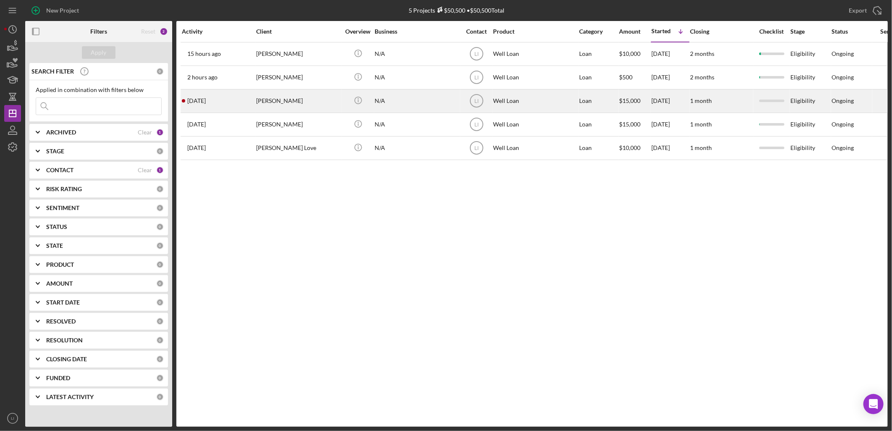
click at [256, 101] on div "[PERSON_NAME]" at bounding box center [298, 101] width 84 height 22
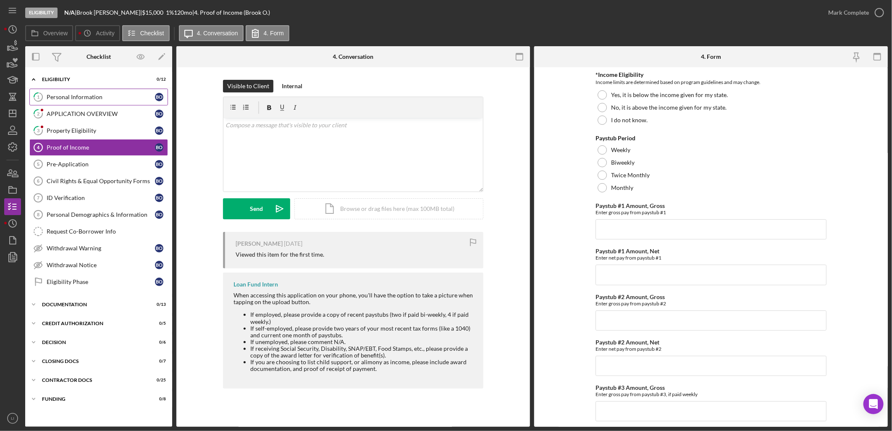
click at [56, 97] on div "Personal Information" at bounding box center [101, 97] width 108 height 7
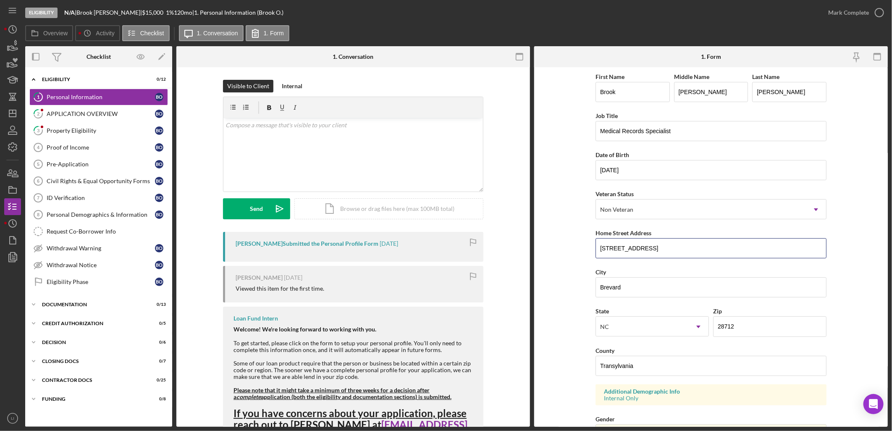
drag, startPoint x: 678, startPoint y: 254, endPoint x: 528, endPoint y: 239, distance: 150.6
click at [528, 239] on div "Overview Internal Workflow Stage Eligibility Icon/Dropdown Arrow Archive (can u…" at bounding box center [456, 236] width 862 height 380
drag, startPoint x: 196, startPoint y: 194, endPoint x: 199, endPoint y: 191, distance: 5.1
click at [196, 194] on div "Visible to Client Internal v Color teal Color pink Remove color Add row above A…" at bounding box center [353, 156] width 328 height 152
click at [92, 130] on div "Property Eligibility" at bounding box center [101, 130] width 108 height 7
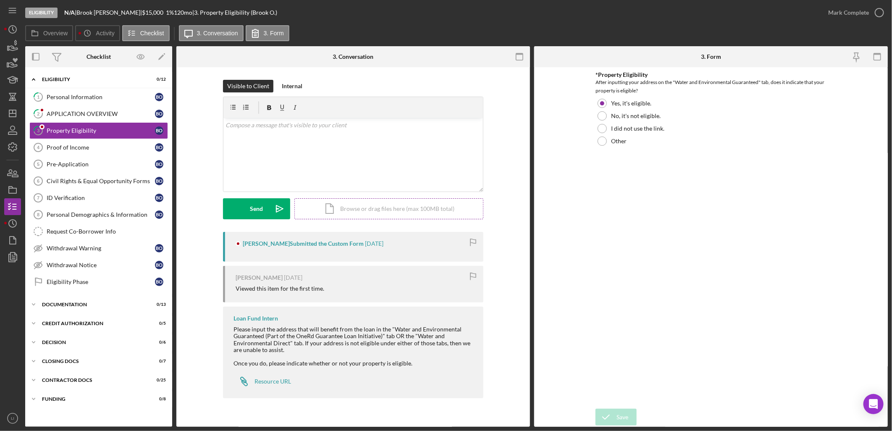
click at [356, 216] on div "Icon/Document Browse or drag files here (max 100MB total) Tap to choose files o…" at bounding box center [388, 208] width 189 height 21
click at [267, 209] on button "Upload Icon/Upload" at bounding box center [256, 208] width 67 height 21
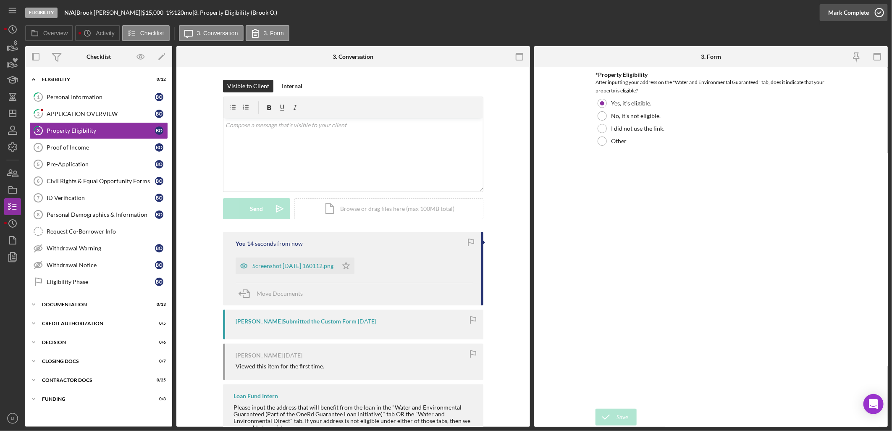
click at [861, 13] on div "Mark Complete" at bounding box center [848, 12] width 41 height 17
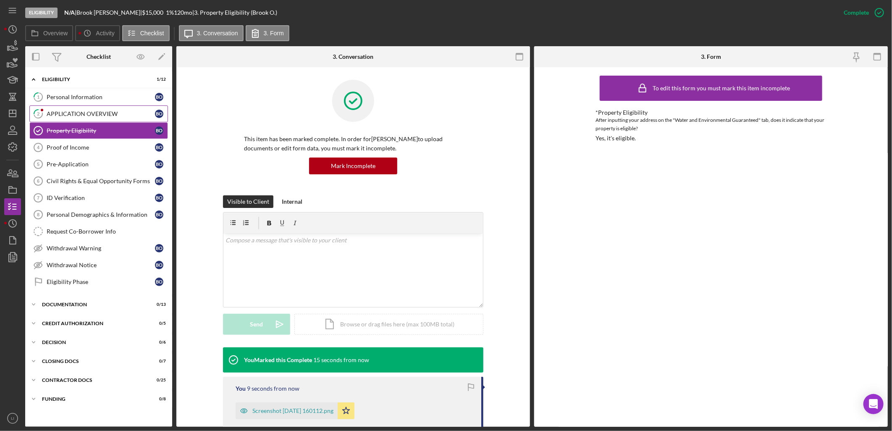
click at [76, 118] on link "2 APPLICATION OVERVIEW B O" at bounding box center [98, 113] width 139 height 17
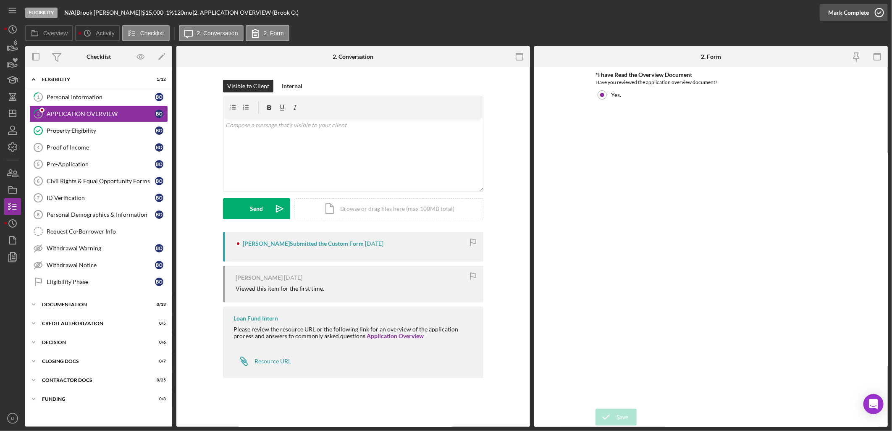
click at [851, 13] on div "Mark Complete" at bounding box center [848, 12] width 41 height 17
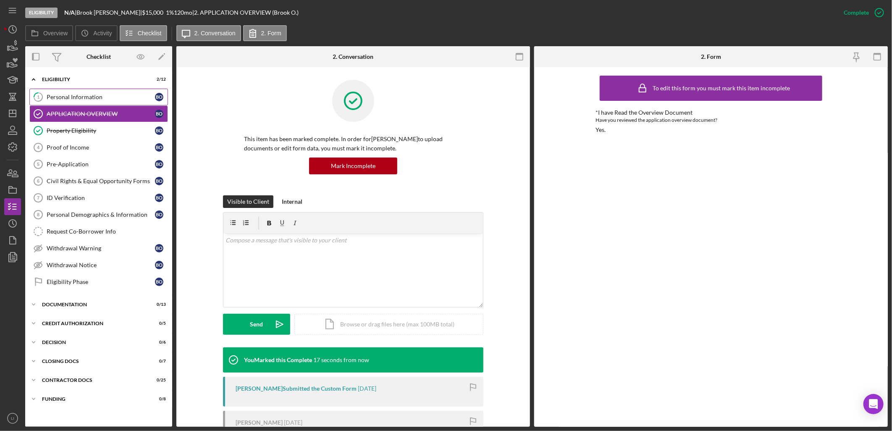
click at [61, 97] on div "Personal Information" at bounding box center [101, 97] width 108 height 7
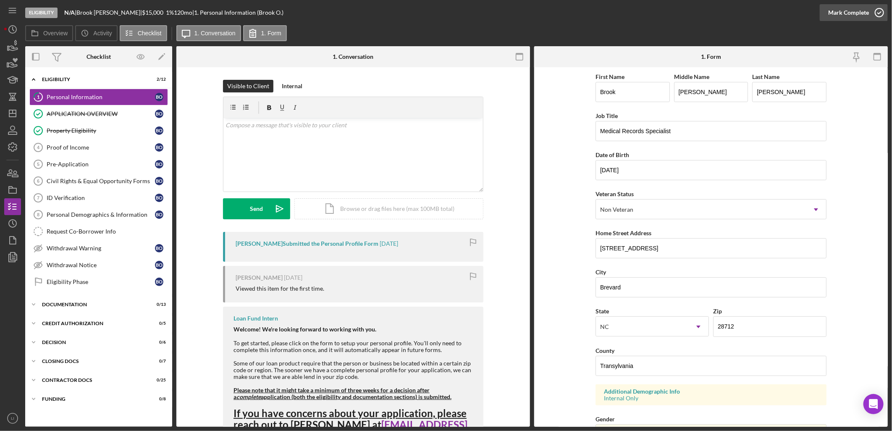
click at [847, 11] on div "Mark Complete" at bounding box center [848, 12] width 41 height 17
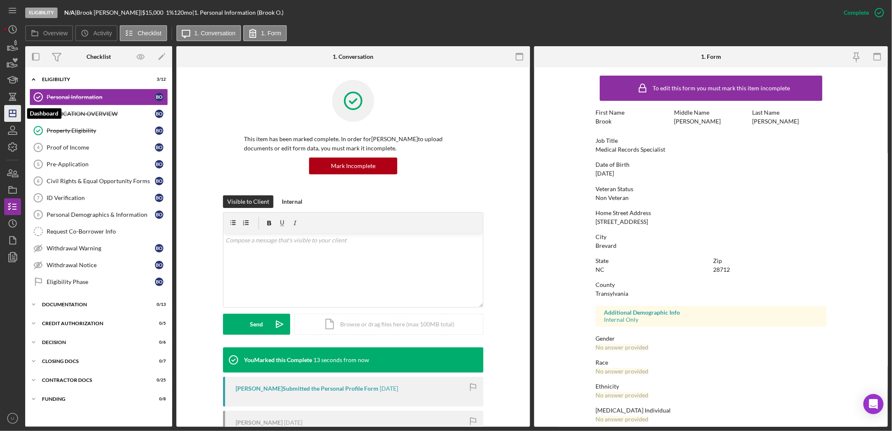
click at [11, 116] on icon "Icon/Dashboard" at bounding box center [12, 113] width 21 height 21
